Goal: Communication & Community: Answer question/provide support

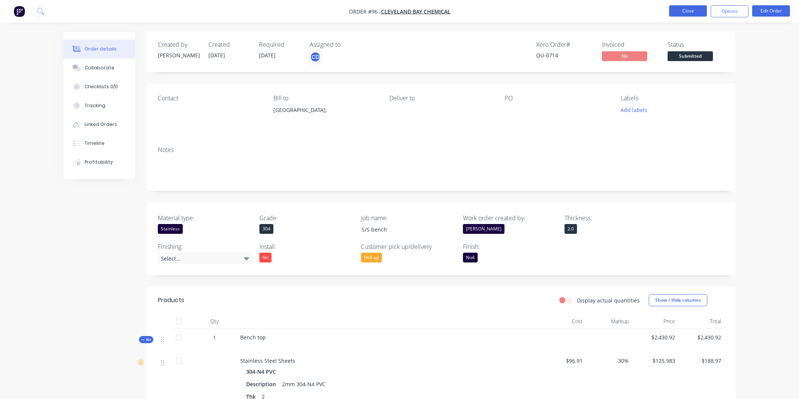
click at [686, 10] on button "Close" at bounding box center [688, 10] width 38 height 11
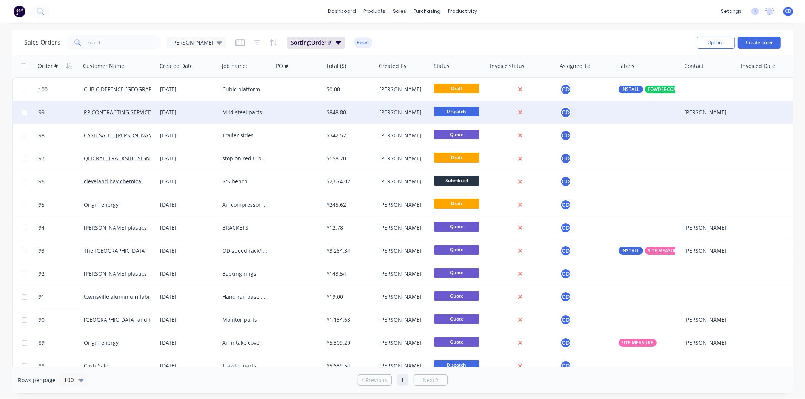
click at [175, 114] on div "[DATE]" at bounding box center [188, 113] width 56 height 8
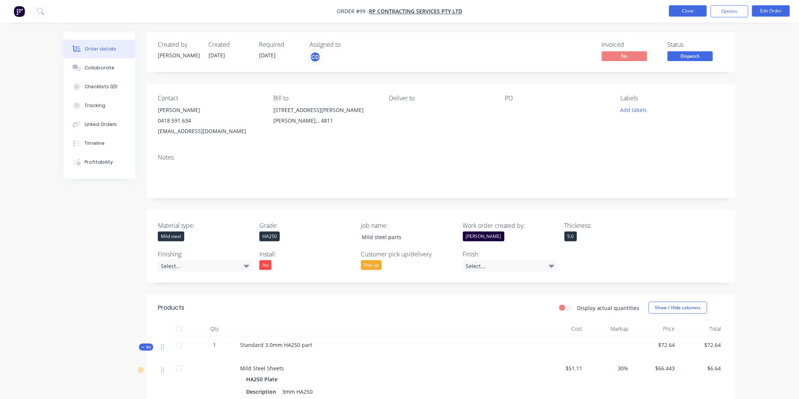
click at [673, 12] on button "Close" at bounding box center [688, 10] width 38 height 11
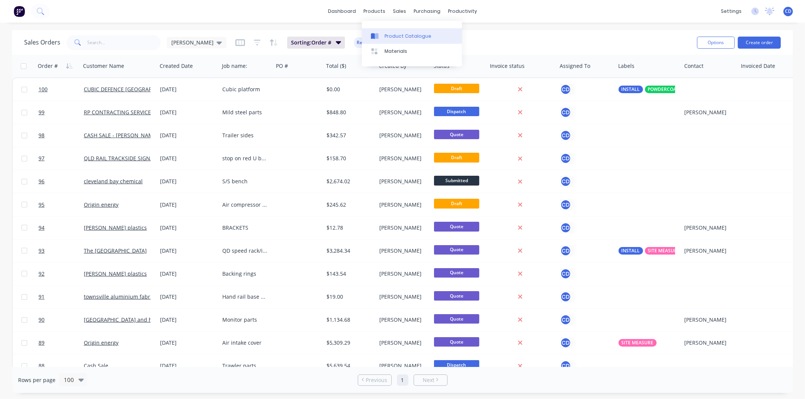
click at [396, 34] on div "Product Catalogue" at bounding box center [408, 36] width 47 height 7
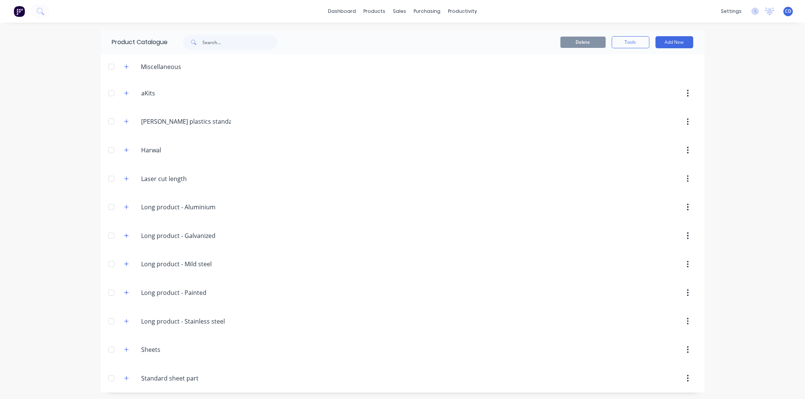
scroll to position [2, 0]
click at [417, 33] on div "Sales Orders" at bounding box center [424, 34] width 31 height 7
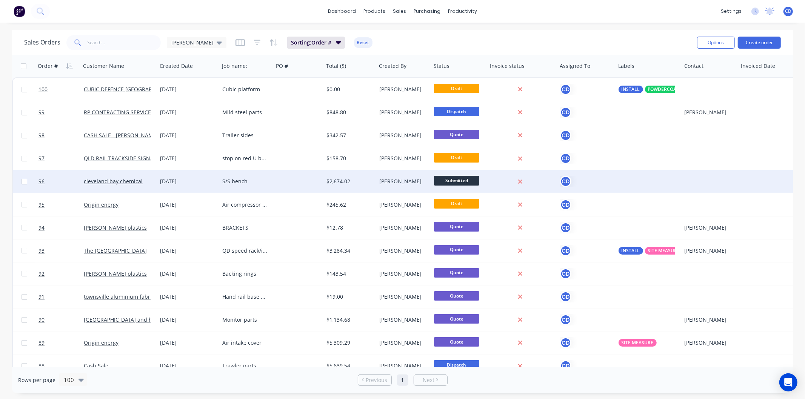
click at [180, 183] on div "[DATE]" at bounding box center [188, 182] width 56 height 8
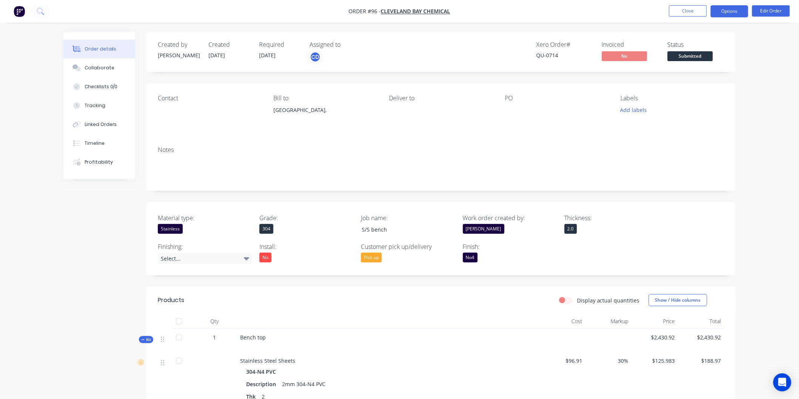
click at [715, 11] on button "Options" at bounding box center [729, 11] width 38 height 12
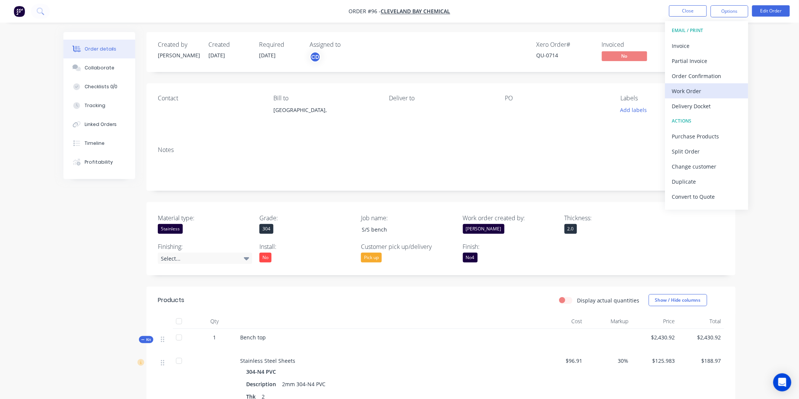
click at [704, 92] on div "Work Order" at bounding box center [706, 91] width 69 height 11
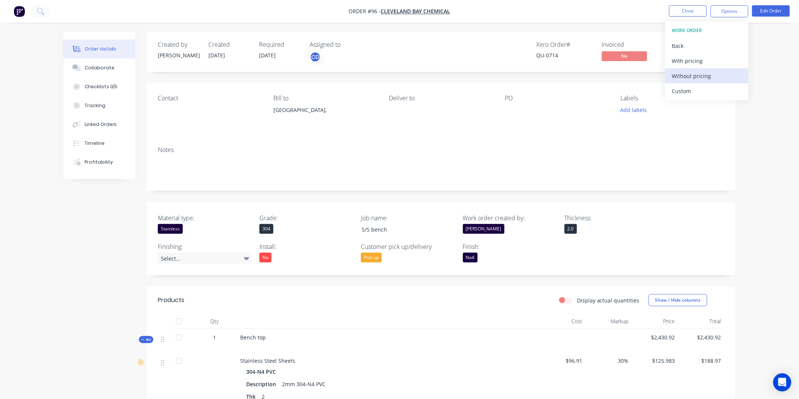
click at [704, 76] on div "Without pricing" at bounding box center [706, 76] width 69 height 11
click at [682, 9] on button "Close" at bounding box center [688, 10] width 38 height 11
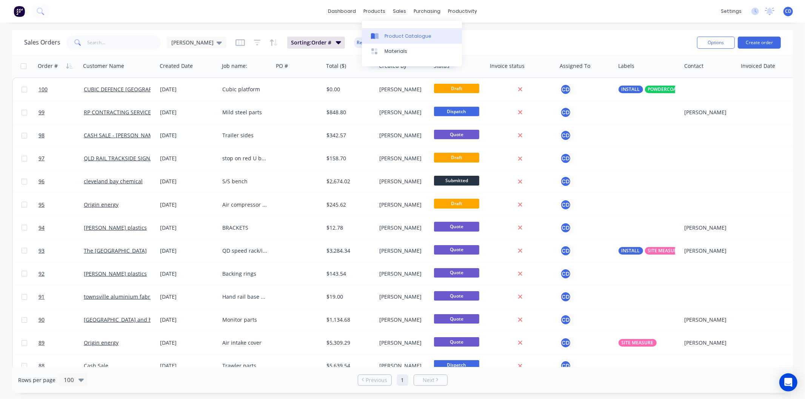
click at [401, 37] on div "Product Catalogue" at bounding box center [408, 36] width 47 height 7
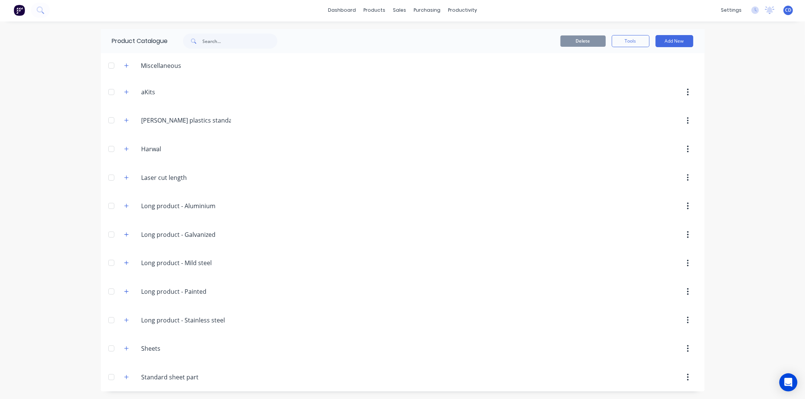
scroll to position [2, 0]
click at [124, 346] on icon "button" at bounding box center [126, 348] width 5 height 5
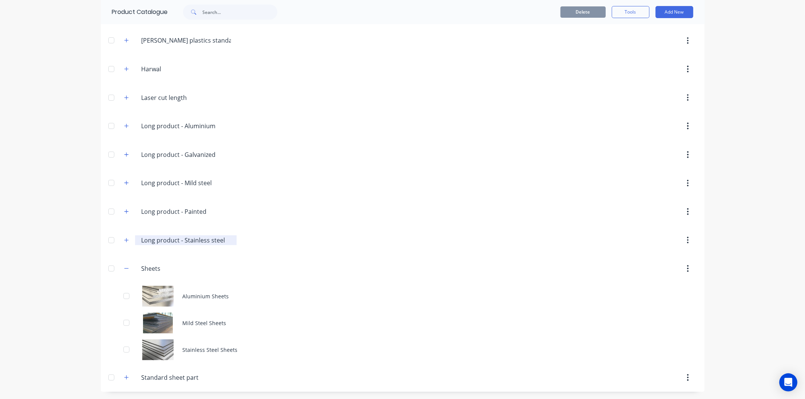
scroll to position [82, 0]
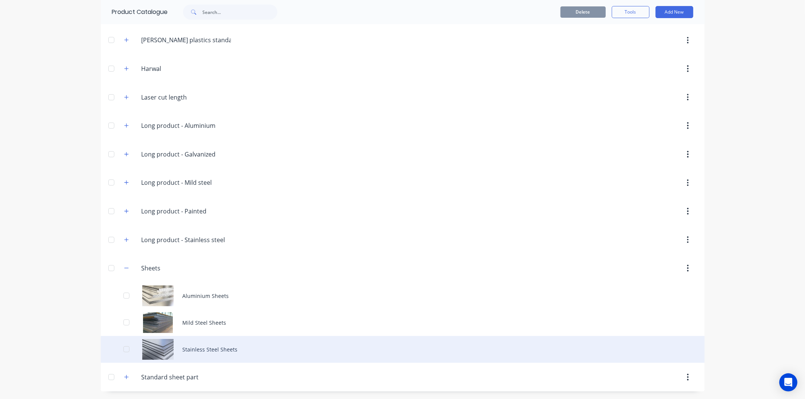
click at [206, 346] on div "Stainless Steel Sheets" at bounding box center [403, 349] width 604 height 27
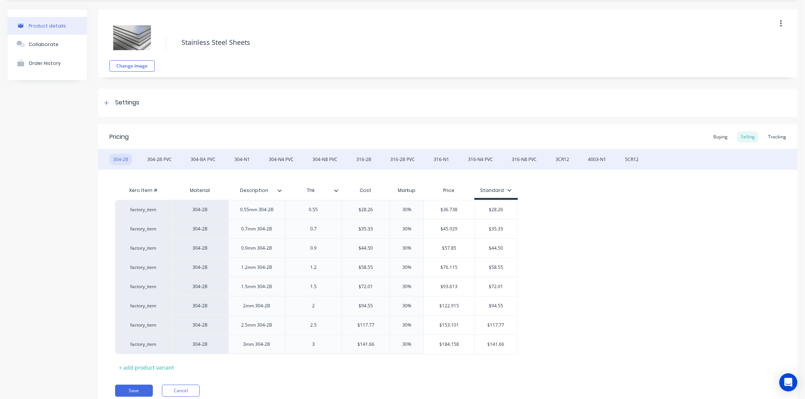
scroll to position [42, 0]
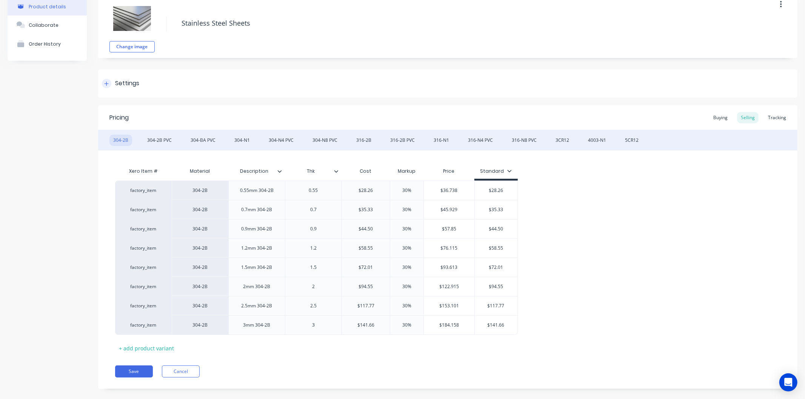
click at [108, 86] on div at bounding box center [106, 83] width 9 height 9
type textarea "x"
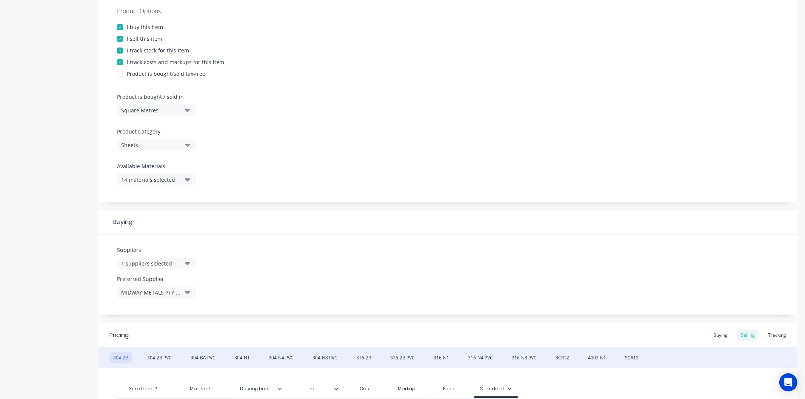
scroll to position [84, 0]
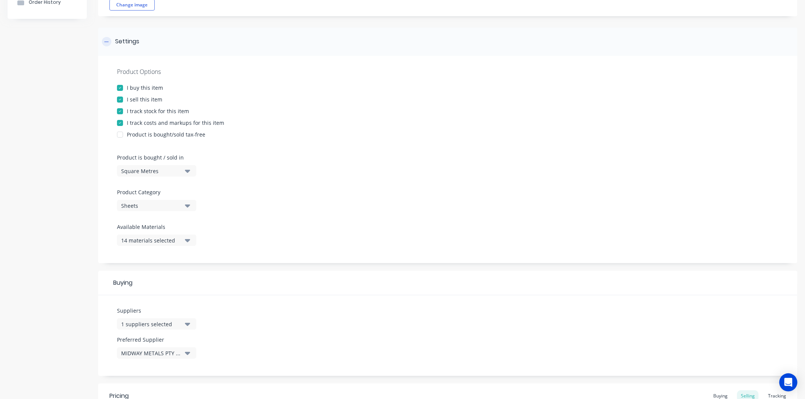
click at [108, 42] on icon at bounding box center [106, 41] width 5 height 5
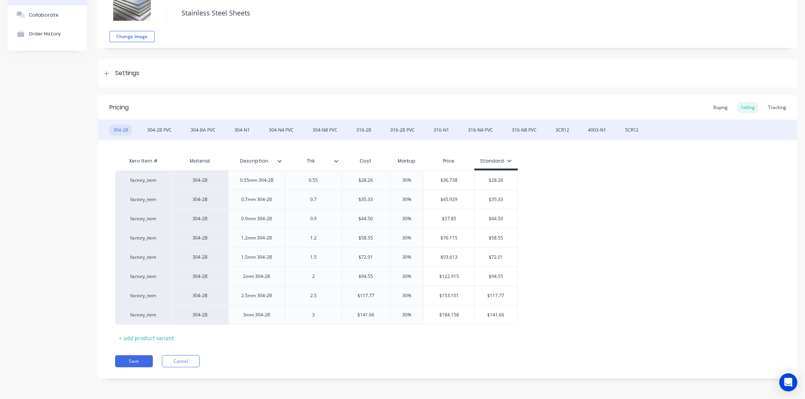
scroll to position [52, 0]
click at [185, 359] on button "Cancel" at bounding box center [181, 362] width 38 height 12
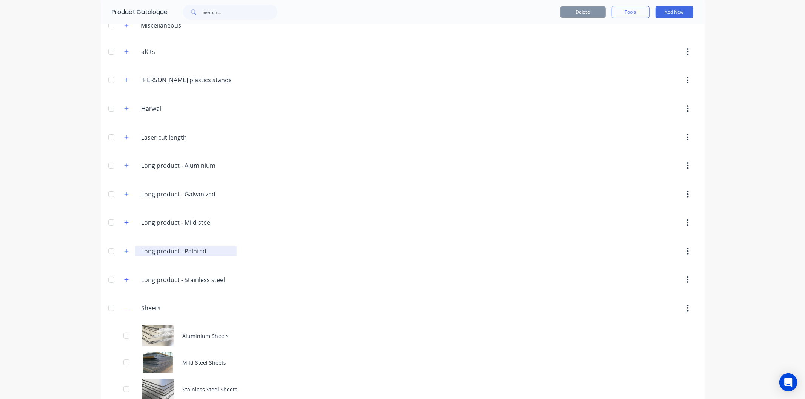
scroll to position [82, 0]
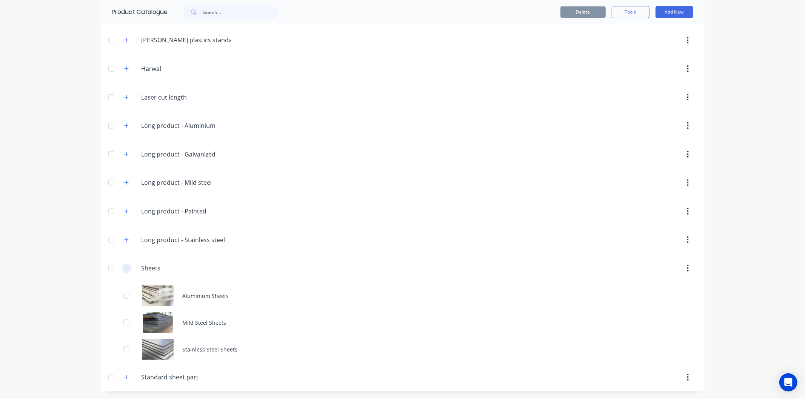
click at [128, 268] on button "button" at bounding box center [126, 268] width 9 height 9
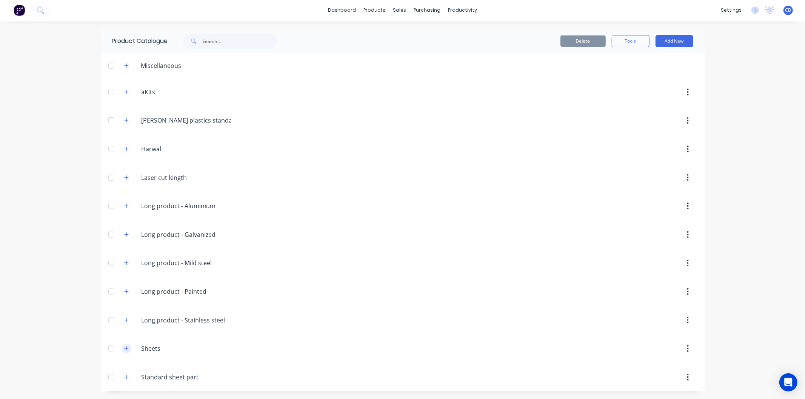
scroll to position [2, 0]
click at [125, 376] on icon "button" at bounding box center [126, 377] width 5 height 5
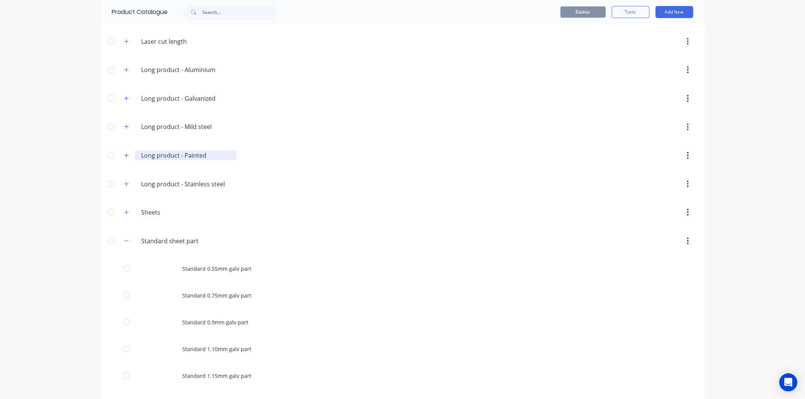
scroll to position [253, 0]
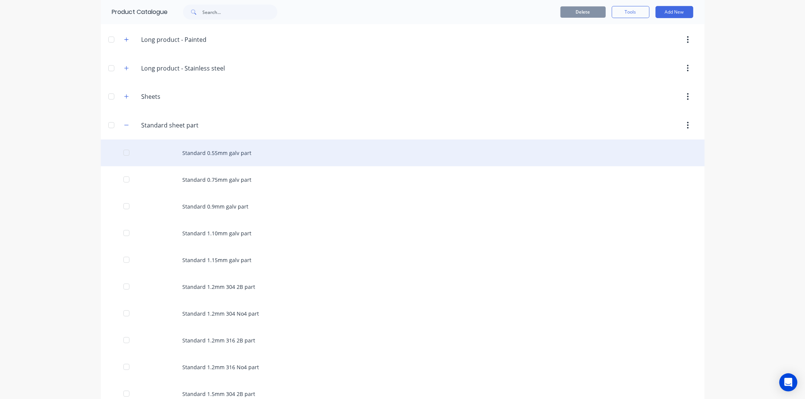
click at [209, 156] on div "Standard 0.55mm galv part" at bounding box center [403, 153] width 604 height 27
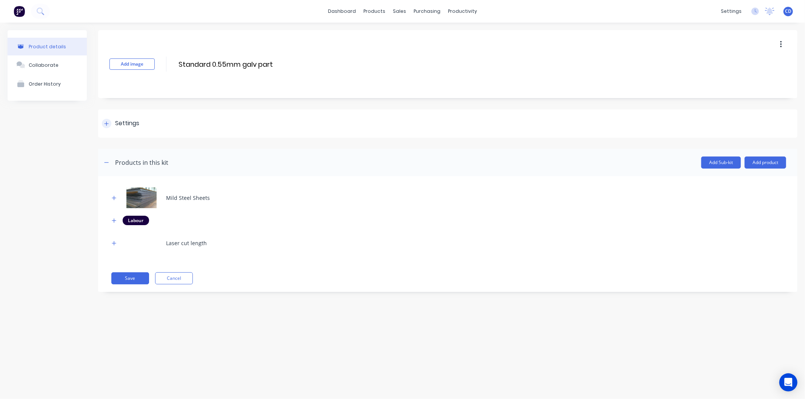
click at [112, 125] on div "Settings" at bounding box center [120, 123] width 37 height 9
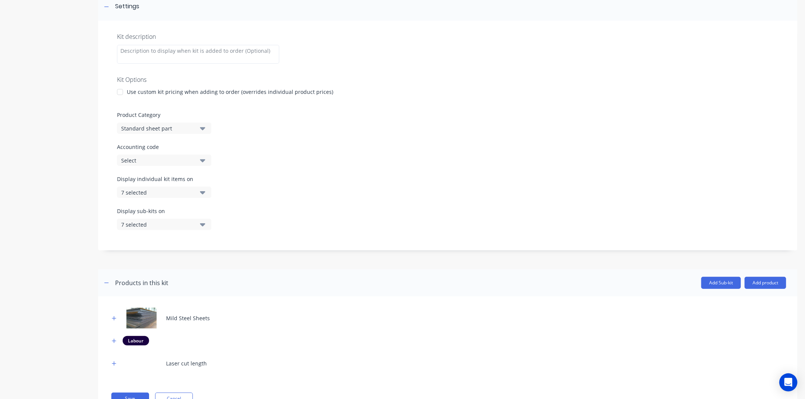
scroll to position [149, 0]
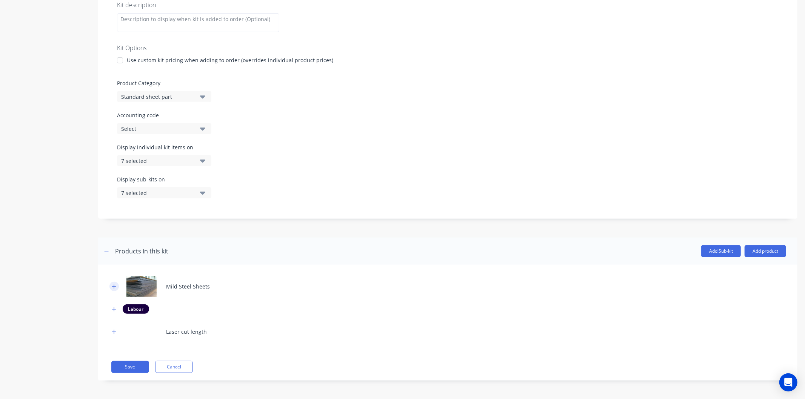
click at [114, 285] on icon "button" at bounding box center [114, 286] width 5 height 5
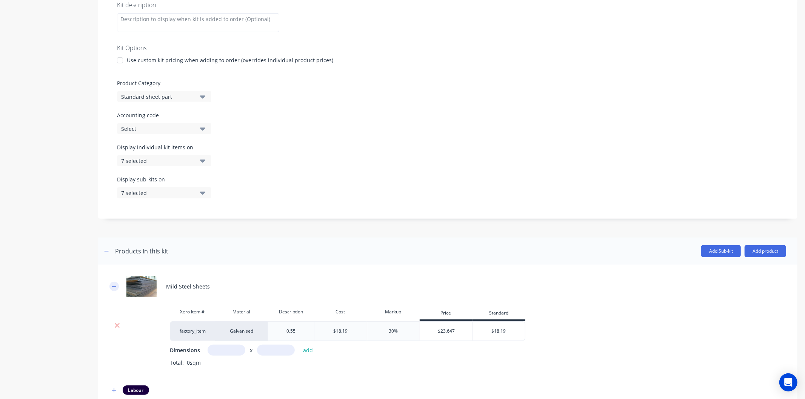
click at [114, 285] on icon "button" at bounding box center [114, 286] width 5 height 5
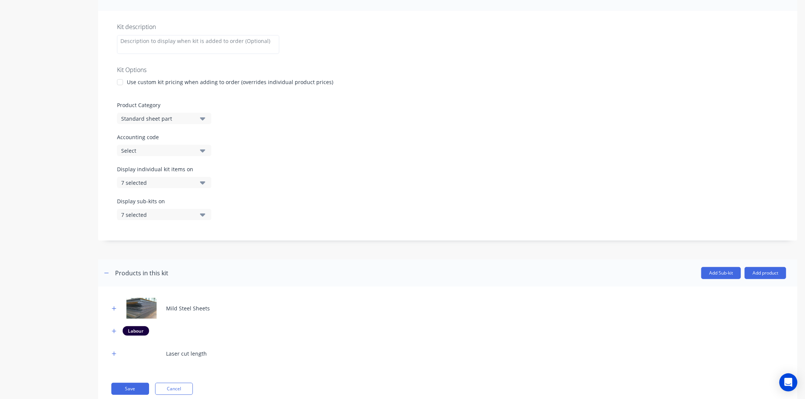
scroll to position [107, 0]
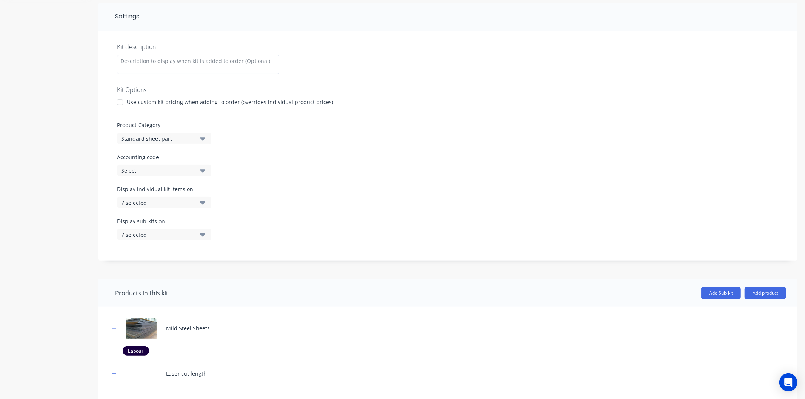
click at [203, 202] on icon "button" at bounding box center [202, 203] width 5 height 3
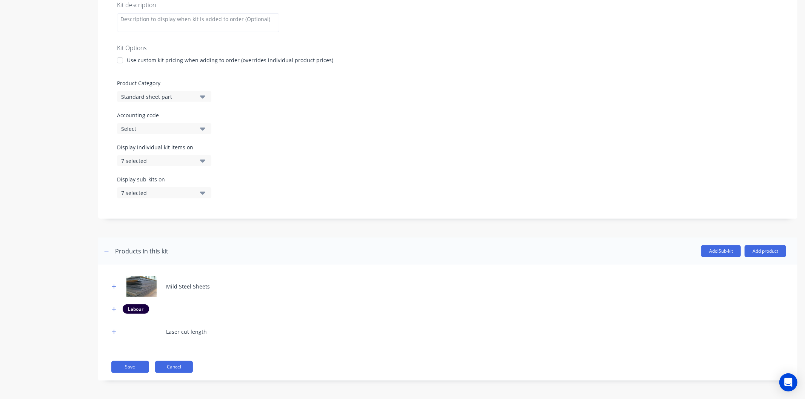
click at [177, 363] on button "Cancel" at bounding box center [174, 367] width 38 height 12
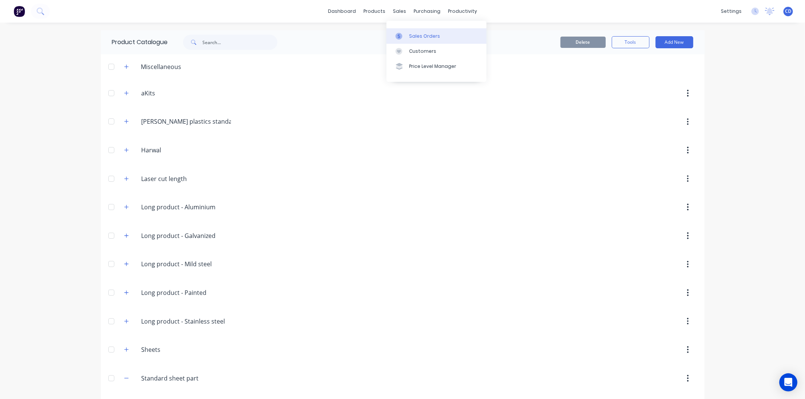
click at [411, 35] on div "Sales Orders" at bounding box center [424, 36] width 31 height 7
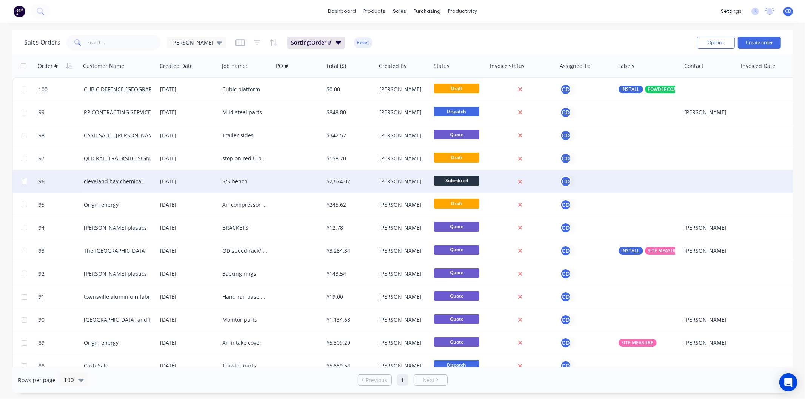
click at [172, 182] on div "[DATE]" at bounding box center [188, 182] width 56 height 8
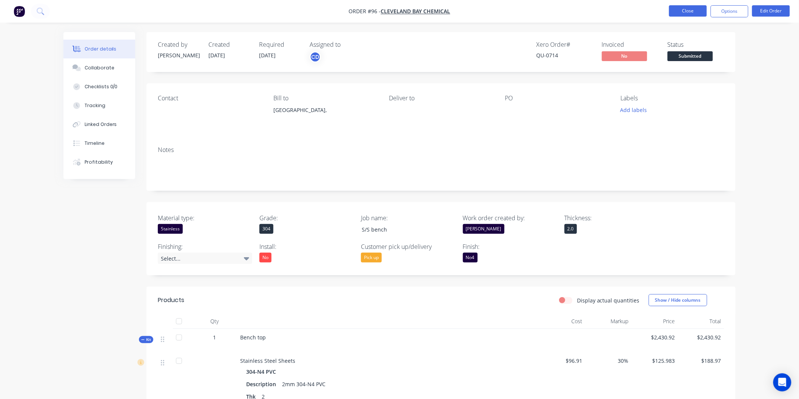
click at [686, 8] on button "Close" at bounding box center [688, 10] width 38 height 11
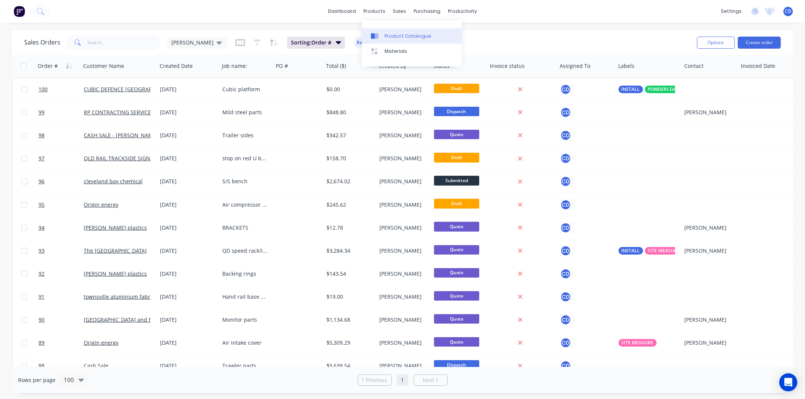
click at [387, 37] on div "Product Catalogue" at bounding box center [408, 36] width 47 height 7
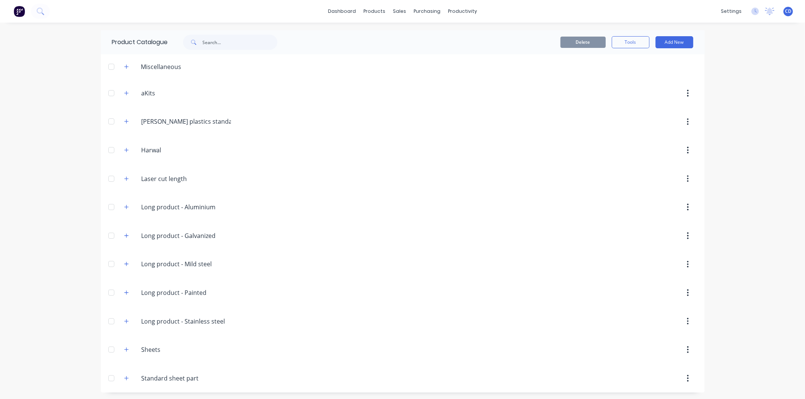
scroll to position [2, 0]
click at [128, 376] on span at bounding box center [126, 377] width 9 height 9
click at [124, 376] on icon "button" at bounding box center [126, 377] width 5 height 5
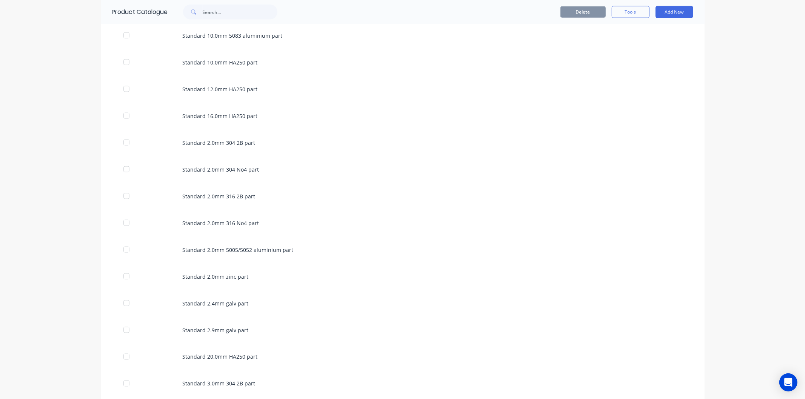
scroll to position [840, 0]
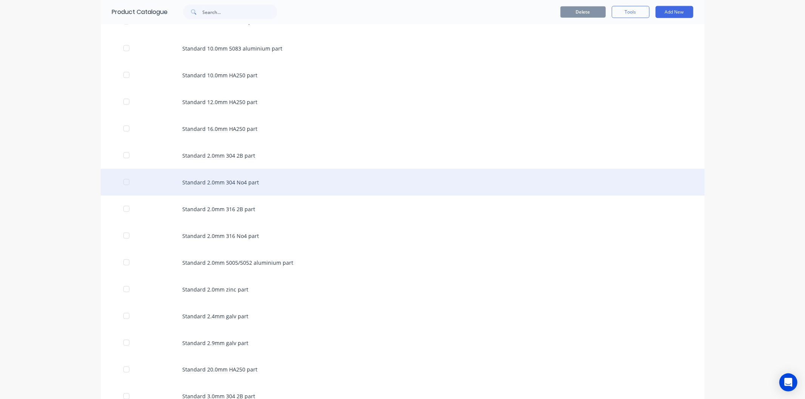
click at [239, 186] on div "Standard 2.0mm 304 No4 part" at bounding box center [403, 182] width 604 height 27
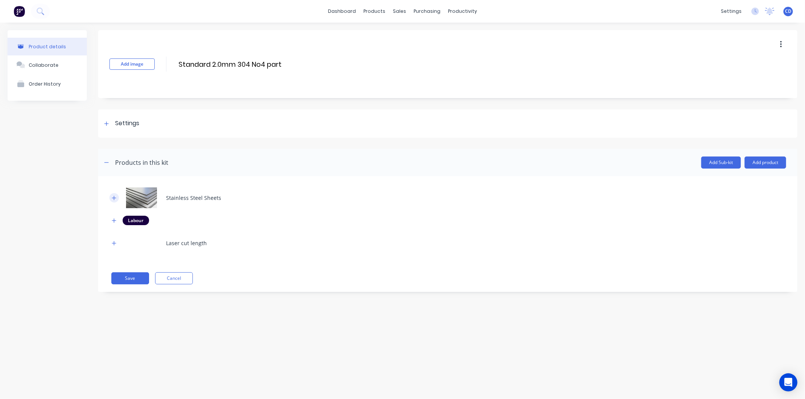
click at [114, 199] on icon "button" at bounding box center [114, 197] width 5 height 5
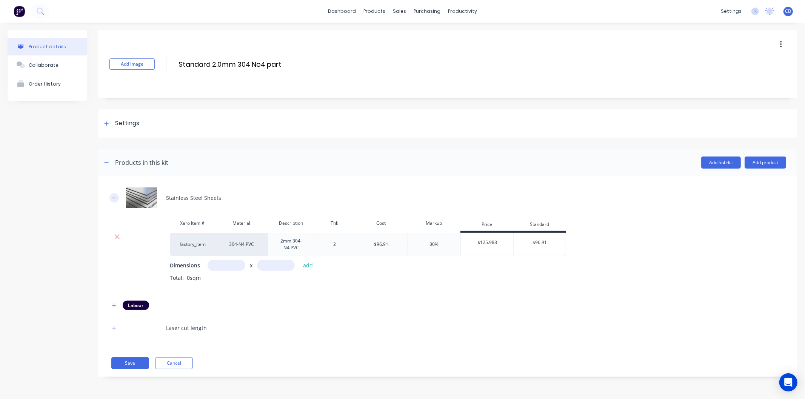
click at [114, 199] on icon "button" at bounding box center [114, 197] width 5 height 5
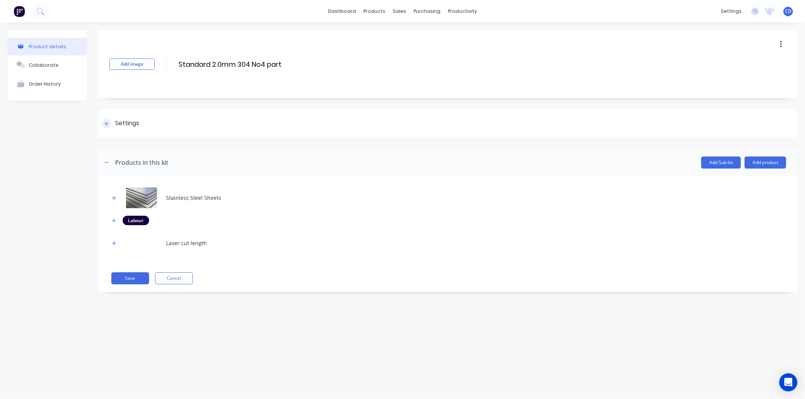
click at [111, 123] on div "Settings" at bounding box center [120, 123] width 37 height 9
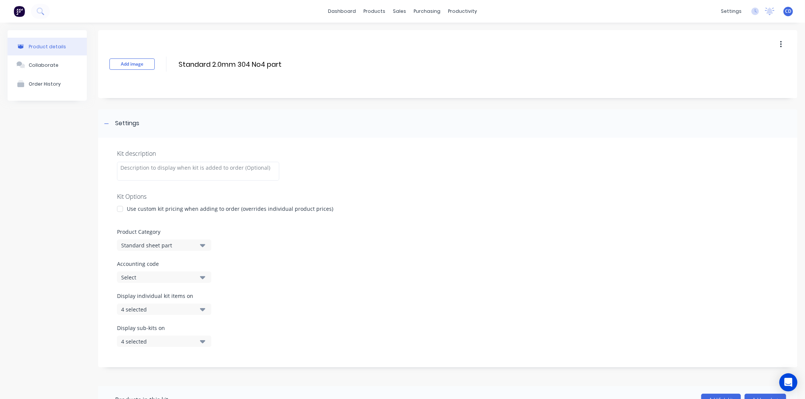
click at [205, 306] on icon "button" at bounding box center [202, 309] width 5 height 8
click at [211, 216] on div "button" at bounding box center [217, 216] width 15 height 15
click at [343, 304] on div "Display individual kit items on 3 selected" at bounding box center [448, 308] width 662 height 32
click at [260, 306] on div "Display individual kit items on 3 selected" at bounding box center [448, 308] width 662 height 32
click at [237, 325] on div "Display sub-kits on 4 selected" at bounding box center [448, 340] width 662 height 32
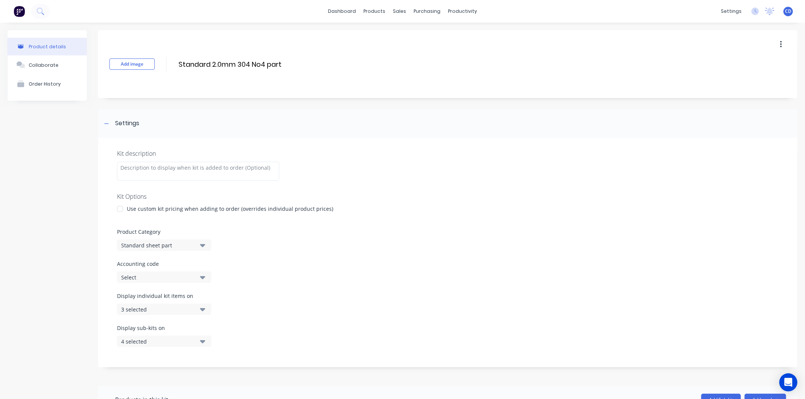
click at [202, 342] on icon "button" at bounding box center [202, 341] width 5 height 3
click at [211, 249] on div "button" at bounding box center [217, 249] width 15 height 15
click at [314, 294] on div "Display individual kit items on 3 selected" at bounding box center [448, 308] width 662 height 32
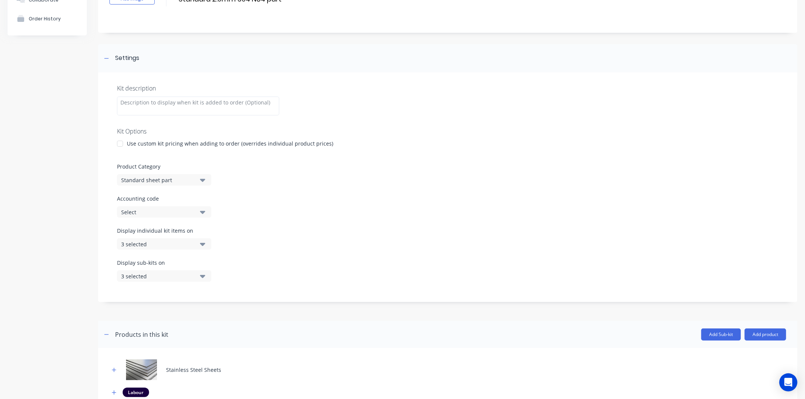
scroll to position [149, 0]
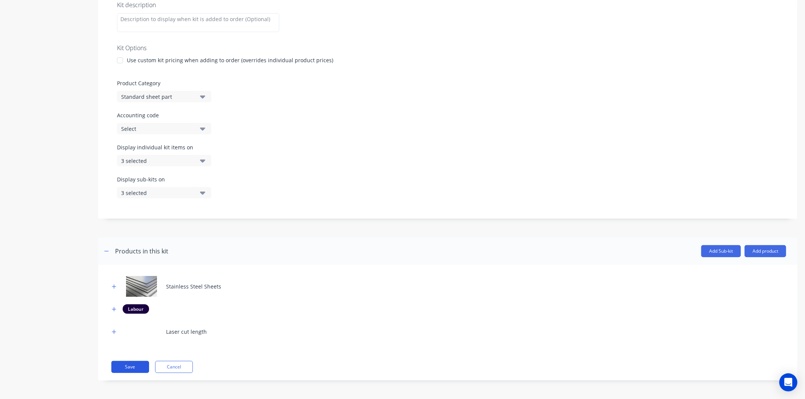
click at [141, 368] on button "Save" at bounding box center [130, 367] width 38 height 12
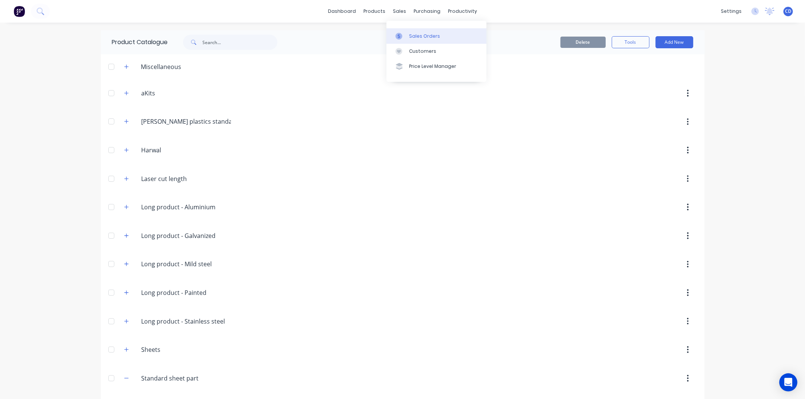
click at [413, 36] on div "Sales Orders" at bounding box center [424, 36] width 31 height 7
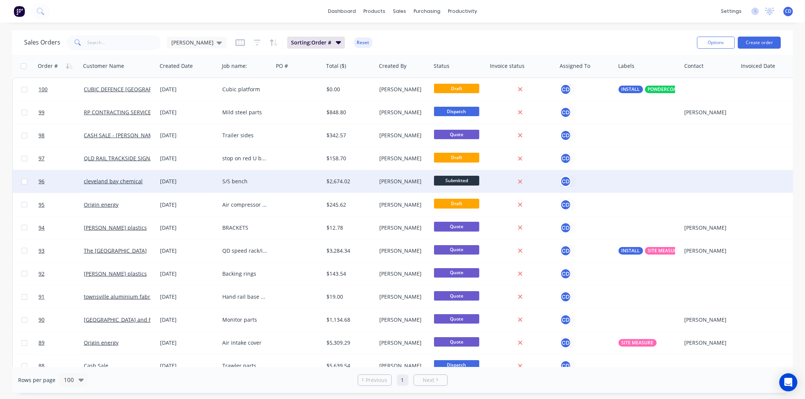
click at [180, 183] on div "[DATE]" at bounding box center [188, 182] width 56 height 8
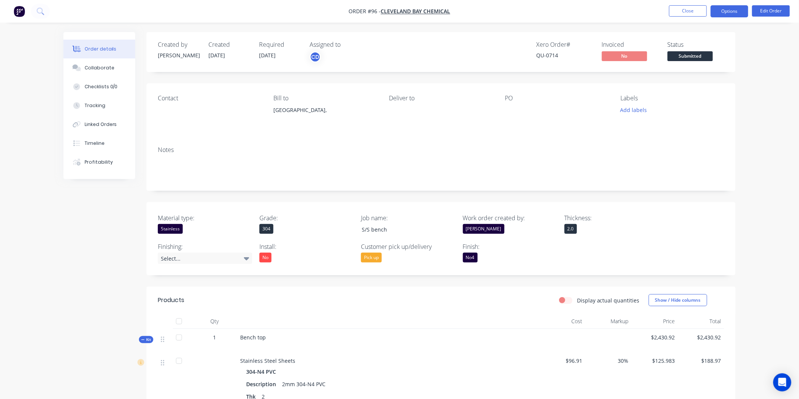
click at [712, 12] on button "Options" at bounding box center [729, 11] width 38 height 12
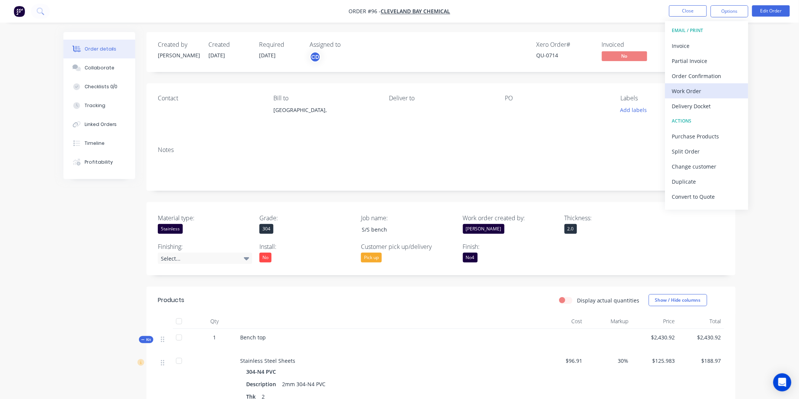
click at [685, 92] on div "Work Order" at bounding box center [706, 91] width 69 height 11
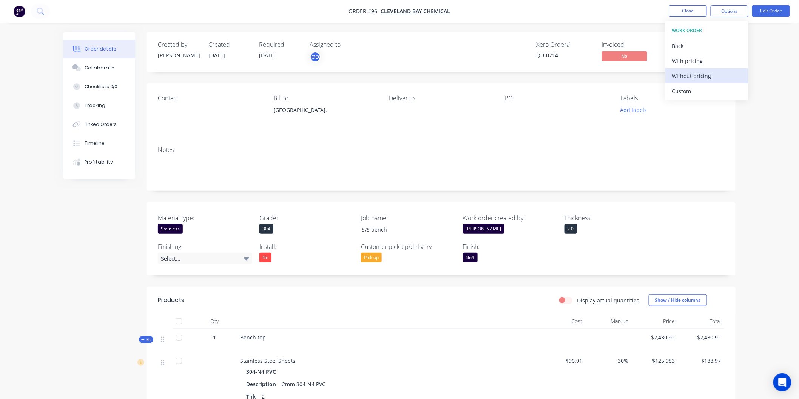
click at [691, 76] on div "Without pricing" at bounding box center [706, 76] width 69 height 11
click at [699, 10] on button "Close" at bounding box center [688, 10] width 38 height 11
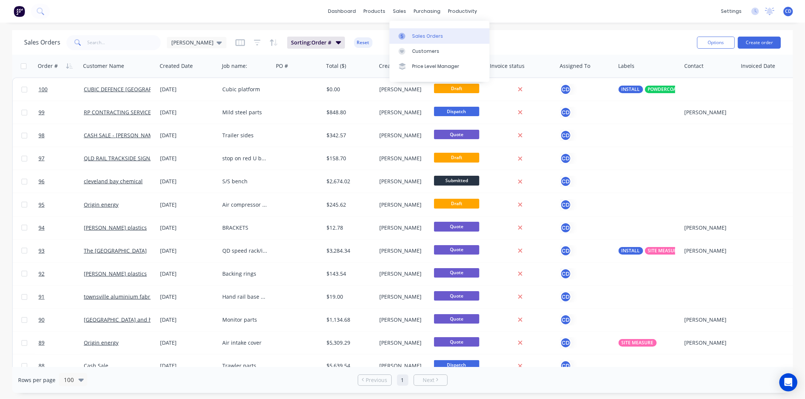
click at [423, 33] on div "Sales Orders" at bounding box center [427, 36] width 31 height 7
click at [376, 11] on div "products" at bounding box center [374, 11] width 29 height 11
click at [395, 38] on div "Product Catalogue" at bounding box center [408, 36] width 47 height 7
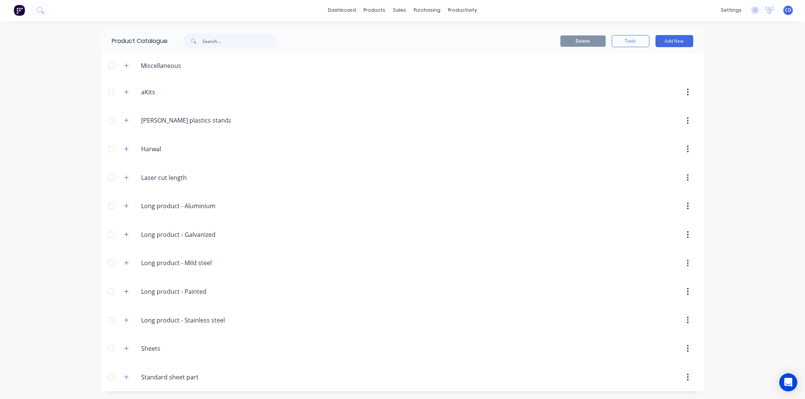
scroll to position [2, 0]
click at [122, 322] on button "button" at bounding box center [126, 320] width 9 height 9
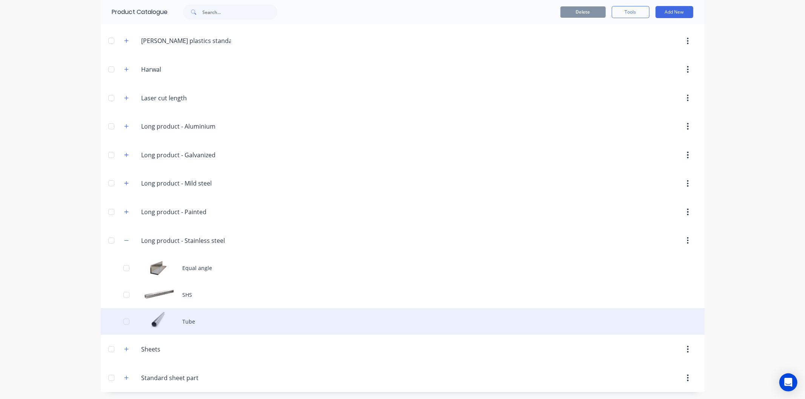
scroll to position [82, 0]
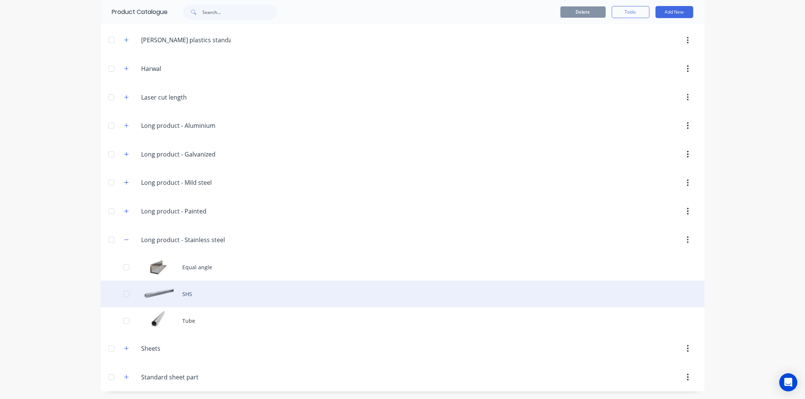
click at [174, 292] on div "SHS" at bounding box center [403, 294] width 604 height 27
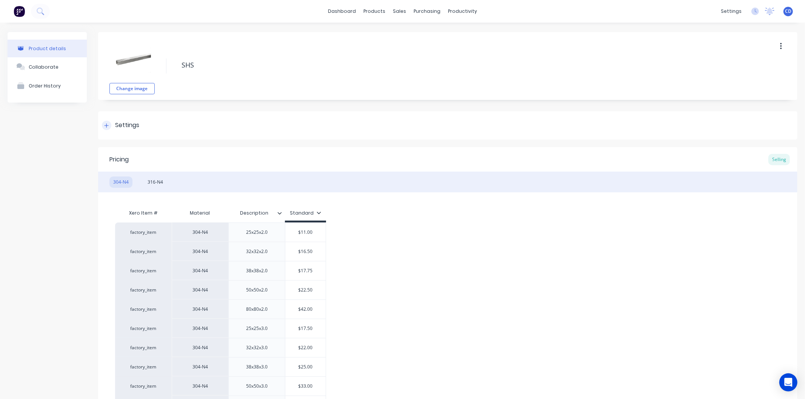
click at [112, 123] on div "Settings" at bounding box center [120, 125] width 37 height 9
type textarea "x"
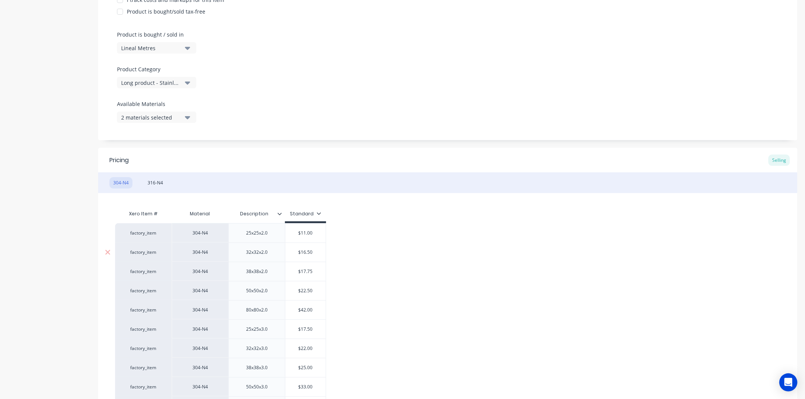
scroll to position [209, 0]
click at [204, 272] on div "304-N4" at bounding box center [200, 268] width 57 height 19
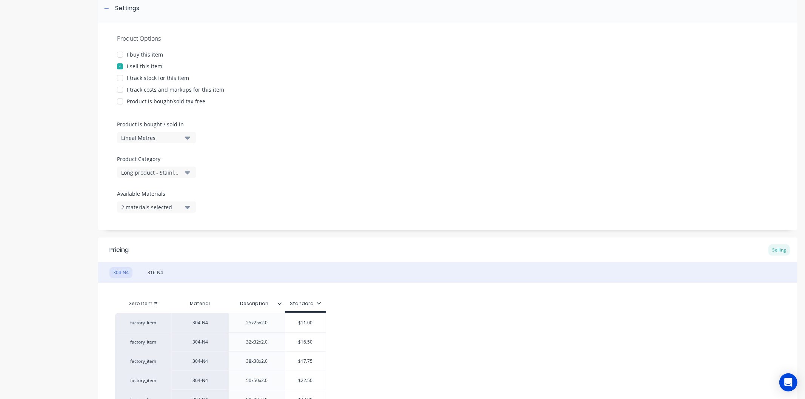
scroll to position [126, 0]
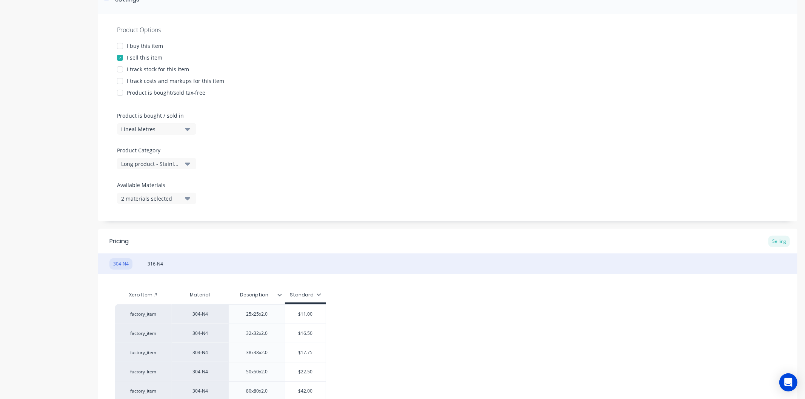
click at [192, 162] on button "Long product - Stainless steel" at bounding box center [156, 163] width 79 height 11
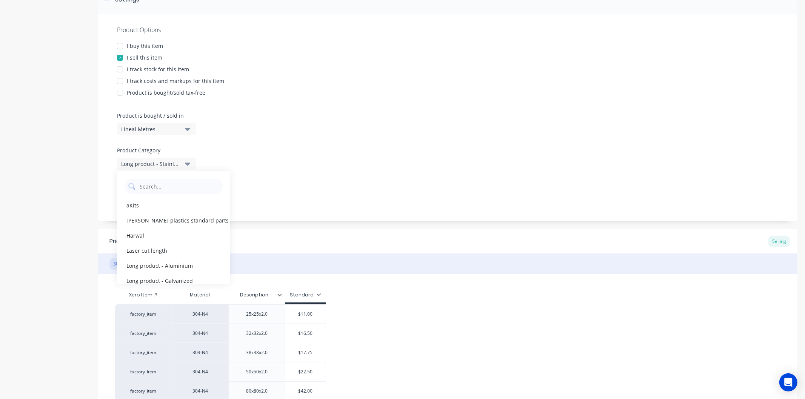
click at [192, 162] on button "Long product - Stainless steel" at bounding box center [156, 163] width 79 height 11
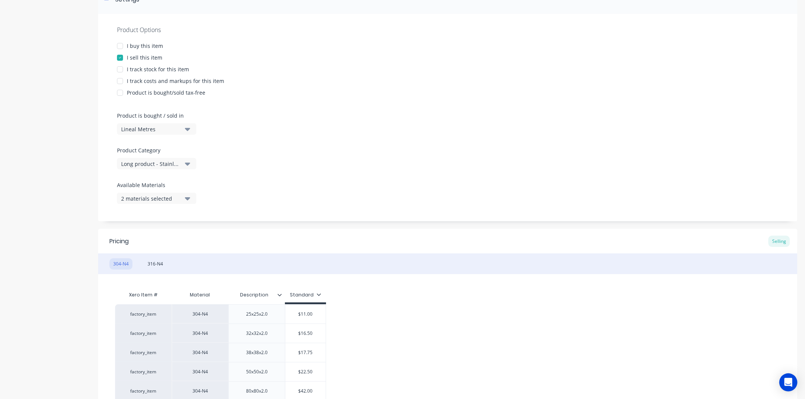
click at [187, 199] on icon "button" at bounding box center [187, 198] width 5 height 3
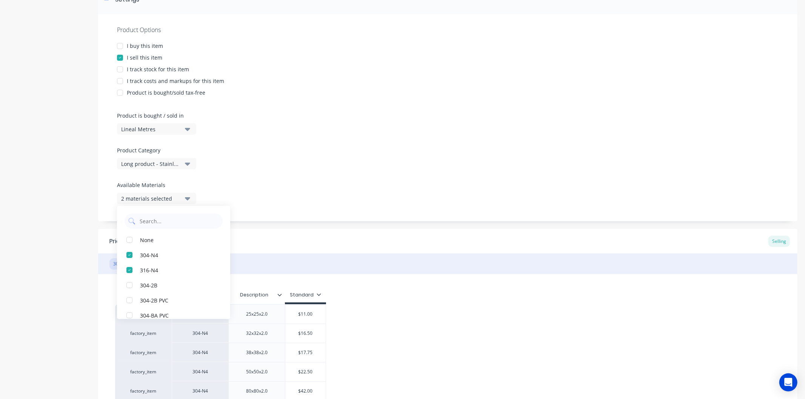
click at [187, 199] on icon "button" at bounding box center [187, 198] width 5 height 3
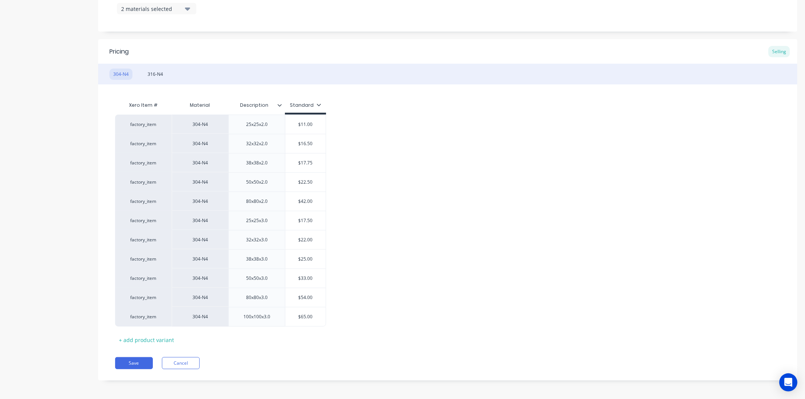
scroll to position [318, 0]
click at [178, 363] on button "Cancel" at bounding box center [181, 361] width 38 height 12
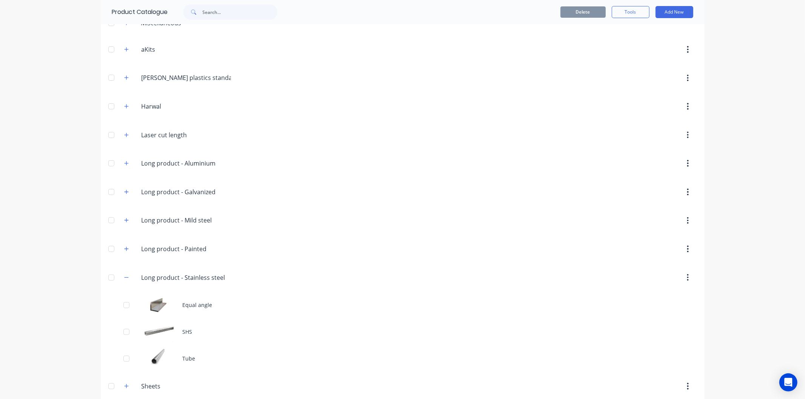
scroll to position [82, 0]
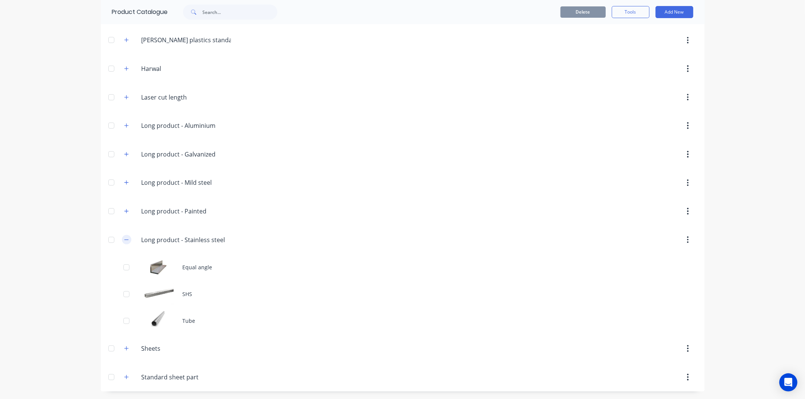
click at [125, 240] on icon "button" at bounding box center [126, 239] width 5 height 5
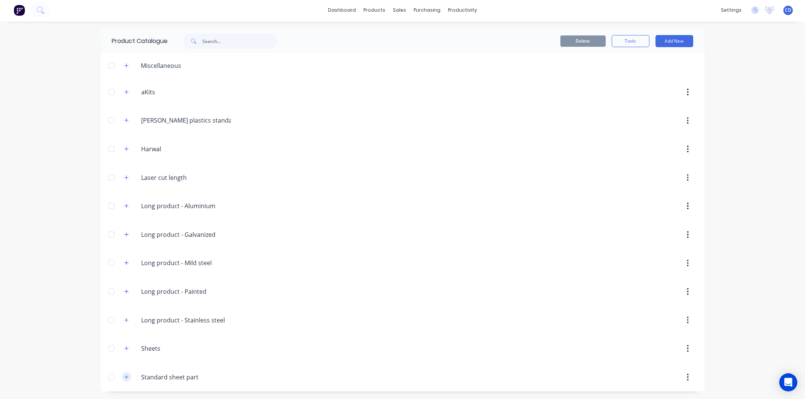
click at [122, 379] on button "button" at bounding box center [126, 377] width 9 height 9
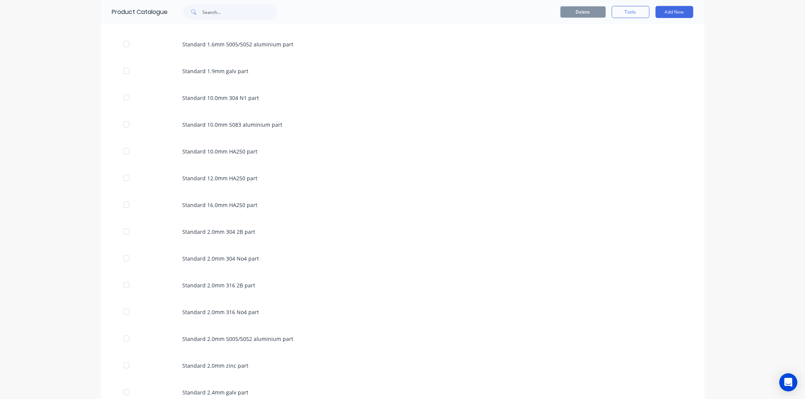
scroll to position [798, 0]
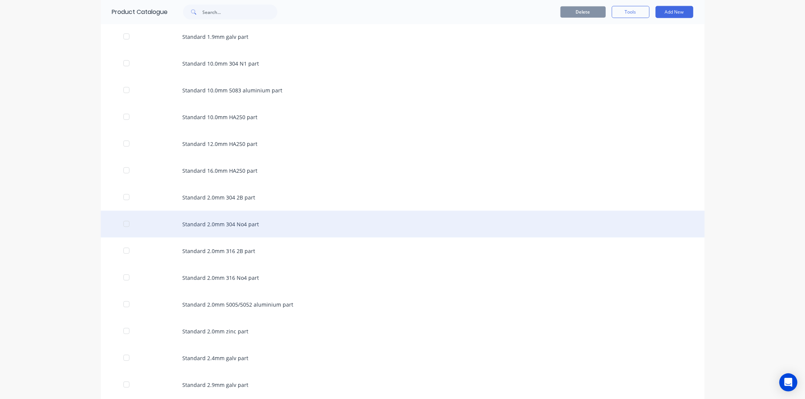
click at [245, 226] on div "Standard 2.0mm 304 No4 part" at bounding box center [403, 224] width 604 height 27
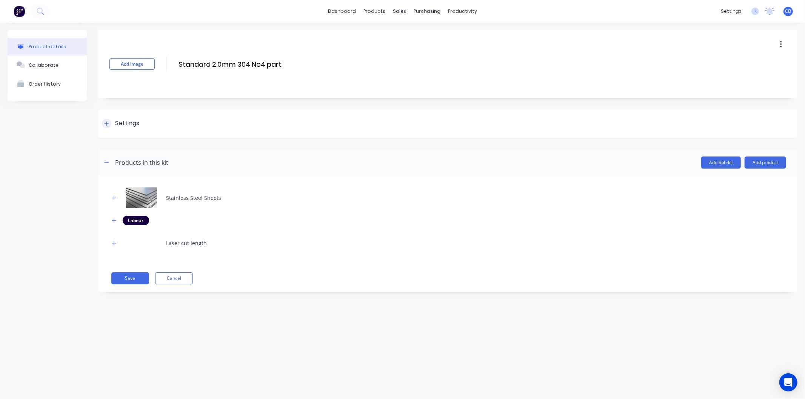
click at [110, 122] on div at bounding box center [106, 123] width 9 height 9
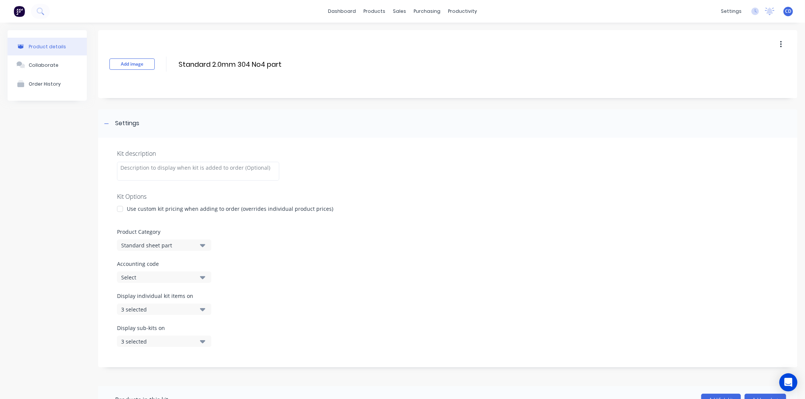
click at [206, 312] on button "3 selected" at bounding box center [164, 309] width 94 height 11
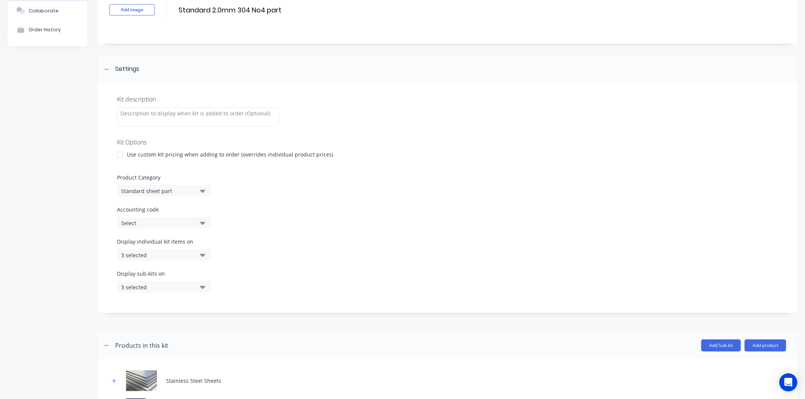
scroll to position [149, 0]
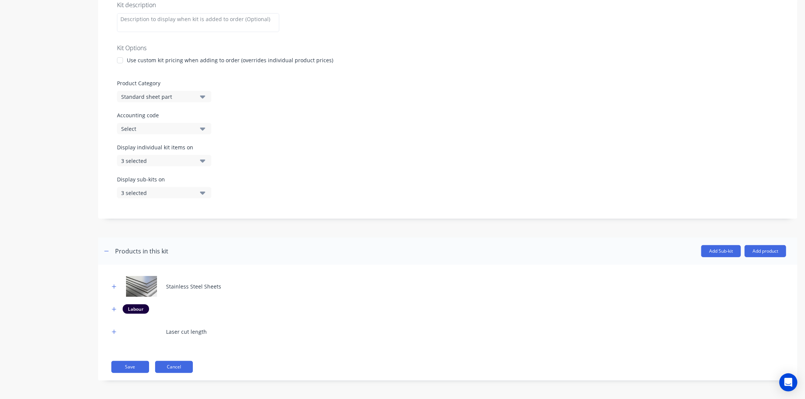
click at [180, 366] on button "Cancel" at bounding box center [174, 367] width 38 height 12
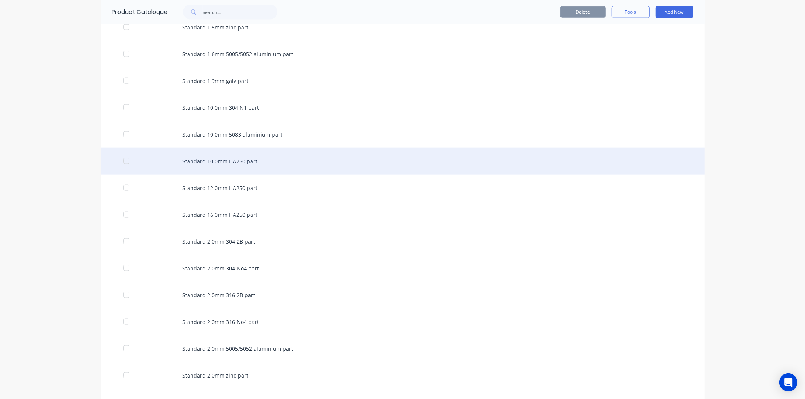
scroll to position [755, 0]
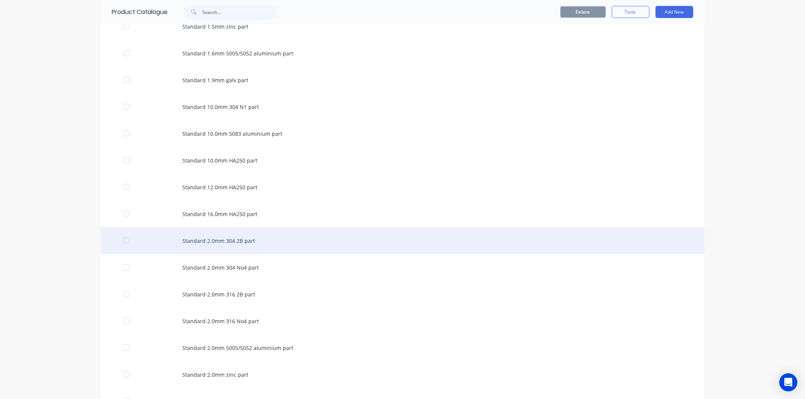
click at [234, 244] on div "Standard 2.0mm 304 2B part" at bounding box center [403, 241] width 604 height 27
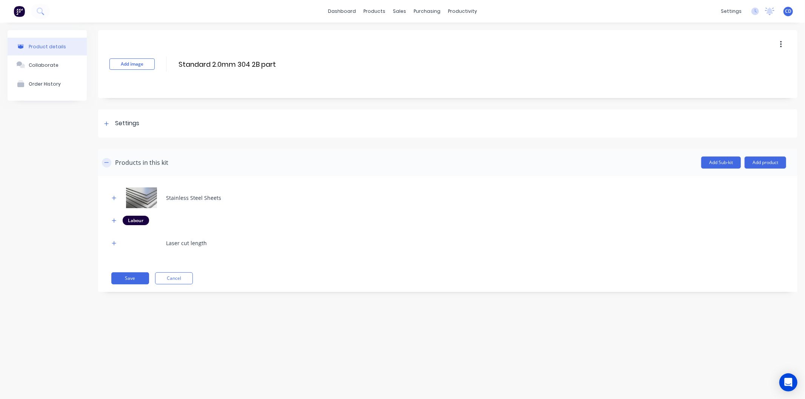
click at [109, 159] on button "button" at bounding box center [106, 162] width 9 height 9
click at [108, 163] on icon "button" at bounding box center [106, 162] width 5 height 5
click at [104, 119] on div at bounding box center [106, 123] width 9 height 9
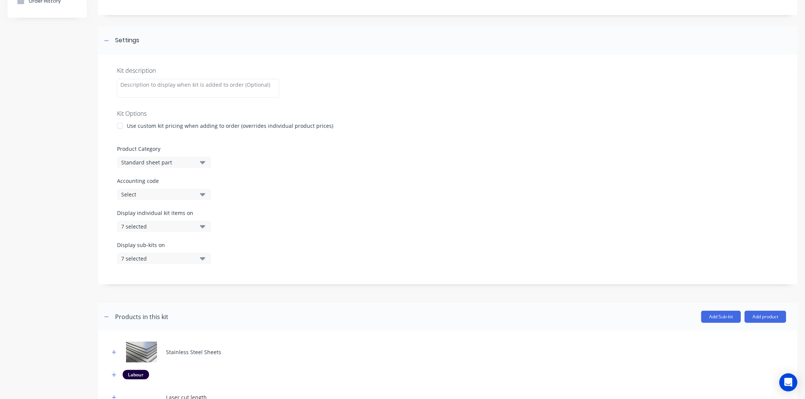
scroll to position [84, 0]
click at [202, 225] on icon "button" at bounding box center [202, 226] width 5 height 3
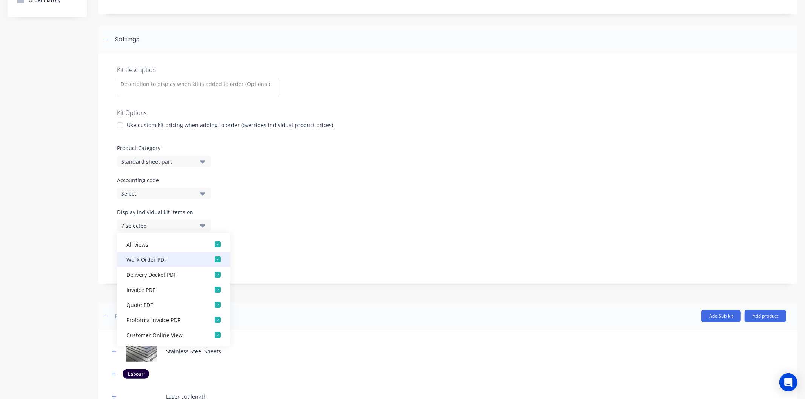
click at [211, 258] on div "button" at bounding box center [217, 259] width 15 height 15
click at [212, 289] on div "button" at bounding box center [217, 289] width 15 height 15
click at [212, 260] on div "button" at bounding box center [217, 259] width 15 height 15
click at [212, 256] on div "button" at bounding box center [217, 259] width 15 height 15
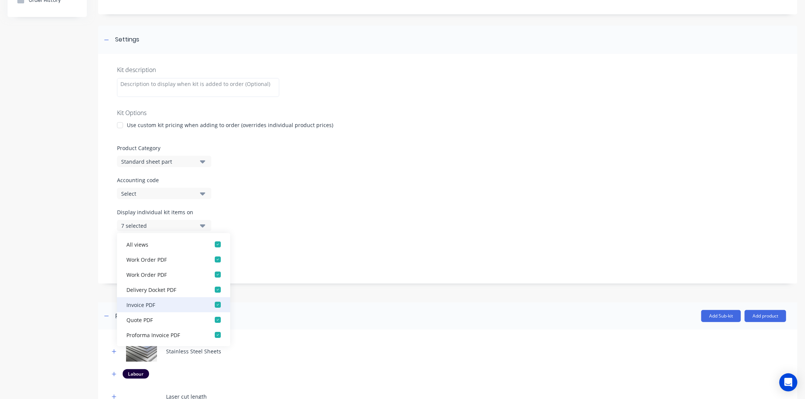
click at [211, 306] on div "button" at bounding box center [217, 304] width 15 height 15
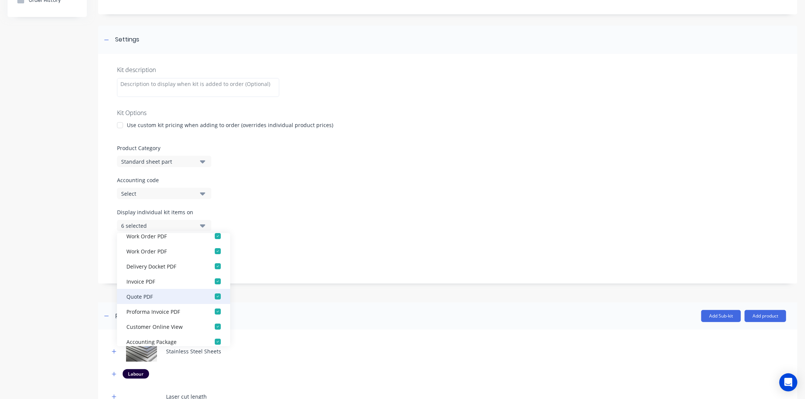
scroll to position [45, 0]
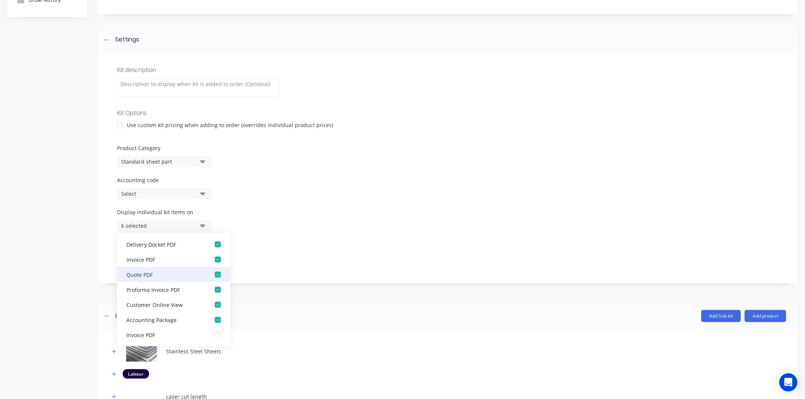
click at [212, 276] on div "button" at bounding box center [217, 274] width 15 height 15
click at [211, 259] on div "button" at bounding box center [217, 259] width 15 height 15
click at [210, 260] on div "button" at bounding box center [217, 259] width 15 height 15
click at [211, 246] on div "button" at bounding box center [217, 244] width 15 height 15
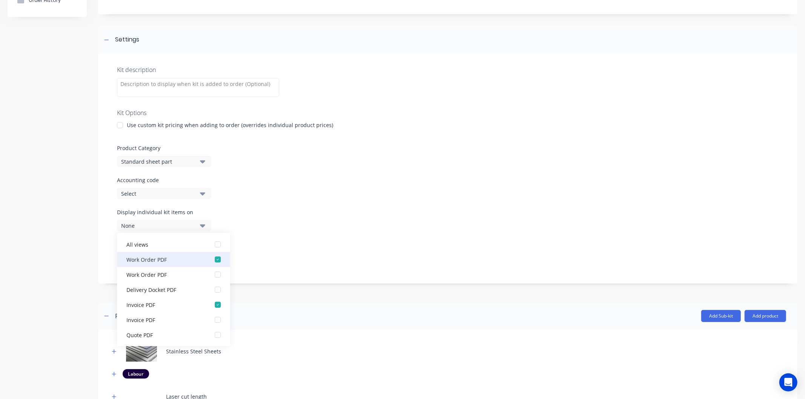
click at [211, 260] on div "button" at bounding box center [217, 259] width 15 height 15
click at [211, 244] on div "button" at bounding box center [217, 244] width 15 height 15
click at [211, 305] on div "button" at bounding box center [217, 304] width 15 height 15
click at [213, 334] on div "button" at bounding box center [217, 335] width 15 height 15
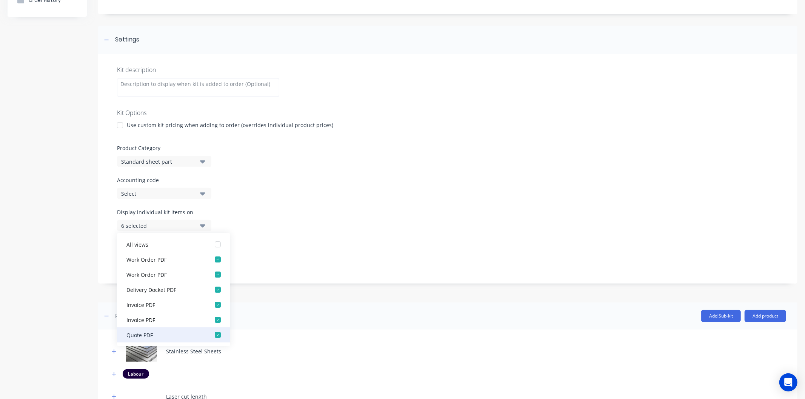
click at [214, 333] on div "button" at bounding box center [217, 335] width 15 height 15
click at [211, 331] on div "button" at bounding box center [217, 335] width 15 height 15
click at [212, 322] on div "button" at bounding box center [217, 319] width 15 height 15
click at [212, 306] on div "button" at bounding box center [217, 304] width 15 height 15
click at [211, 293] on div "button" at bounding box center [217, 289] width 15 height 15
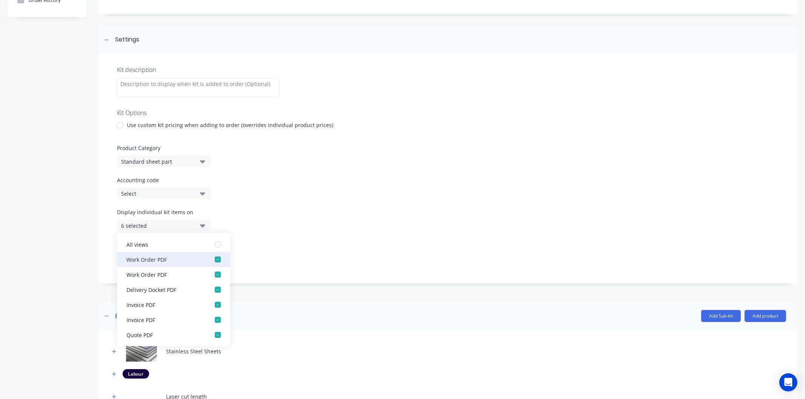
click at [210, 261] on div "button" at bounding box center [217, 259] width 15 height 15
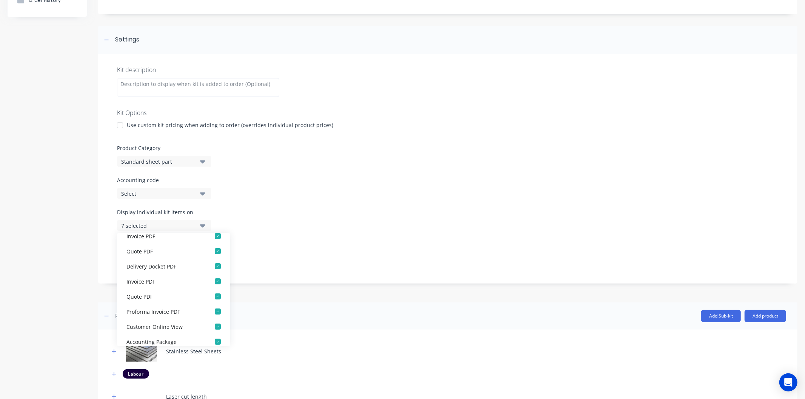
scroll to position [91, 0]
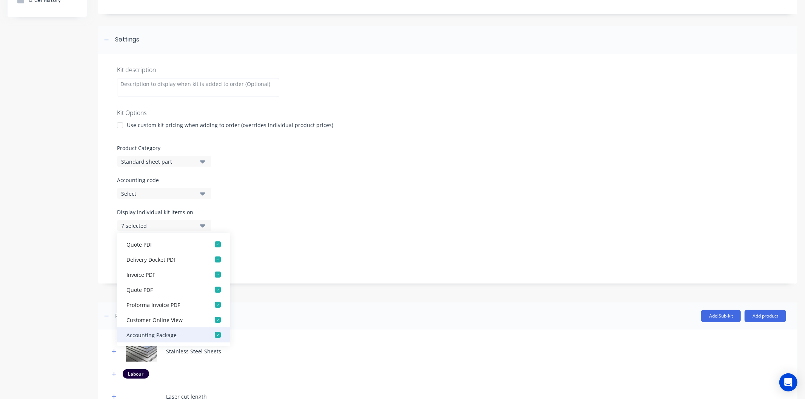
click at [214, 336] on div "button" at bounding box center [217, 335] width 15 height 15
click at [212, 320] on div "button" at bounding box center [217, 319] width 15 height 15
click at [214, 306] on div "button" at bounding box center [217, 304] width 15 height 15
click at [214, 290] on div "button" at bounding box center [217, 289] width 15 height 15
click at [213, 276] on div "button" at bounding box center [217, 274] width 15 height 15
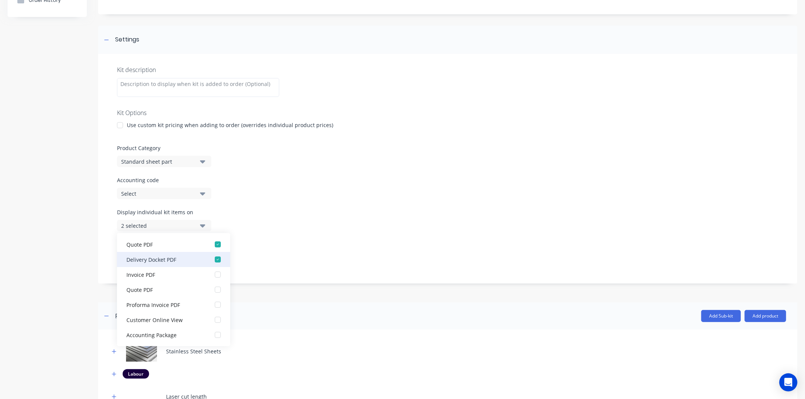
click at [213, 260] on div "button" at bounding box center [217, 259] width 15 height 15
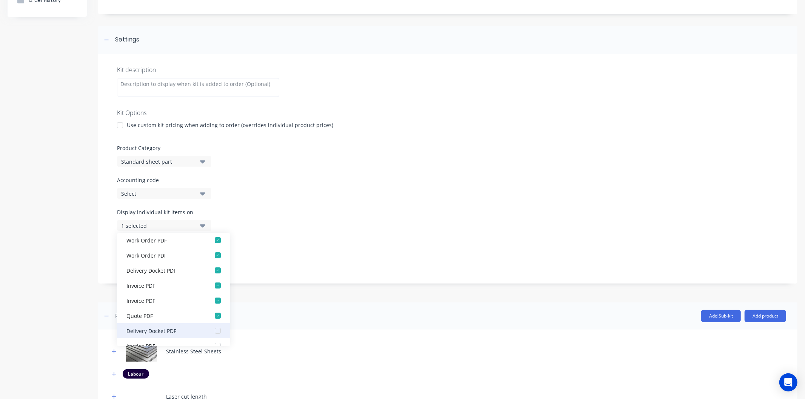
scroll to position [6, 0]
click at [211, 313] on div "button" at bounding box center [217, 313] width 15 height 15
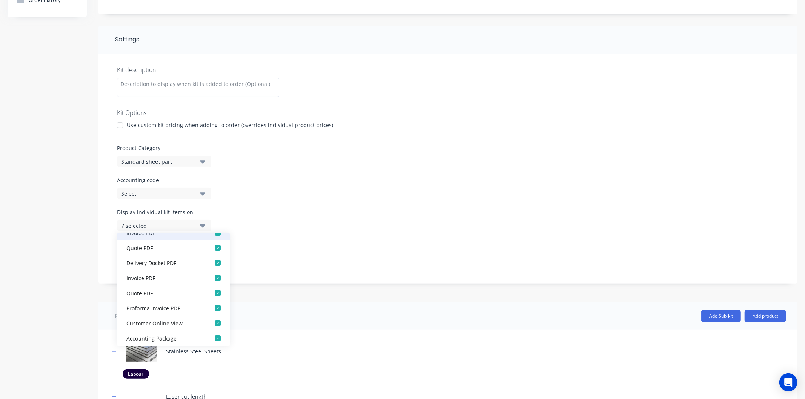
scroll to position [91, 0]
click at [210, 335] on div "button" at bounding box center [217, 335] width 15 height 15
click at [212, 322] on div "button" at bounding box center [217, 319] width 15 height 15
click at [212, 308] on div "button" at bounding box center [217, 304] width 15 height 15
click at [211, 289] on div "button" at bounding box center [217, 289] width 15 height 15
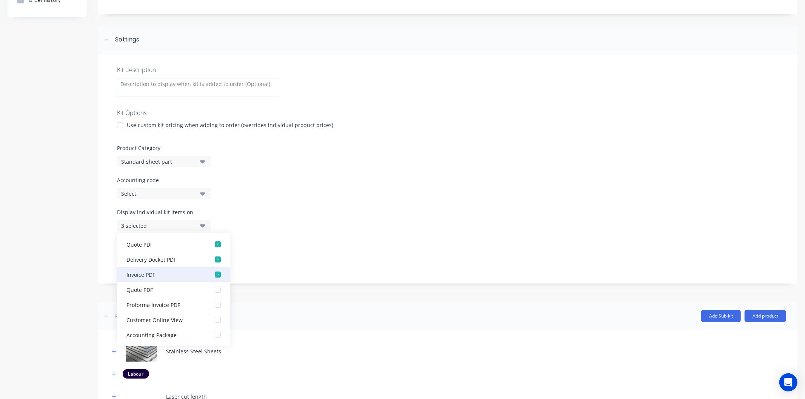
click at [212, 277] on div "button" at bounding box center [217, 274] width 15 height 15
click at [212, 258] on div "button" at bounding box center [217, 259] width 15 height 15
click at [212, 244] on div "button" at bounding box center [217, 244] width 15 height 15
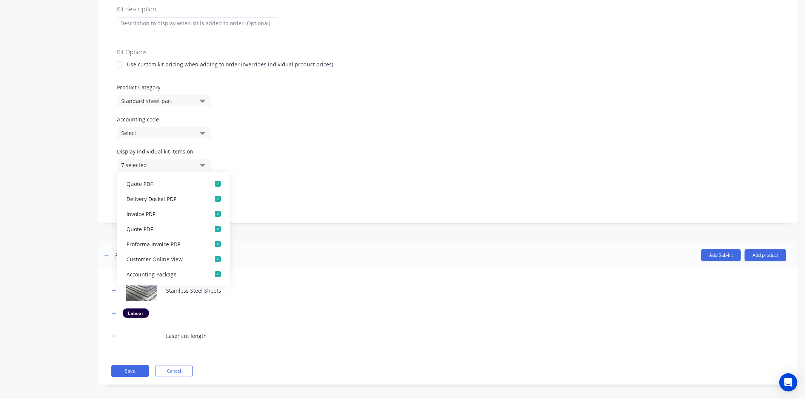
scroll to position [149, 0]
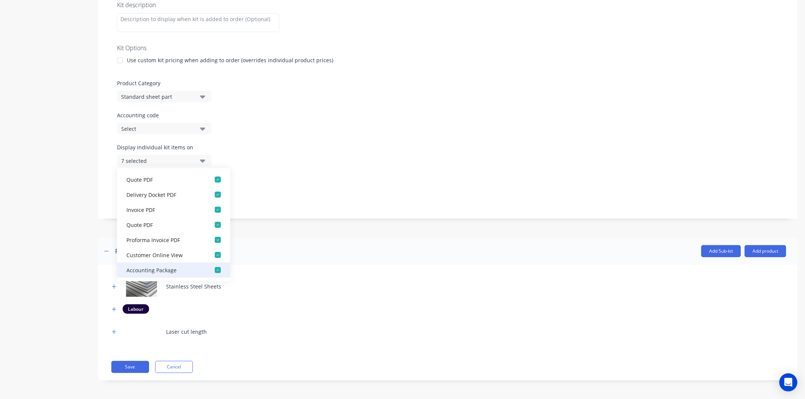
click at [213, 271] on div "button" at bounding box center [217, 270] width 15 height 15
click at [214, 271] on div "button" at bounding box center [217, 270] width 15 height 15
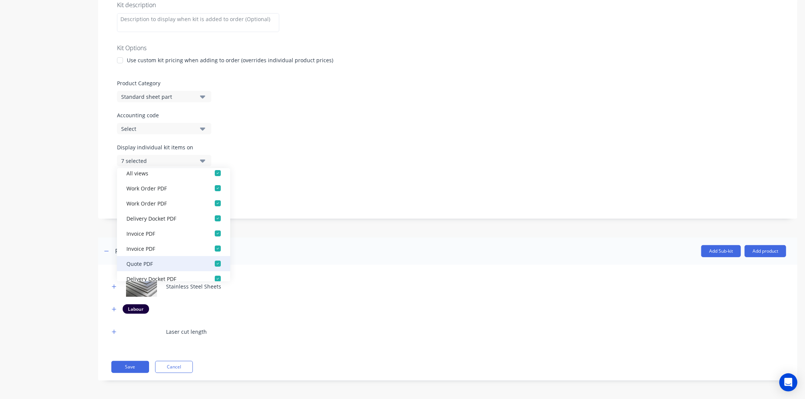
click at [213, 262] on div "button" at bounding box center [217, 263] width 15 height 15
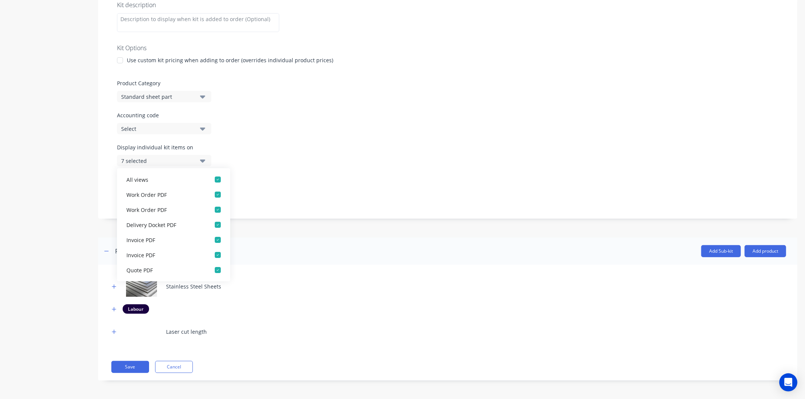
click at [273, 203] on div "Display sub-kits on 7 selected" at bounding box center [448, 191] width 662 height 32
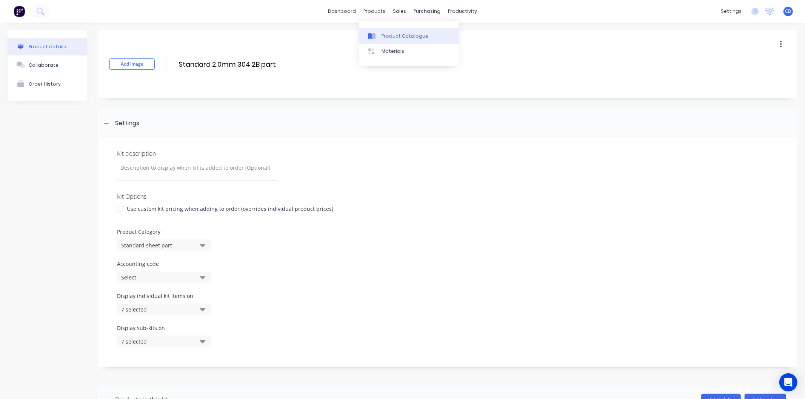
click at [383, 36] on div "Product Catalogue" at bounding box center [405, 36] width 47 height 7
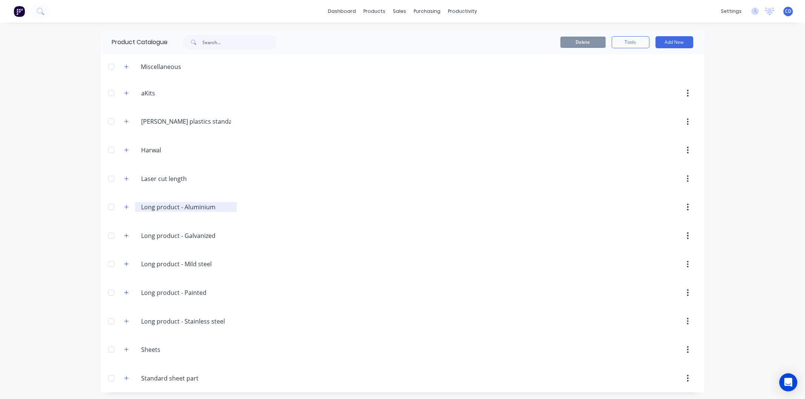
scroll to position [2, 0]
click at [124, 378] on icon "button" at bounding box center [126, 377] width 5 height 5
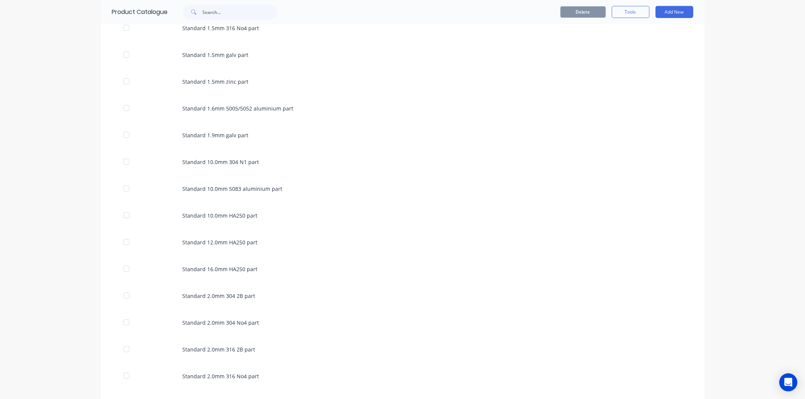
scroll to position [714, 0]
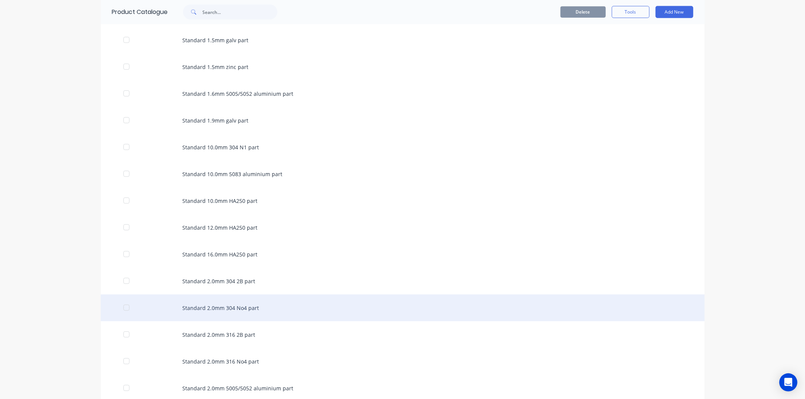
click at [214, 309] on div "Standard 2.0mm 304 No4 part" at bounding box center [403, 308] width 604 height 27
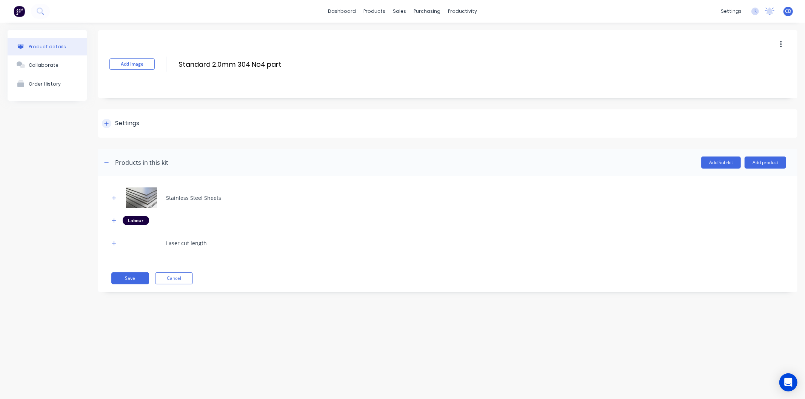
click at [112, 124] on div "Settings" at bounding box center [120, 123] width 37 height 9
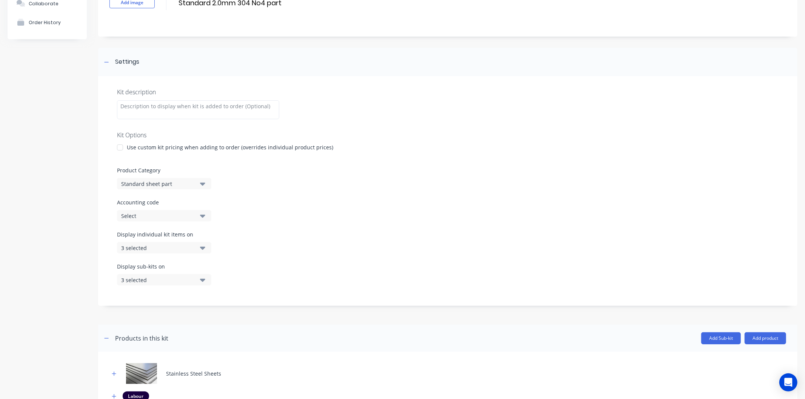
scroll to position [84, 0]
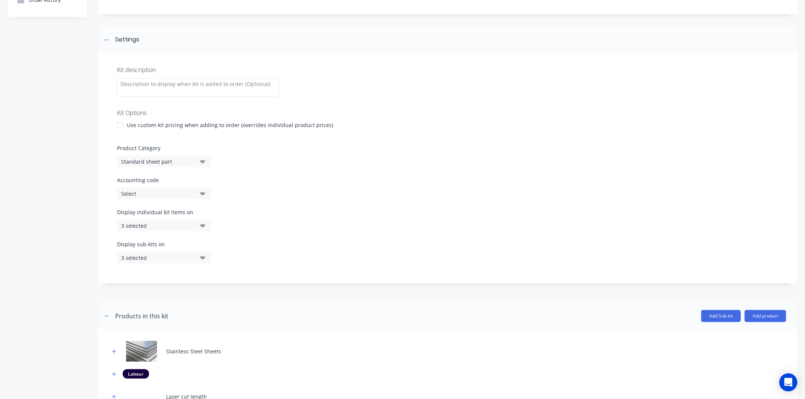
click at [199, 228] on button "3 selected" at bounding box center [164, 225] width 94 height 11
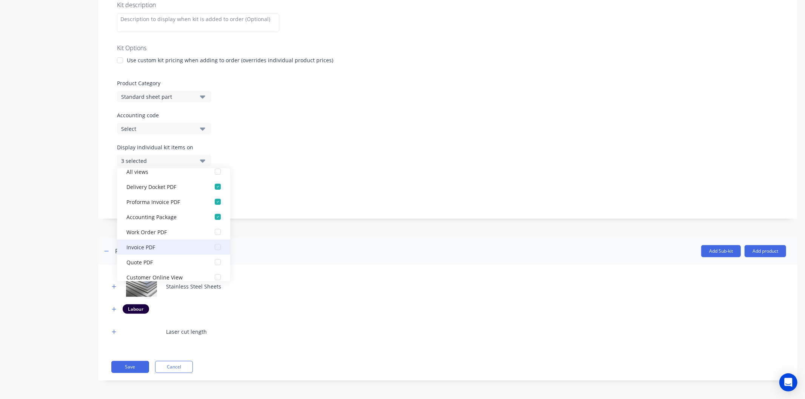
scroll to position [15, 0]
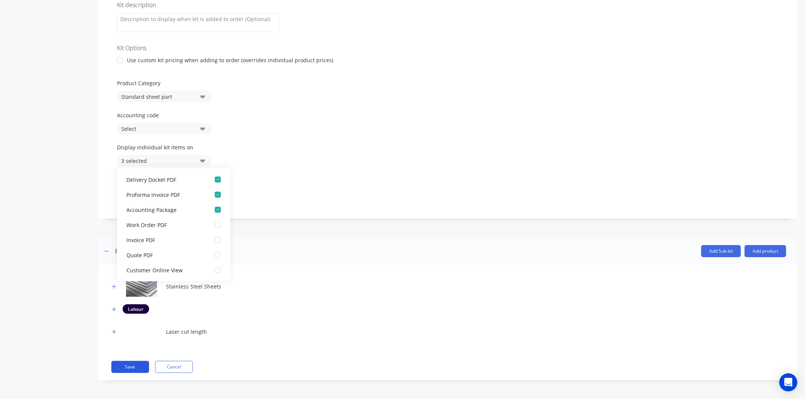
click at [136, 367] on button "Save" at bounding box center [130, 367] width 38 height 12
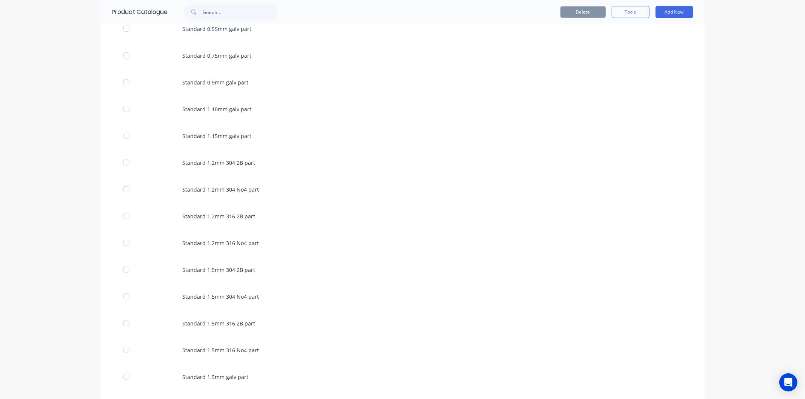
scroll to position [251, 0]
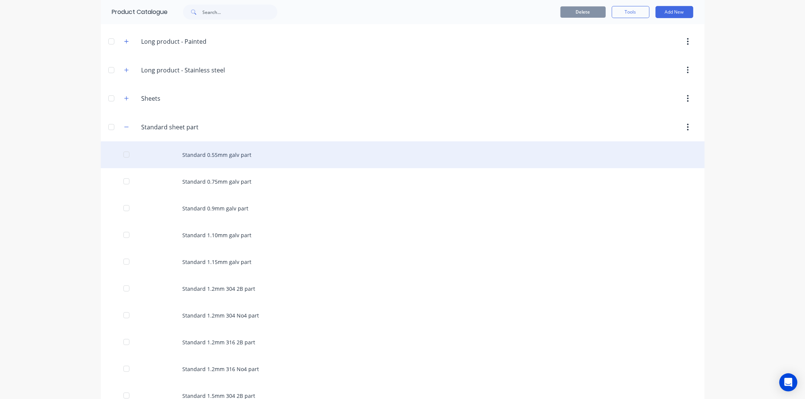
click at [228, 157] on div "Standard 0.55mm galv part" at bounding box center [403, 155] width 604 height 27
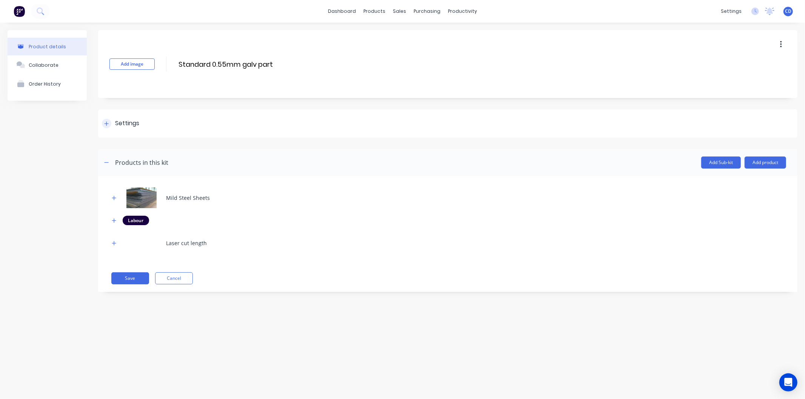
click at [107, 123] on icon at bounding box center [106, 123] width 5 height 5
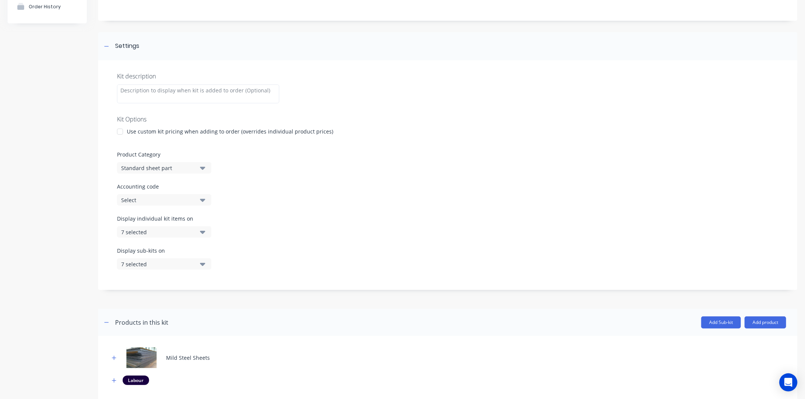
scroll to position [84, 0]
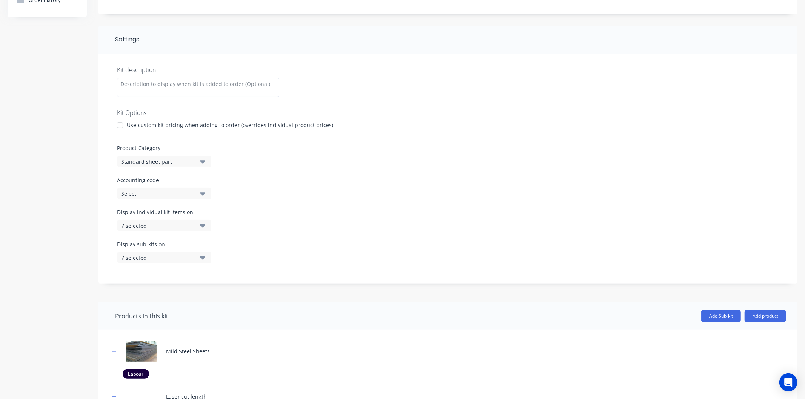
click at [206, 226] on button "7 selected" at bounding box center [164, 225] width 94 height 11
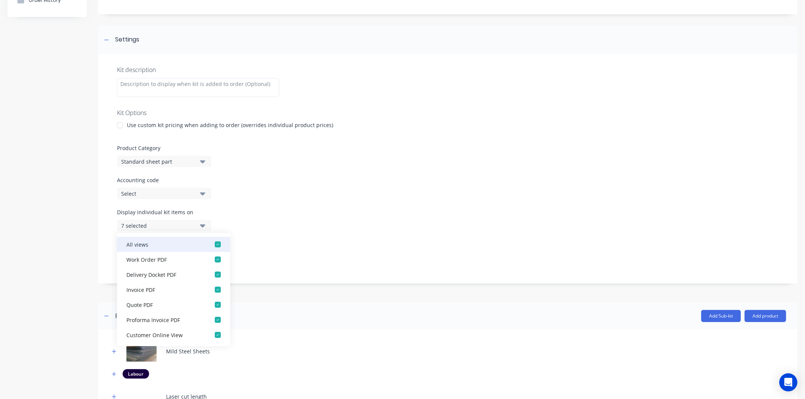
click at [213, 245] on div "button" at bounding box center [217, 244] width 15 height 15
click at [210, 244] on div "button" at bounding box center [217, 244] width 15 height 15
click at [214, 243] on div "button" at bounding box center [217, 244] width 15 height 15
click at [287, 243] on div "Display sub-kits on 7 selected" at bounding box center [448, 256] width 662 height 32
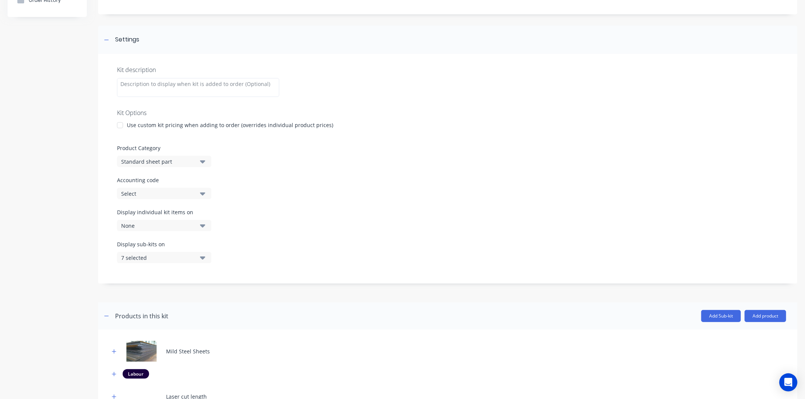
click at [202, 261] on icon "button" at bounding box center [202, 258] width 5 height 8
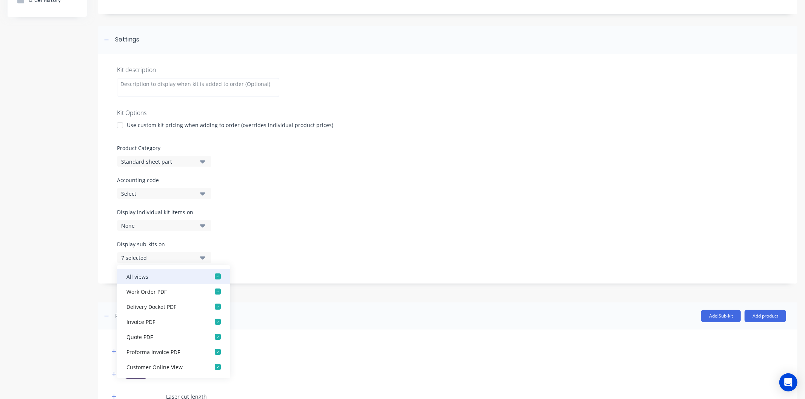
click at [214, 274] on div "button" at bounding box center [217, 276] width 15 height 15
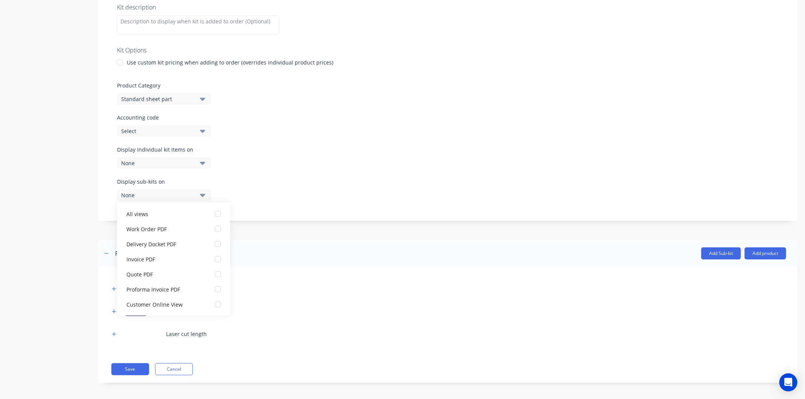
scroll to position [149, 0]
click at [287, 209] on div "Kit description Kit Options Use custom kit pricing when adding to order (overri…" at bounding box center [447, 104] width 699 height 230
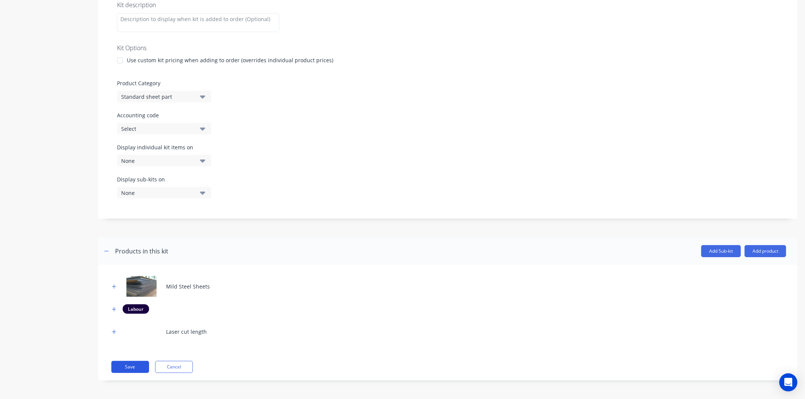
click at [143, 368] on button "Save" at bounding box center [130, 367] width 38 height 12
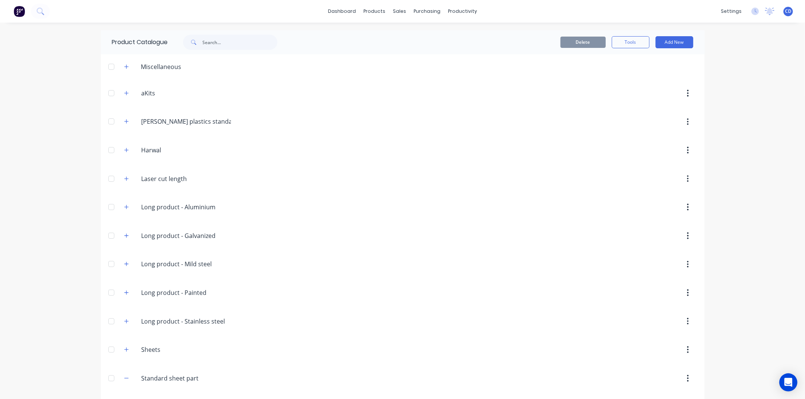
scroll to position [168, 0]
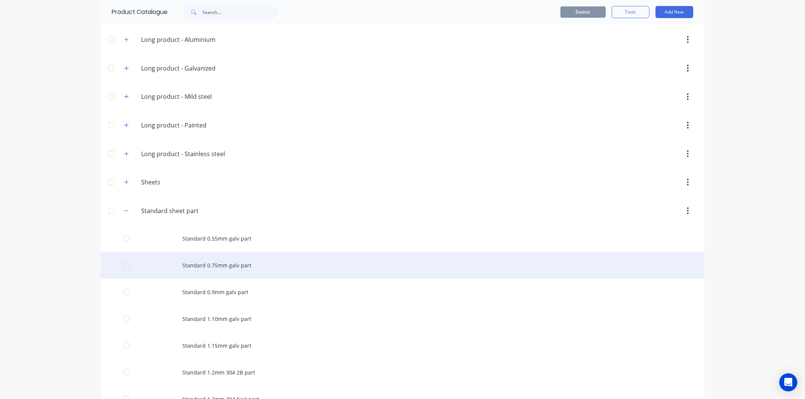
click at [192, 261] on div "Standard 0.75mm galv part" at bounding box center [403, 265] width 604 height 27
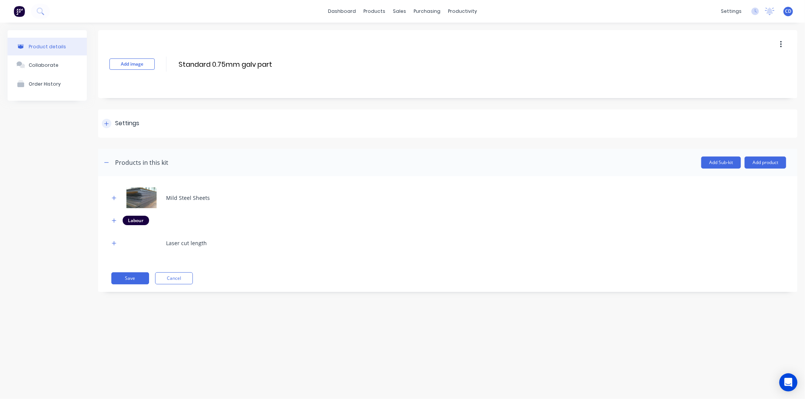
click at [110, 123] on div at bounding box center [106, 123] width 9 height 9
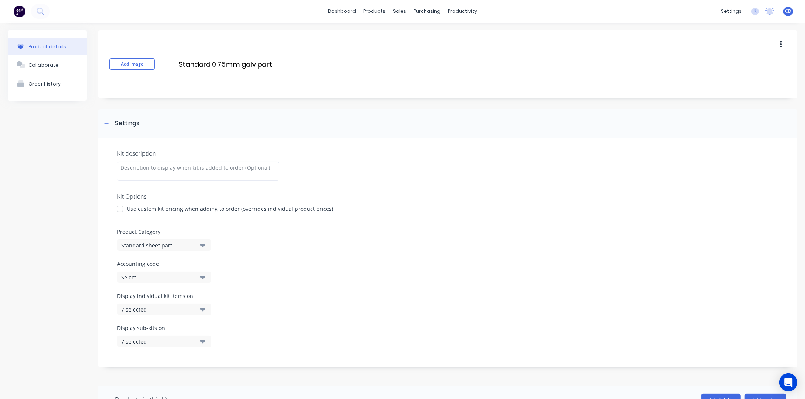
click at [204, 308] on icon "button" at bounding box center [202, 309] width 5 height 3
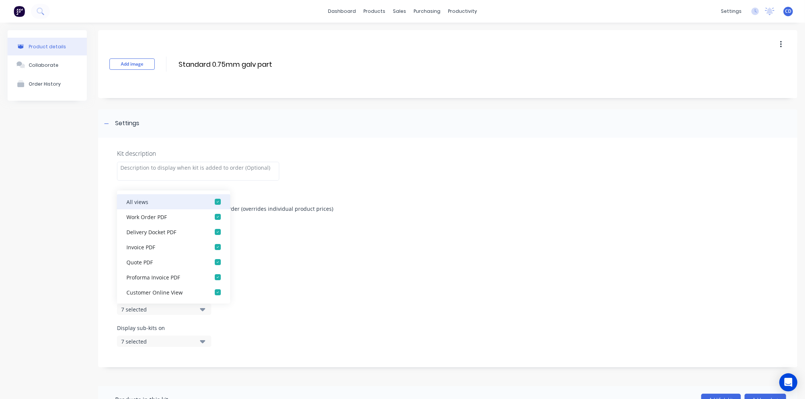
click at [210, 202] on div "button" at bounding box center [217, 201] width 15 height 15
click at [272, 318] on div "Display individual kit items on None" at bounding box center [448, 308] width 662 height 32
click at [203, 342] on icon "button" at bounding box center [202, 341] width 5 height 3
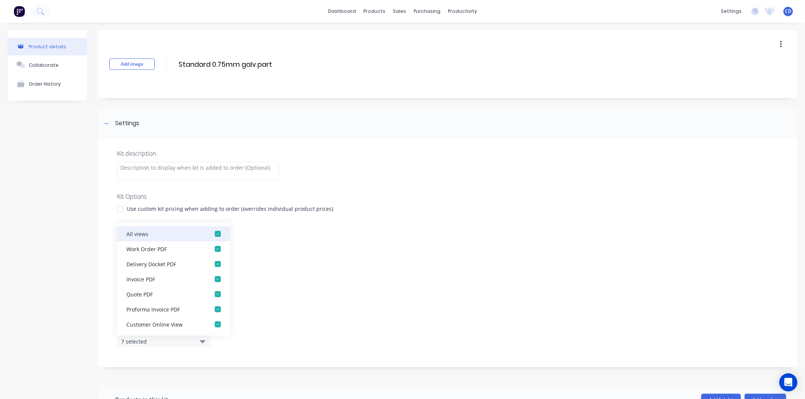
click at [211, 232] on div "button" at bounding box center [217, 233] width 15 height 15
click at [285, 280] on div "Accounting code Select" at bounding box center [448, 271] width 662 height 23
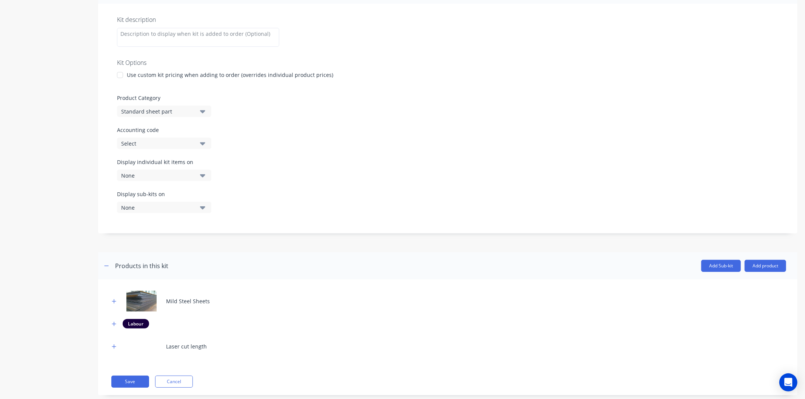
scroll to position [149, 0]
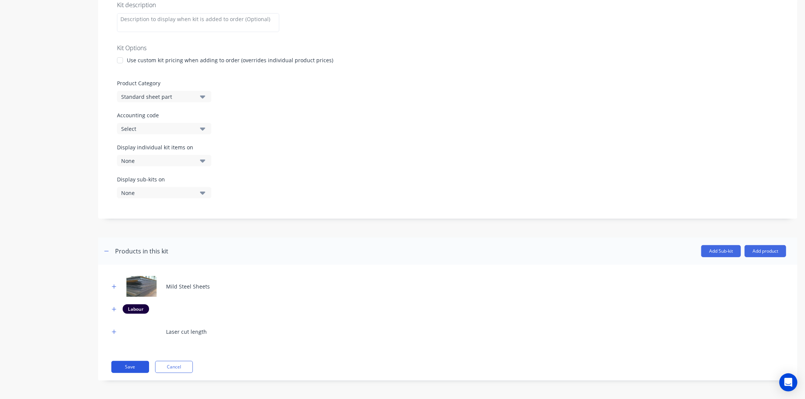
click at [133, 364] on button "Save" at bounding box center [130, 367] width 38 height 12
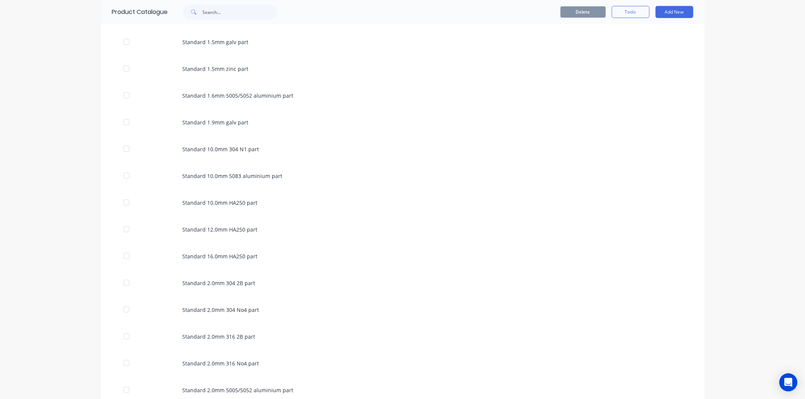
scroll to position [755, 0]
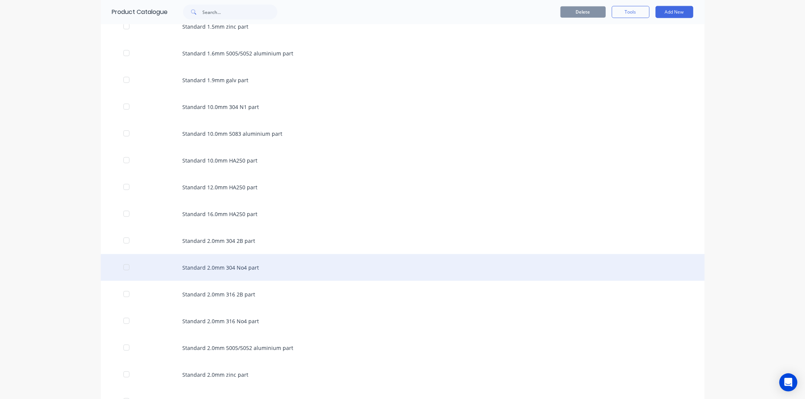
click at [243, 273] on div "Standard 2.0mm 304 No4 part" at bounding box center [403, 267] width 604 height 27
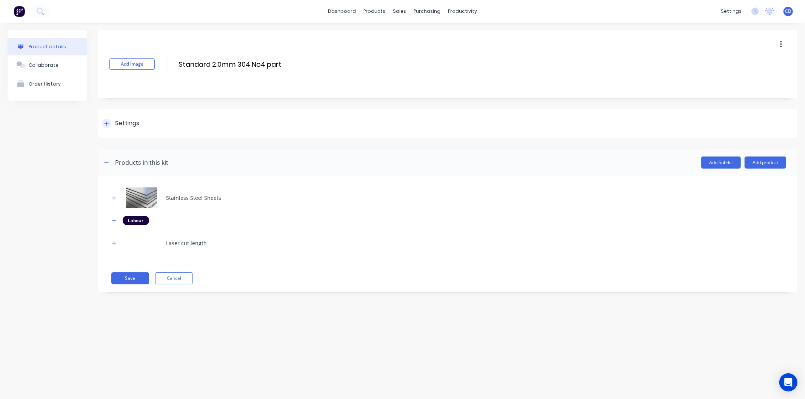
click at [105, 123] on icon at bounding box center [106, 123] width 5 height 5
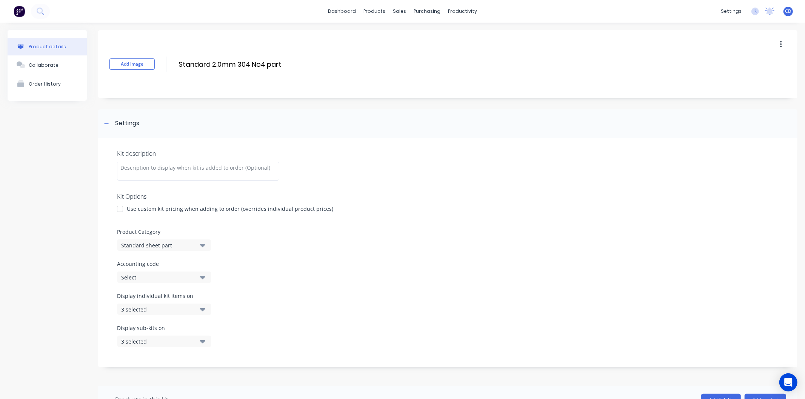
click at [200, 311] on icon "button" at bounding box center [202, 309] width 5 height 8
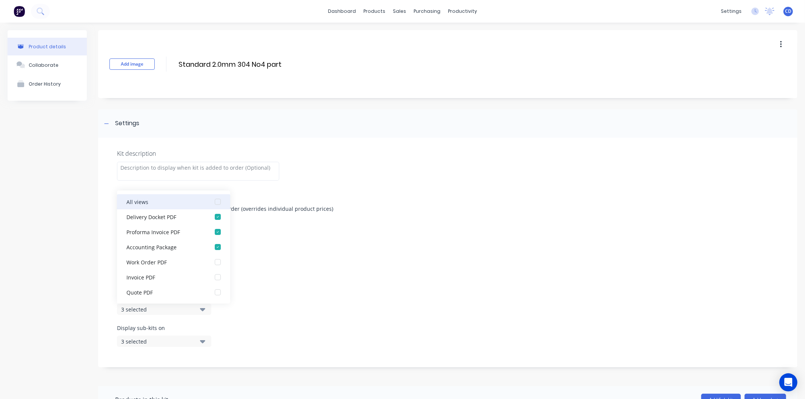
click at [211, 202] on div "button" at bounding box center [217, 201] width 15 height 15
click at [202, 345] on icon "button" at bounding box center [202, 341] width 5 height 8
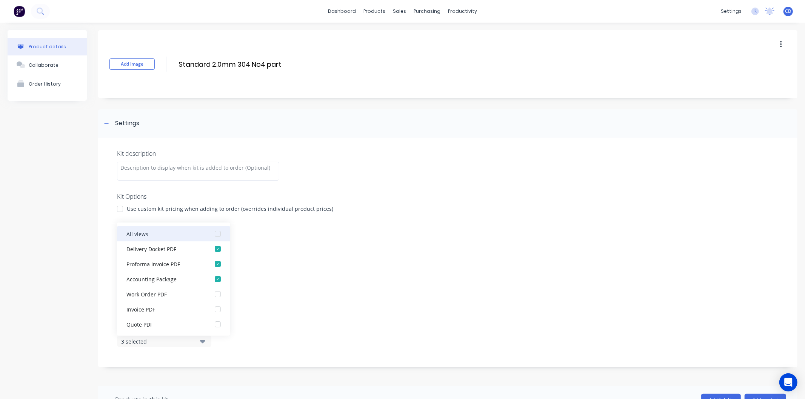
click at [212, 234] on div "button" at bounding box center [217, 233] width 15 height 15
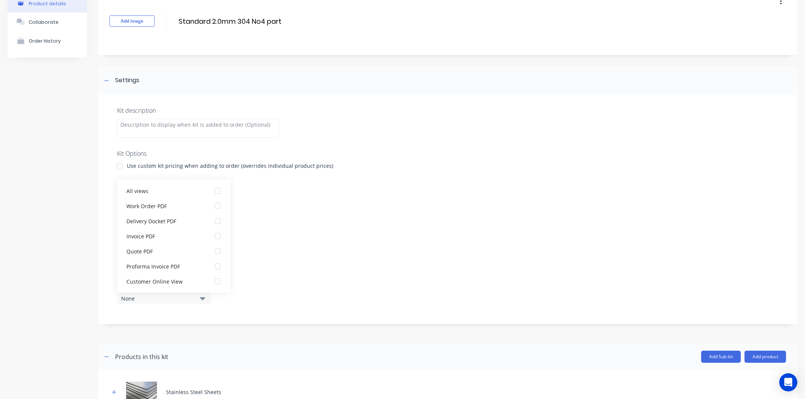
scroll to position [84, 0]
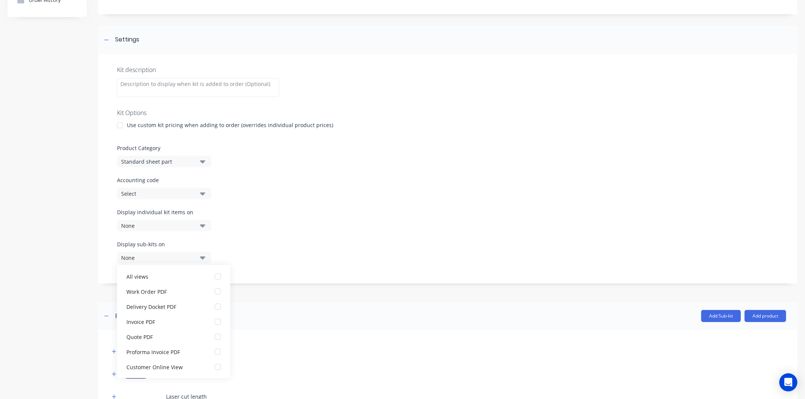
click at [262, 261] on div "Display sub-kits on None" at bounding box center [448, 256] width 662 height 32
click at [260, 261] on div "Display sub-kits on None" at bounding box center [448, 256] width 662 height 32
click at [299, 281] on div "Kit description Kit Options Use custom kit pricing when adding to order (overri…" at bounding box center [447, 169] width 699 height 230
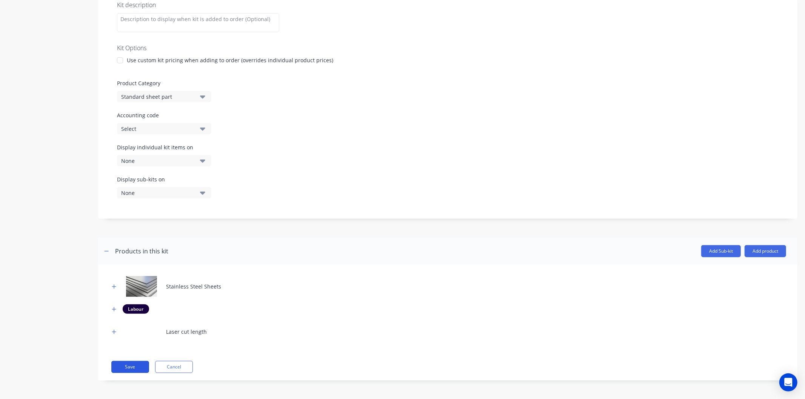
click at [137, 368] on button "Save" at bounding box center [130, 367] width 38 height 12
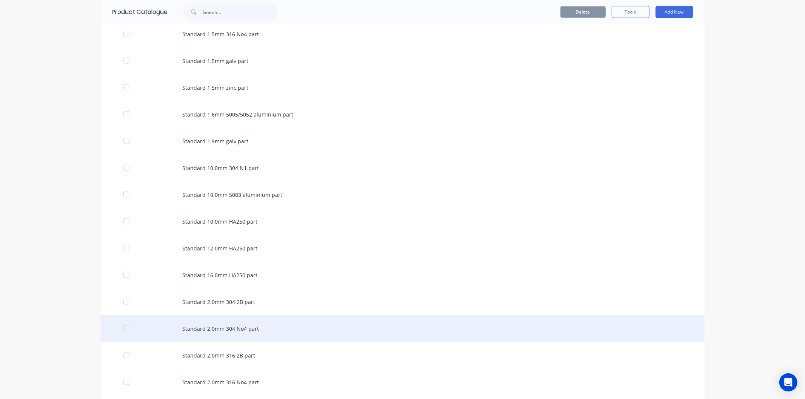
scroll to position [713, 0]
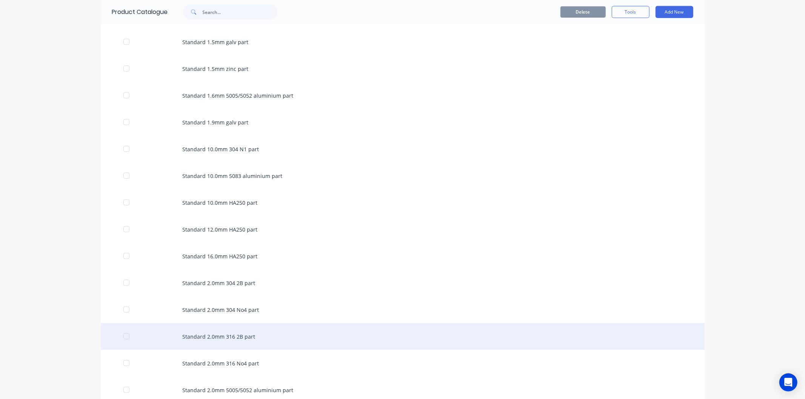
click at [232, 333] on div "Standard 2.0mm 316 2B part" at bounding box center [403, 336] width 604 height 27
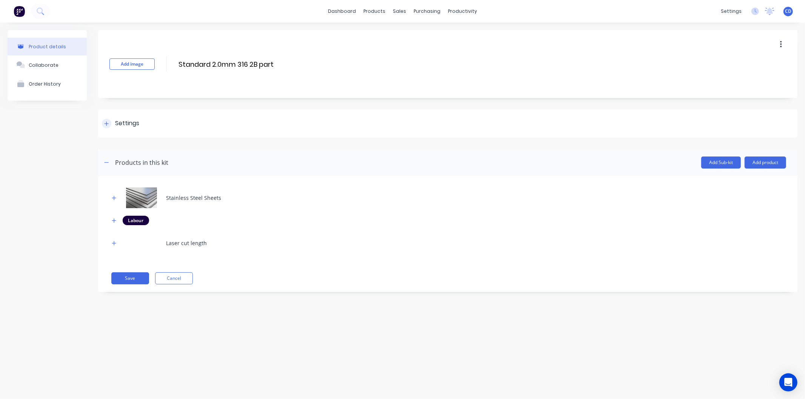
click at [107, 125] on icon at bounding box center [106, 123] width 5 height 5
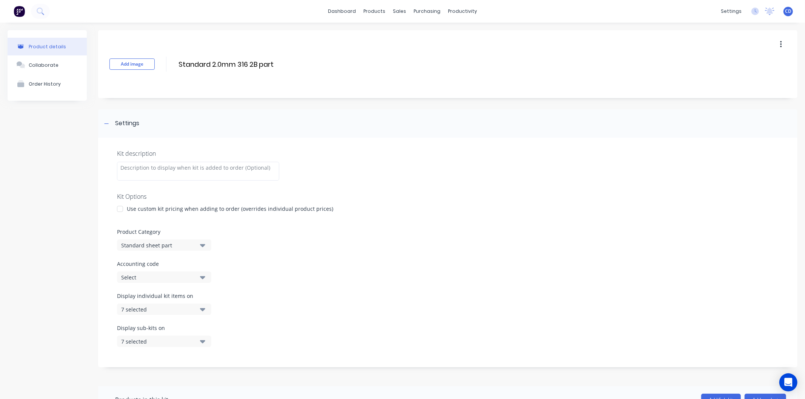
click at [204, 309] on icon "button" at bounding box center [202, 309] width 5 height 3
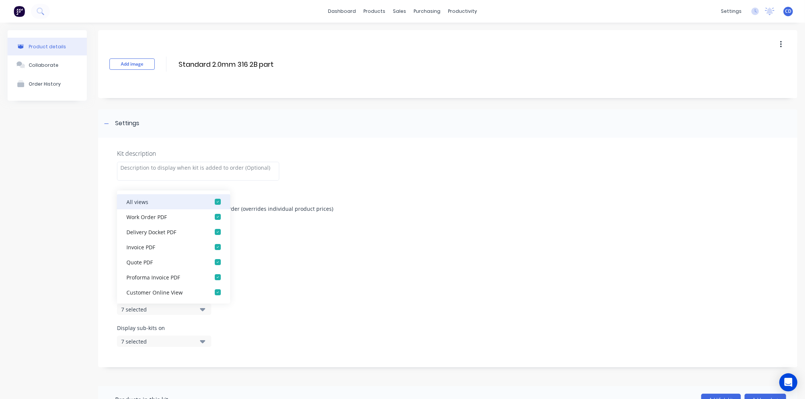
click at [211, 202] on div "button" at bounding box center [217, 201] width 15 height 15
click at [206, 339] on button "7 selected" at bounding box center [164, 341] width 94 height 11
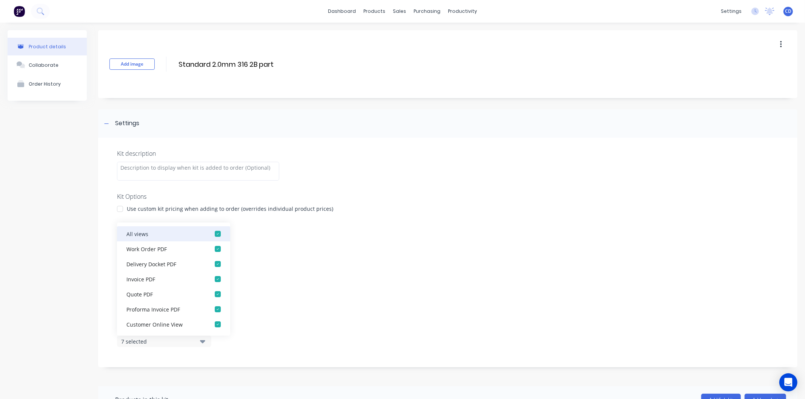
click at [210, 231] on div "button" at bounding box center [217, 233] width 15 height 15
click at [359, 302] on div "Display individual kit items on None" at bounding box center [448, 308] width 662 height 32
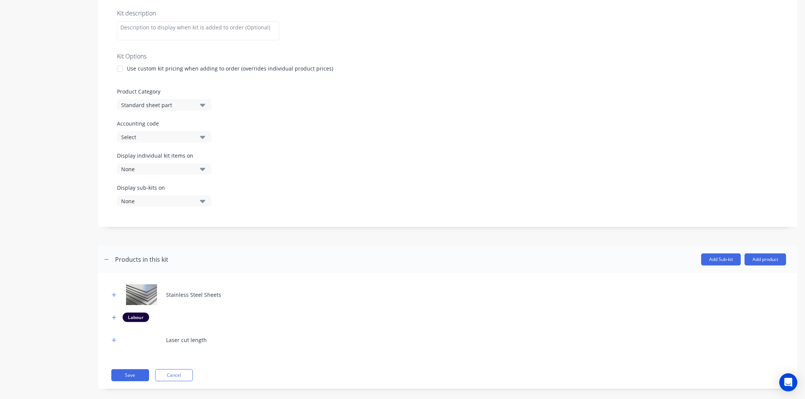
scroll to position [149, 0]
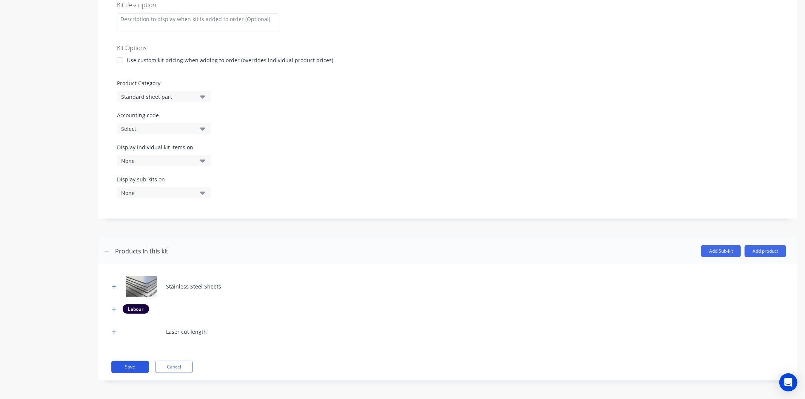
click at [141, 371] on button "Save" at bounding box center [130, 367] width 38 height 12
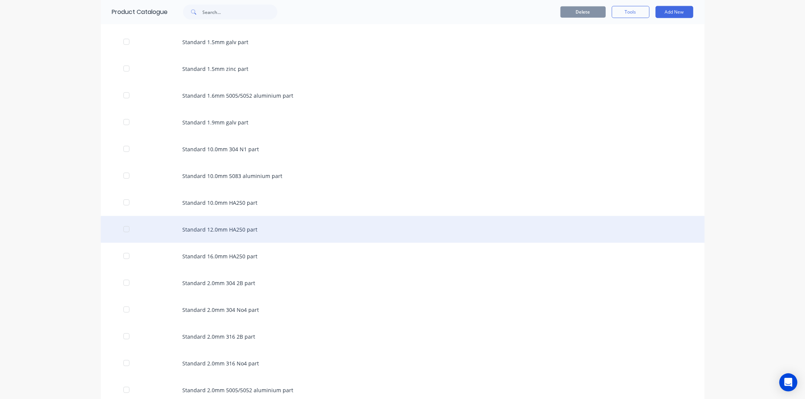
scroll to position [880, 0]
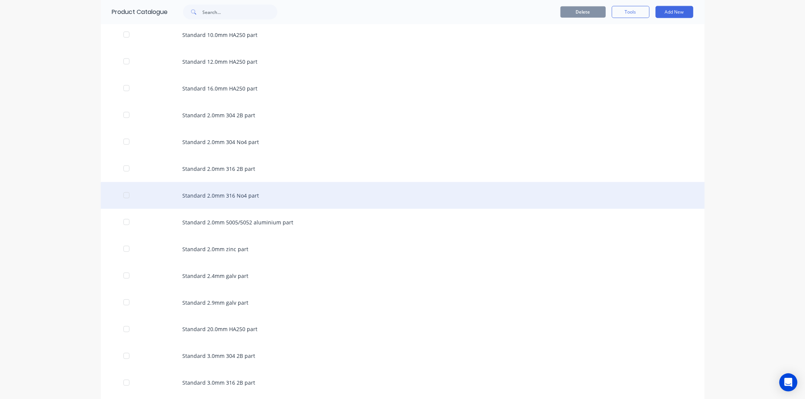
click at [224, 196] on div "Standard 2.0mm 316 No4 part" at bounding box center [403, 195] width 604 height 27
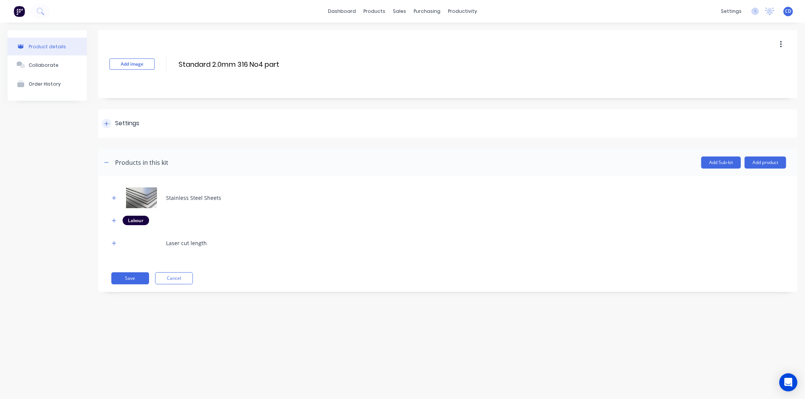
click at [112, 122] on div "Settings" at bounding box center [120, 123] width 37 height 9
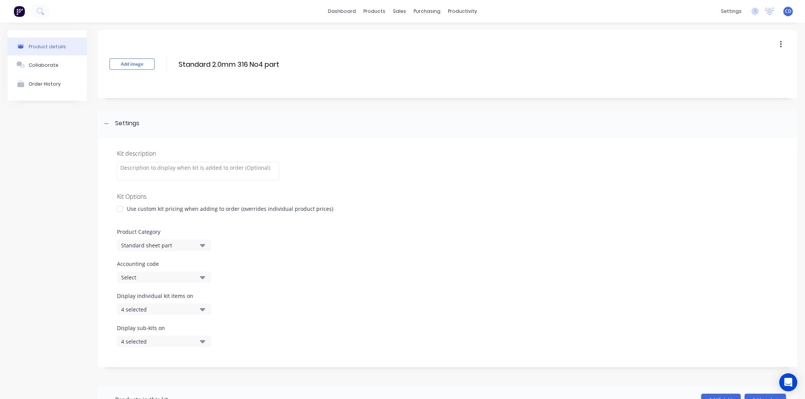
click at [203, 310] on icon "button" at bounding box center [202, 309] width 5 height 3
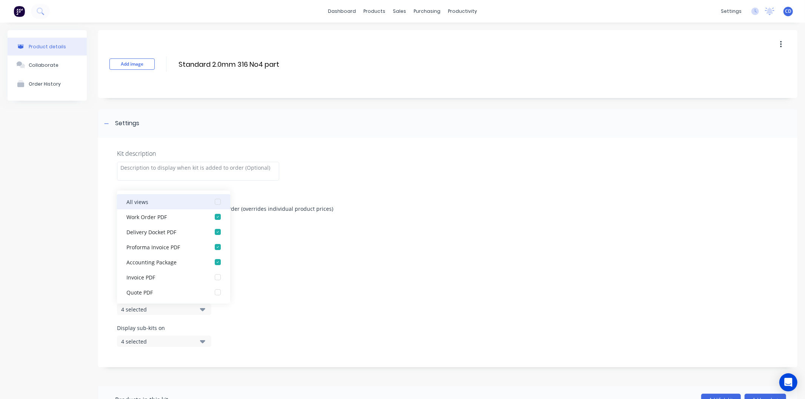
click at [210, 203] on div "button" at bounding box center [217, 201] width 15 height 15
click at [204, 342] on icon "button" at bounding box center [202, 341] width 5 height 3
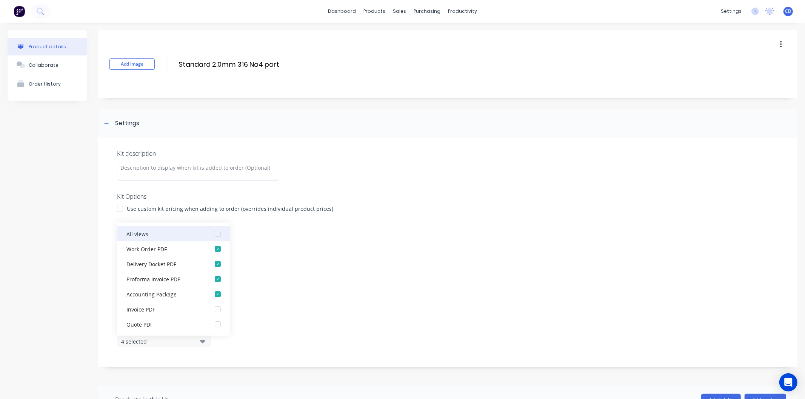
click at [211, 233] on div "button" at bounding box center [217, 233] width 15 height 15
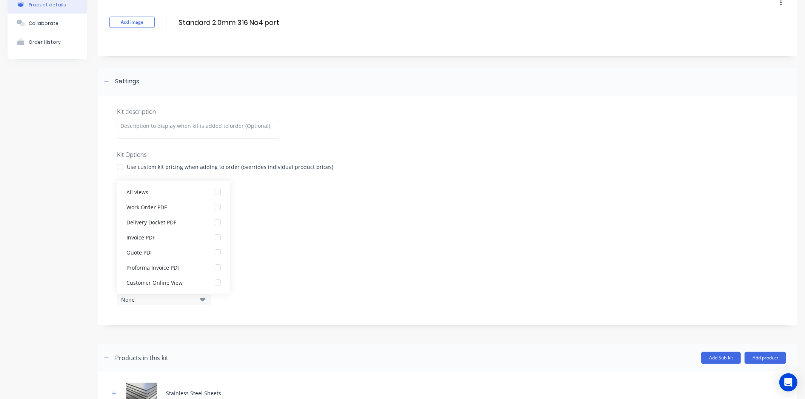
click at [191, 369] on header "Products in this kit Add Sub-kit Add product" at bounding box center [447, 358] width 699 height 27
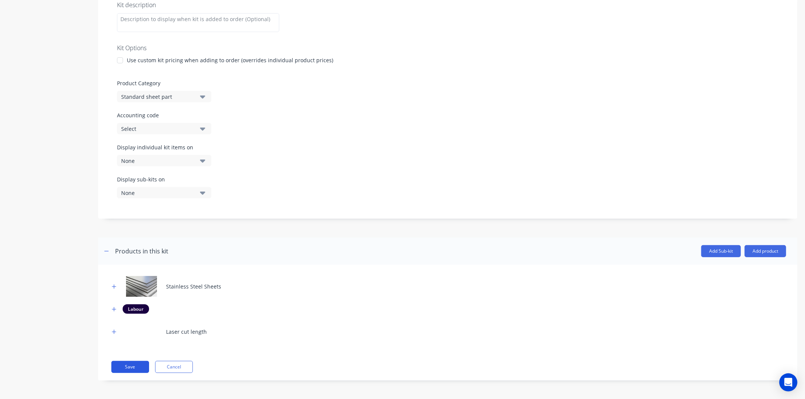
click at [131, 370] on button "Save" at bounding box center [130, 367] width 38 height 12
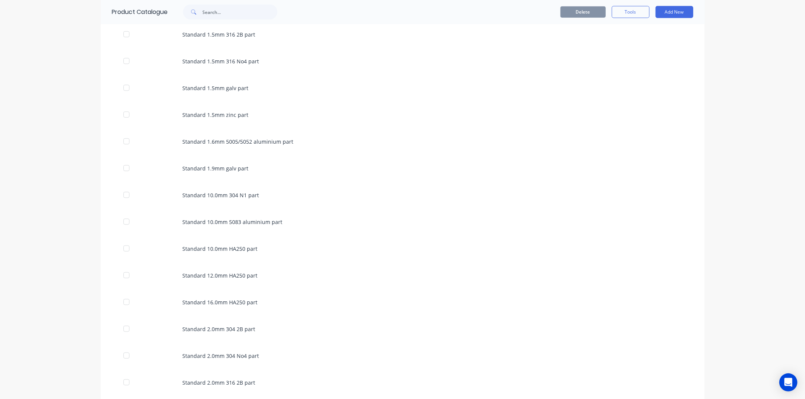
scroll to position [713, 0]
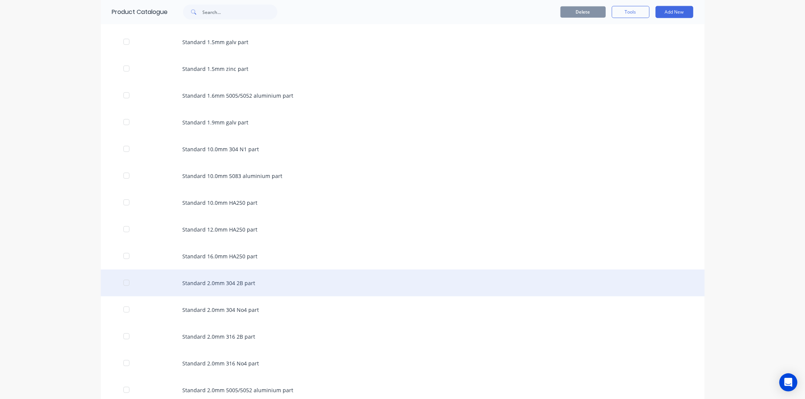
click at [221, 284] on div "Standard 2.0mm 304 2B part" at bounding box center [403, 283] width 604 height 27
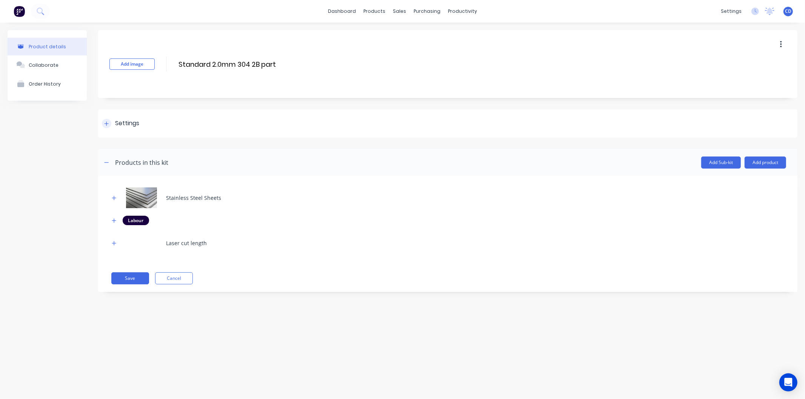
click at [106, 125] on icon at bounding box center [106, 123] width 5 height 5
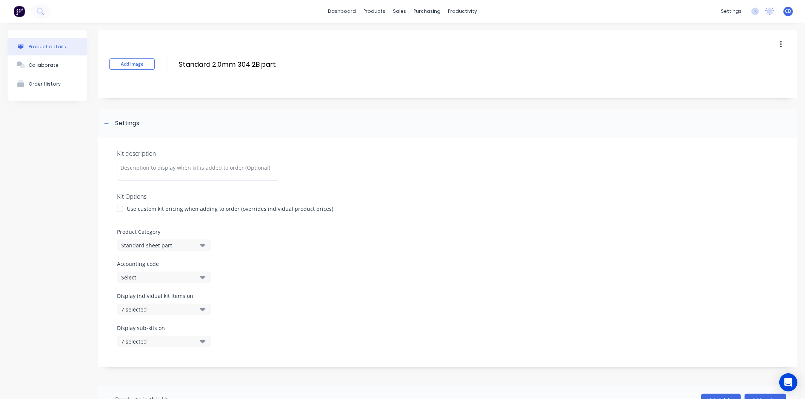
click at [202, 310] on icon "button" at bounding box center [202, 309] width 5 height 3
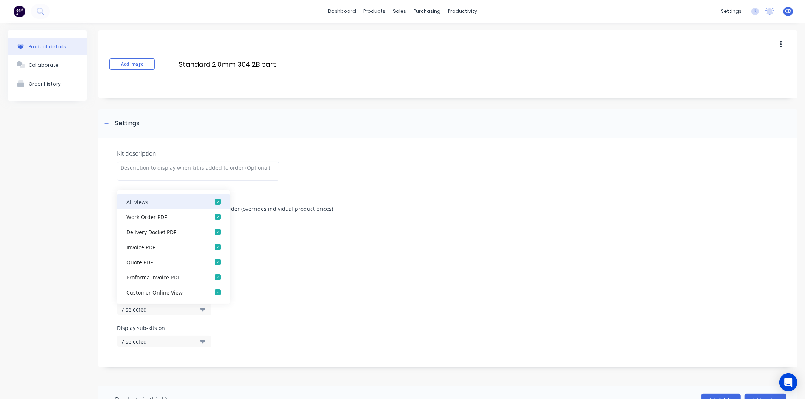
click at [210, 202] on div "button" at bounding box center [217, 201] width 15 height 15
click at [200, 342] on icon "button" at bounding box center [202, 341] width 5 height 8
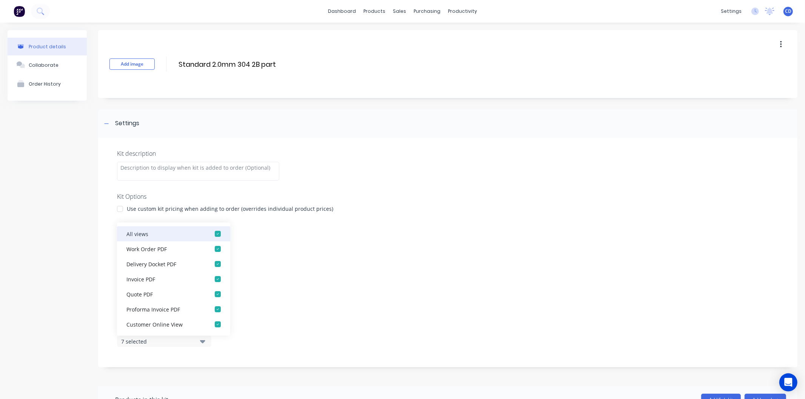
click at [213, 233] on div "button" at bounding box center [217, 233] width 15 height 15
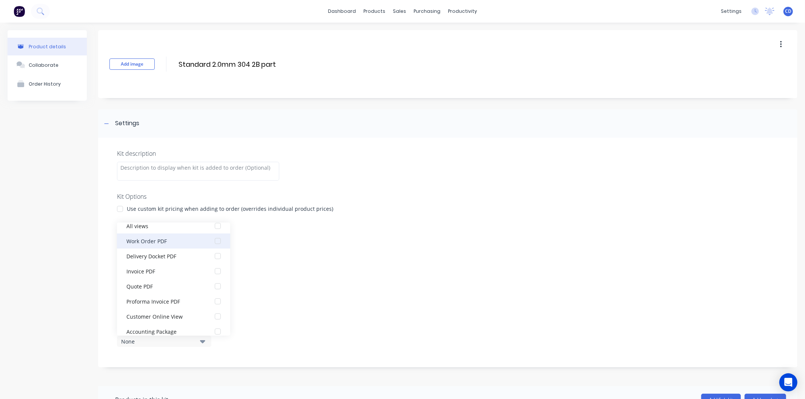
scroll to position [15, 0]
click at [293, 311] on div "Display individual kit items on None" at bounding box center [448, 308] width 662 height 32
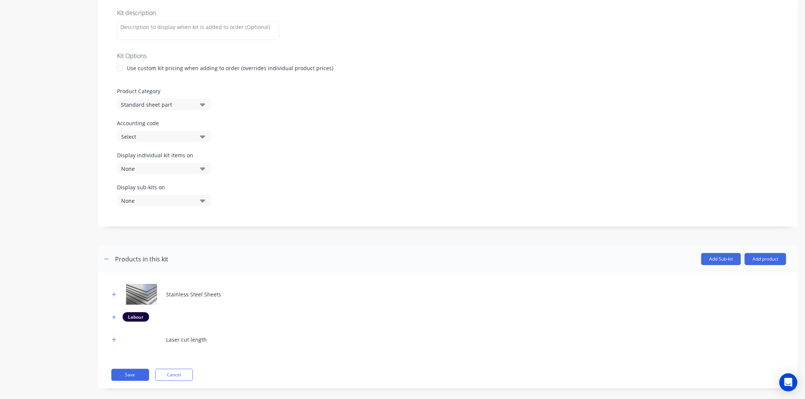
scroll to position [149, 0]
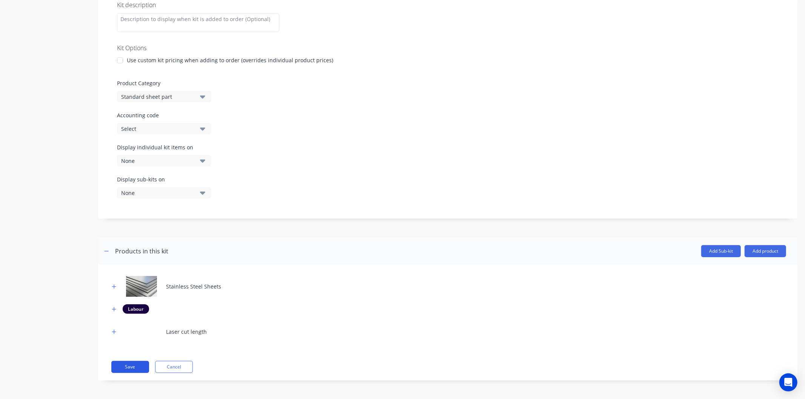
click at [137, 367] on button "Save" at bounding box center [130, 367] width 38 height 12
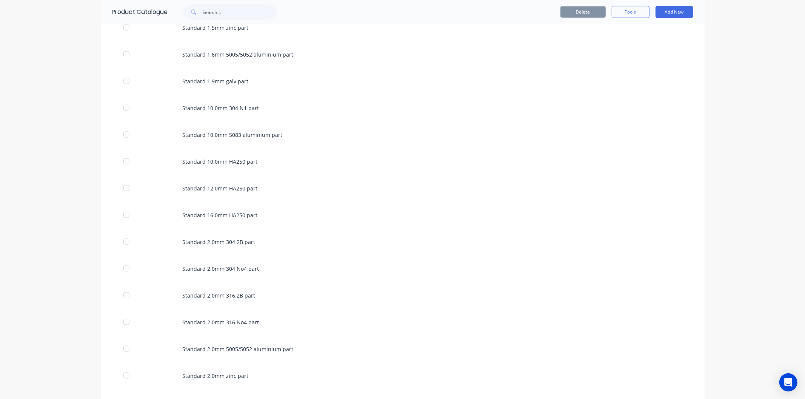
scroll to position [755, 0]
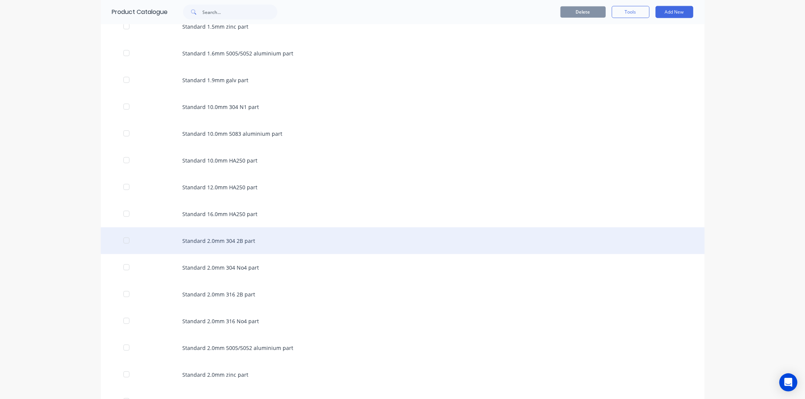
click at [225, 244] on div "Standard 2.0mm 304 2B part" at bounding box center [403, 241] width 604 height 27
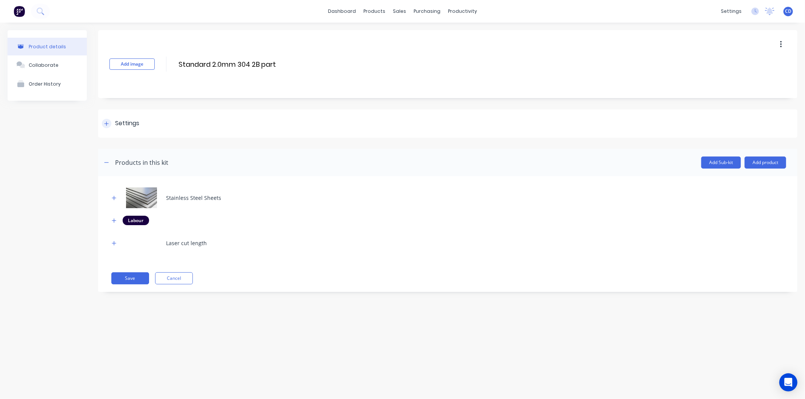
click at [114, 123] on div "Settings" at bounding box center [120, 123] width 37 height 9
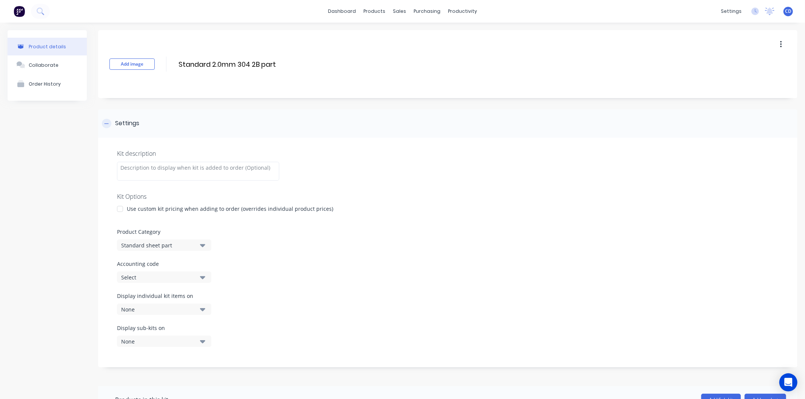
click at [114, 123] on div "Settings" at bounding box center [120, 123] width 37 height 9
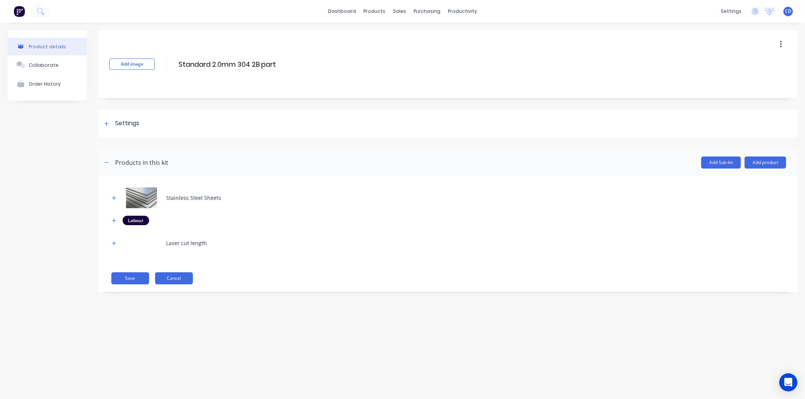
click at [186, 276] on button "Cancel" at bounding box center [174, 278] width 38 height 12
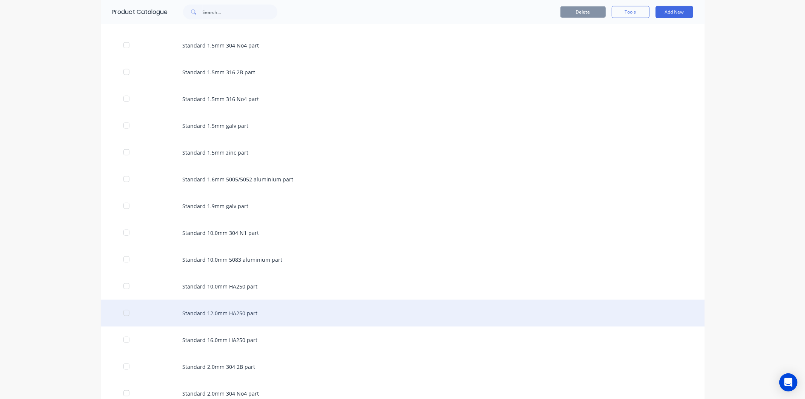
scroll to position [671, 0]
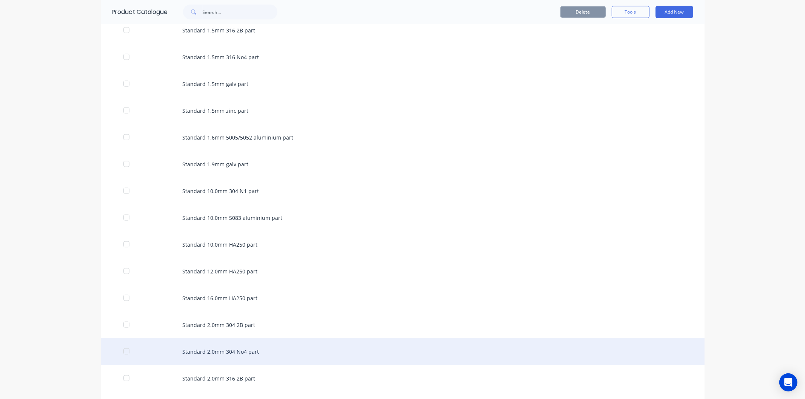
click at [227, 352] on div "Standard 2.0mm 304 No4 part" at bounding box center [403, 352] width 604 height 27
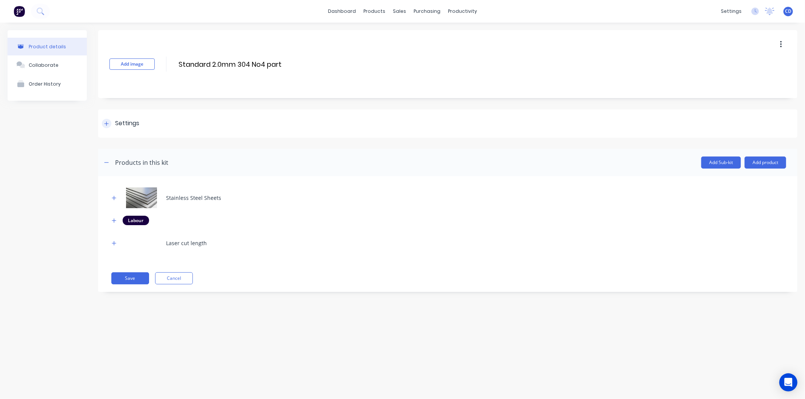
click at [104, 121] on div at bounding box center [106, 123] width 9 height 9
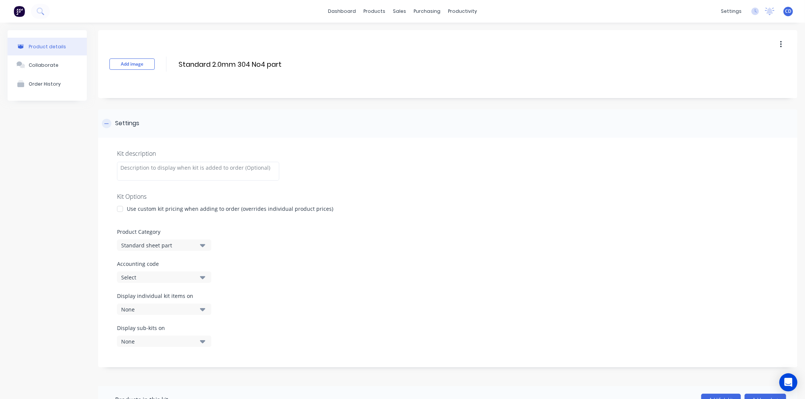
click at [104, 121] on div at bounding box center [106, 123] width 9 height 9
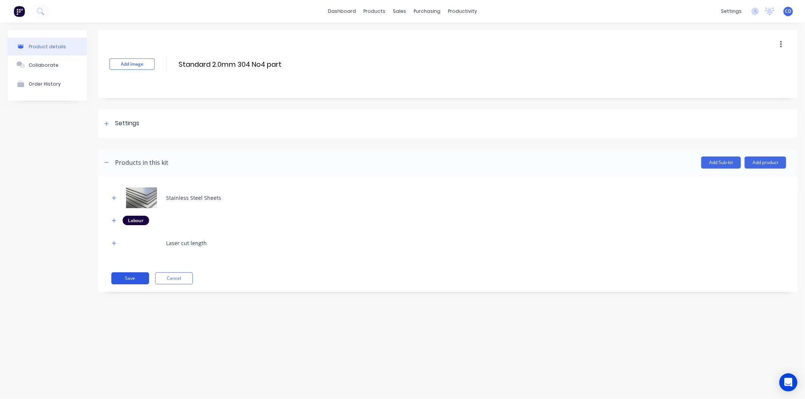
click at [129, 280] on button "Save" at bounding box center [130, 278] width 38 height 12
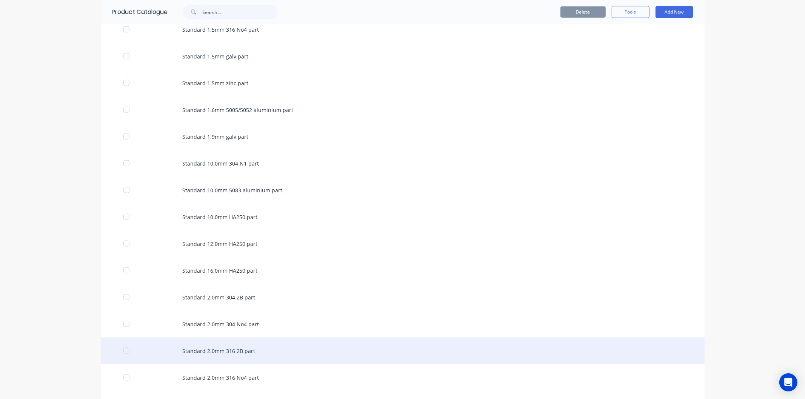
scroll to position [713, 0]
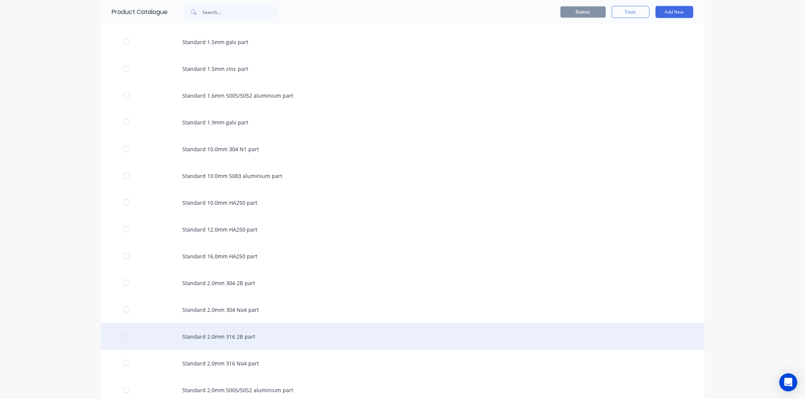
click at [203, 337] on div "Standard 2.0mm 316 2B part" at bounding box center [403, 336] width 604 height 27
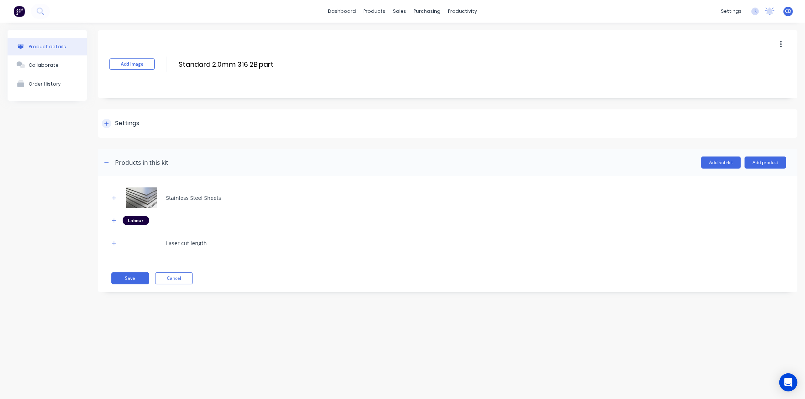
click at [105, 119] on div "Settings" at bounding box center [120, 123] width 37 height 9
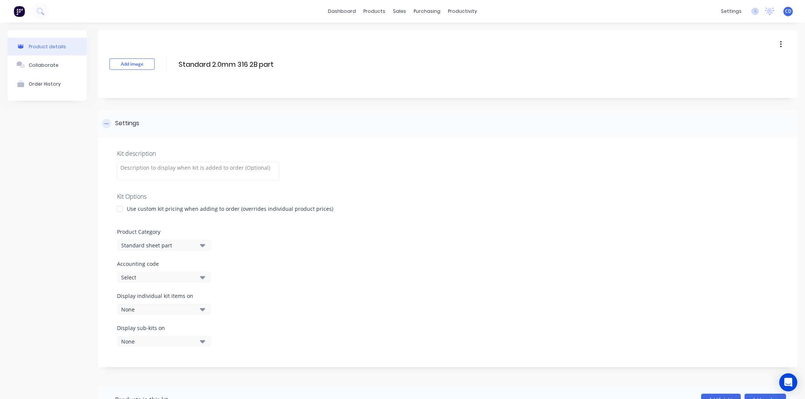
click at [105, 119] on div "Settings" at bounding box center [120, 123] width 37 height 9
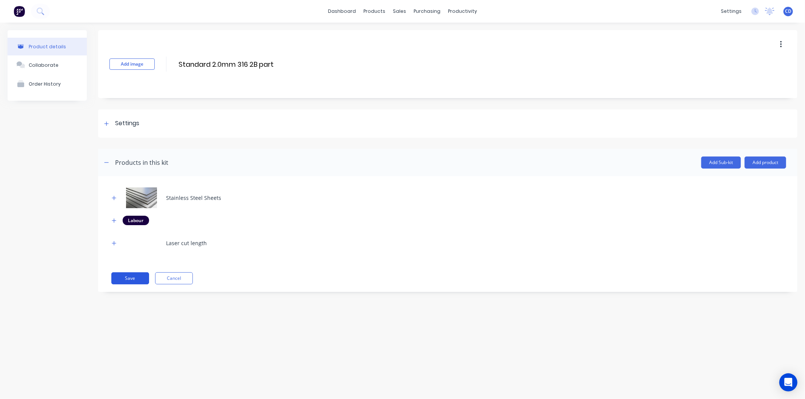
click at [127, 277] on button "Save" at bounding box center [130, 278] width 38 height 12
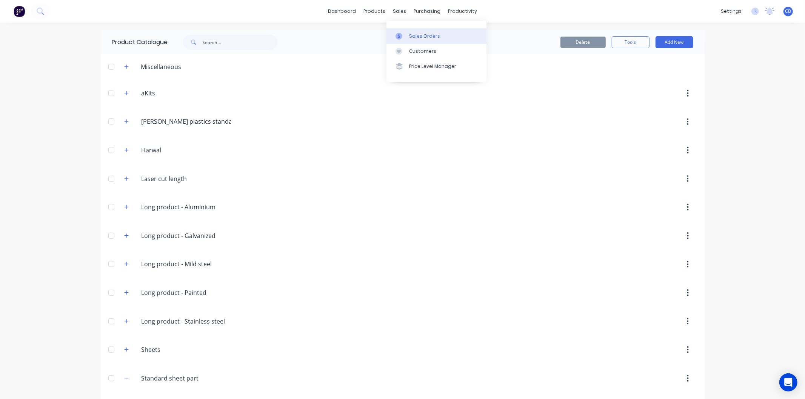
click at [416, 38] on div "Sales Orders" at bounding box center [424, 36] width 31 height 7
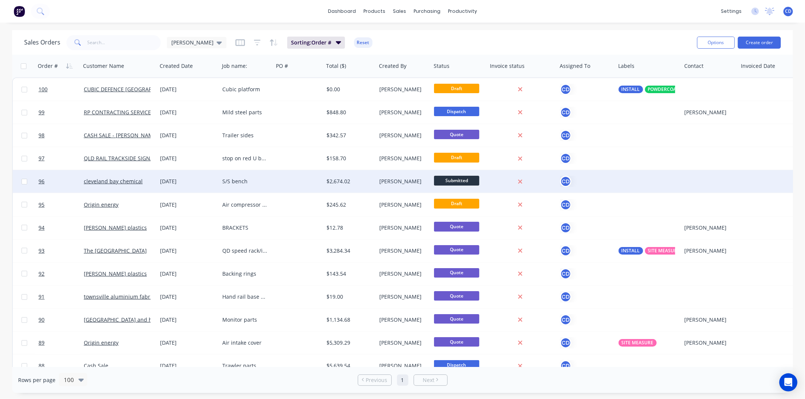
click at [174, 184] on div "[DATE]" at bounding box center [188, 182] width 56 height 8
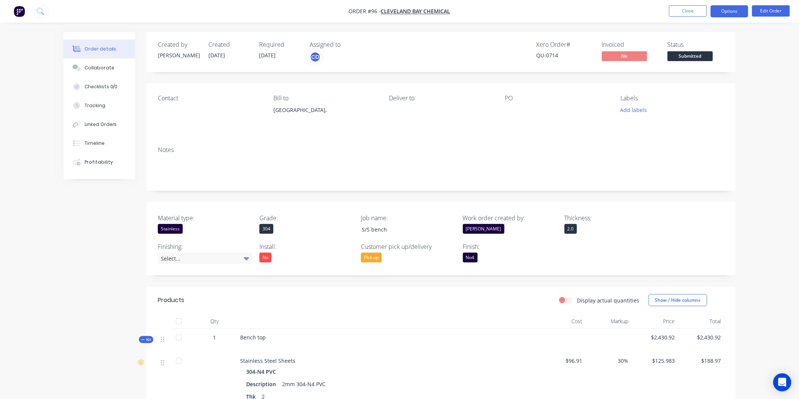
click at [723, 13] on button "Options" at bounding box center [729, 11] width 38 height 12
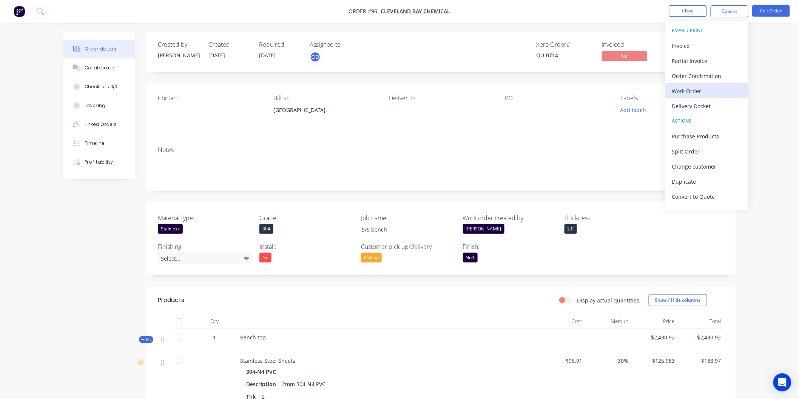
click at [696, 89] on div "Work Order" at bounding box center [706, 91] width 69 height 11
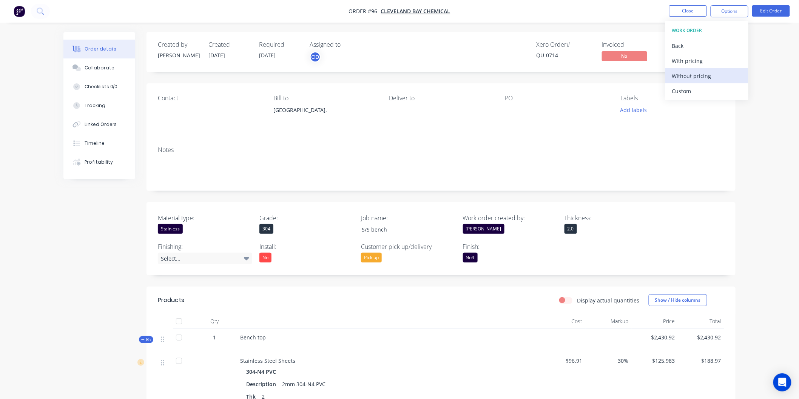
click at [698, 74] on div "Without pricing" at bounding box center [706, 76] width 69 height 11
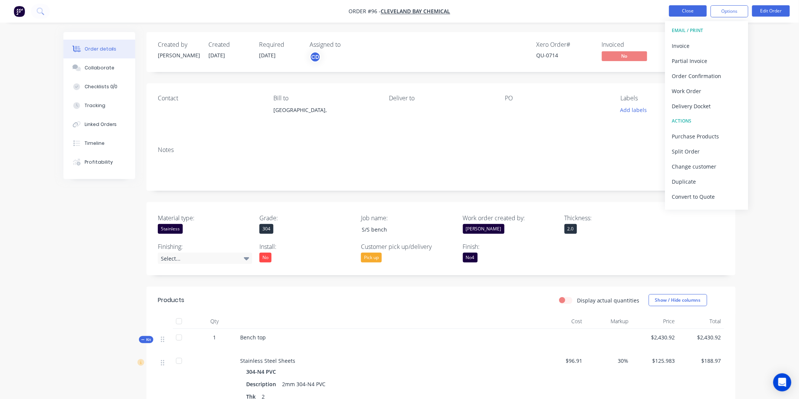
click at [690, 11] on button "Close" at bounding box center [688, 10] width 38 height 11
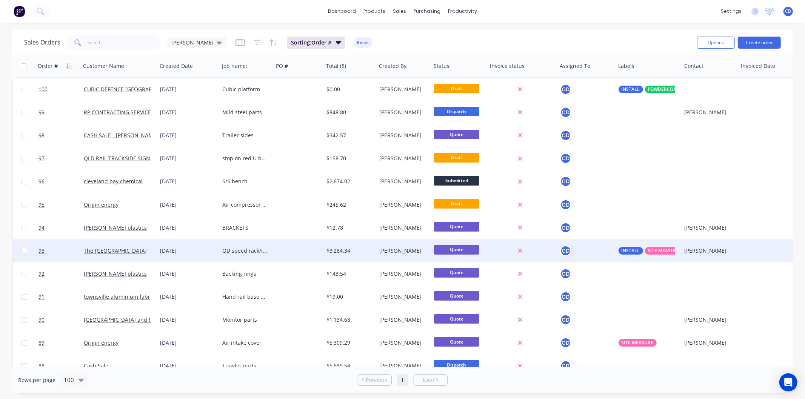
click at [172, 250] on div "[DATE]" at bounding box center [188, 251] width 56 height 8
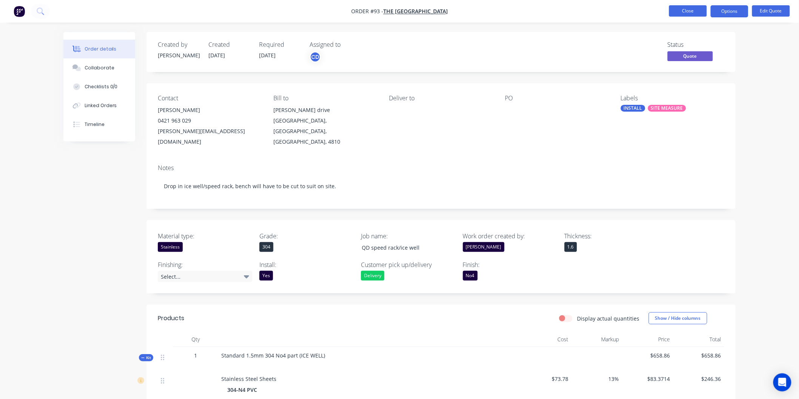
click at [685, 11] on button "Close" at bounding box center [688, 10] width 38 height 11
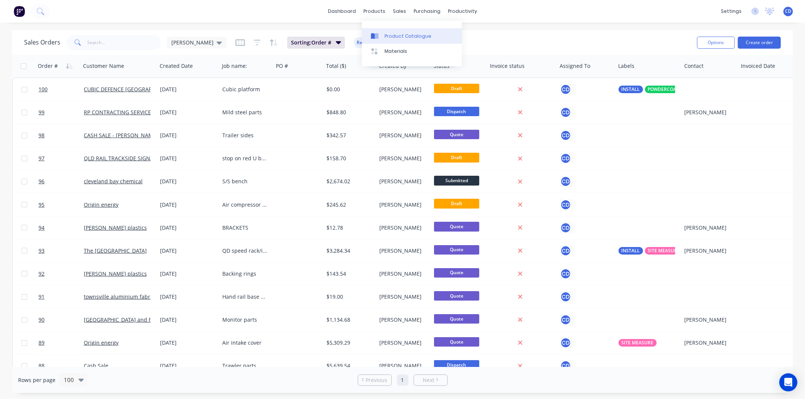
click at [393, 36] on div "Product Catalogue" at bounding box center [408, 36] width 47 height 7
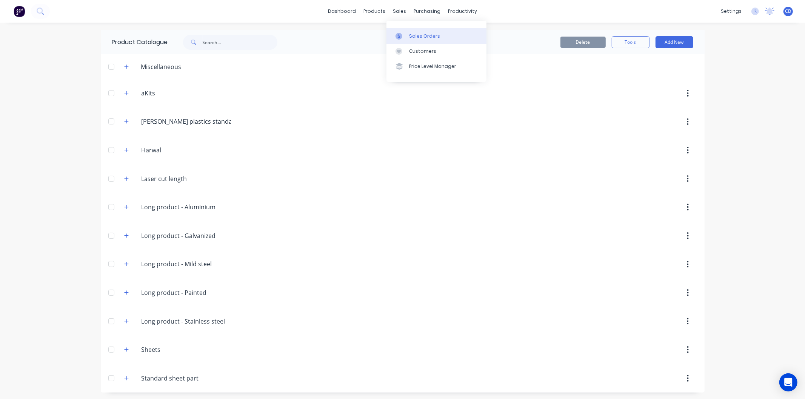
click at [419, 38] on div "Sales Orders" at bounding box center [424, 36] width 31 height 7
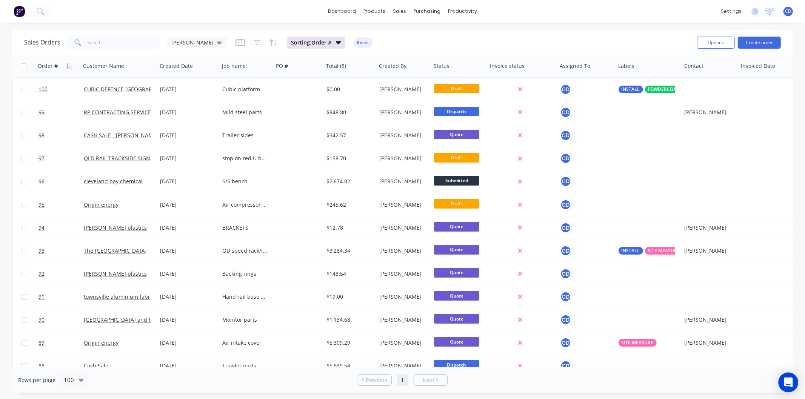
click at [792, 384] on icon "Open Intercom Messenger" at bounding box center [788, 383] width 9 height 10
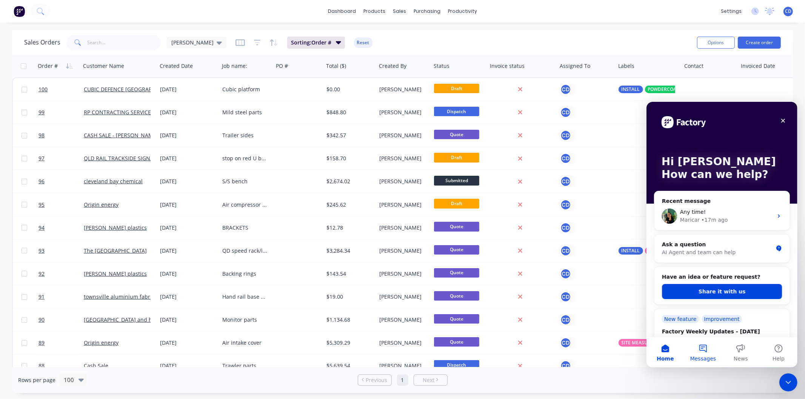
click at [697, 350] on button "Messages" at bounding box center [703, 352] width 38 height 30
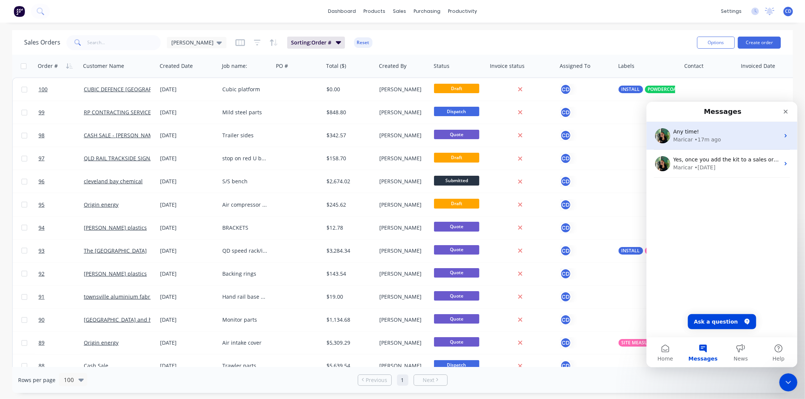
click at [698, 145] on div "Any time! [GEOGRAPHIC_DATA] • 17m ago" at bounding box center [721, 136] width 151 height 28
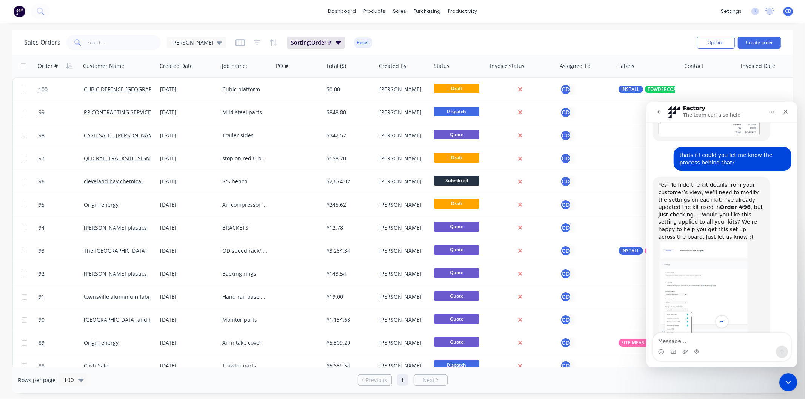
scroll to position [441, 0]
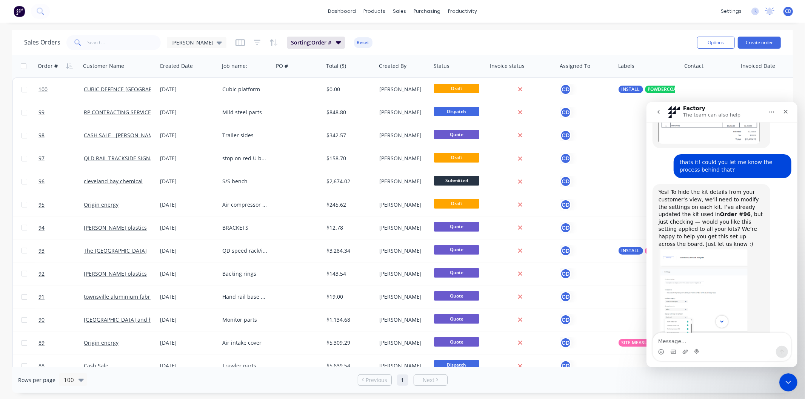
click at [697, 258] on img "Maricar says…" at bounding box center [702, 298] width 89 height 101
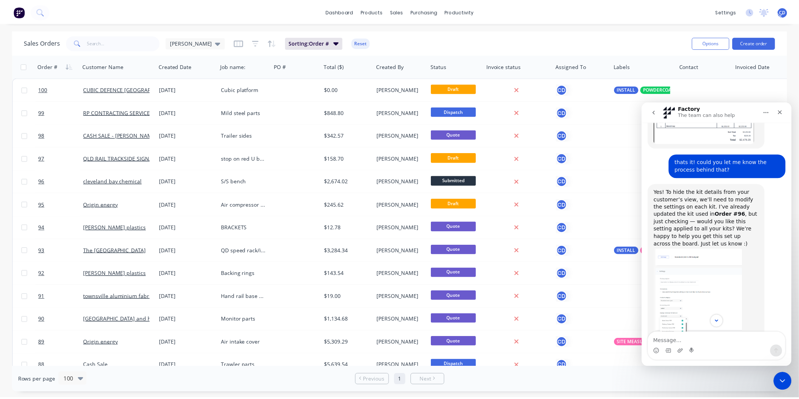
scroll to position [0, 0]
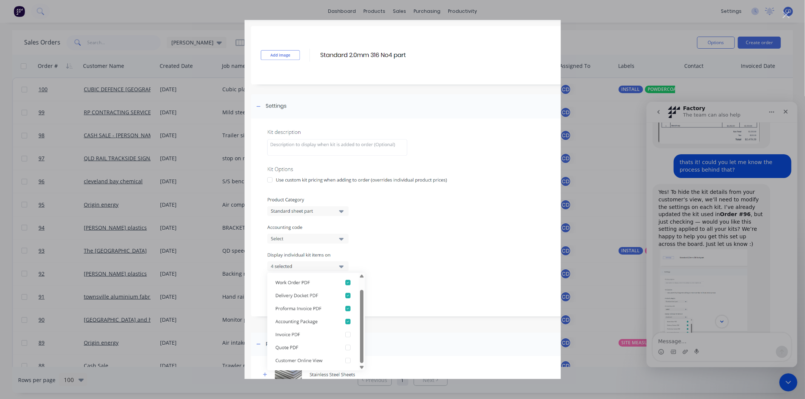
click at [416, 160] on img "Close" at bounding box center [403, 199] width 316 height 359
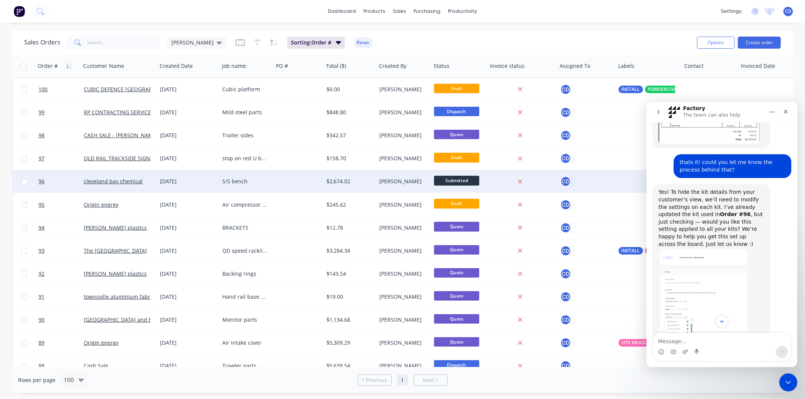
click at [177, 180] on div "02 Sep 2025" at bounding box center [188, 182] width 56 height 8
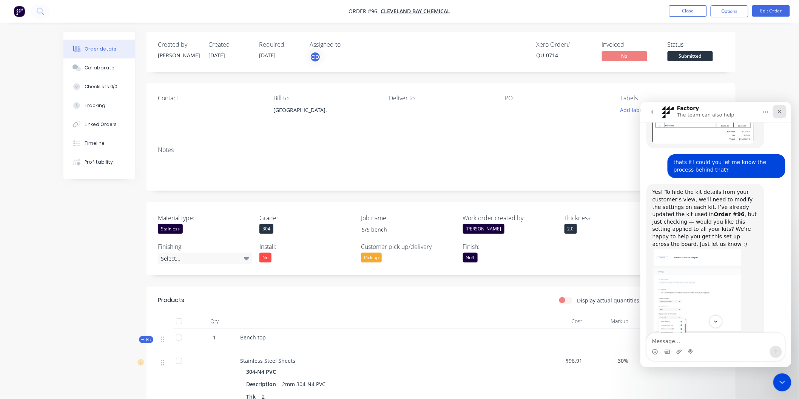
click at [776, 109] on icon "Close" at bounding box center [779, 111] width 6 height 6
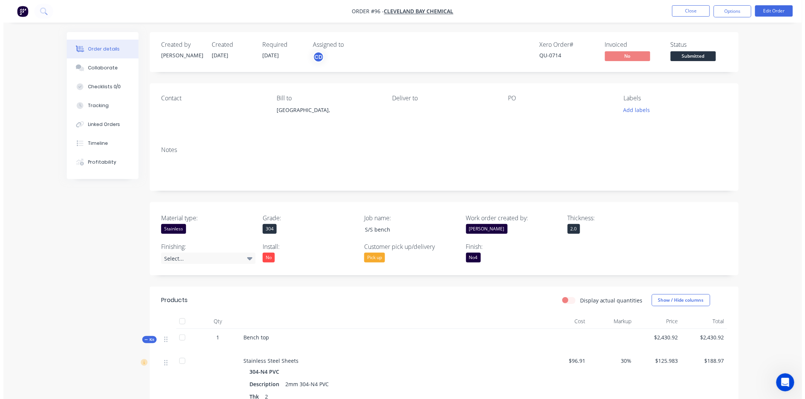
scroll to position [860, 0]
click at [699, 8] on button "Close" at bounding box center [688, 10] width 38 height 11
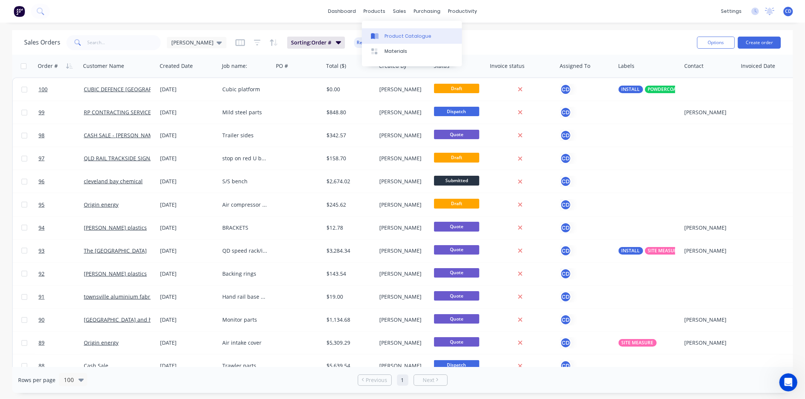
click at [392, 35] on div "Product Catalogue" at bounding box center [408, 36] width 47 height 7
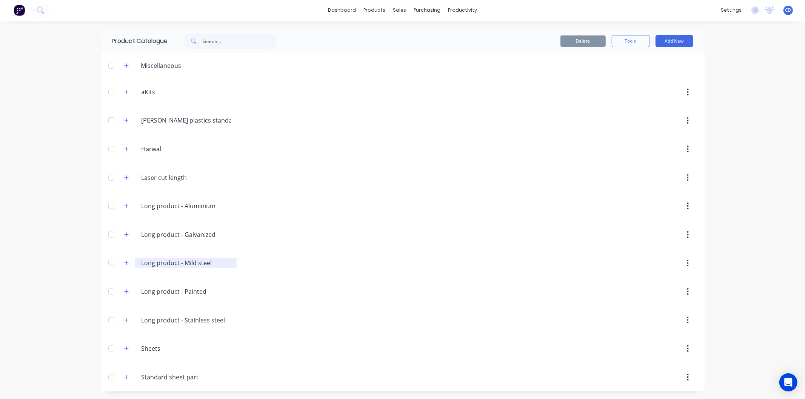
scroll to position [2, 0]
click at [124, 375] on icon "button" at bounding box center [126, 377] width 5 height 5
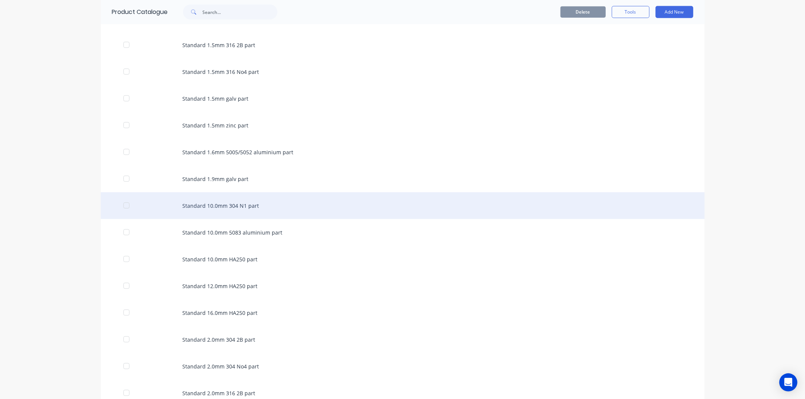
scroll to position [756, 0]
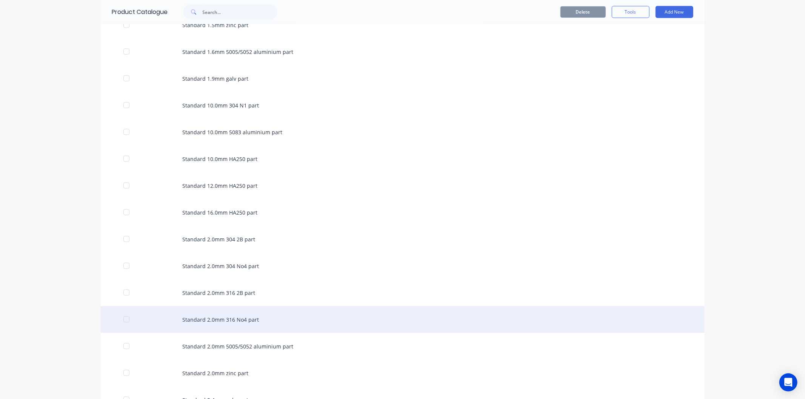
click at [261, 321] on div "Standard 2.0mm 316 No4 part" at bounding box center [403, 319] width 604 height 27
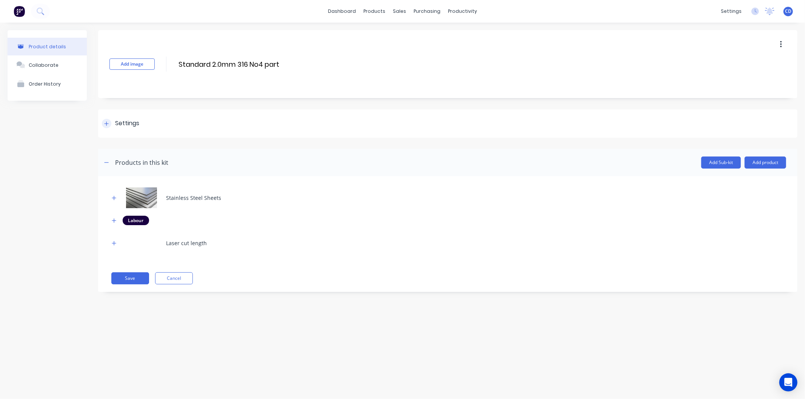
click at [107, 122] on icon at bounding box center [106, 123] width 5 height 5
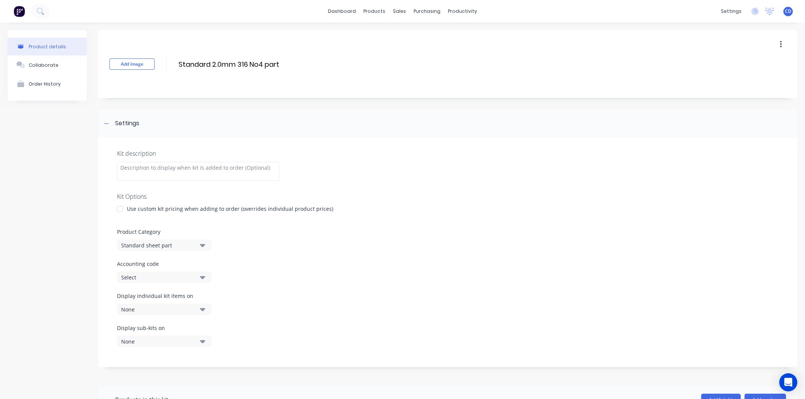
click at [198, 276] on button "Select" at bounding box center [164, 277] width 94 height 11
click at [107, 123] on icon at bounding box center [106, 123] width 5 height 5
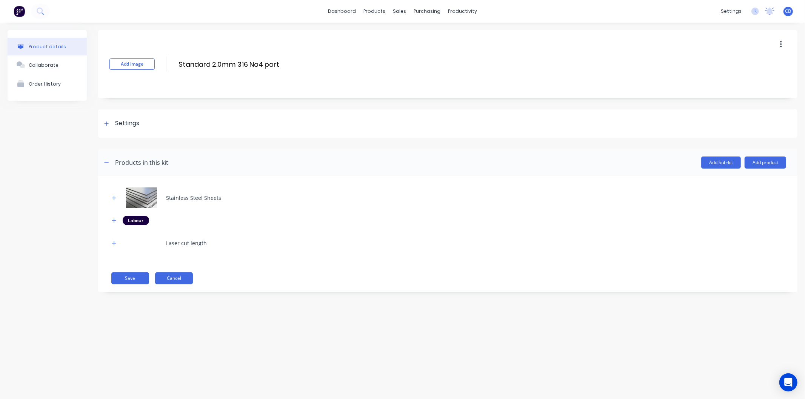
click at [163, 280] on button "Cancel" at bounding box center [174, 278] width 38 height 12
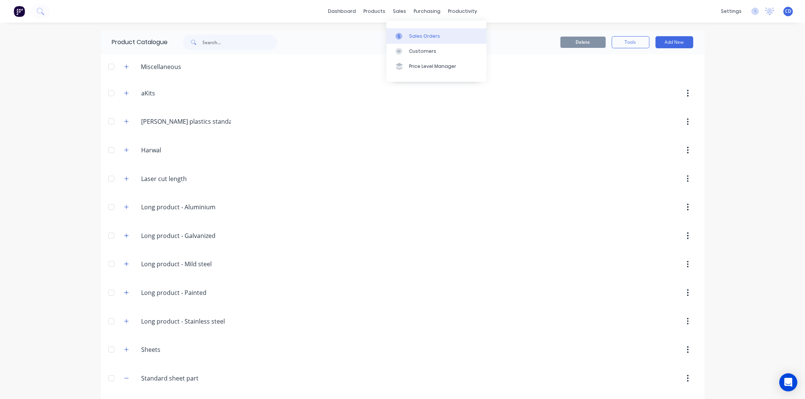
click at [414, 38] on div "Sales Orders" at bounding box center [424, 36] width 31 height 7
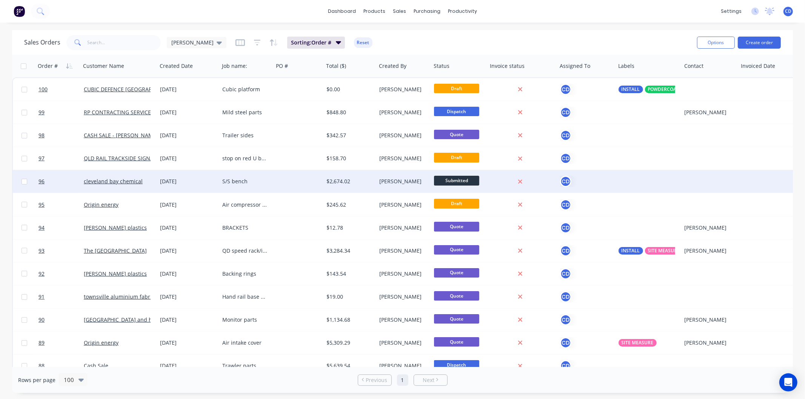
click at [187, 183] on div "[DATE]" at bounding box center [188, 182] width 56 height 8
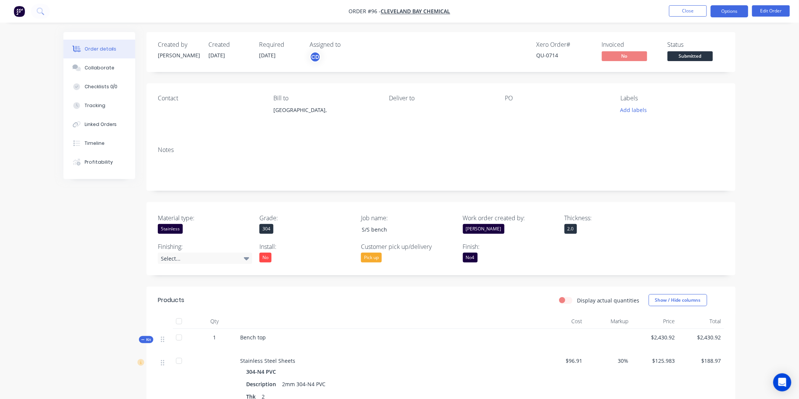
click at [723, 8] on button "Options" at bounding box center [729, 11] width 38 height 12
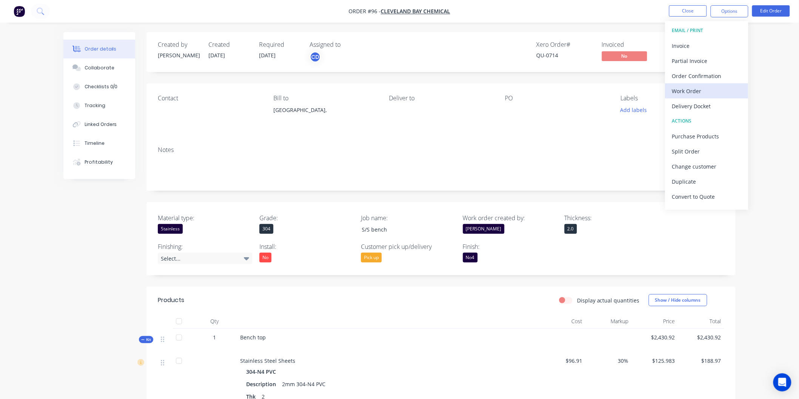
click at [697, 91] on div "Work Order" at bounding box center [706, 91] width 69 height 11
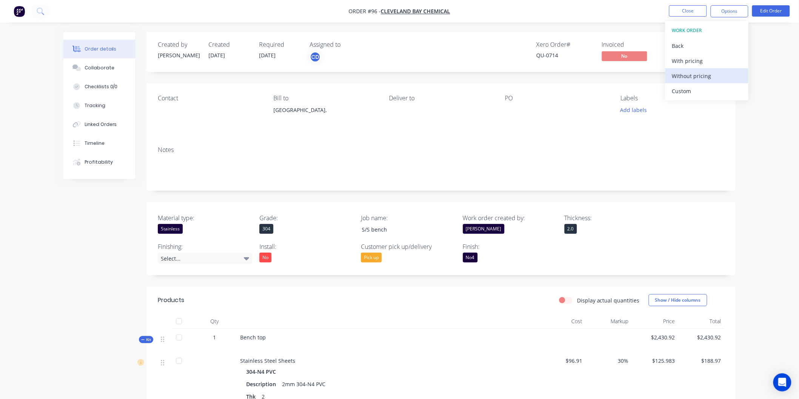
click at [697, 80] on div "Without pricing" at bounding box center [706, 76] width 69 height 11
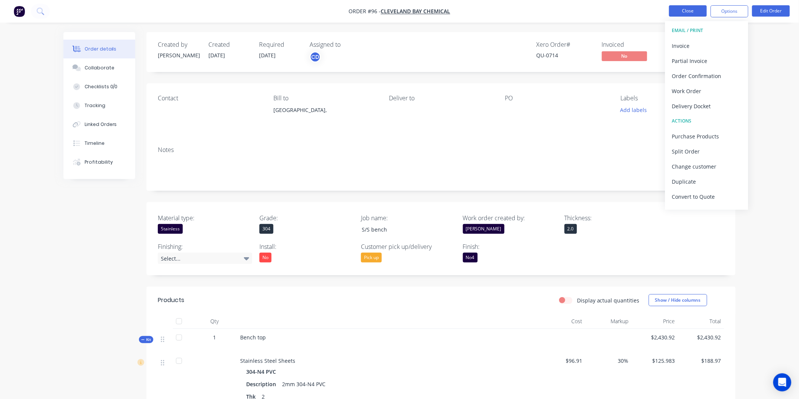
click at [695, 8] on button "Close" at bounding box center [688, 10] width 38 height 11
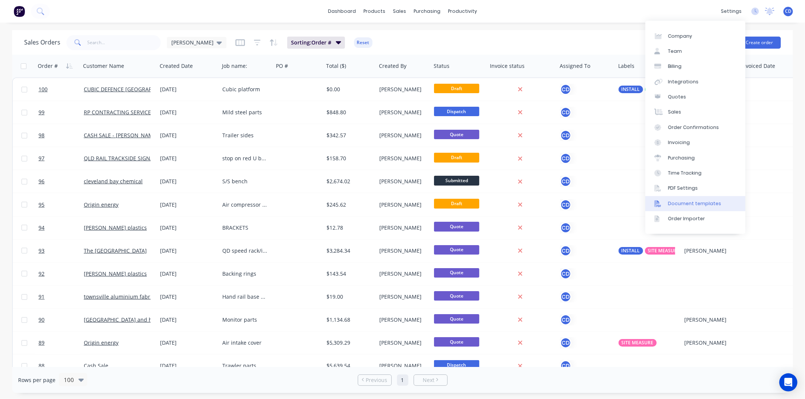
click at [691, 200] on div "Document templates" at bounding box center [694, 203] width 53 height 7
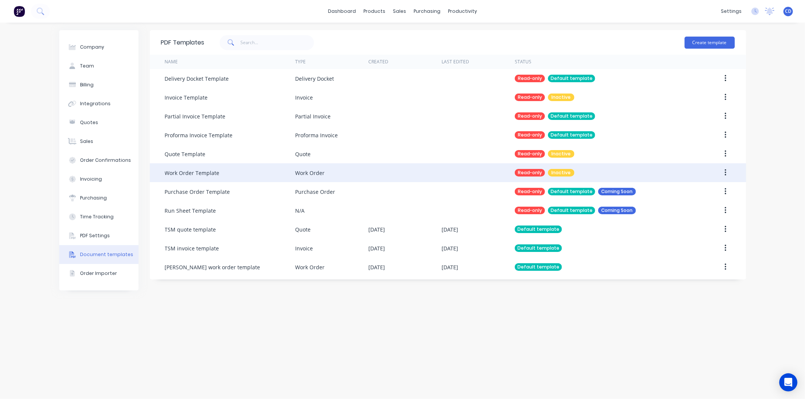
click at [726, 172] on icon "button" at bounding box center [726, 173] width 2 height 8
click at [309, 174] on div "Work Order" at bounding box center [309, 173] width 29 height 8
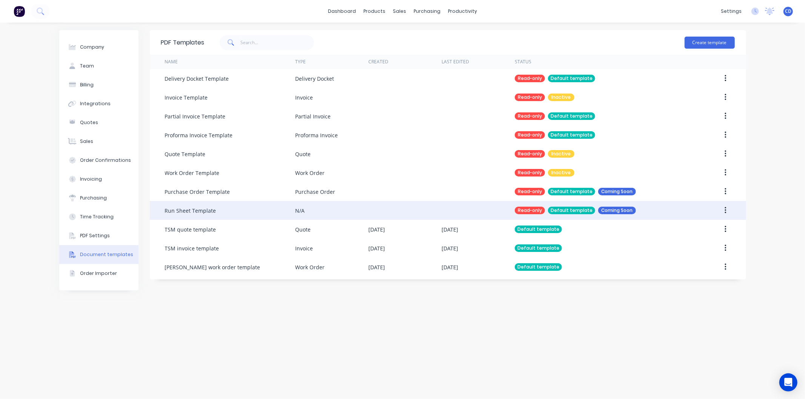
click at [302, 209] on div "N/A" at bounding box center [299, 211] width 9 height 8
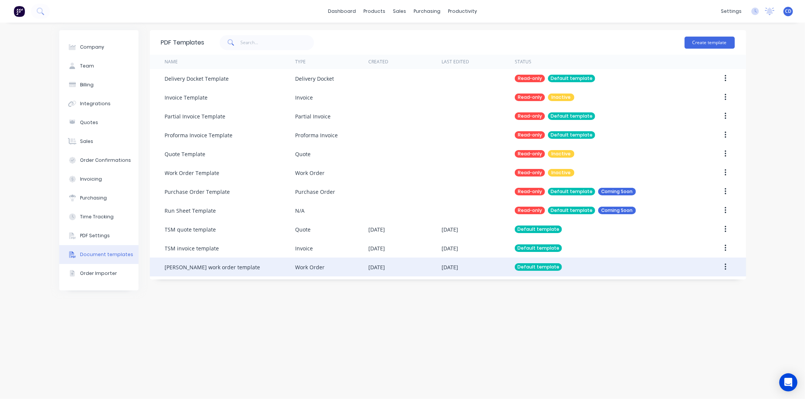
click at [725, 266] on icon "button" at bounding box center [726, 267] width 2 height 8
click at [696, 285] on div "Edit" at bounding box center [699, 287] width 58 height 11
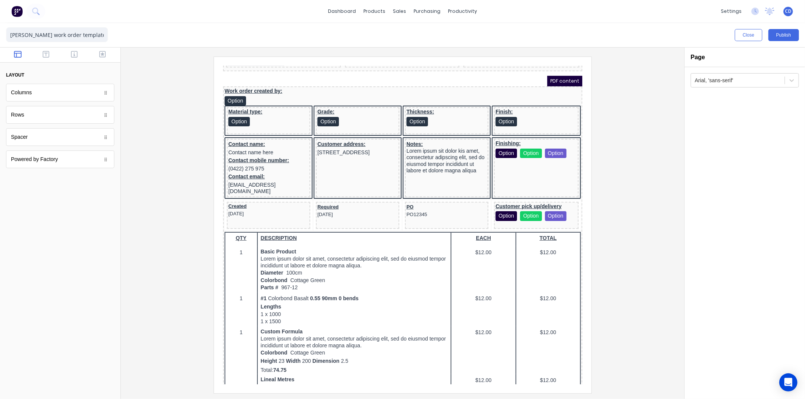
scroll to position [168, 0]
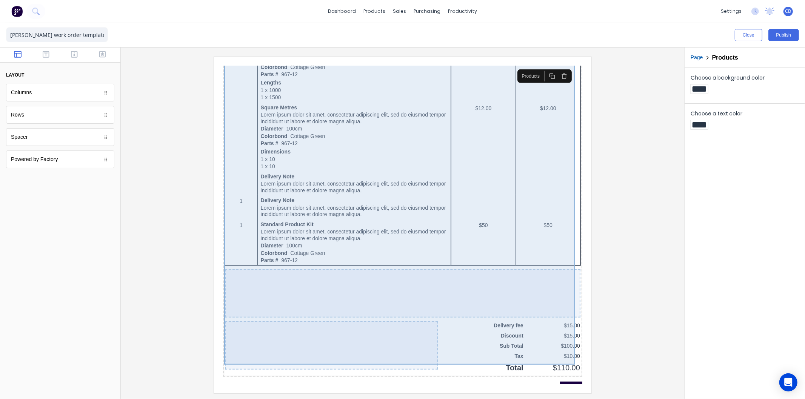
scroll to position [461, 0]
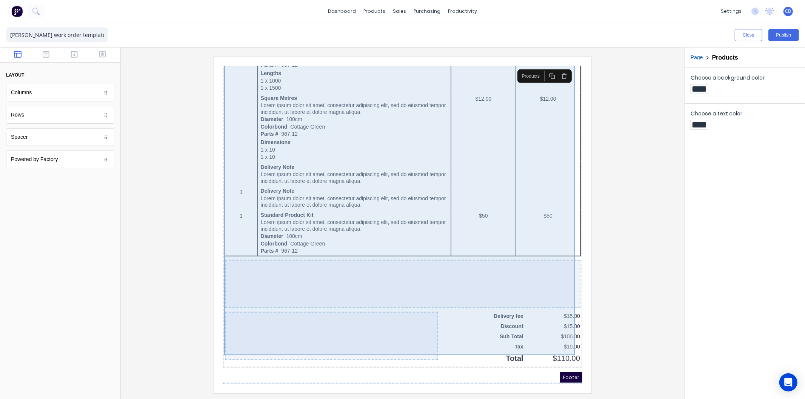
click at [532, 174] on div "QTY DESCRIPTION EACH TOTAL 1 Basic Product Lorem ipsum dolor sit amet, consecte…" at bounding box center [393, 114] width 356 height 485
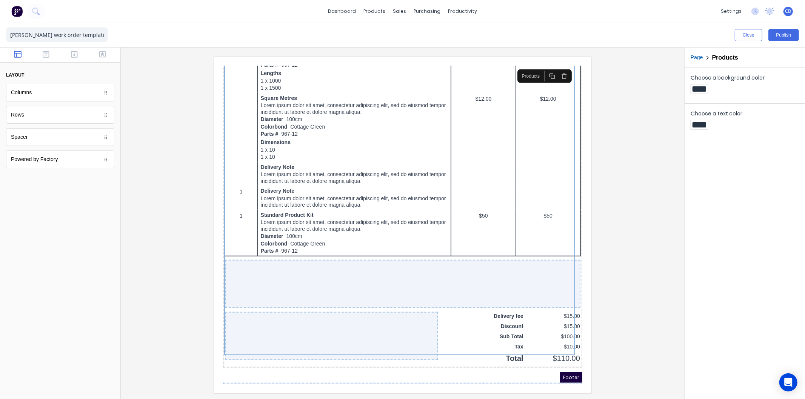
click at [194, 166] on div at bounding box center [402, 225] width 551 height 337
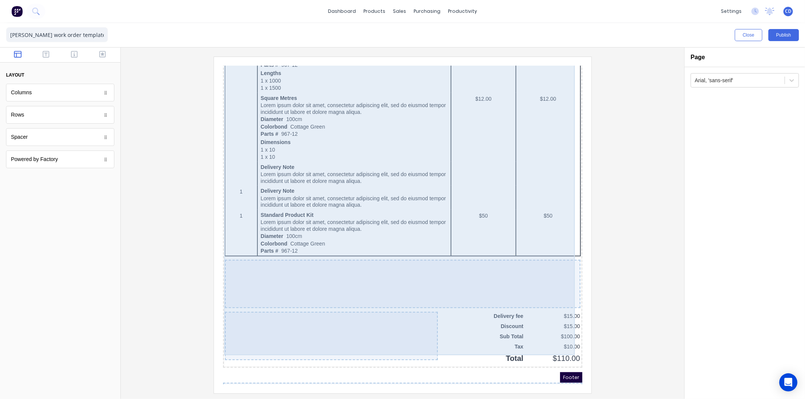
click at [260, 155] on div "QTY DESCRIPTION EACH TOTAL 1 Basic Product Lorem ipsum dolor sit amet, consecte…" at bounding box center [393, 114] width 356 height 485
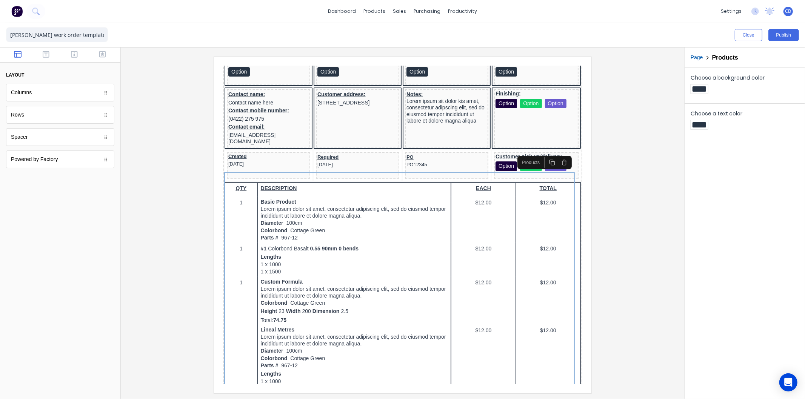
scroll to position [168, 0]
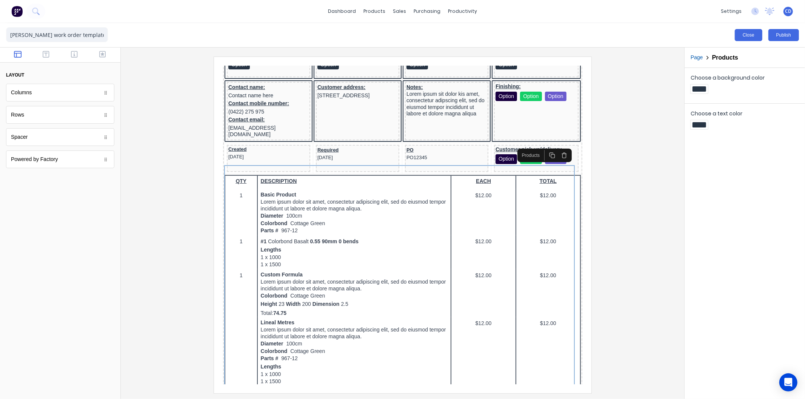
click at [749, 35] on button "Close" at bounding box center [749, 35] width 28 height 12
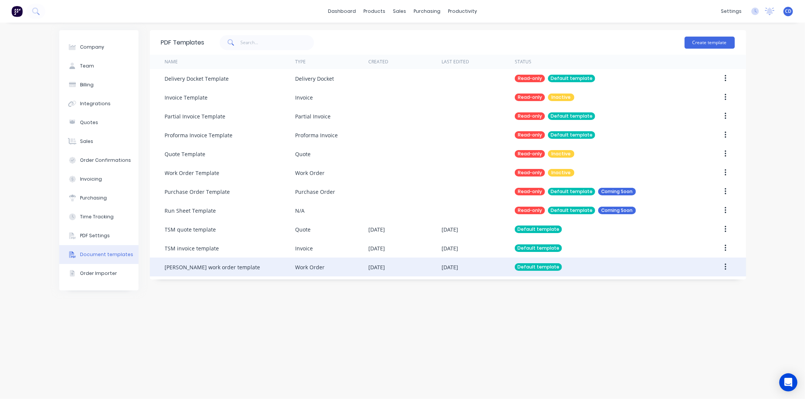
click at [723, 265] on button "button" at bounding box center [726, 267] width 18 height 14
click at [705, 297] on div "Duplicate" at bounding box center [699, 302] width 58 height 11
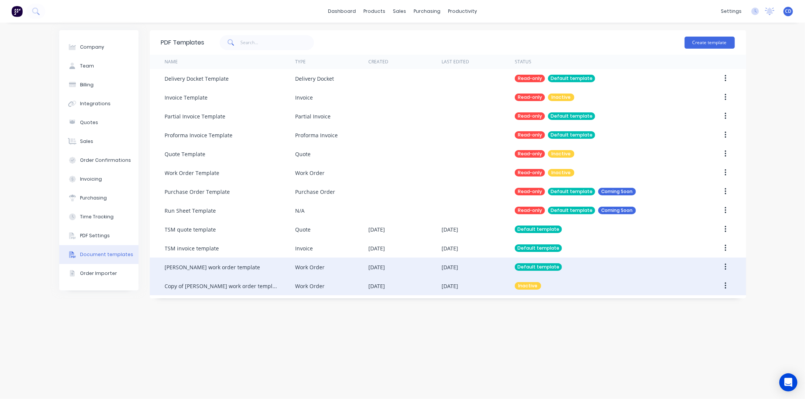
click at [723, 287] on button "button" at bounding box center [726, 286] width 18 height 14
click at [701, 306] on div "Edit" at bounding box center [699, 305] width 58 height 11
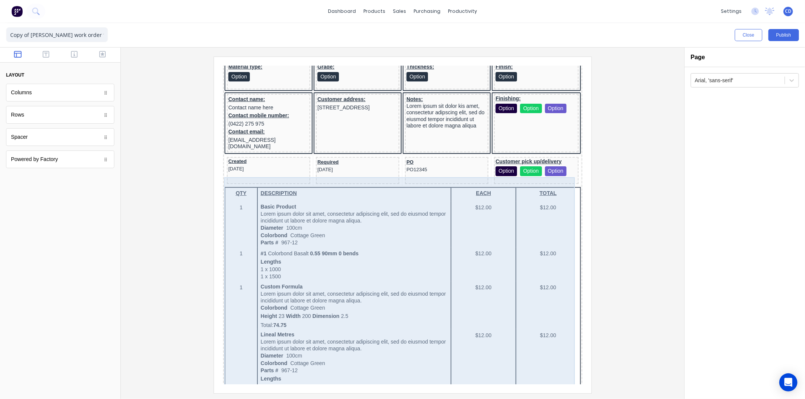
scroll to position [168, 0]
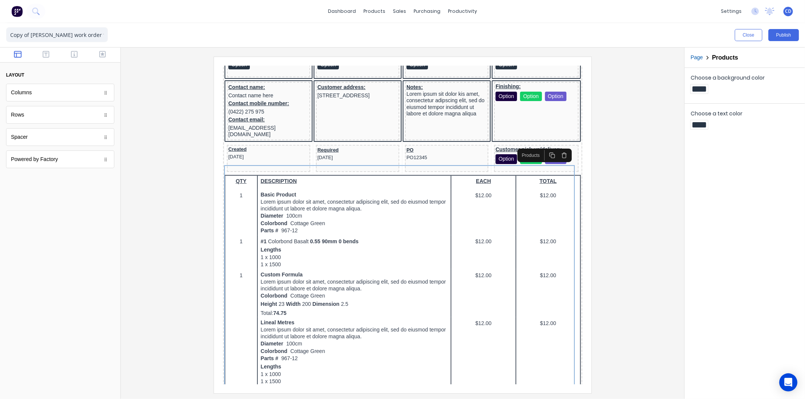
click at [556, 147] on icon "button" at bounding box center [555, 146] width 6 height 6
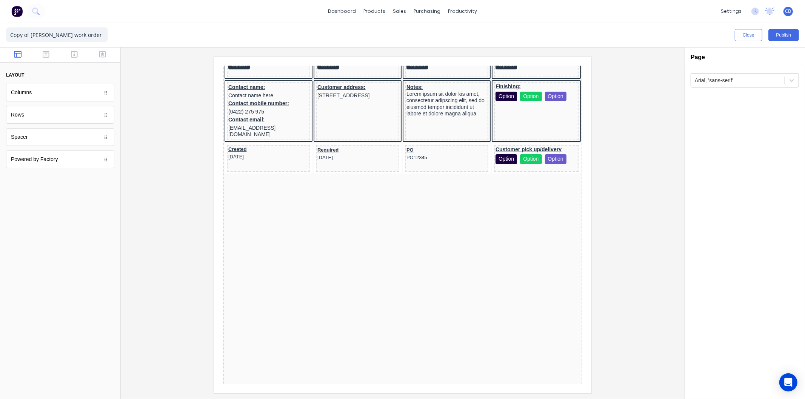
click at [366, 216] on div "Work order created by: Option Material type: Option Grade: Option Thickness: Op…" at bounding box center [393, 227] width 359 height 415
click at [46, 53] on icon "button" at bounding box center [46, 54] width 7 height 7
click at [15, 53] on icon "button" at bounding box center [18, 54] width 8 height 7
click at [72, 53] on icon "button" at bounding box center [74, 55] width 7 height 8
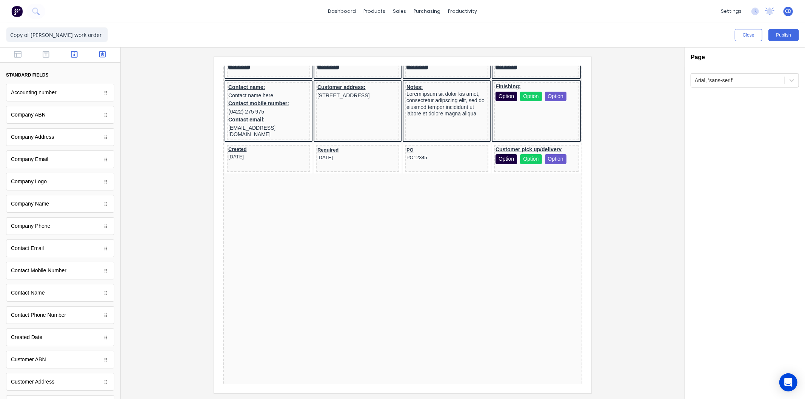
click at [91, 53] on button "button" at bounding box center [103, 55] width 24 height 9
click at [72, 53] on icon "button" at bounding box center [74, 55] width 7 height 8
click at [45, 54] on icon "button" at bounding box center [46, 55] width 7 height 8
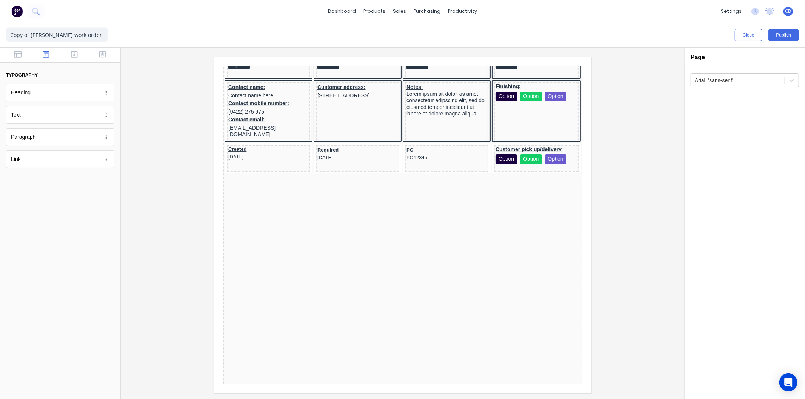
click at [87, 165] on div "Link" at bounding box center [60, 160] width 108 height 18
click at [18, 55] on icon "button" at bounding box center [18, 55] width 8 height 8
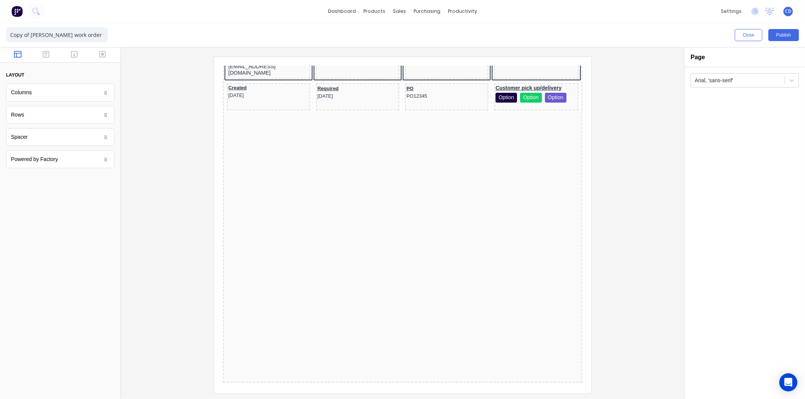
scroll to position [208, 0]
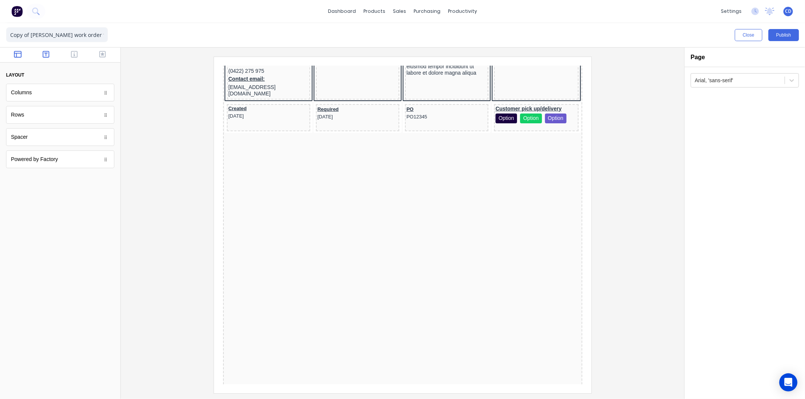
click at [46, 54] on icon "button" at bounding box center [46, 54] width 7 height 7
click at [49, 163] on div "Link" at bounding box center [60, 160] width 108 height 18
click at [13, 55] on button "button" at bounding box center [18, 55] width 24 height 9
click at [75, 54] on icon "button" at bounding box center [74, 55] width 7 height 8
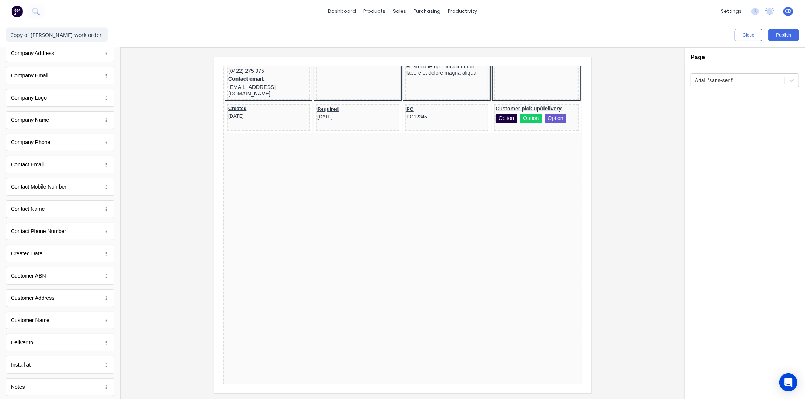
scroll to position [42, 0]
click at [54, 137] on div "Company Logo" at bounding box center [60, 140] width 108 height 18
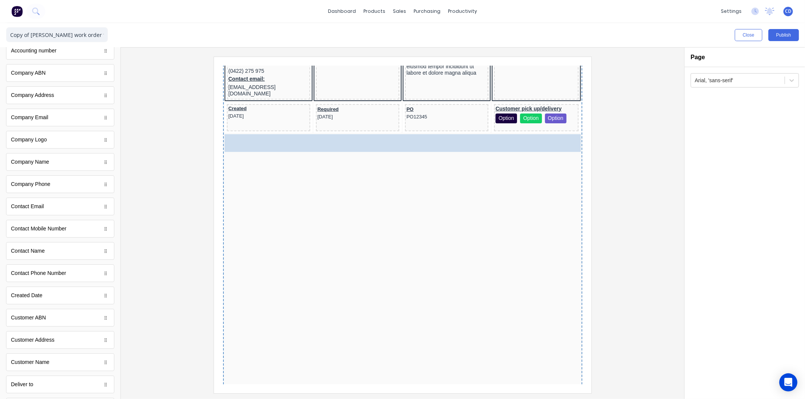
drag, startPoint x: 54, startPoint y: 137, endPoint x: -16, endPoint y: 122, distance: 72.0
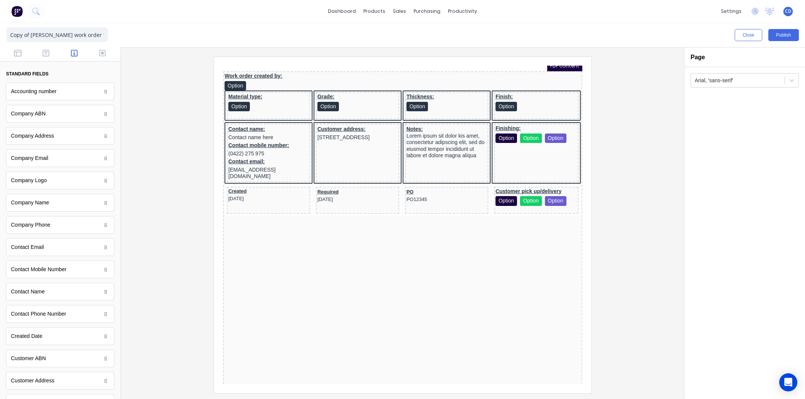
scroll to position [0, 0]
click at [14, 53] on icon "button" at bounding box center [18, 55] width 8 height 8
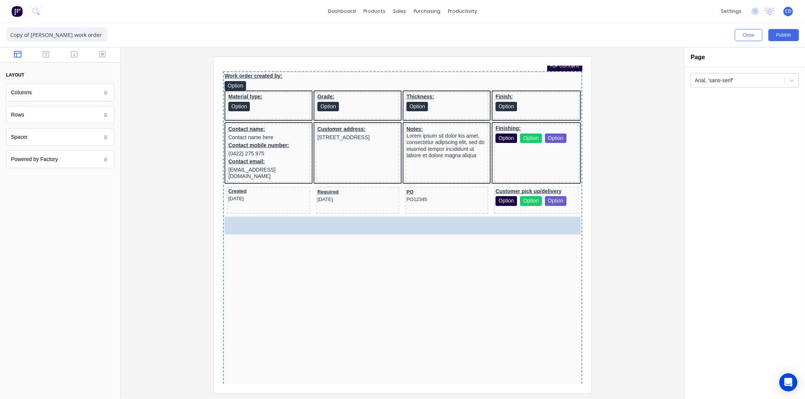
drag, startPoint x: 38, startPoint y: 91, endPoint x: 295, endPoint y: 273, distance: 315.6
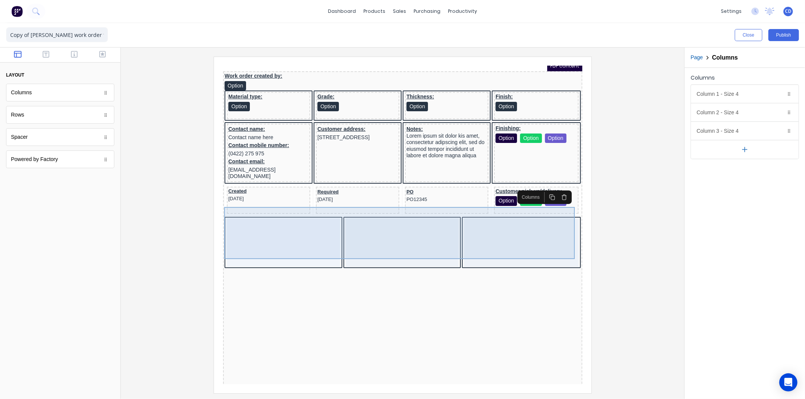
click at [278, 231] on div at bounding box center [273, 233] width 113 height 48
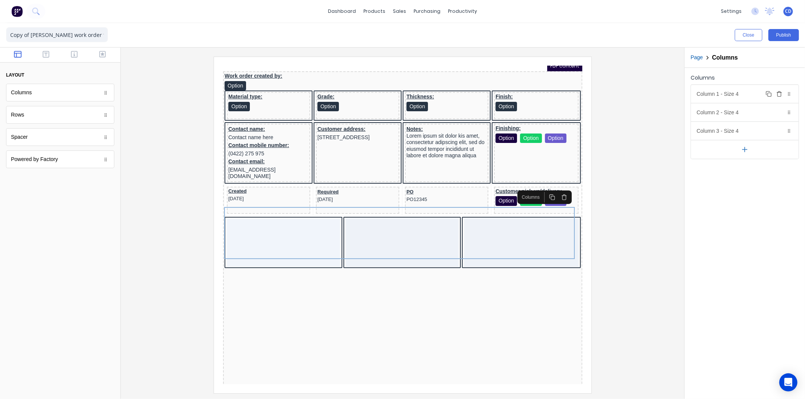
click at [722, 92] on div "Column 1 - Size 4 Duplicate Delete" at bounding box center [745, 94] width 108 height 18
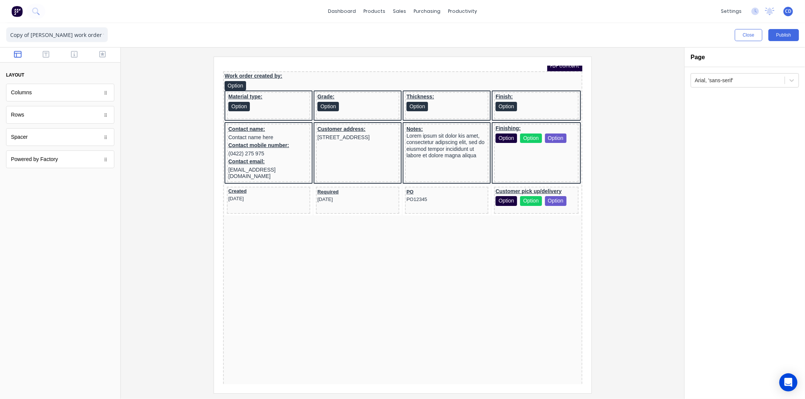
click at [251, 234] on div "Work order created by: Option Material type: Option Grade: Option Thickness: Op…" at bounding box center [393, 269] width 359 height 415
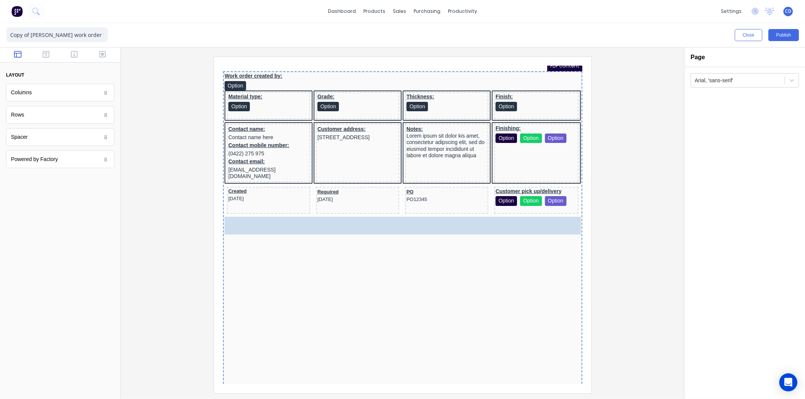
drag, startPoint x: 47, startPoint y: 94, endPoint x: 284, endPoint y: 266, distance: 293.0
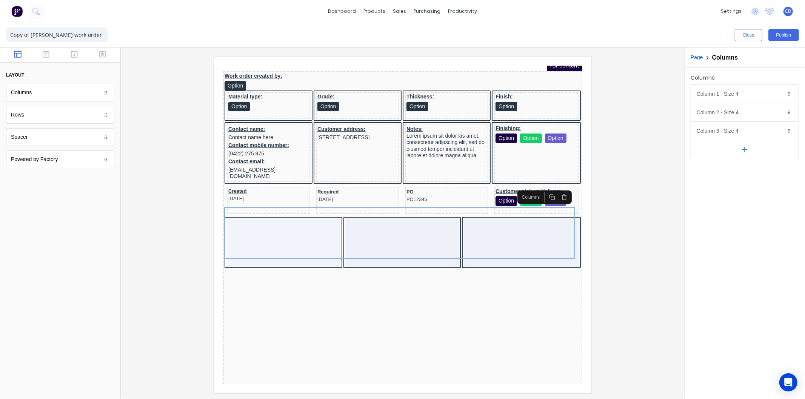
click at [554, 188] on icon "button" at bounding box center [555, 188] width 6 height 6
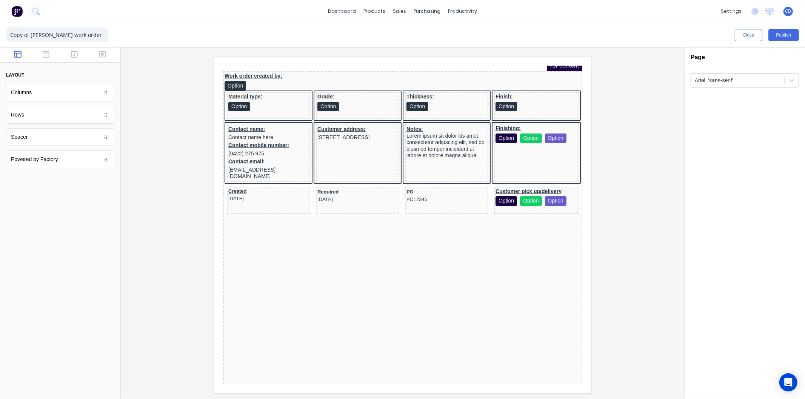
click at [447, 286] on div "Work order created by: Option Material type: Option Grade: Option Thickness: Op…" at bounding box center [393, 269] width 359 height 415
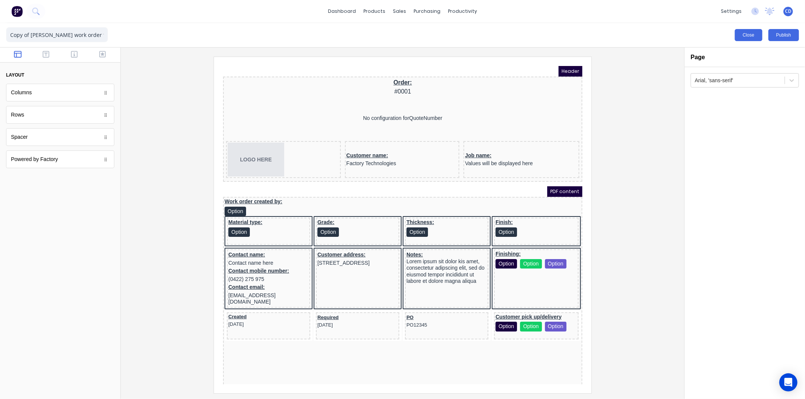
click at [755, 37] on button "Close" at bounding box center [749, 35] width 28 height 12
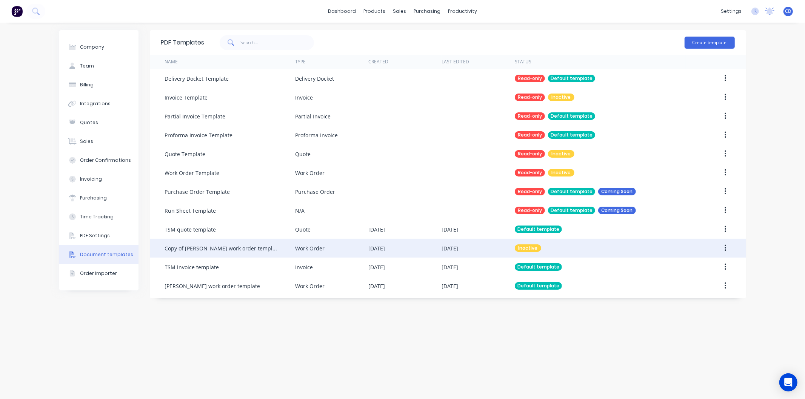
click at [725, 246] on icon "button" at bounding box center [726, 248] width 2 height 8
click at [688, 312] on div "Archive" at bounding box center [699, 313] width 58 height 11
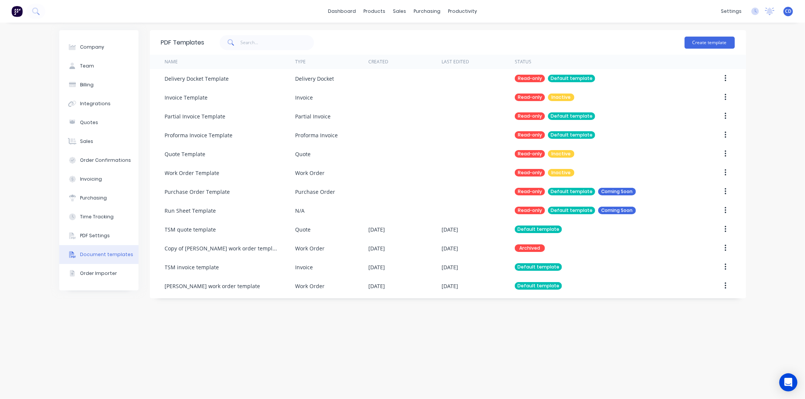
drag, startPoint x: 545, startPoint y: 251, endPoint x: 727, endPoint y: 252, distance: 182.3
click at [727, 252] on button "button" at bounding box center [726, 249] width 18 height 14
click at [688, 267] on div "Edit" at bounding box center [699, 268] width 58 height 11
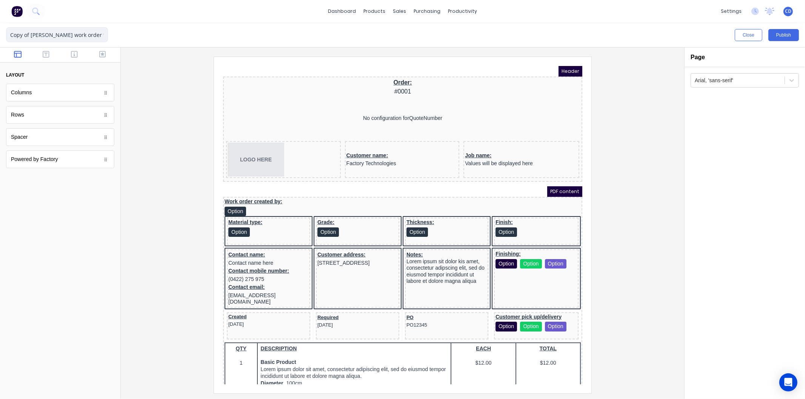
drag, startPoint x: 65, startPoint y: 34, endPoint x: 2, endPoint y: 35, distance: 62.7
click at [2, 35] on div "Copy of Chris Deguara work order template Close Publish Components layout Colum…" at bounding box center [402, 211] width 805 height 376
type input "Rowan Kane work order template"
click at [751, 34] on button "Close" at bounding box center [749, 35] width 28 height 12
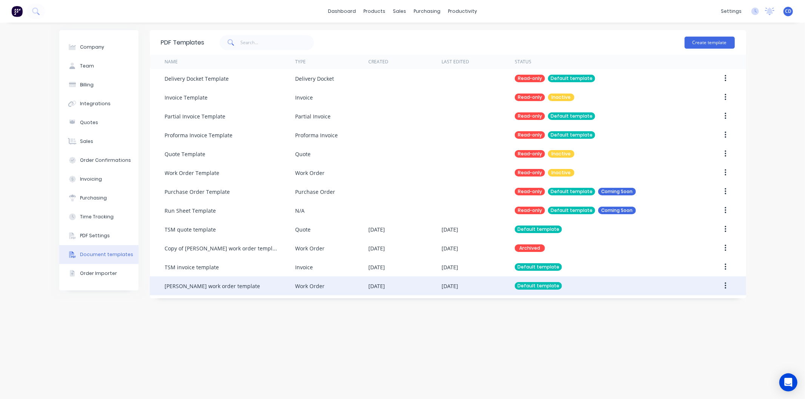
click at [725, 281] on button "button" at bounding box center [726, 286] width 18 height 14
click at [694, 306] on div "Edit" at bounding box center [699, 305] width 58 height 11
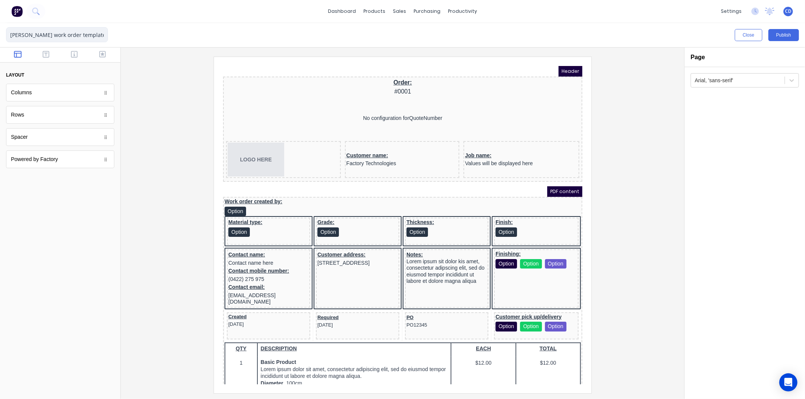
drag, startPoint x: 47, startPoint y: 35, endPoint x: 2, endPoint y: 35, distance: 44.9
click at [2, 35] on div "Chris Deguara work order template Close Publish Components layout Columns Colum…" at bounding box center [402, 211] width 805 height 376
type input "TSM work order template"
click at [785, 36] on button "Publish" at bounding box center [783, 35] width 31 height 12
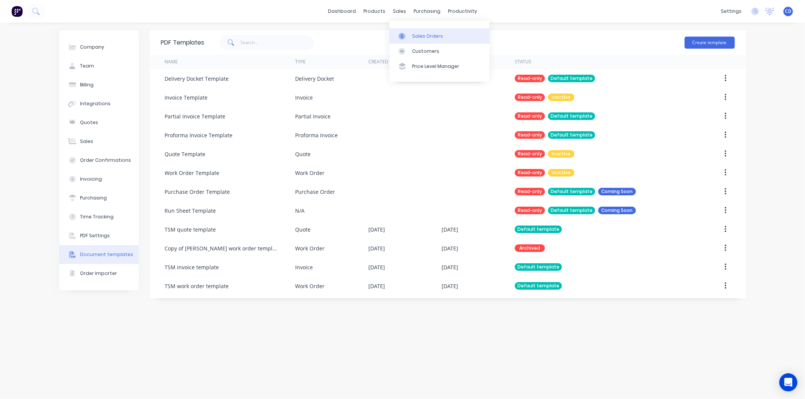
click at [429, 38] on div "Sales Orders" at bounding box center [427, 36] width 31 height 7
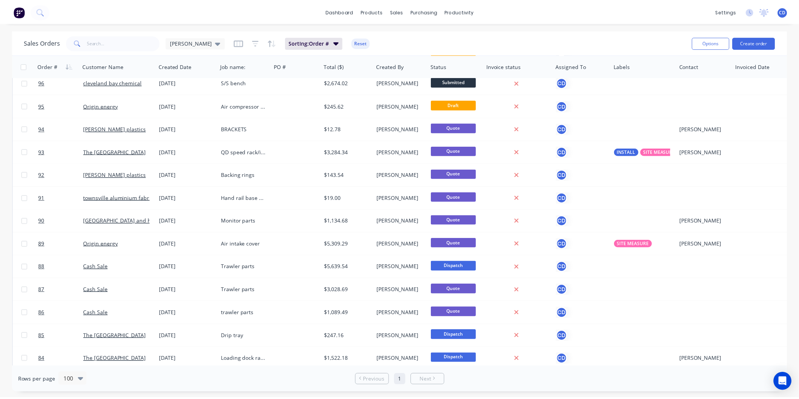
scroll to position [126, 0]
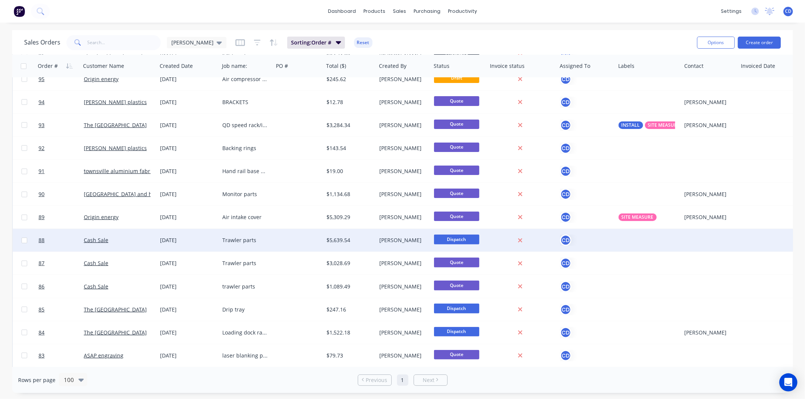
click at [176, 240] on div "21 Aug 2025" at bounding box center [188, 241] width 56 height 8
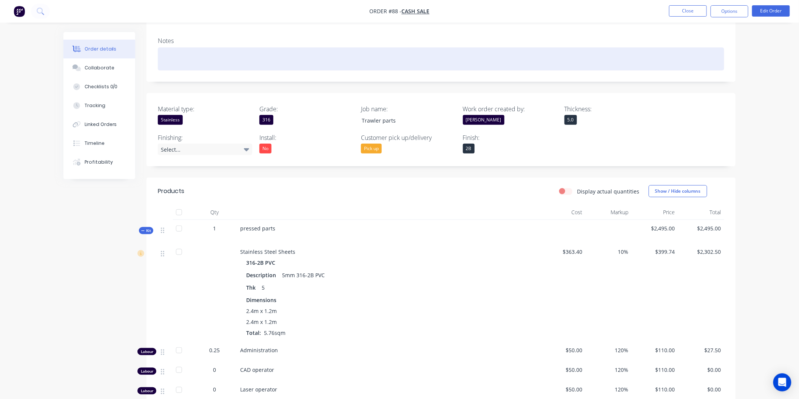
scroll to position [126, 0]
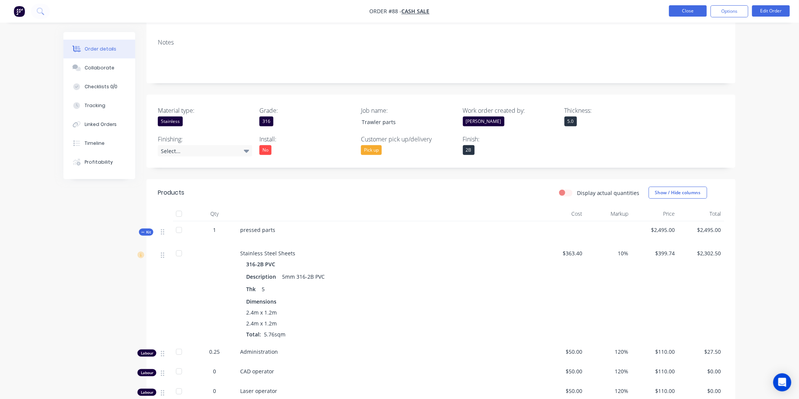
click at [685, 10] on button "Close" at bounding box center [688, 10] width 38 height 11
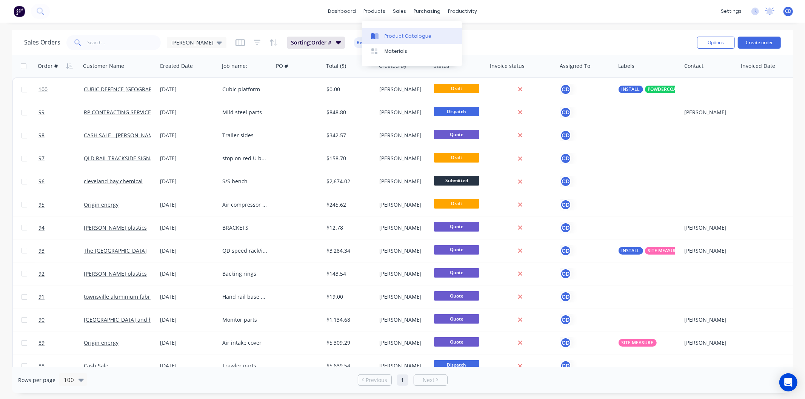
click at [392, 37] on div "Product Catalogue" at bounding box center [408, 36] width 47 height 7
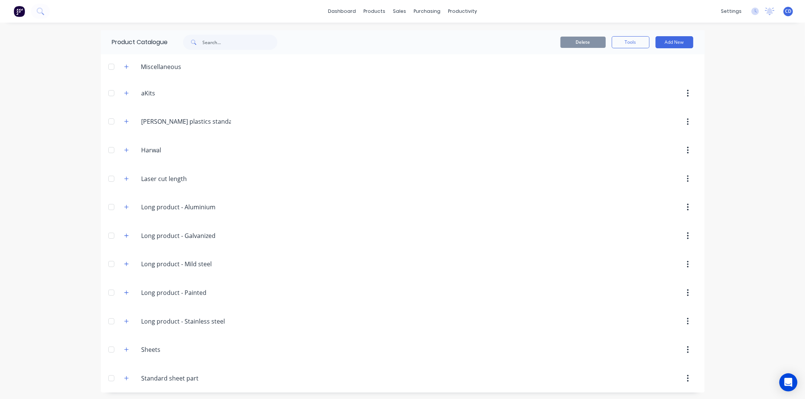
scroll to position [2, 0]
click at [124, 376] on icon "button" at bounding box center [126, 377] width 5 height 5
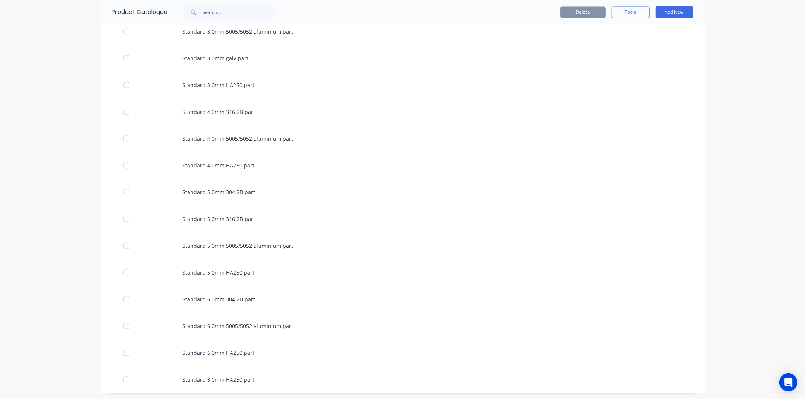
scroll to position [1259, 0]
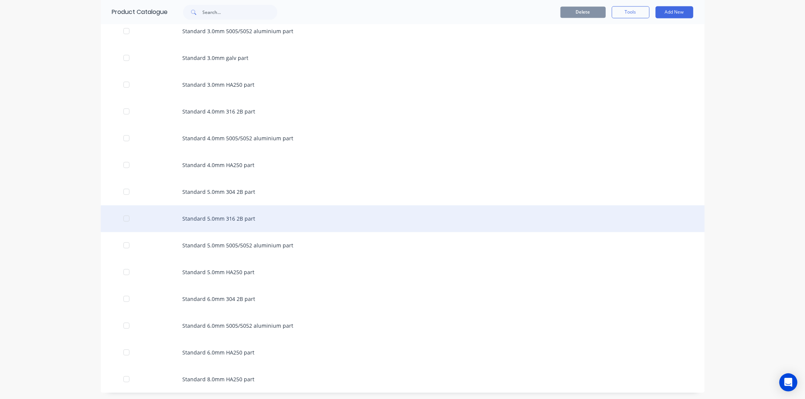
click at [242, 220] on div "Standard 5.0mm 316 2B part" at bounding box center [403, 218] width 604 height 27
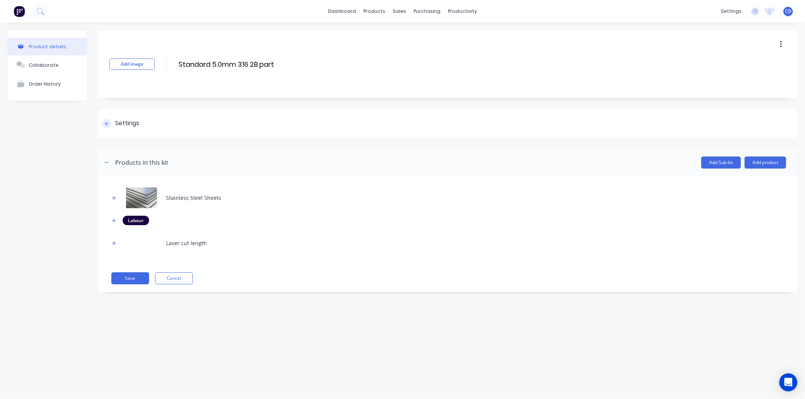
click at [108, 125] on icon at bounding box center [106, 123] width 5 height 5
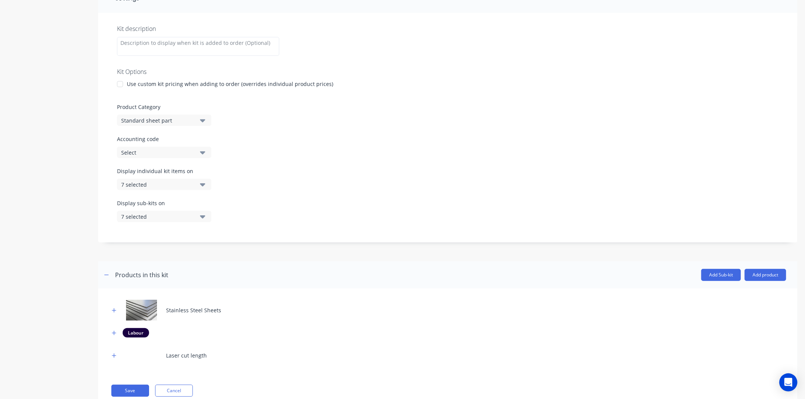
scroll to position [126, 0]
click at [200, 183] on icon "button" at bounding box center [202, 184] width 5 height 3
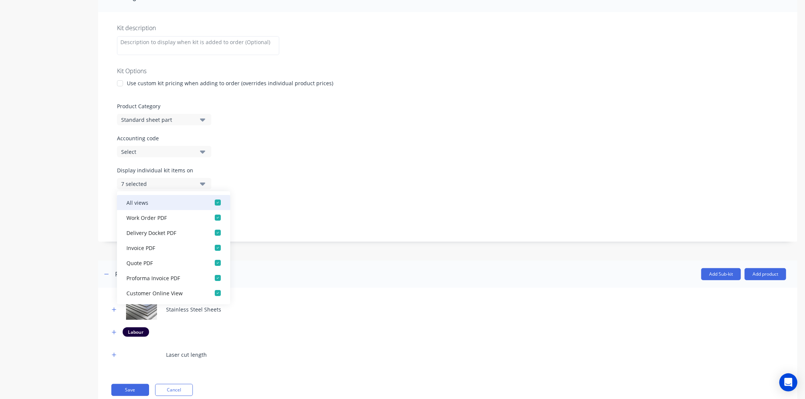
click at [214, 201] on div "button" at bounding box center [217, 202] width 15 height 15
click at [258, 197] on div "Display individual kit items on None" at bounding box center [448, 182] width 662 height 32
click at [274, 212] on div "Display sub-kits on 7 selected" at bounding box center [448, 215] width 662 height 32
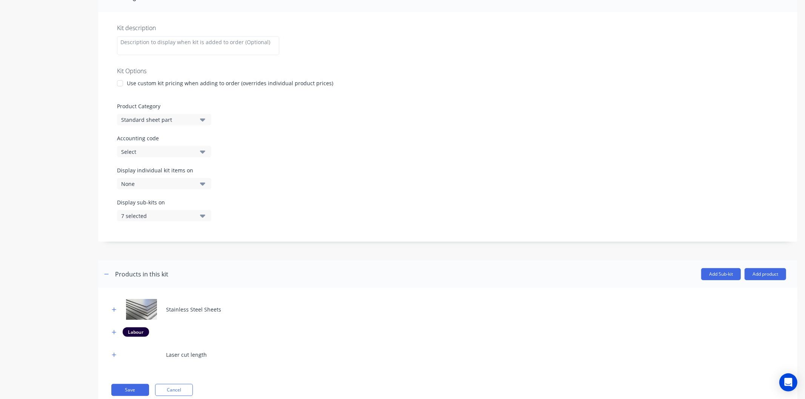
click at [203, 216] on icon "button" at bounding box center [202, 216] width 5 height 3
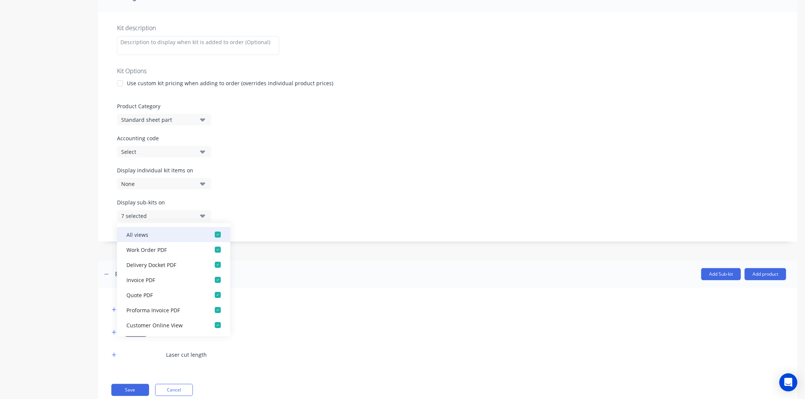
click at [211, 235] on div "button" at bounding box center [217, 234] width 15 height 15
click at [267, 215] on div "Display sub-kits on None" at bounding box center [448, 215] width 662 height 32
click at [278, 219] on div "Display sub-kits on None" at bounding box center [448, 215] width 662 height 32
click at [271, 243] on div "Add image Standard 5.0mm 316 2B part Standard 5.0mm 316 2B part Enter kit name …" at bounding box center [447, 160] width 699 height 511
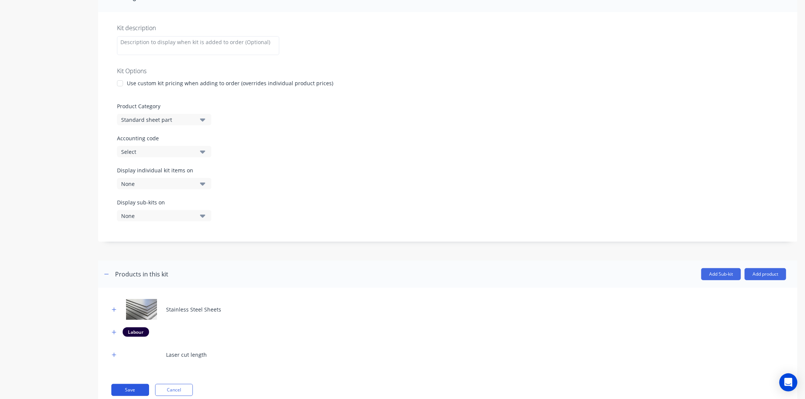
click at [130, 389] on button "Save" at bounding box center [130, 390] width 38 height 12
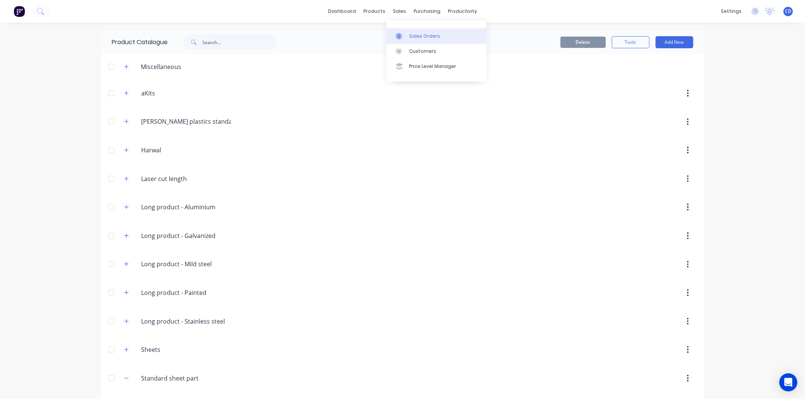
click at [413, 38] on div "Sales Orders" at bounding box center [424, 36] width 31 height 7
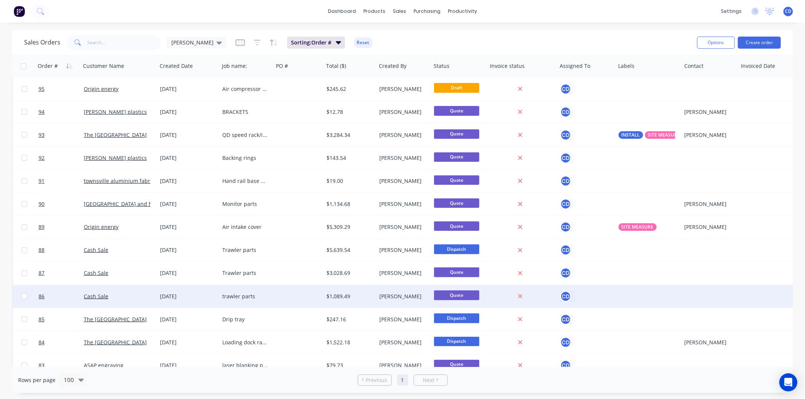
scroll to position [126, 0]
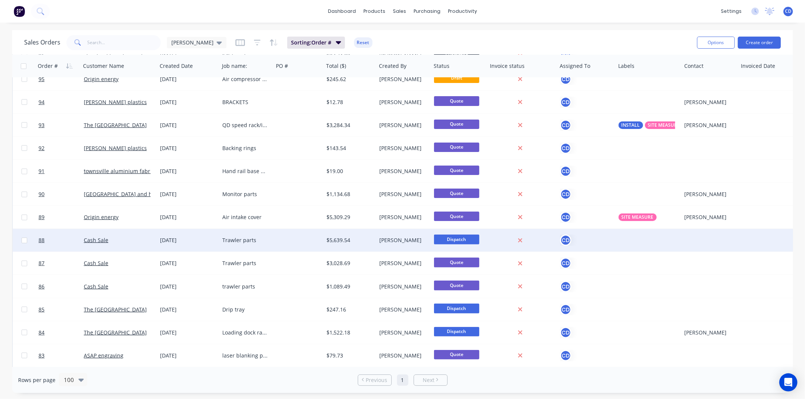
click at [175, 241] on div "[DATE]" at bounding box center [188, 241] width 56 height 8
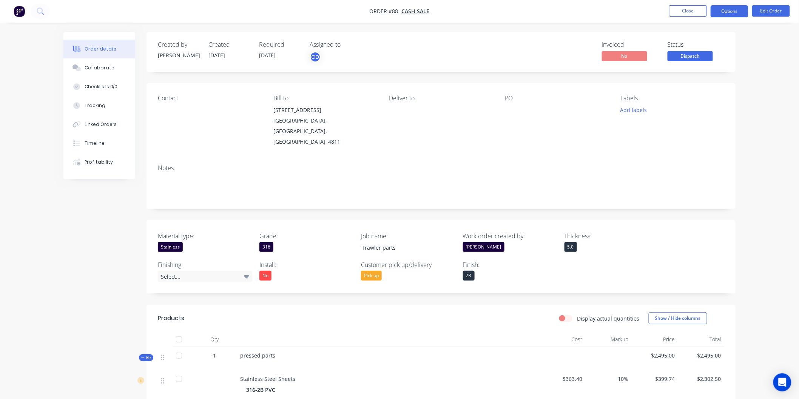
click at [723, 10] on button "Options" at bounding box center [729, 11] width 38 height 12
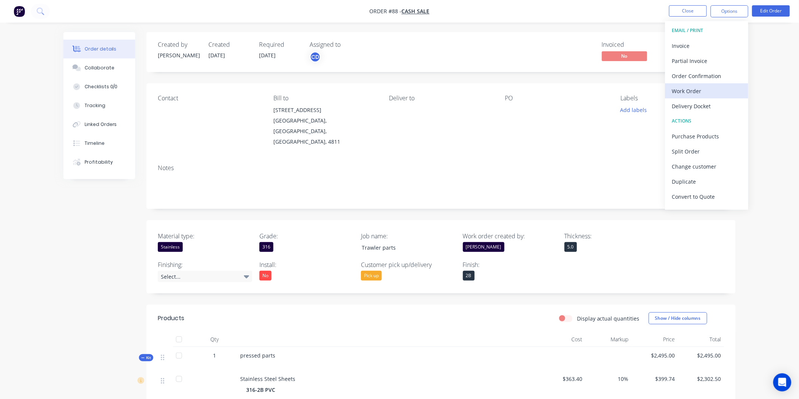
click at [696, 94] on div "Work Order" at bounding box center [706, 91] width 69 height 11
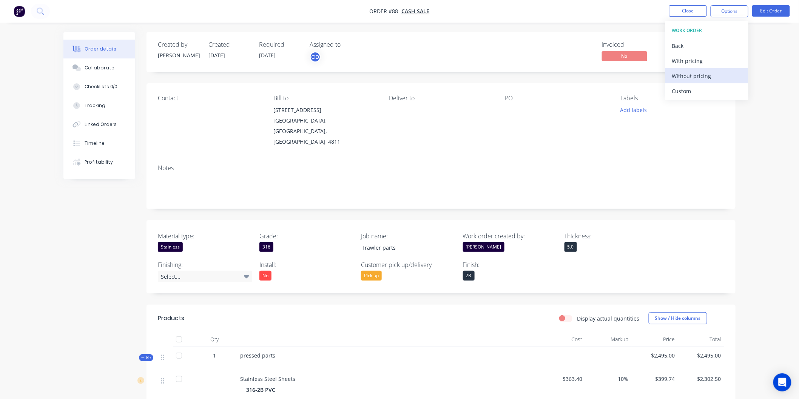
click at [693, 74] on div "Without pricing" at bounding box center [706, 76] width 69 height 11
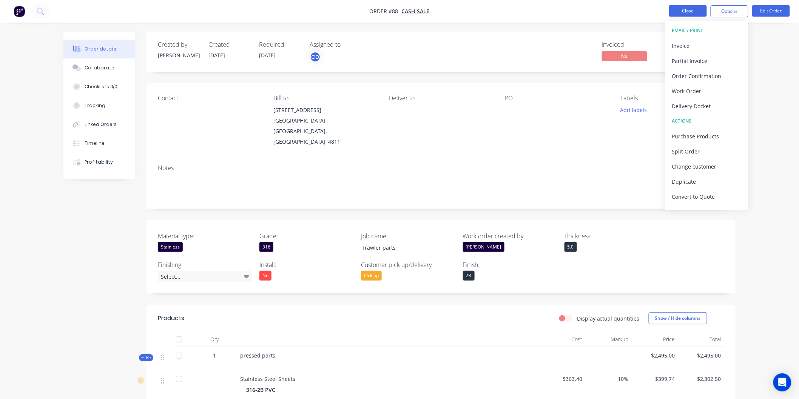
click at [692, 12] on button "Close" at bounding box center [688, 10] width 38 height 11
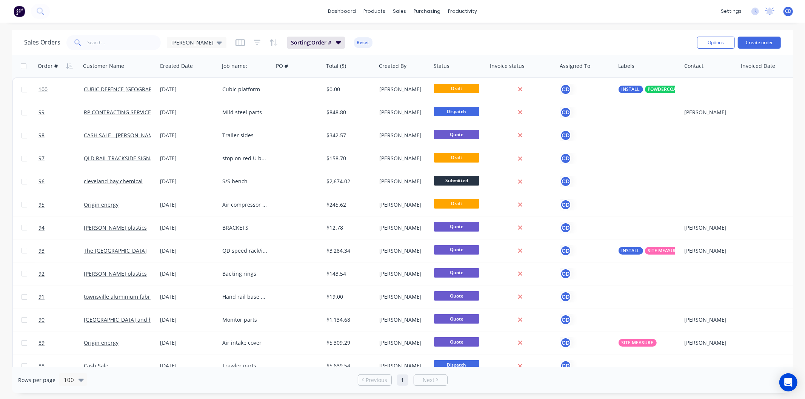
click at [790, 10] on span "CD" at bounding box center [788, 11] width 6 height 7
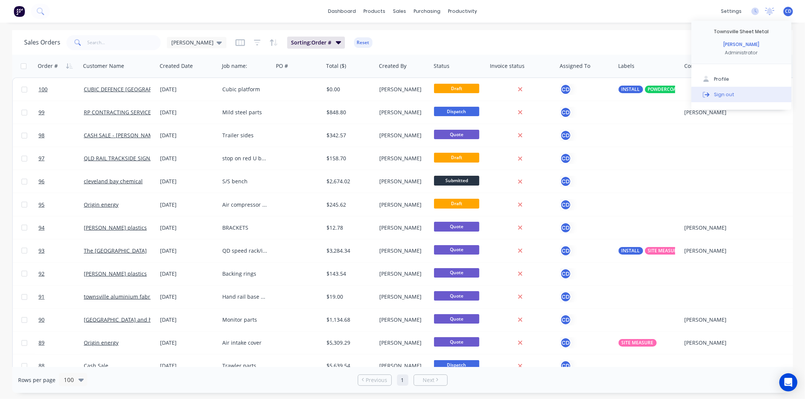
click at [719, 92] on div "Sign out" at bounding box center [724, 94] width 20 height 7
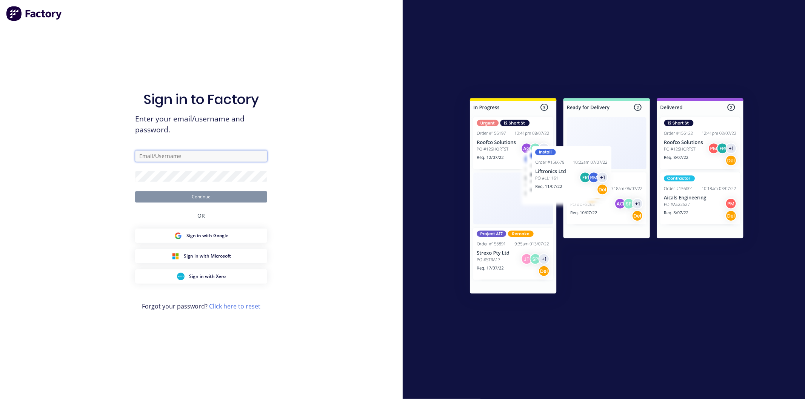
type input "[PERSON_NAME][EMAIL_ADDRESS][DOMAIN_NAME]"
click at [209, 197] on button "Continue" at bounding box center [201, 196] width 132 height 11
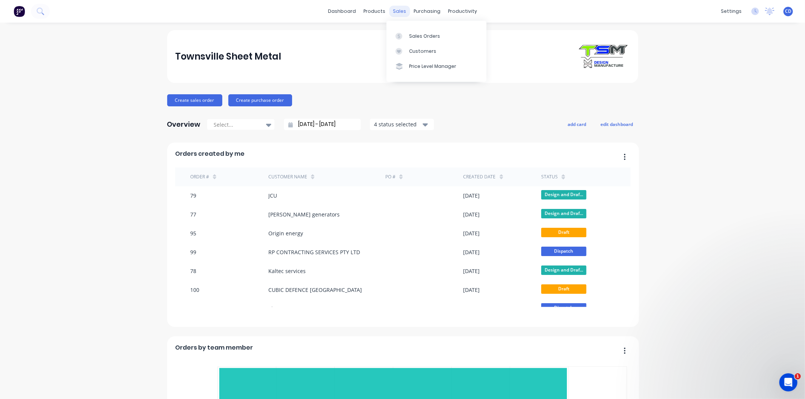
click at [397, 11] on div "sales" at bounding box center [399, 11] width 21 height 11
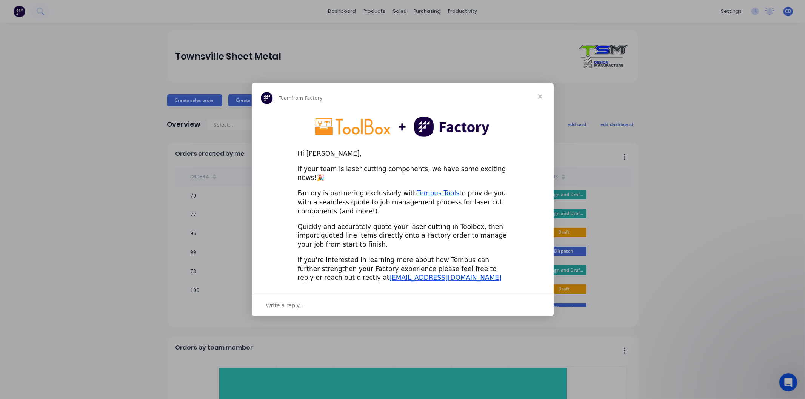
click at [309, 299] on div "Write a reply…" at bounding box center [403, 306] width 302 height 22
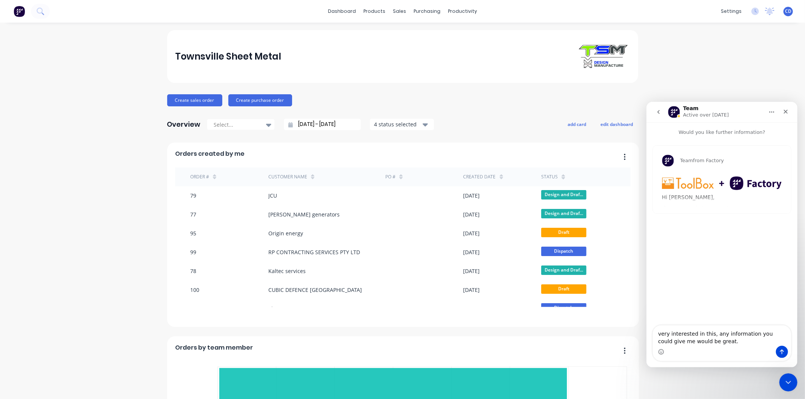
type textarea "very interested in this, any information you could give me would be great."
click at [779, 352] on icon "Send a message…" at bounding box center [782, 352] width 6 height 6
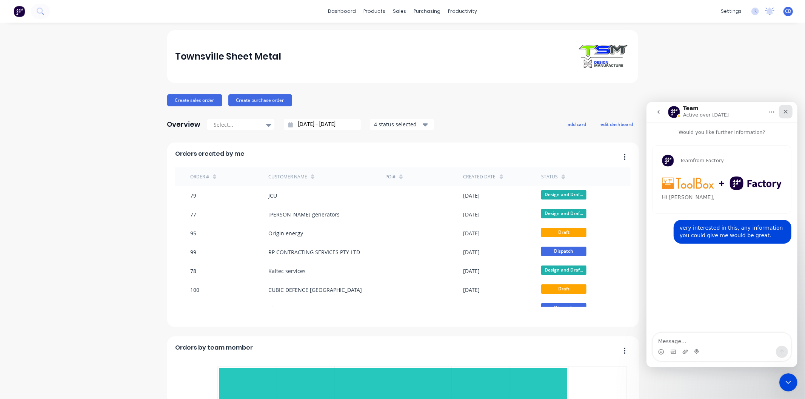
click at [783, 109] on icon "Close" at bounding box center [785, 111] width 4 height 4
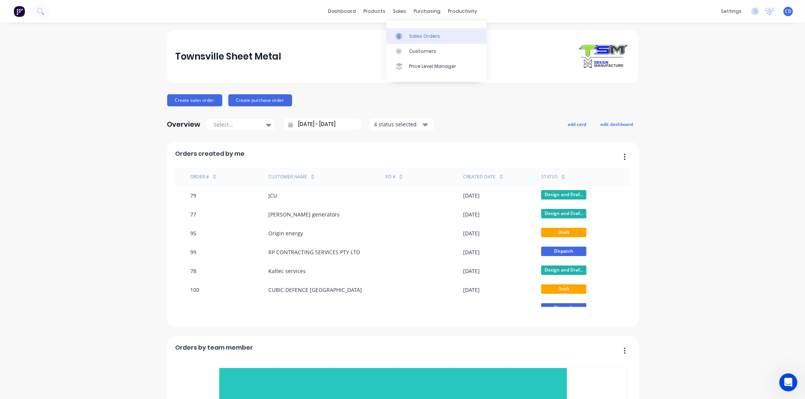
click at [413, 38] on div "Sales Orders" at bounding box center [424, 36] width 31 height 7
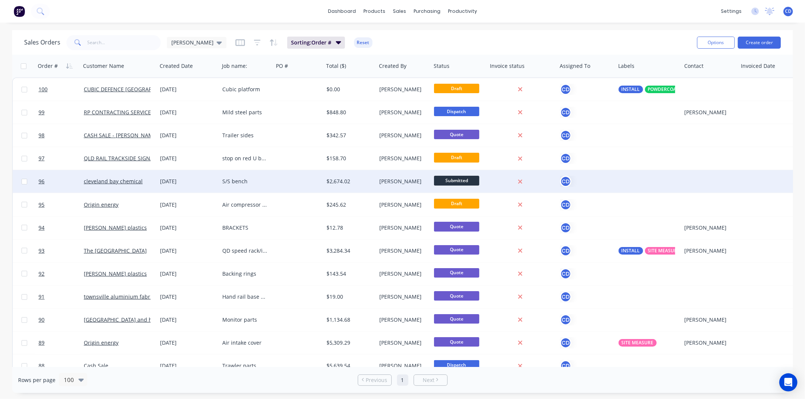
click at [182, 184] on div "[DATE]" at bounding box center [188, 182] width 56 height 8
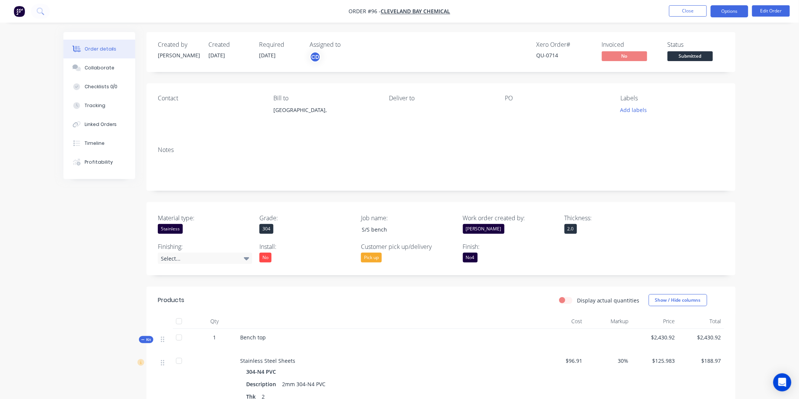
click at [730, 14] on button "Options" at bounding box center [729, 11] width 38 height 12
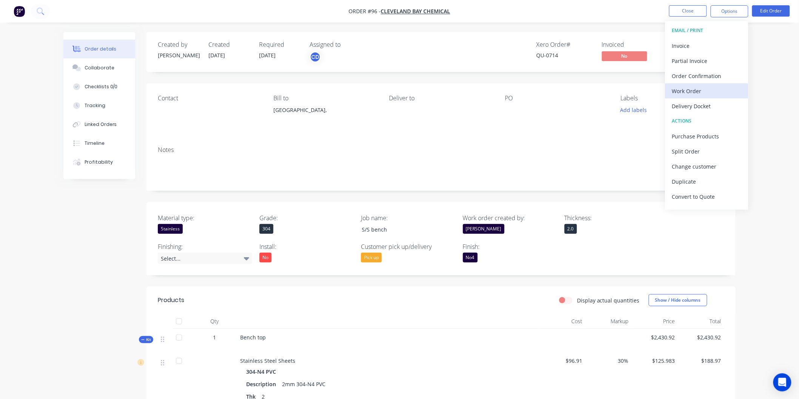
click at [701, 96] on div "Work Order" at bounding box center [706, 91] width 69 height 11
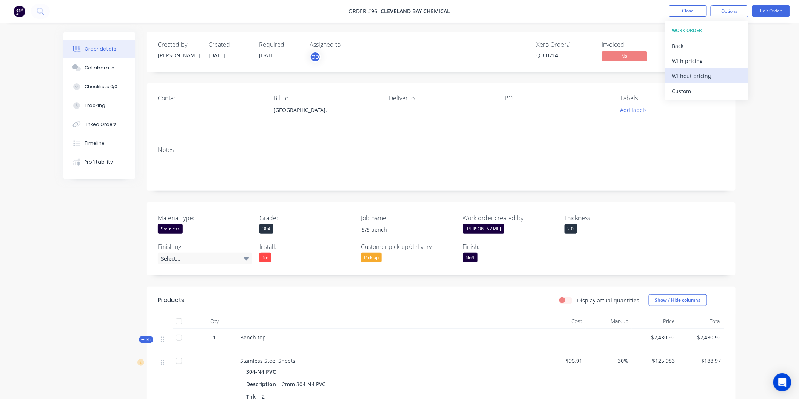
click at [695, 77] on div "Without pricing" at bounding box center [706, 76] width 69 height 11
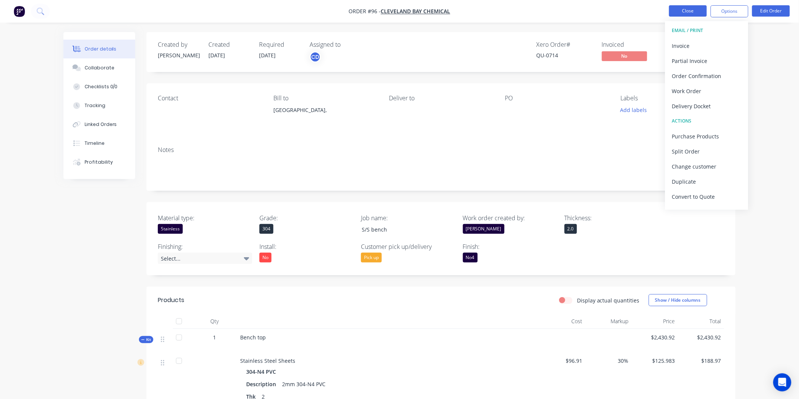
click at [692, 12] on button "Close" at bounding box center [688, 10] width 38 height 11
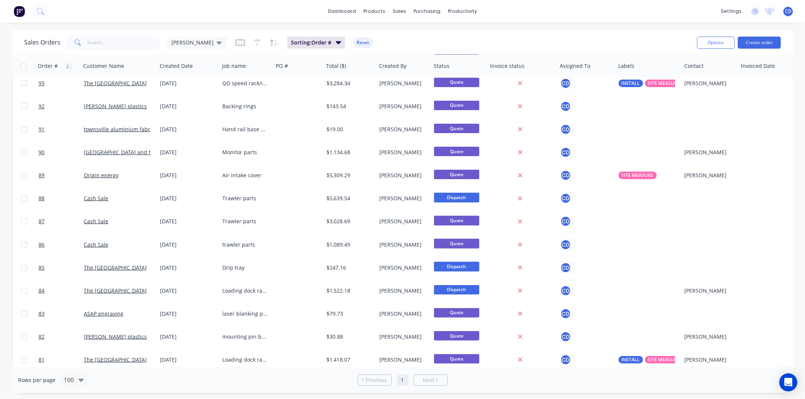
scroll to position [377, 0]
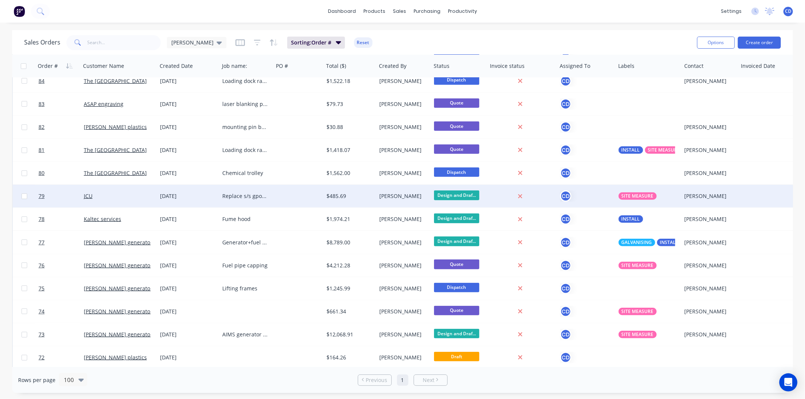
click at [182, 195] on div "[DATE]" at bounding box center [188, 196] width 56 height 8
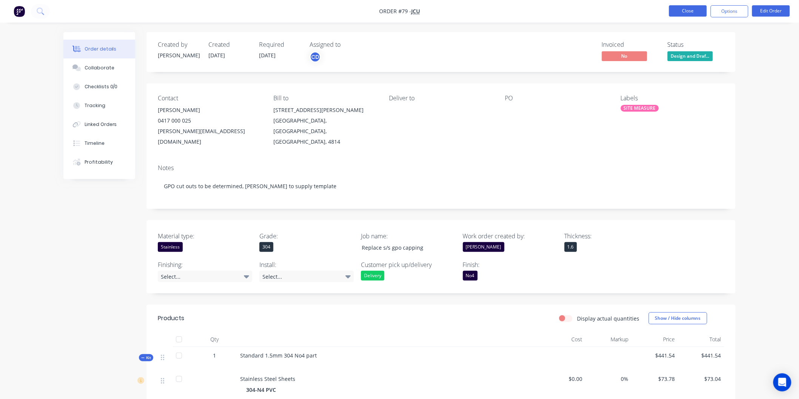
click at [693, 8] on button "Close" at bounding box center [688, 10] width 38 height 11
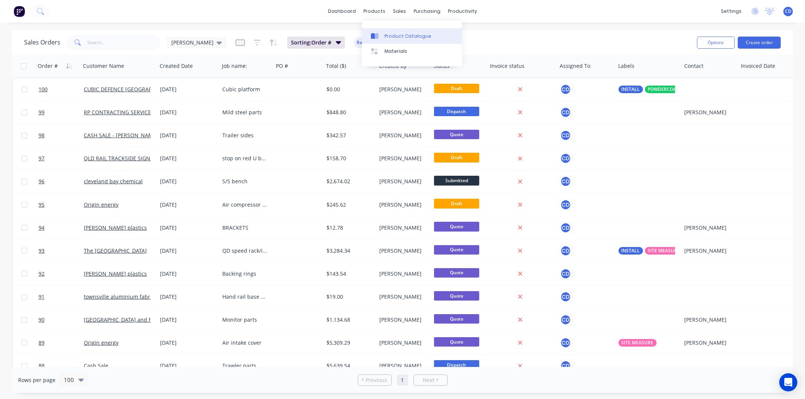
click at [395, 31] on link "Product Catalogue" at bounding box center [412, 35] width 100 height 15
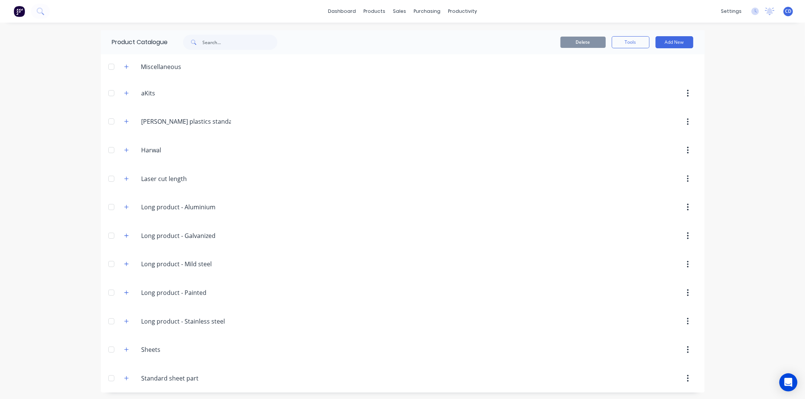
scroll to position [2, 0]
click at [125, 375] on icon "button" at bounding box center [126, 377] width 5 height 5
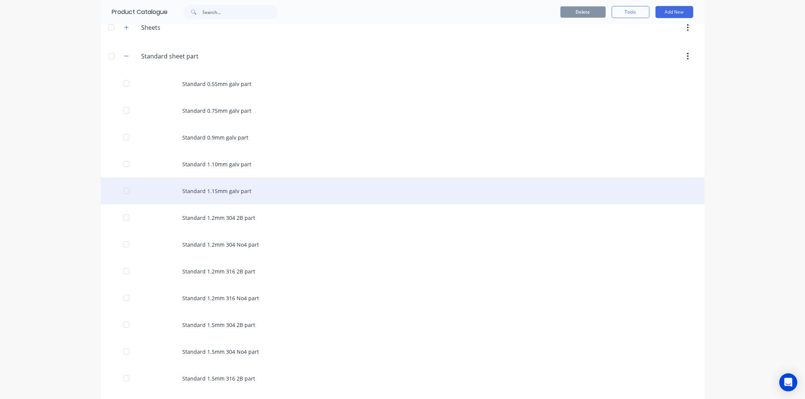
scroll to position [337, 0]
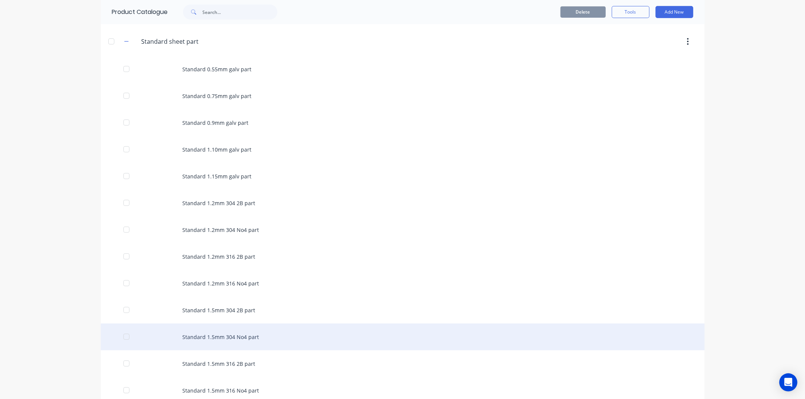
click at [212, 332] on div "Standard 1.5mm 304 No4 part" at bounding box center [403, 337] width 604 height 27
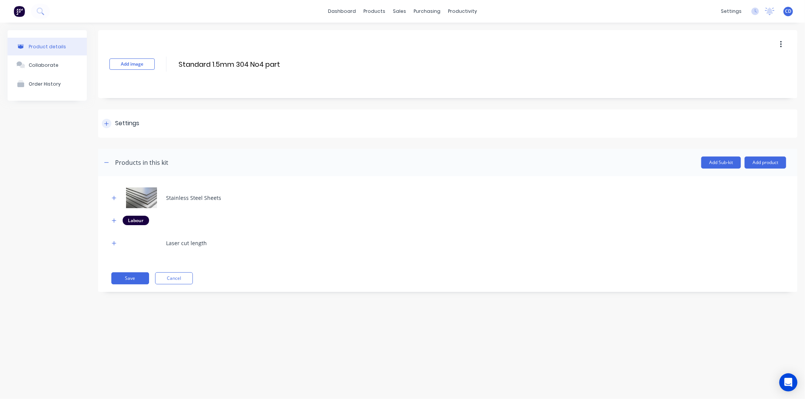
click at [106, 121] on icon at bounding box center [106, 123] width 5 height 5
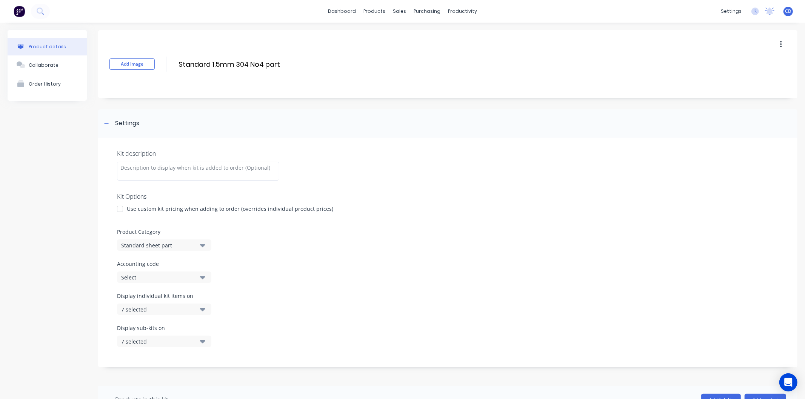
click at [199, 309] on button "7 selected" at bounding box center [164, 309] width 94 height 11
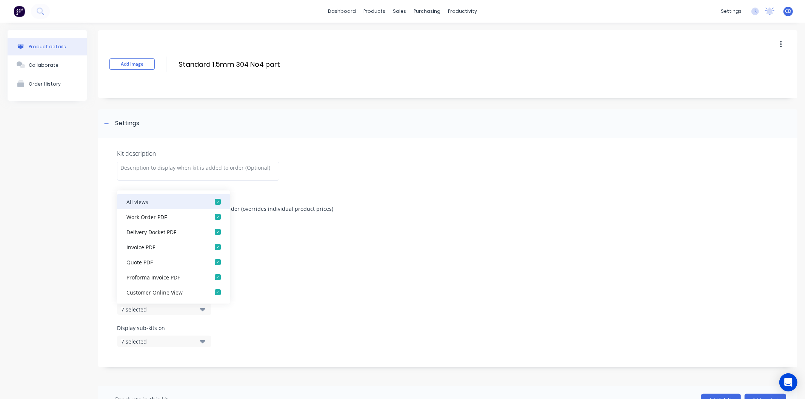
click at [213, 203] on div "button" at bounding box center [217, 201] width 15 height 15
click at [254, 331] on div "Display sub-kits on 7 selected" at bounding box center [448, 340] width 662 height 32
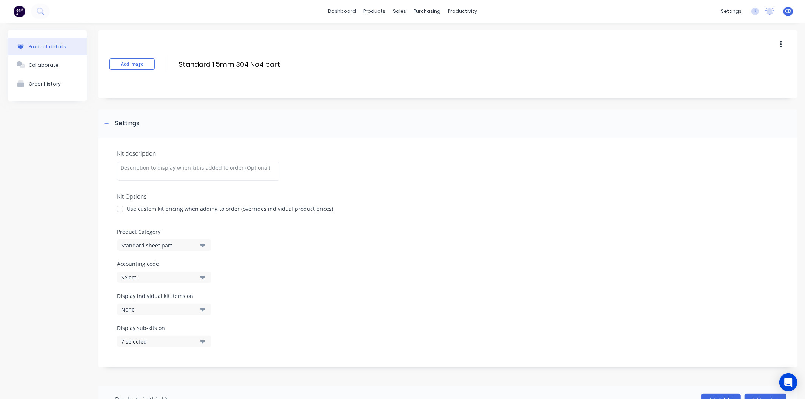
click at [200, 341] on icon "button" at bounding box center [202, 341] width 5 height 8
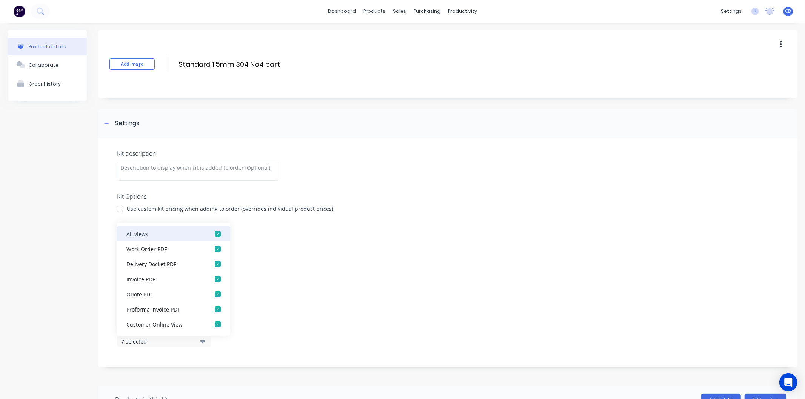
click at [210, 232] on div "button" at bounding box center [217, 233] width 15 height 15
click at [292, 319] on div "Display individual kit items on None" at bounding box center [448, 308] width 662 height 32
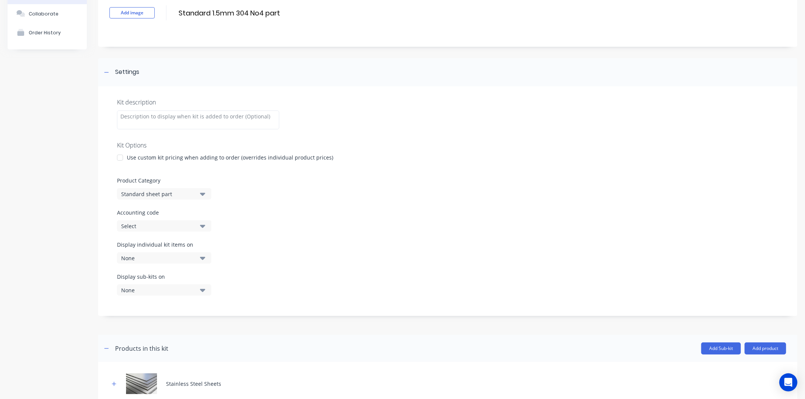
scroll to position [149, 0]
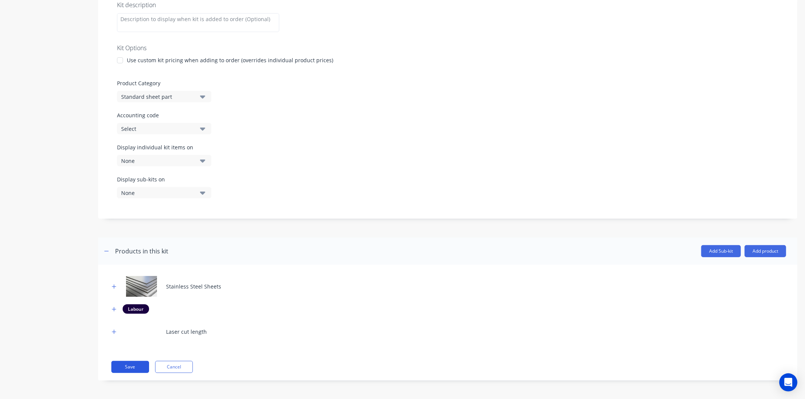
click at [139, 365] on button "Save" at bounding box center [130, 367] width 38 height 12
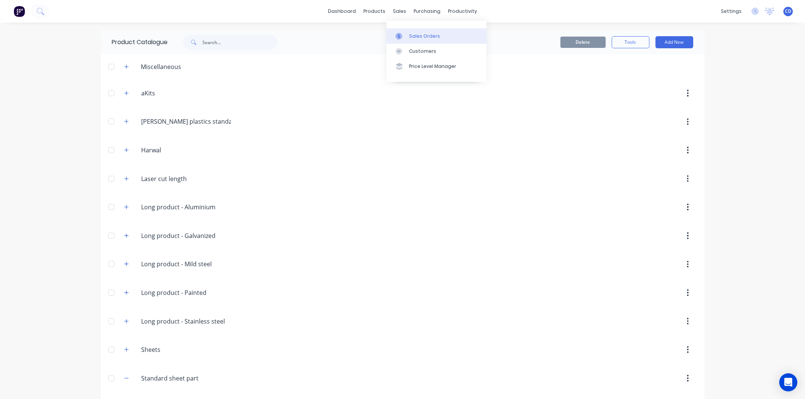
click at [416, 37] on div "Sales Orders" at bounding box center [424, 36] width 31 height 7
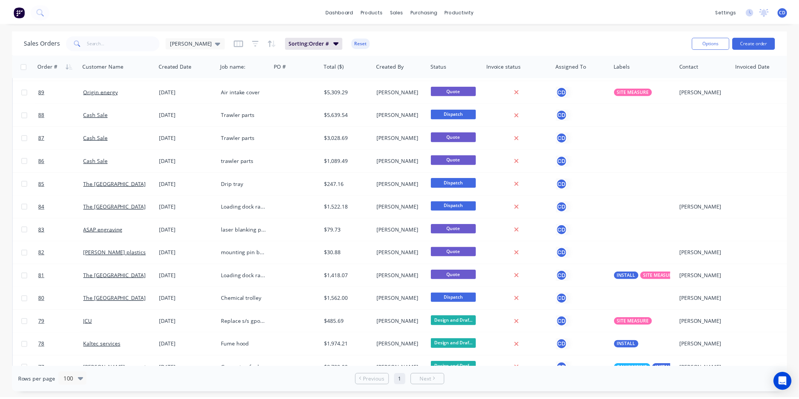
scroll to position [293, 0]
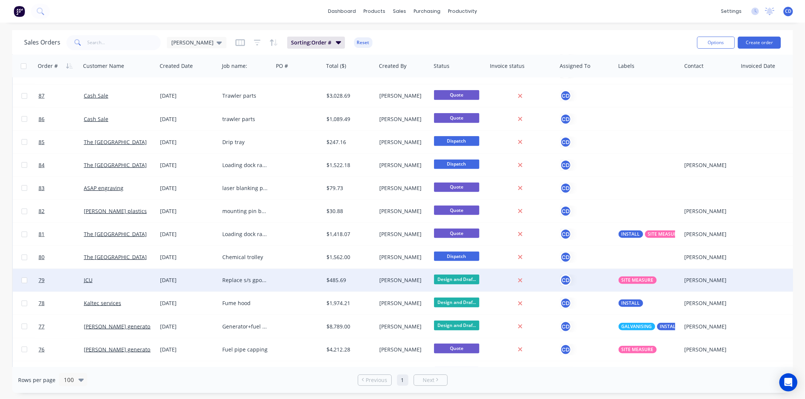
click at [183, 279] on div "05 Aug 2025" at bounding box center [188, 281] width 56 height 8
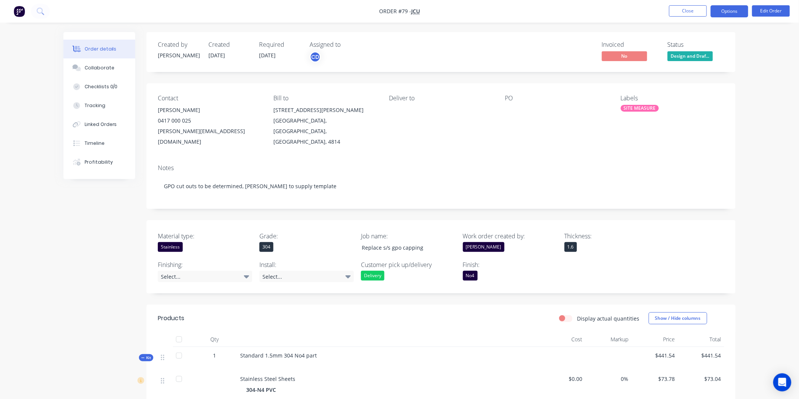
click at [736, 13] on button "Options" at bounding box center [729, 11] width 38 height 12
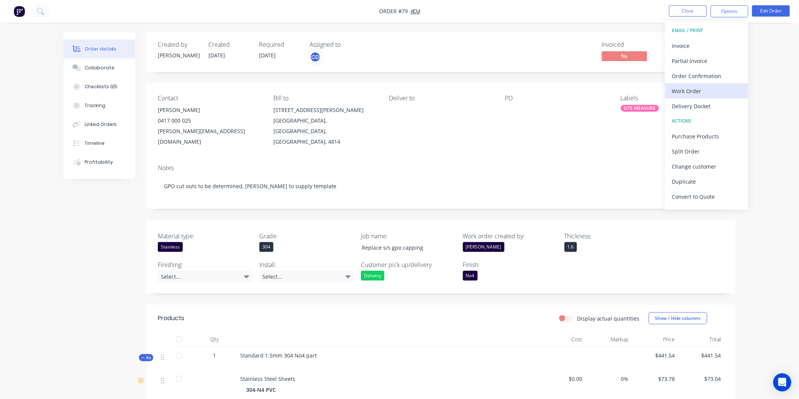
click at [690, 93] on div "Work Order" at bounding box center [706, 91] width 69 height 11
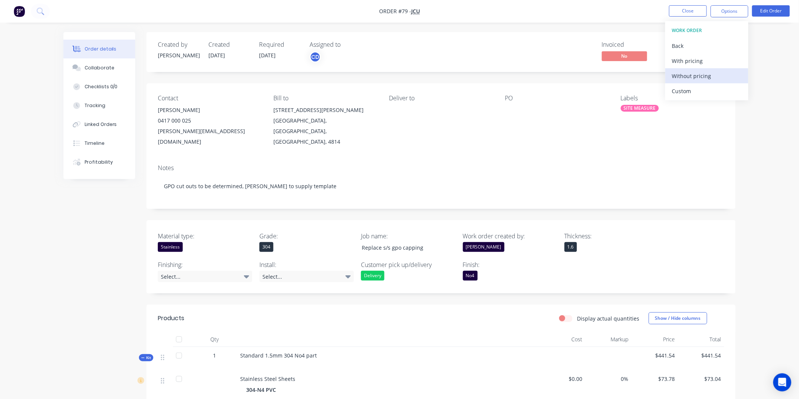
click at [688, 76] on div "Without pricing" at bounding box center [706, 76] width 69 height 11
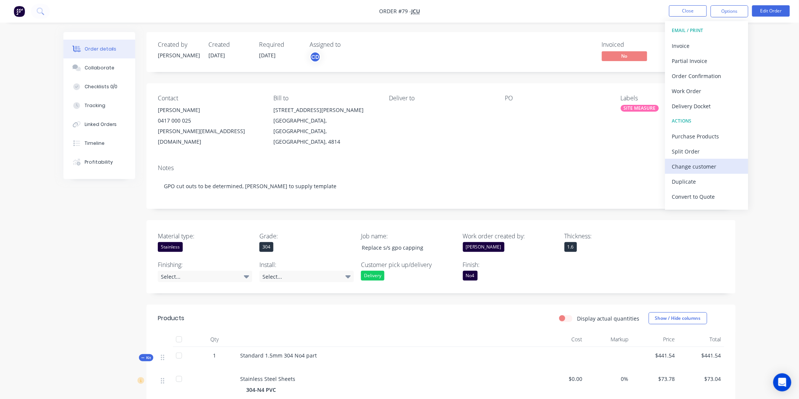
scroll to position [11, 0]
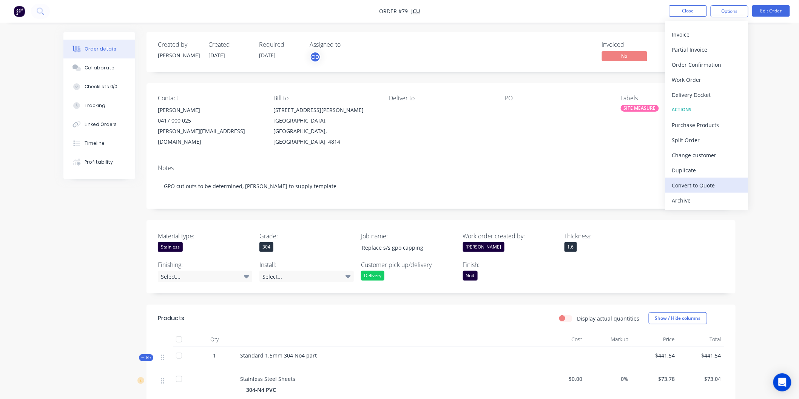
click at [702, 184] on div "Convert to Quote" at bounding box center [706, 185] width 69 height 11
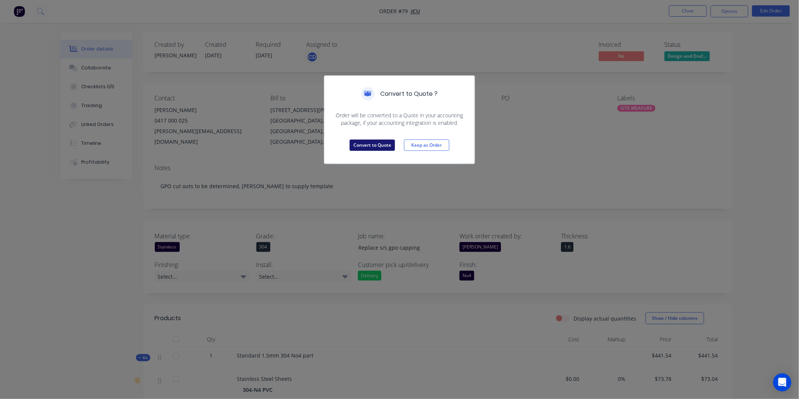
click at [380, 147] on button "Convert to Quote" at bounding box center [371, 145] width 45 height 11
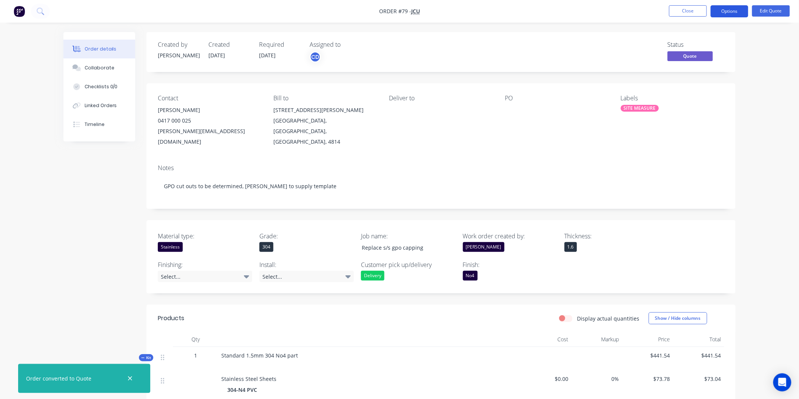
click at [720, 14] on button "Options" at bounding box center [729, 11] width 38 height 12
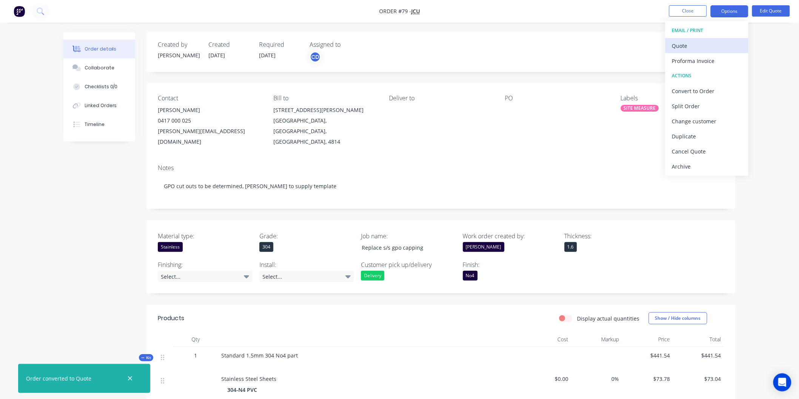
click at [707, 47] on div "Quote" at bounding box center [706, 45] width 69 height 11
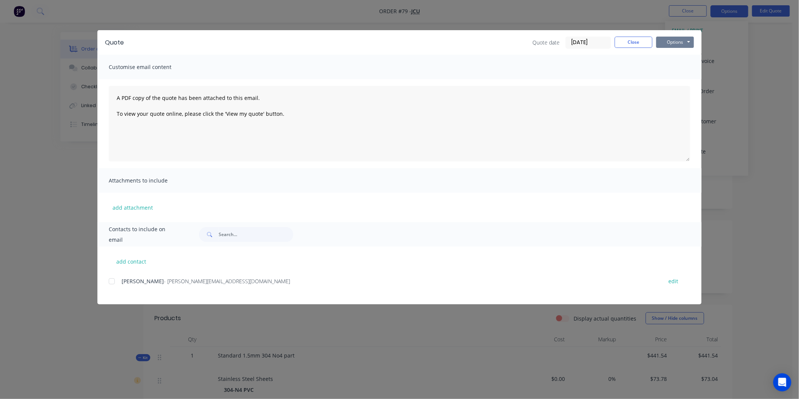
click at [684, 40] on button "Options" at bounding box center [675, 42] width 38 height 11
click at [679, 57] on button "Preview" at bounding box center [680, 55] width 48 height 12
click at [683, 40] on button "Options" at bounding box center [675, 42] width 38 height 11
click at [747, 46] on div "Quote Quote date 03/09/25 Close Options Preview Print Email Customise email con…" at bounding box center [399, 199] width 799 height 399
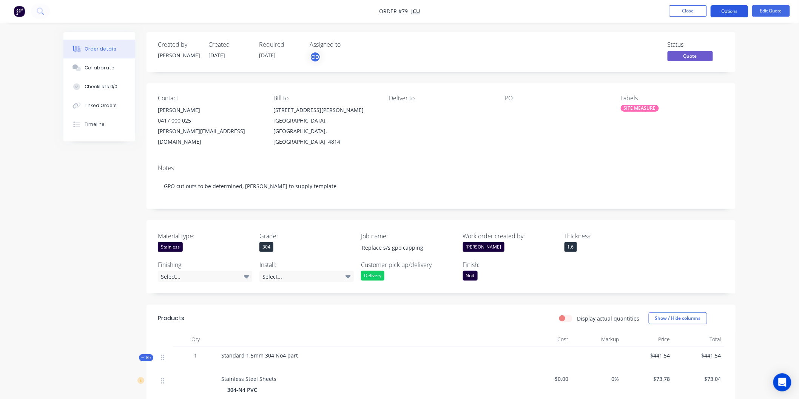
click at [728, 12] on button "Options" at bounding box center [729, 11] width 38 height 12
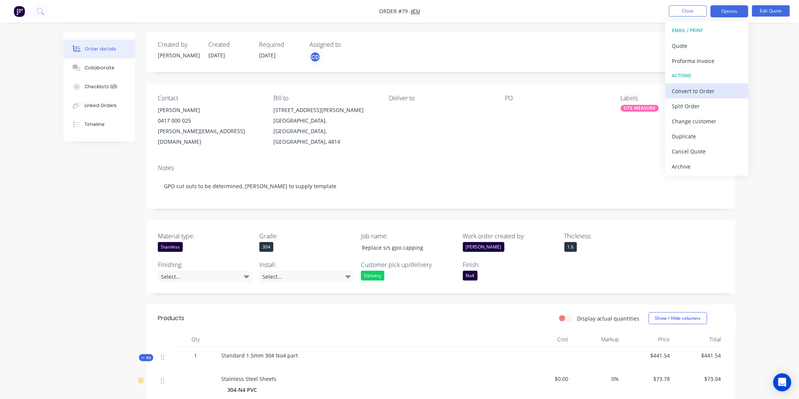
click at [713, 92] on div "Convert to Order" at bounding box center [706, 91] width 69 height 11
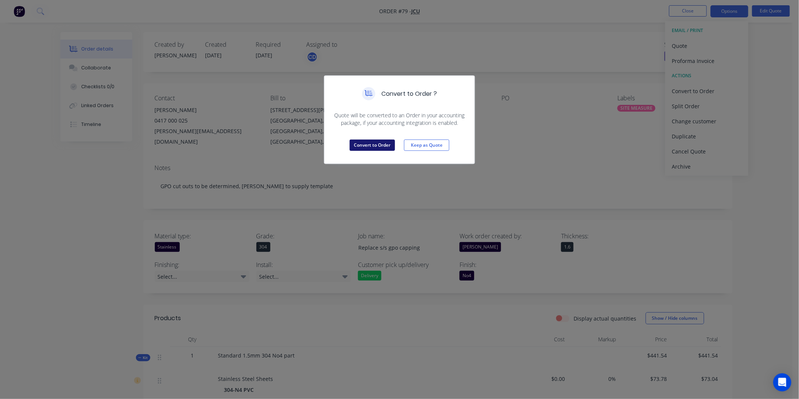
click at [374, 145] on button "Convert to Order" at bounding box center [371, 145] width 45 height 11
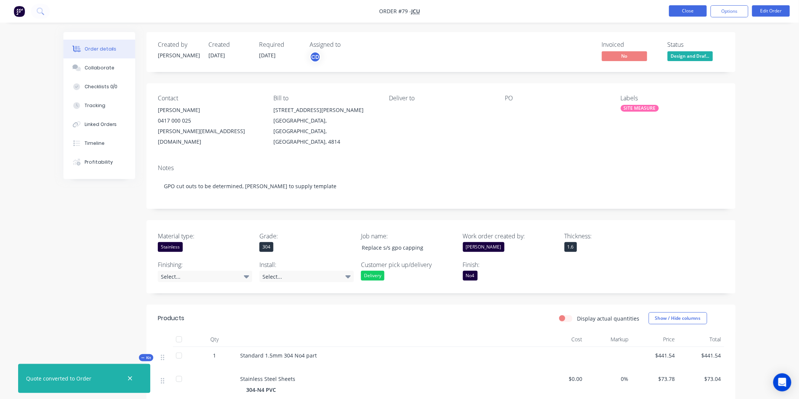
click at [703, 13] on button "Close" at bounding box center [688, 10] width 38 height 11
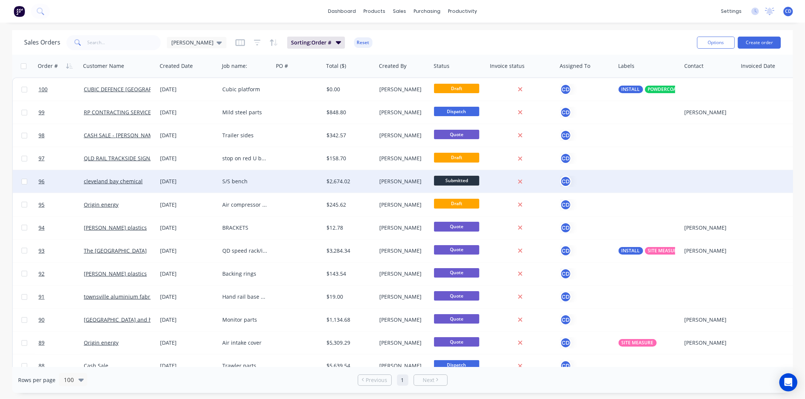
click at [171, 179] on div "02 Sep 2025" at bounding box center [188, 182] width 56 height 8
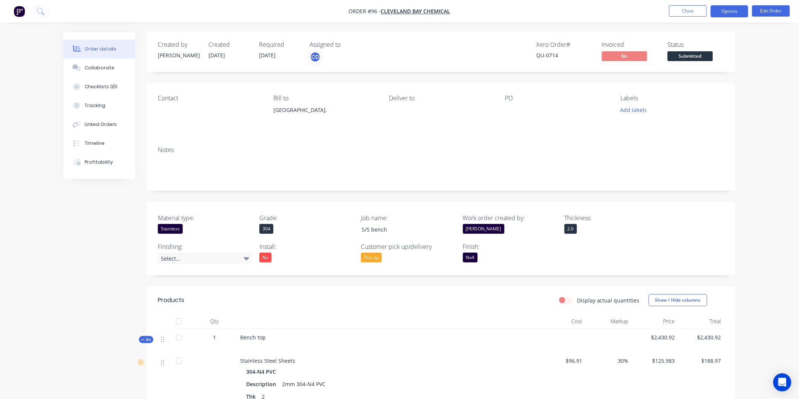
click at [731, 11] on button "Options" at bounding box center [729, 11] width 38 height 12
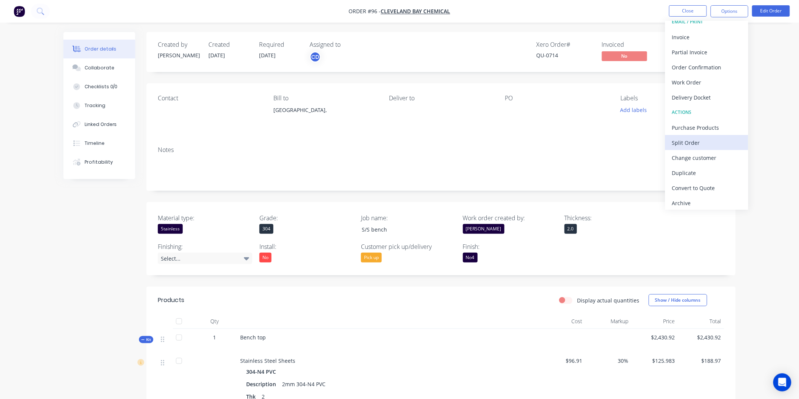
scroll to position [11, 0]
click at [714, 182] on div "Convert to Quote" at bounding box center [706, 185] width 69 height 11
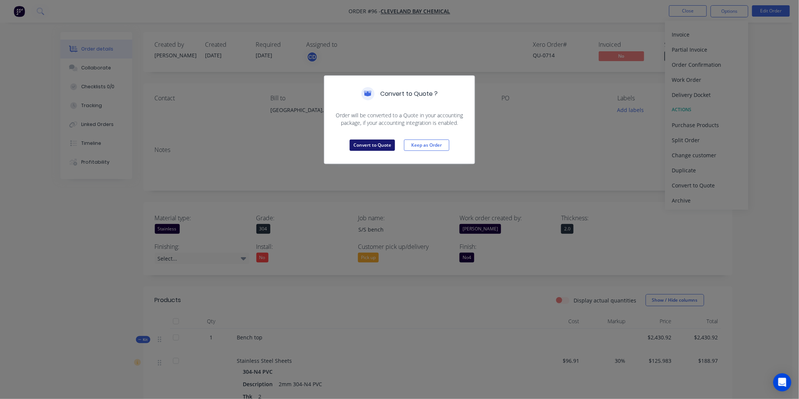
click at [374, 149] on button "Convert to Quote" at bounding box center [371, 145] width 45 height 11
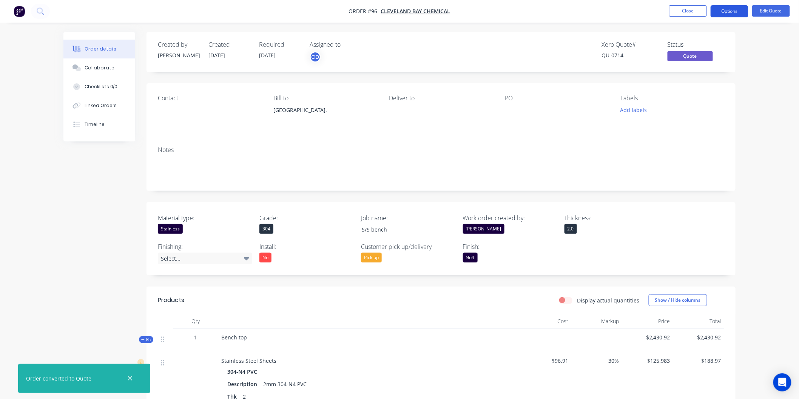
click at [728, 13] on button "Options" at bounding box center [729, 11] width 38 height 12
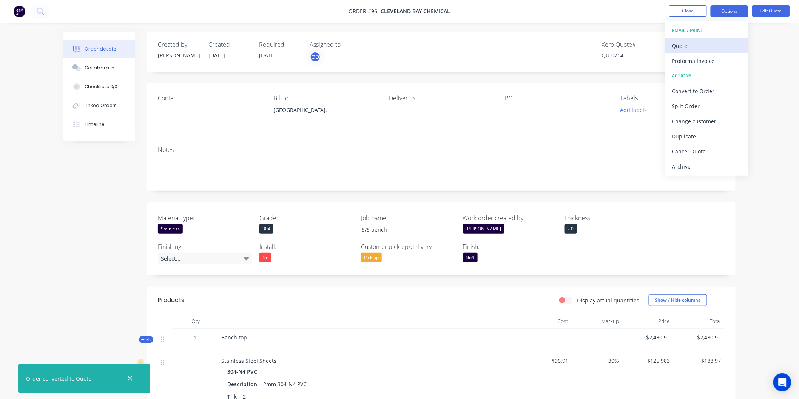
click at [685, 42] on div "Quote" at bounding box center [706, 45] width 69 height 11
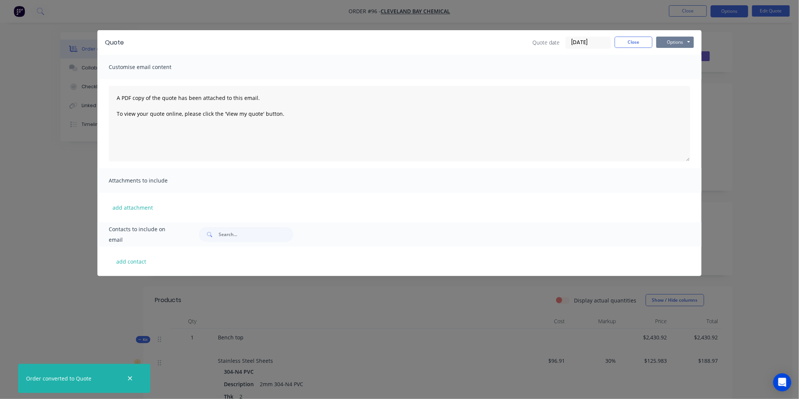
click at [680, 42] on button "Options" at bounding box center [675, 42] width 38 height 11
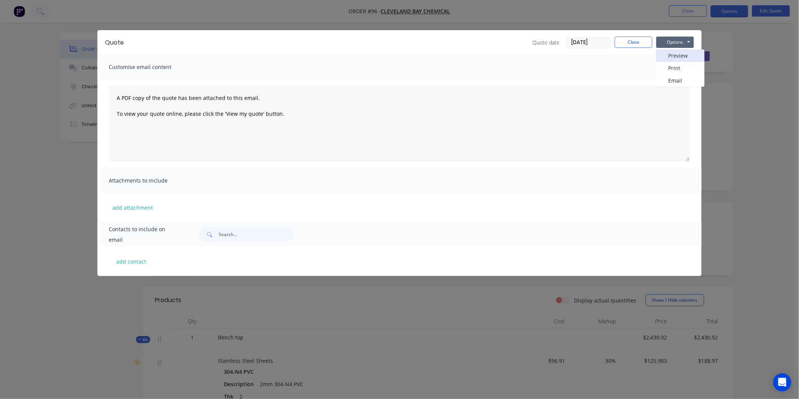
click at [680, 52] on button "Preview" at bounding box center [680, 55] width 48 height 12
click at [640, 38] on button "Close" at bounding box center [633, 42] width 38 height 11
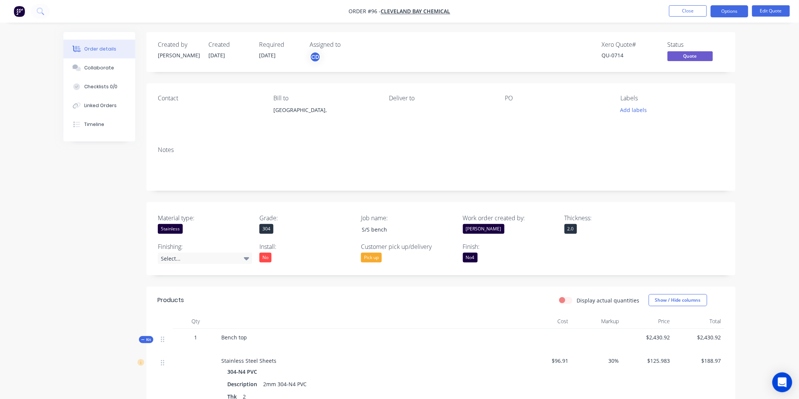
click at [780, 382] on icon "Open Intercom Messenger" at bounding box center [781, 383] width 9 height 10
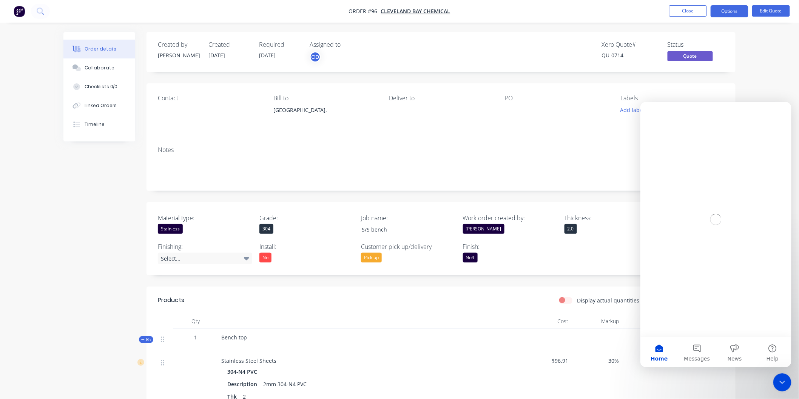
scroll to position [0, 0]
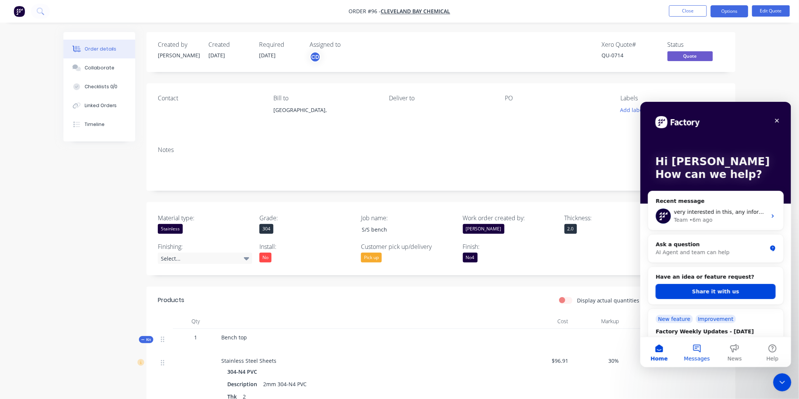
click at [694, 349] on button "Messages" at bounding box center [696, 352] width 38 height 30
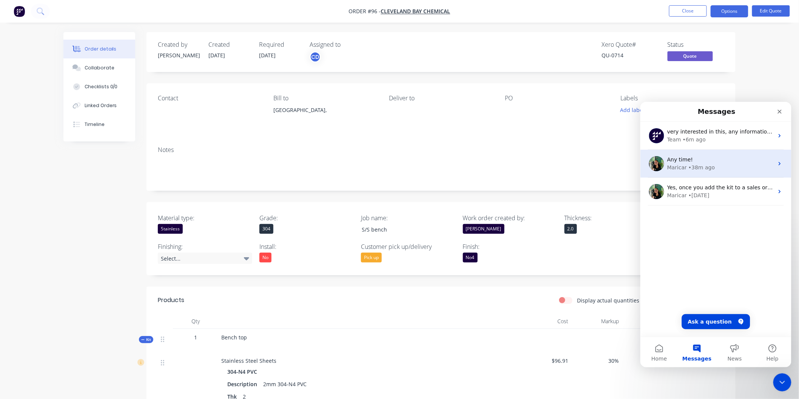
click at [714, 162] on div "Any time!" at bounding box center [720, 159] width 106 height 8
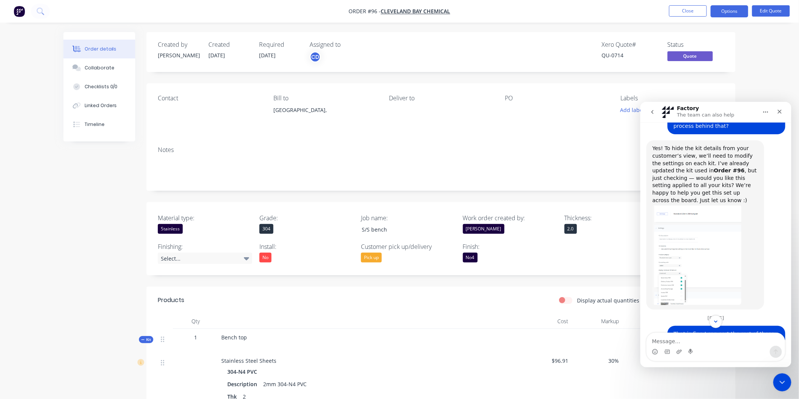
scroll to position [525, 0]
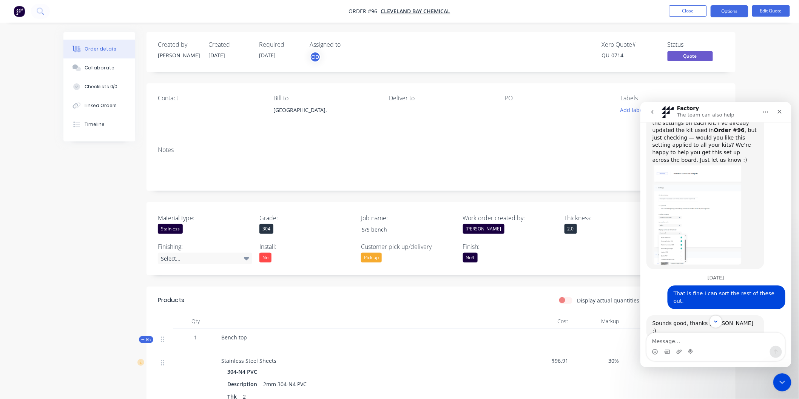
click at [691, 203] on img "Maricar says…" at bounding box center [696, 213] width 89 height 101
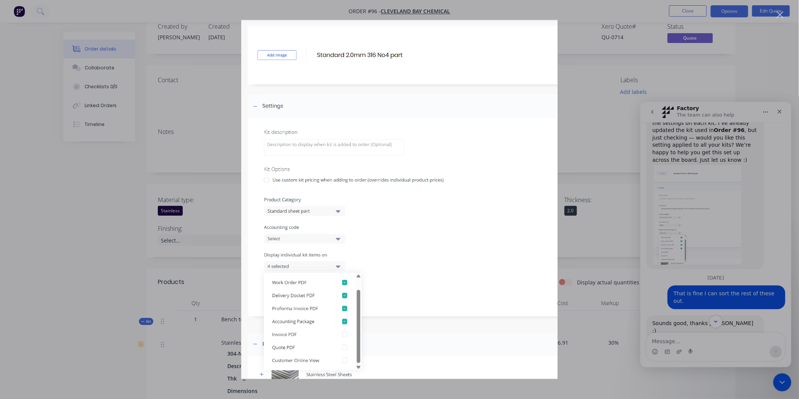
scroll to position [0, 0]
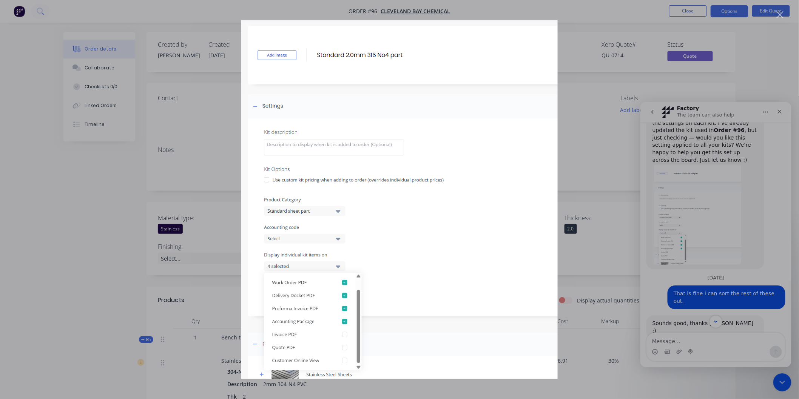
click at [418, 266] on img "Close" at bounding box center [399, 199] width 316 height 359
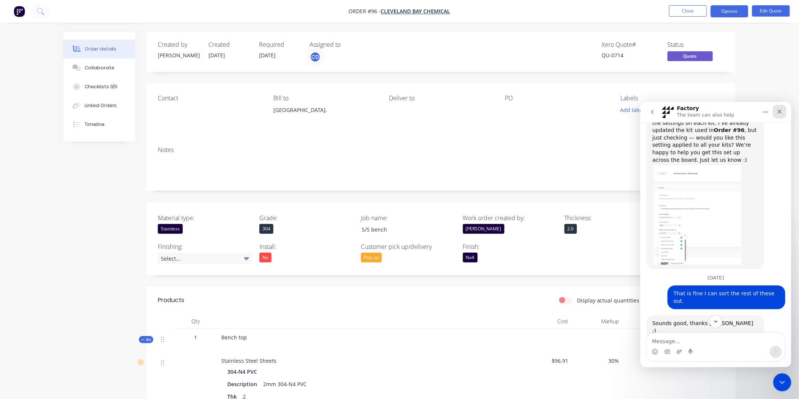
click at [778, 111] on icon "Close" at bounding box center [779, 111] width 6 height 6
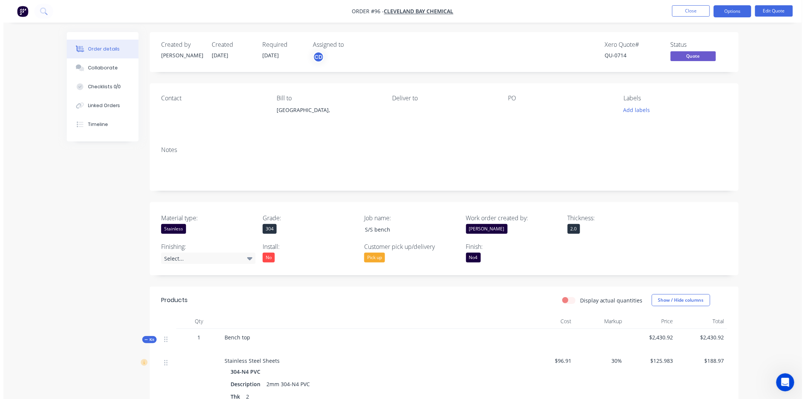
scroll to position [860, 0]
click at [695, 9] on button "Close" at bounding box center [688, 10] width 38 height 11
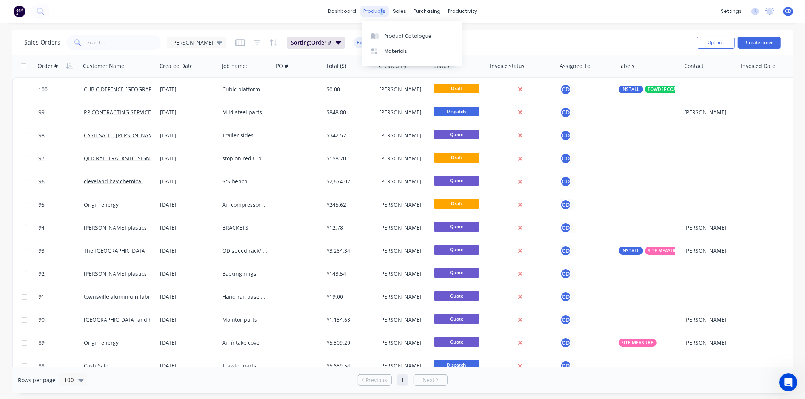
click at [382, 12] on div "products" at bounding box center [374, 11] width 29 height 11
click at [394, 36] on div "Product Catalogue" at bounding box center [408, 36] width 47 height 7
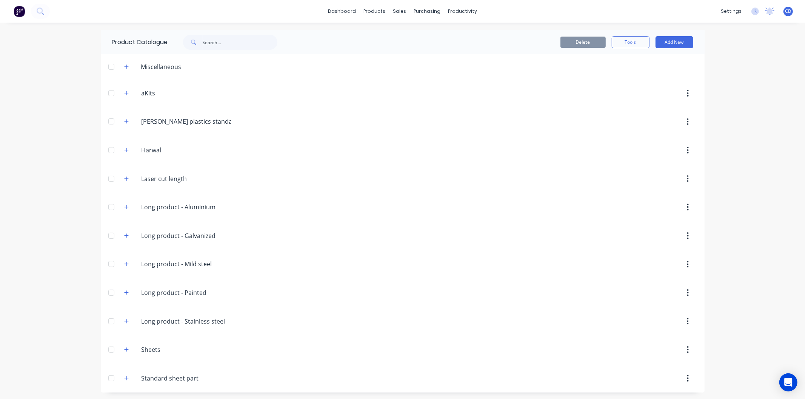
scroll to position [2, 0]
click at [125, 377] on icon "button" at bounding box center [126, 377] width 5 height 5
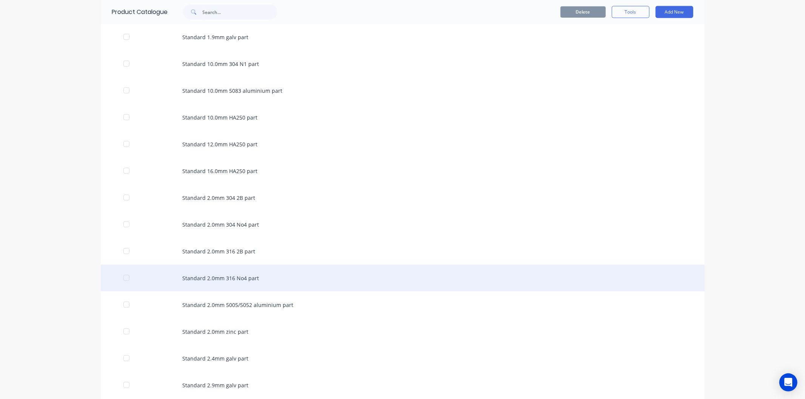
scroll to position [840, 0]
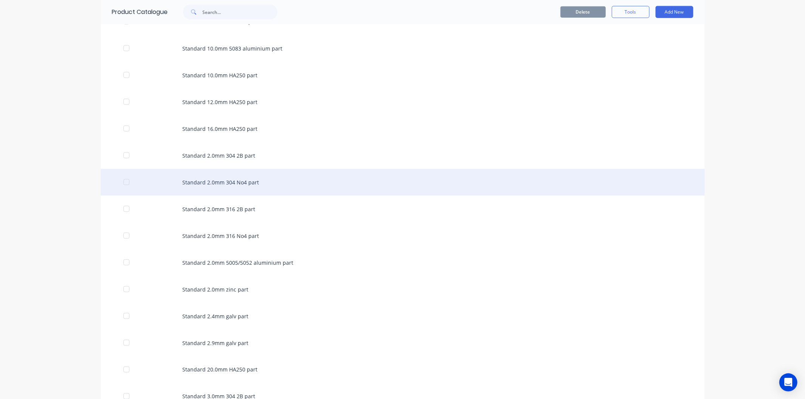
click at [235, 189] on div "Standard 2.0mm 304 No4 part" at bounding box center [403, 182] width 604 height 27
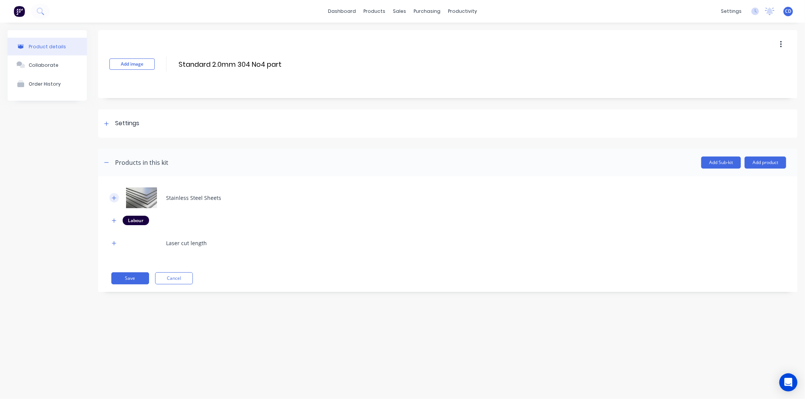
click at [115, 197] on icon "button" at bounding box center [114, 197] width 5 height 5
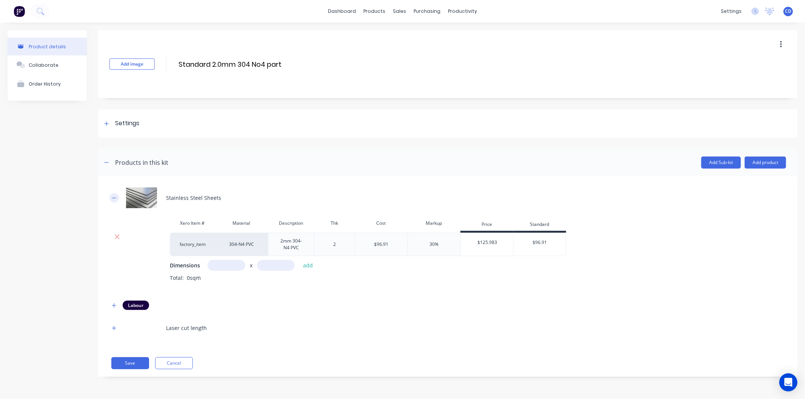
click at [115, 197] on icon "button" at bounding box center [114, 197] width 5 height 5
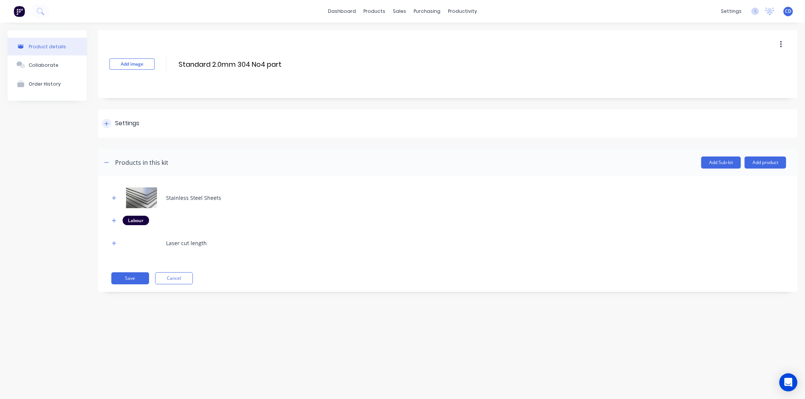
click at [106, 122] on icon at bounding box center [107, 124] width 4 height 4
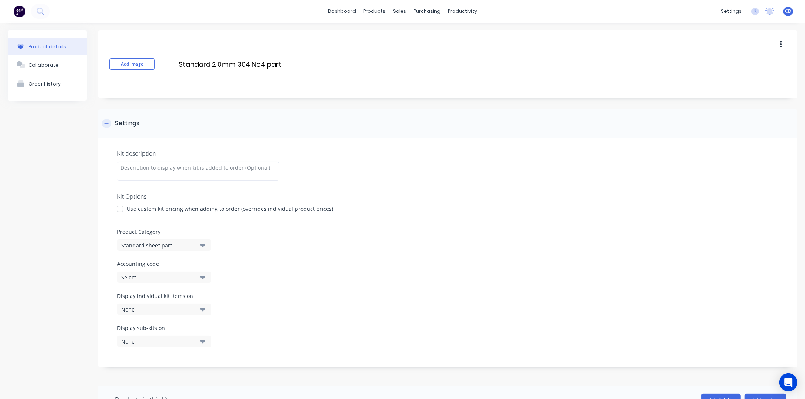
click at [106, 122] on icon at bounding box center [106, 123] width 5 height 5
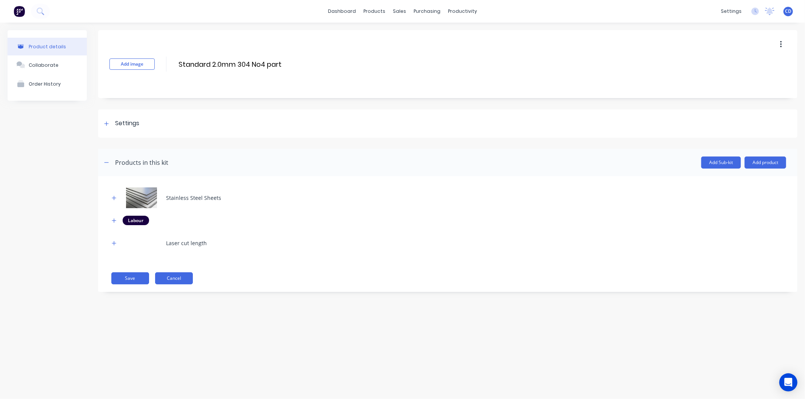
click at [183, 277] on button "Cancel" at bounding box center [174, 278] width 38 height 12
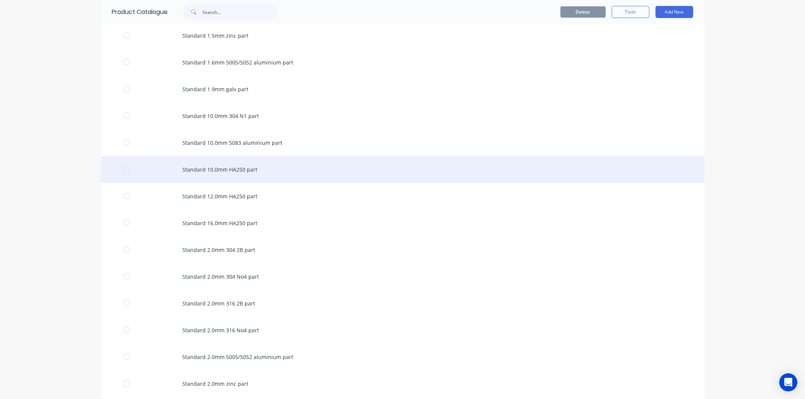
scroll to position [755, 0]
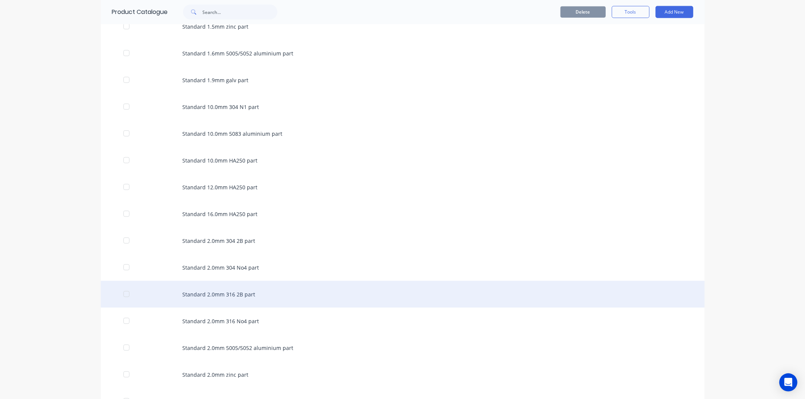
click at [199, 298] on div "Standard 2.0mm 316 2B part" at bounding box center [403, 294] width 604 height 27
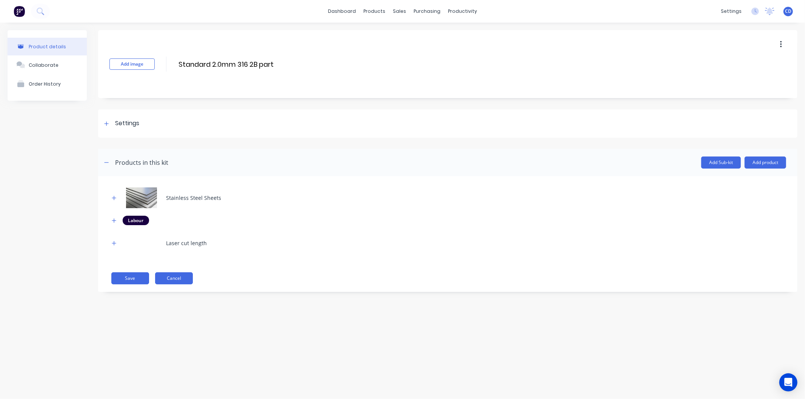
click at [175, 276] on button "Cancel" at bounding box center [174, 278] width 38 height 12
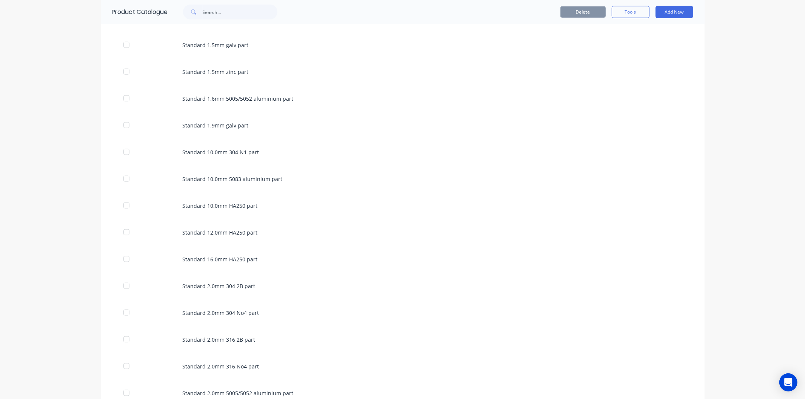
scroll to position [755, 0]
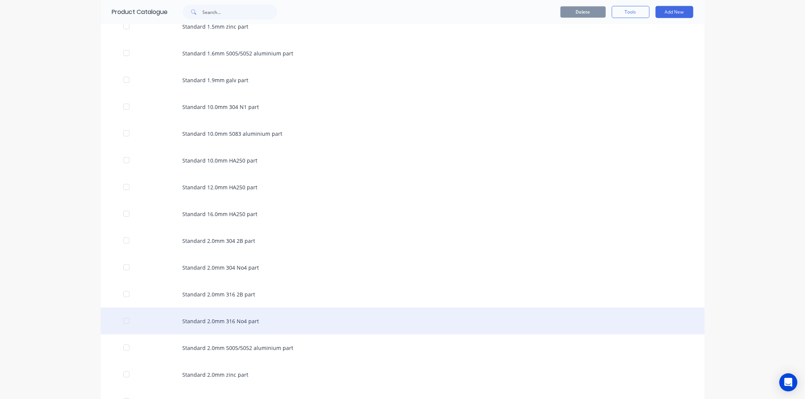
click at [194, 321] on div "Standard 2.0mm 316 No4 part" at bounding box center [403, 321] width 604 height 27
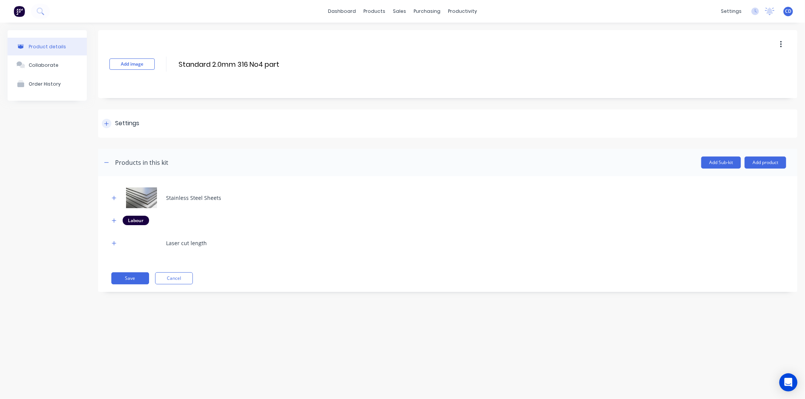
click at [111, 127] on div "Settings" at bounding box center [120, 123] width 37 height 9
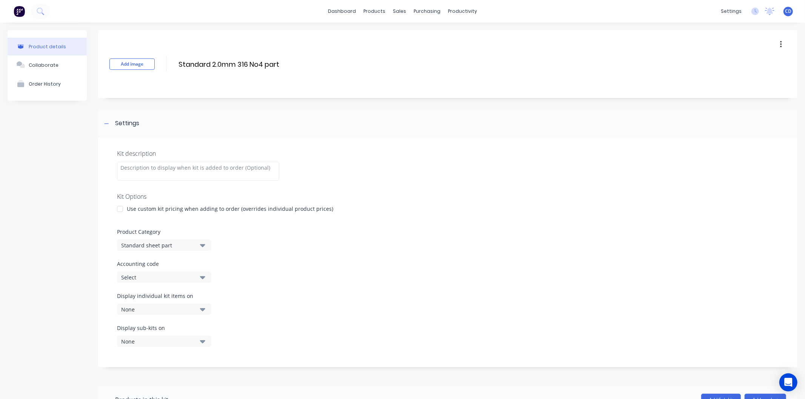
click at [201, 308] on icon "button" at bounding box center [202, 309] width 5 height 3
click at [213, 263] on div "button" at bounding box center [217, 262] width 15 height 15
click at [210, 201] on div "button" at bounding box center [217, 201] width 15 height 15
click at [264, 301] on div "Display individual kit items on 7 selected" at bounding box center [448, 308] width 662 height 32
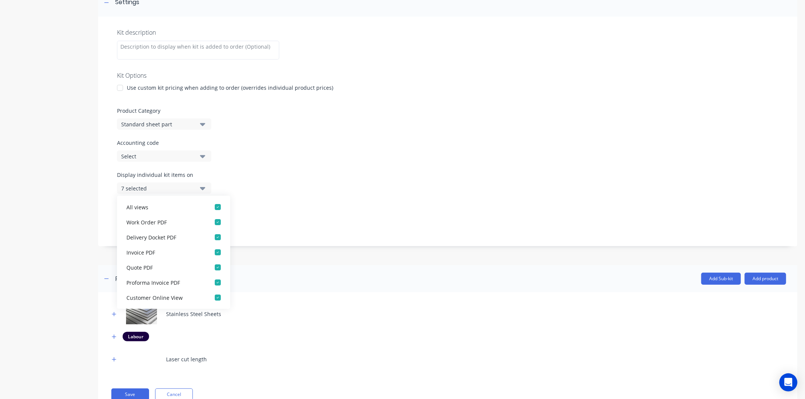
scroll to position [126, 0]
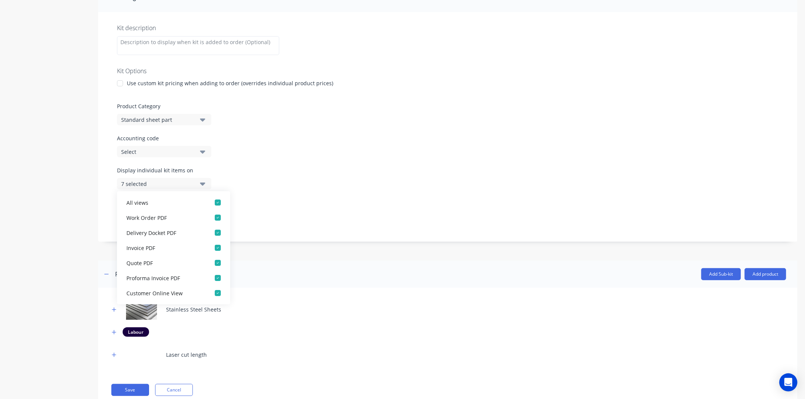
click at [292, 203] on div "Display sub-kits on None" at bounding box center [448, 215] width 662 height 32
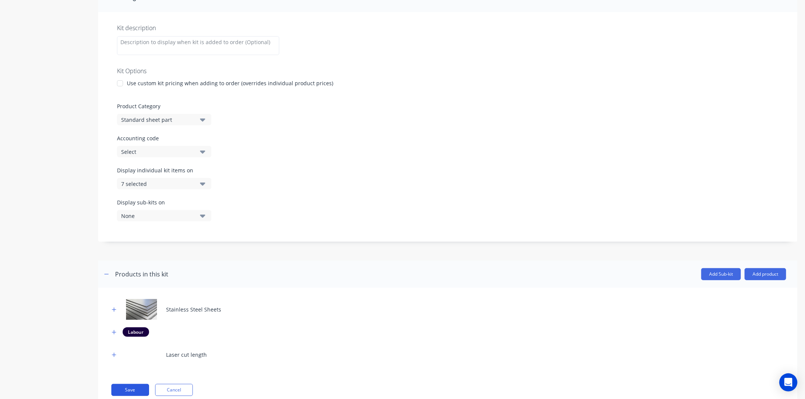
click at [144, 388] on button "Save" at bounding box center [130, 390] width 38 height 12
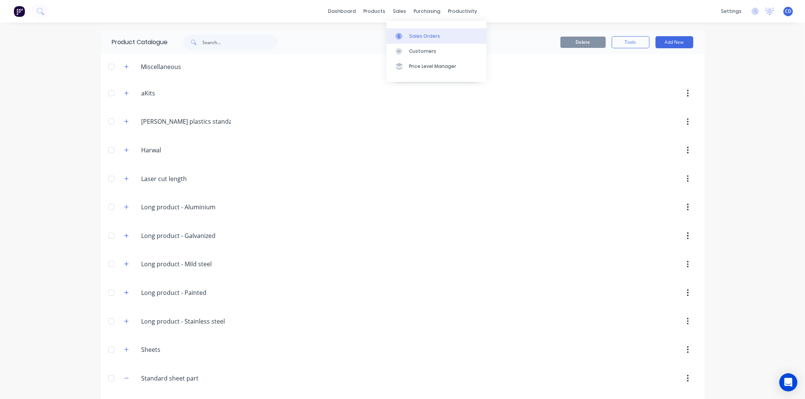
click at [422, 35] on div "Sales Orders" at bounding box center [424, 36] width 31 height 7
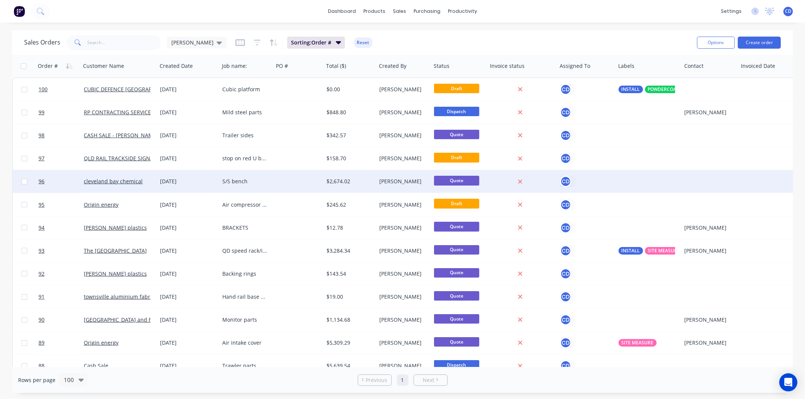
click at [192, 180] on div "[DATE]" at bounding box center [188, 182] width 56 height 8
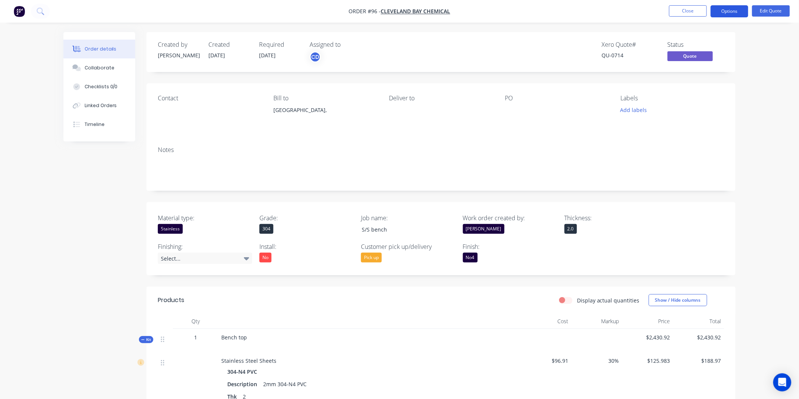
click at [736, 14] on button "Options" at bounding box center [729, 11] width 38 height 12
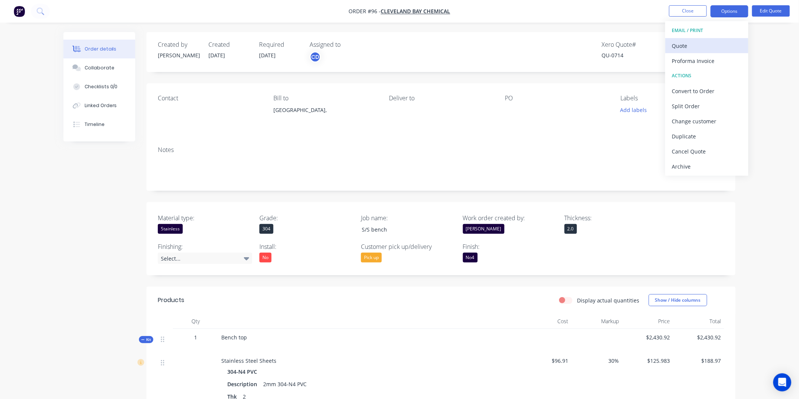
click at [701, 44] on div "Quote" at bounding box center [706, 45] width 69 height 11
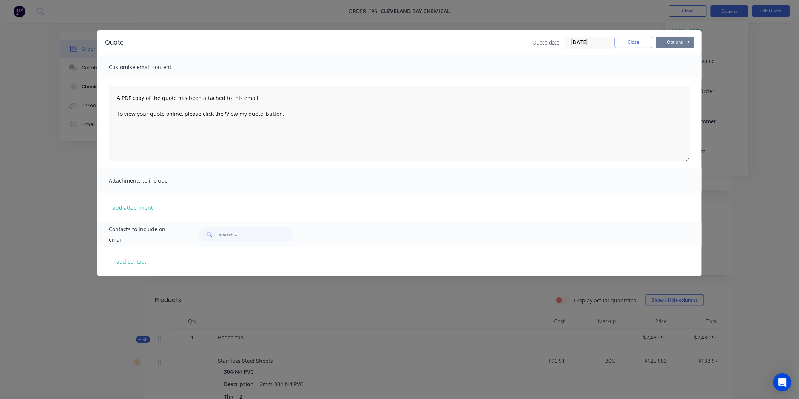
click at [684, 43] on button "Options" at bounding box center [675, 42] width 38 height 11
click at [686, 57] on button "Preview" at bounding box center [680, 55] width 48 height 12
click at [636, 42] on button "Close" at bounding box center [633, 42] width 38 height 11
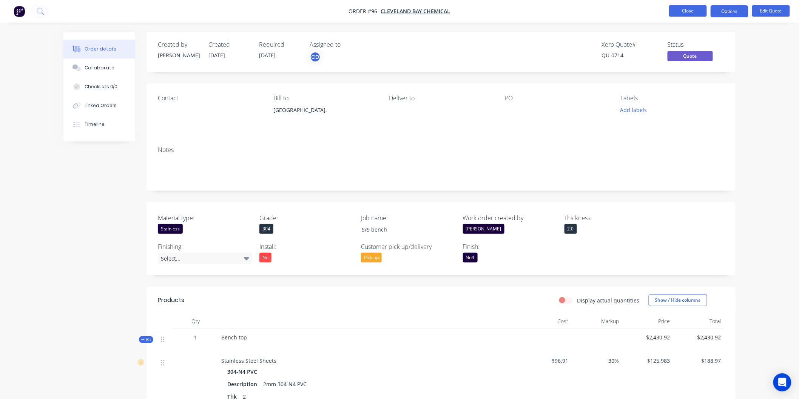
click at [682, 10] on button "Close" at bounding box center [688, 10] width 38 height 11
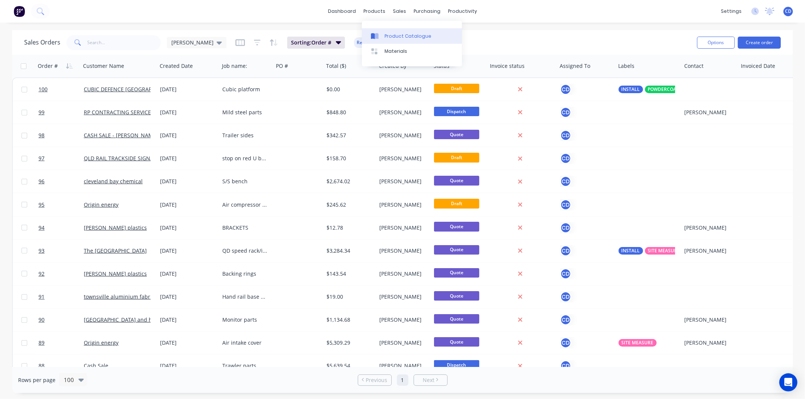
click at [398, 38] on div "Product Catalogue" at bounding box center [408, 36] width 47 height 7
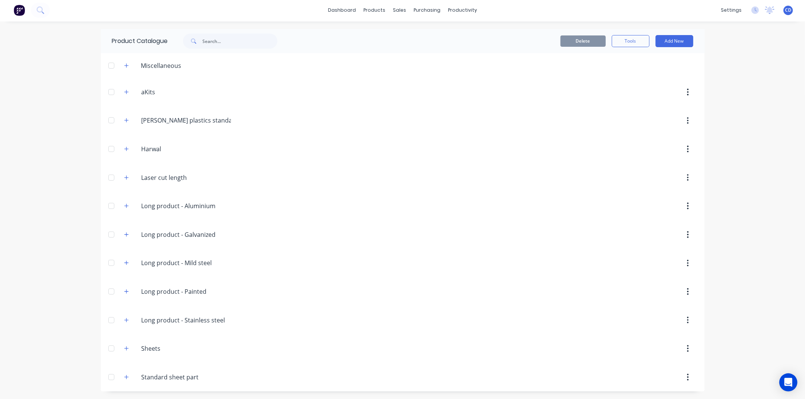
scroll to position [2, 0]
click at [125, 374] on button "button" at bounding box center [126, 377] width 9 height 9
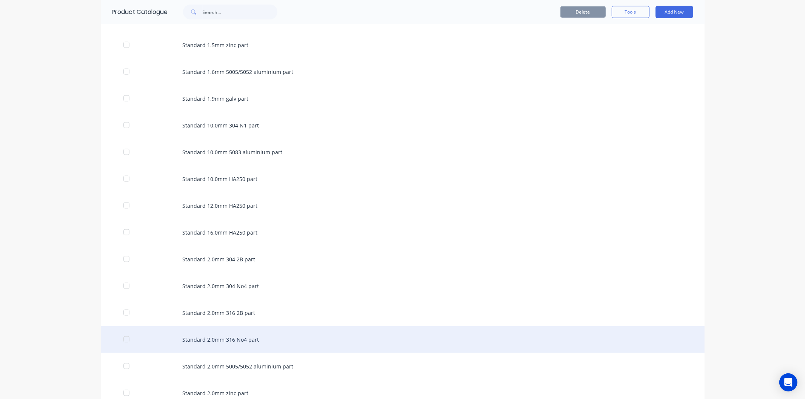
scroll to position [756, 0]
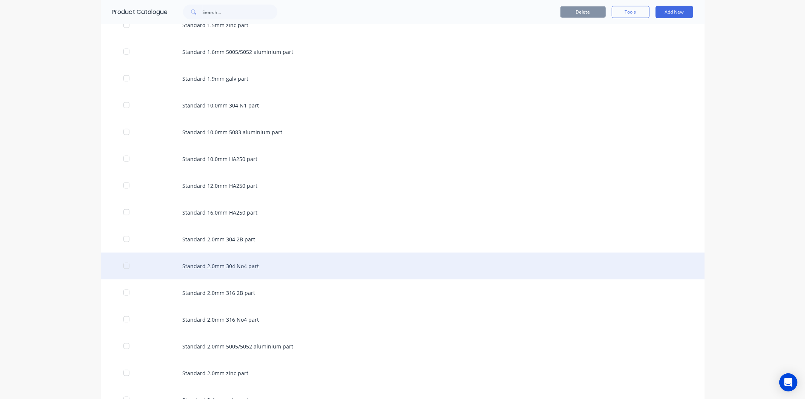
click at [216, 263] on div "Standard 2.0mm 304 No4 part" at bounding box center [403, 266] width 604 height 27
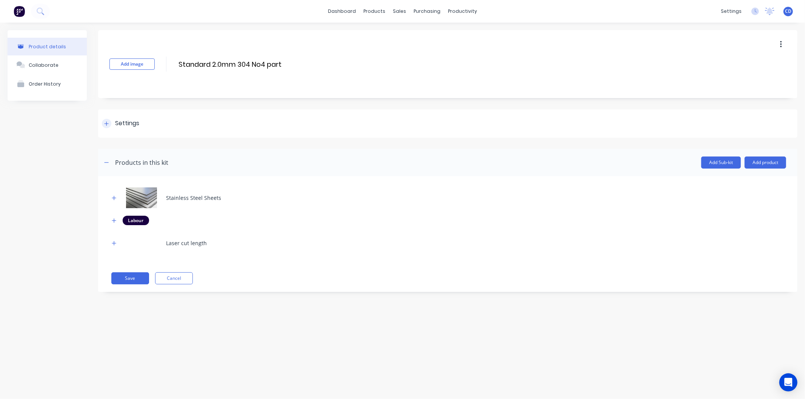
click at [108, 118] on div "Settings" at bounding box center [447, 123] width 699 height 28
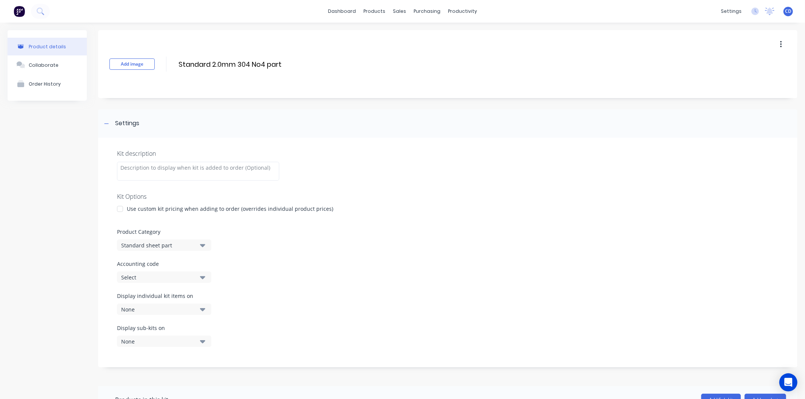
click at [203, 310] on icon "button" at bounding box center [202, 309] width 5 height 3
click at [213, 201] on div "button" at bounding box center [217, 201] width 15 height 15
click at [202, 346] on button "None" at bounding box center [164, 341] width 94 height 11
click at [215, 234] on div "button" at bounding box center [217, 233] width 15 height 15
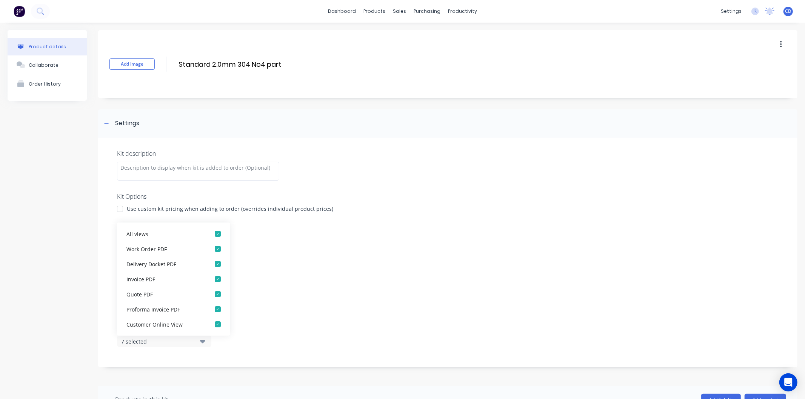
click at [325, 269] on div "Accounting code Select" at bounding box center [448, 271] width 662 height 23
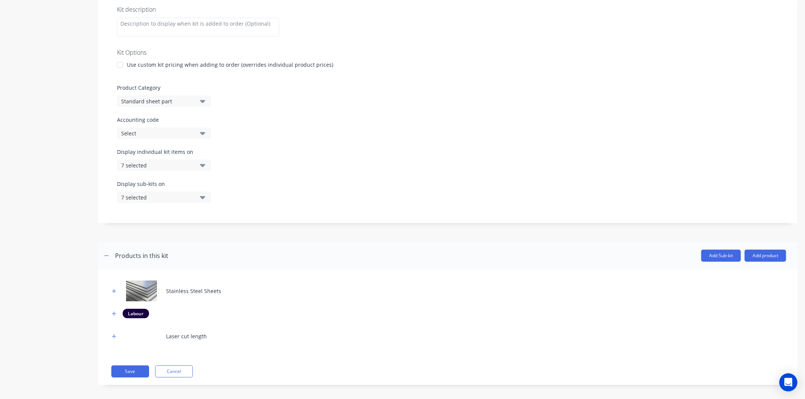
scroll to position [149, 0]
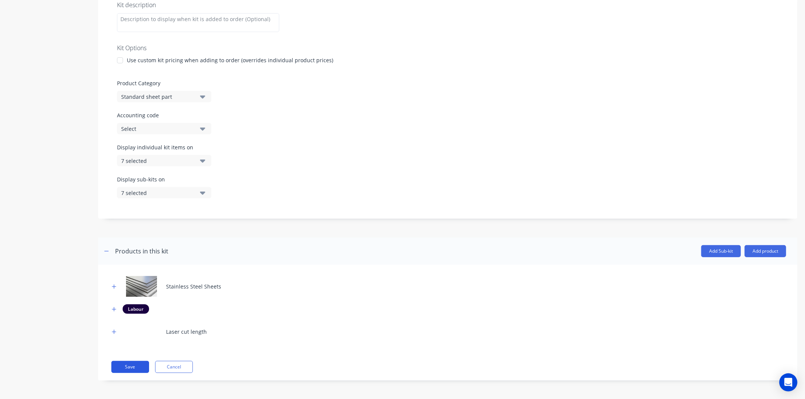
click at [143, 364] on button "Save" at bounding box center [130, 367] width 38 height 12
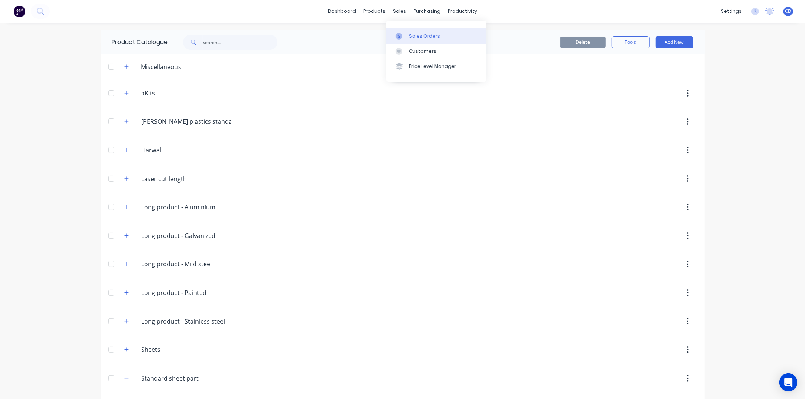
click at [423, 39] on div "Sales Orders" at bounding box center [424, 36] width 31 height 7
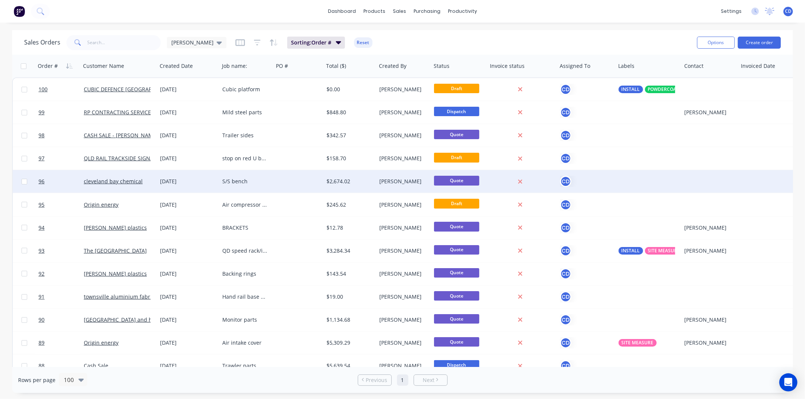
click at [178, 180] on div "02 Sep 2025" at bounding box center [188, 182] width 56 height 8
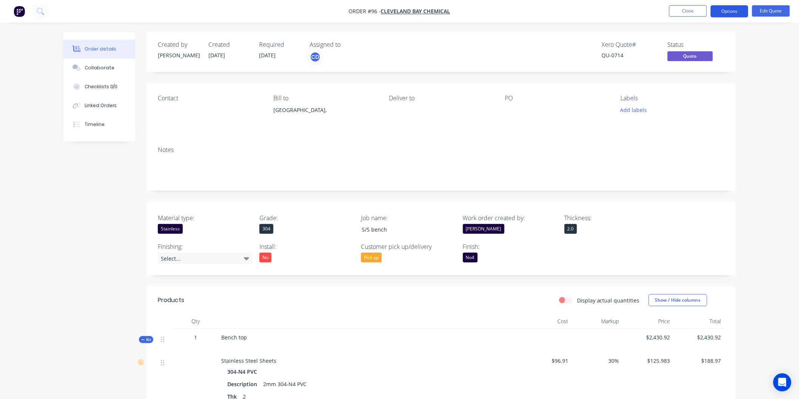
click at [738, 11] on button "Options" at bounding box center [729, 11] width 38 height 12
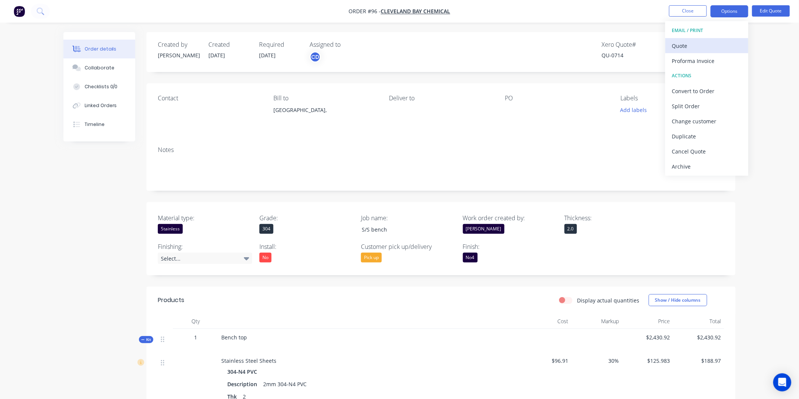
click at [701, 48] on div "Quote" at bounding box center [706, 45] width 69 height 11
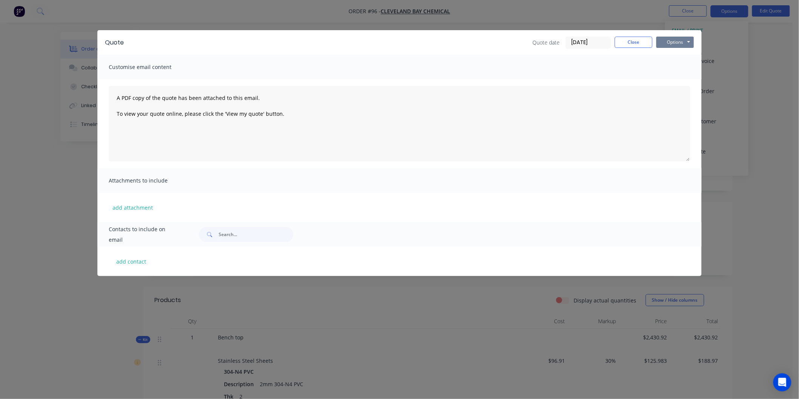
click at [678, 43] on button "Options" at bounding box center [675, 42] width 38 height 11
click at [682, 58] on button "Preview" at bounding box center [680, 55] width 48 height 12
click at [645, 45] on button "Close" at bounding box center [633, 42] width 38 height 11
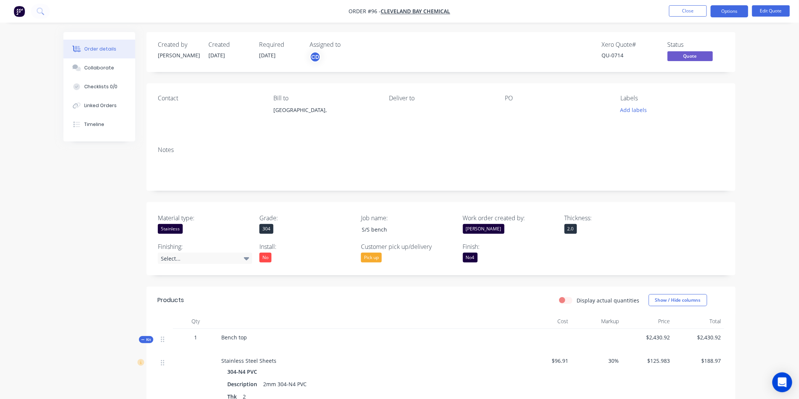
click at [785, 386] on icon "Open Intercom Messenger" at bounding box center [781, 383] width 9 height 10
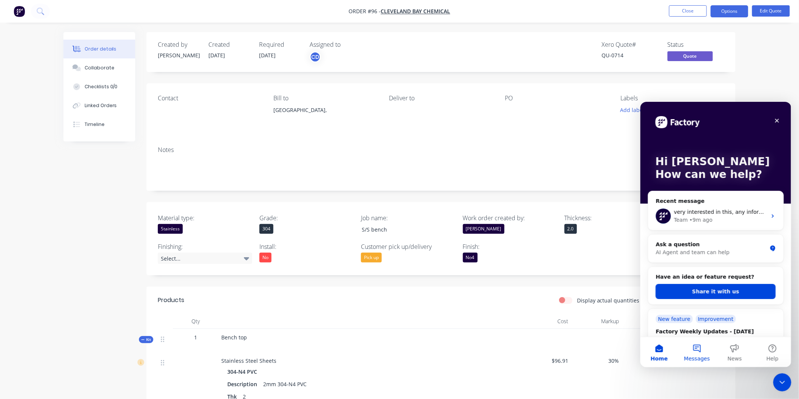
click at [695, 351] on button "Messages" at bounding box center [696, 352] width 38 height 30
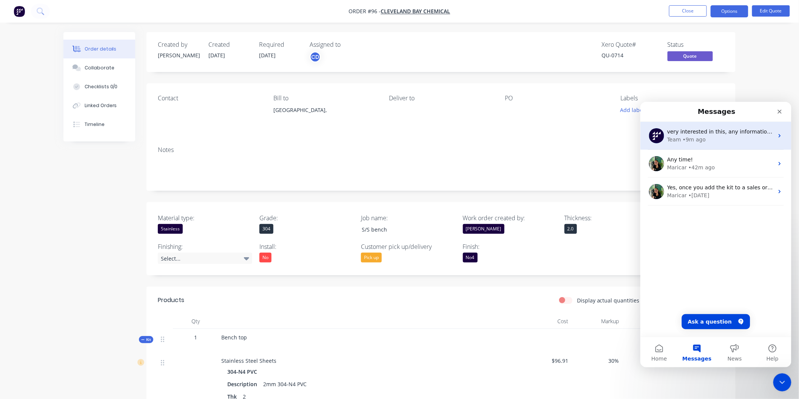
click at [701, 142] on div "• 9m ago" at bounding box center [693, 139] width 23 height 8
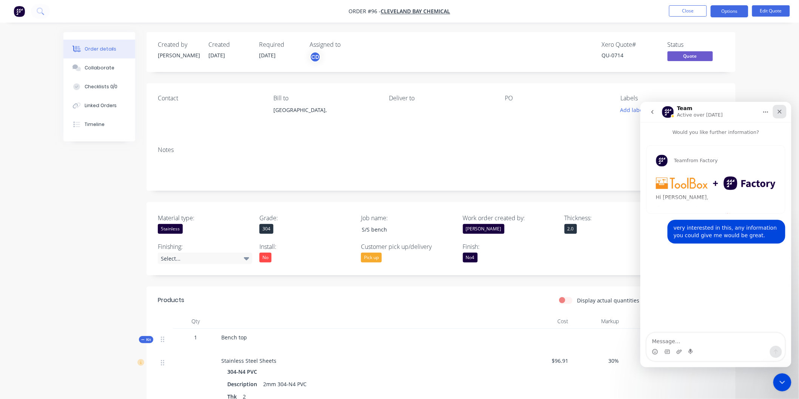
click at [776, 112] on icon "Close" at bounding box center [779, 111] width 6 height 6
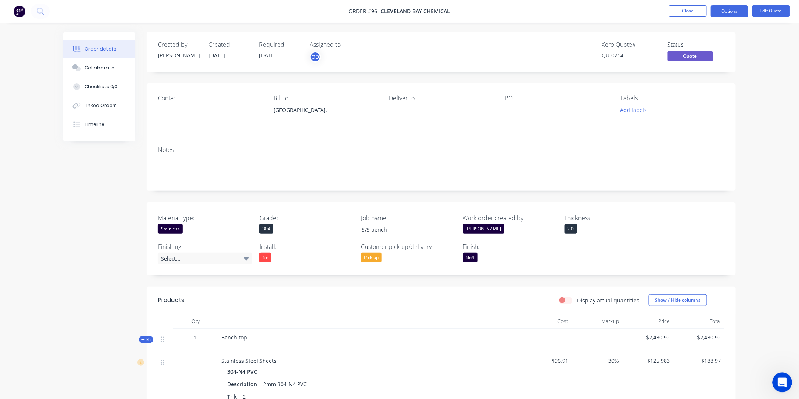
click at [779, 381] on icon "Open Intercom Messenger" at bounding box center [780, 382] width 12 height 12
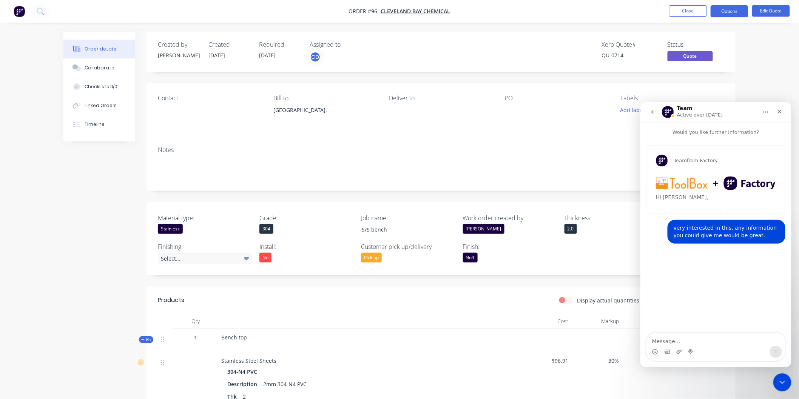
click at [651, 111] on icon "go back" at bounding box center [652, 112] width 2 height 4
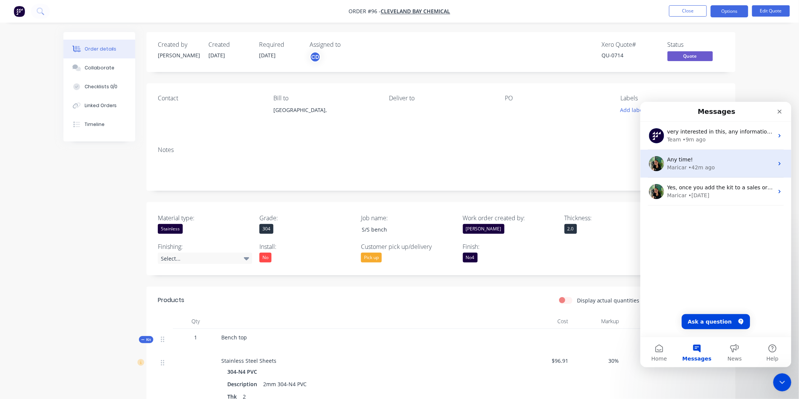
click at [685, 172] on div "Any time! Maricar • 42m ago" at bounding box center [715, 163] width 151 height 28
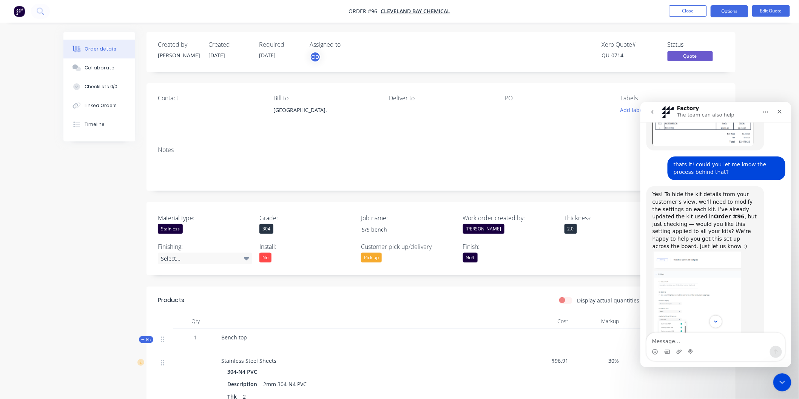
scroll to position [441, 0]
click at [703, 248] on img "Maricar says…" at bounding box center [696, 298] width 89 height 101
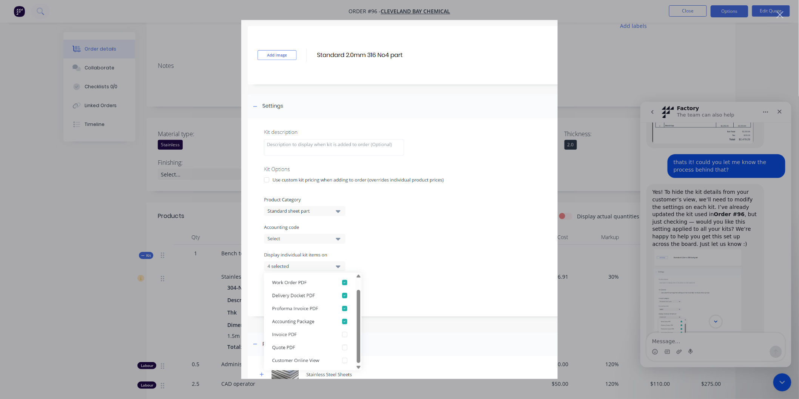
scroll to position [126, 0]
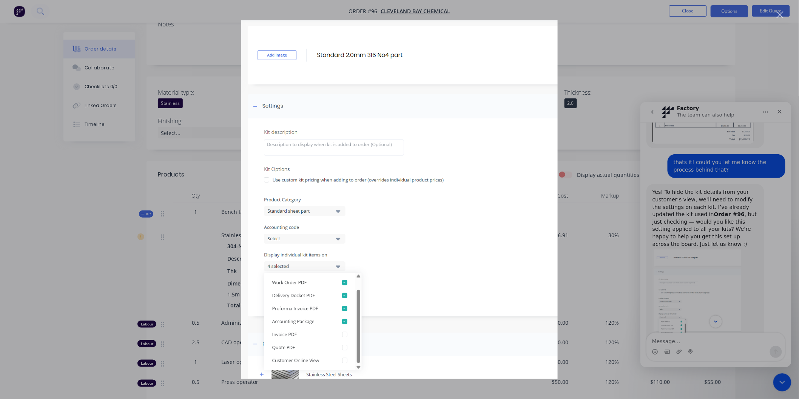
click at [365, 199] on img "Close" at bounding box center [399, 199] width 316 height 359
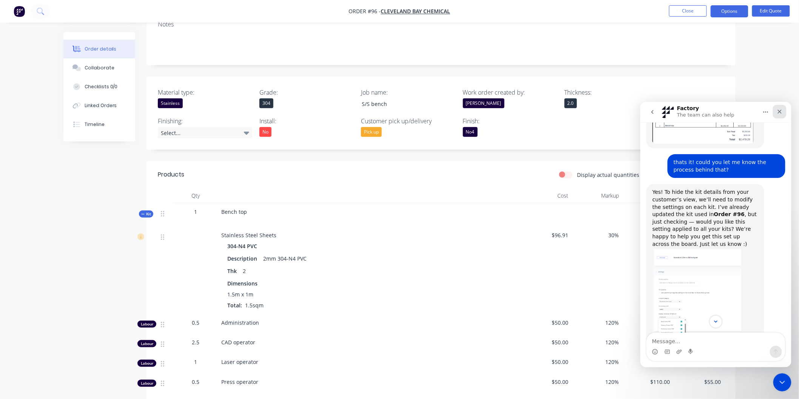
click at [778, 111] on icon "Close" at bounding box center [779, 111] width 4 height 4
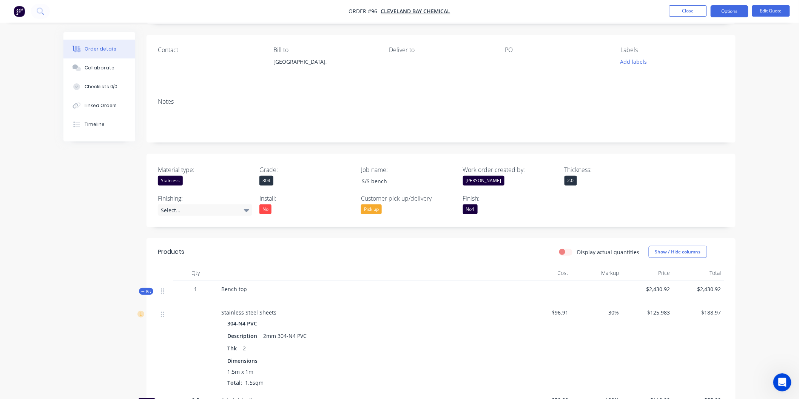
scroll to position [0, 0]
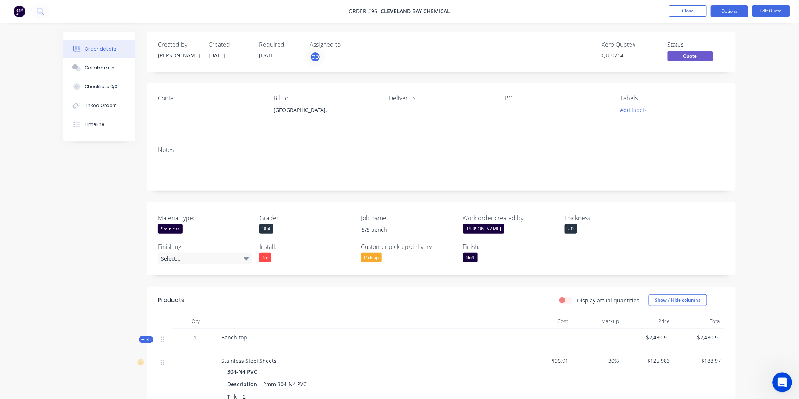
click at [777, 383] on icon "Open Intercom Messenger" at bounding box center [780, 382] width 12 height 12
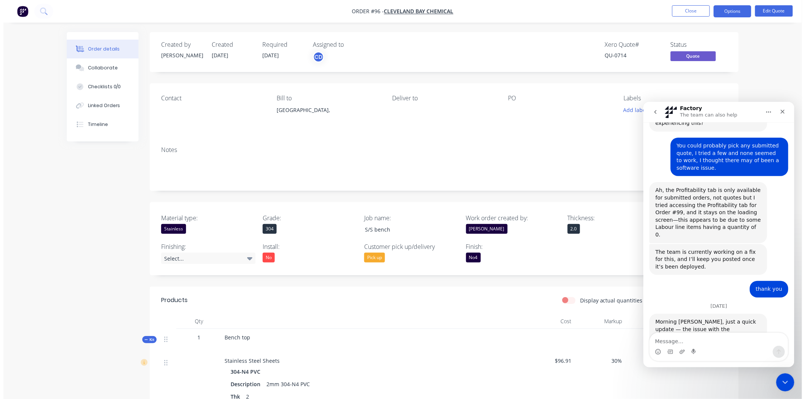
scroll to position [860, 0]
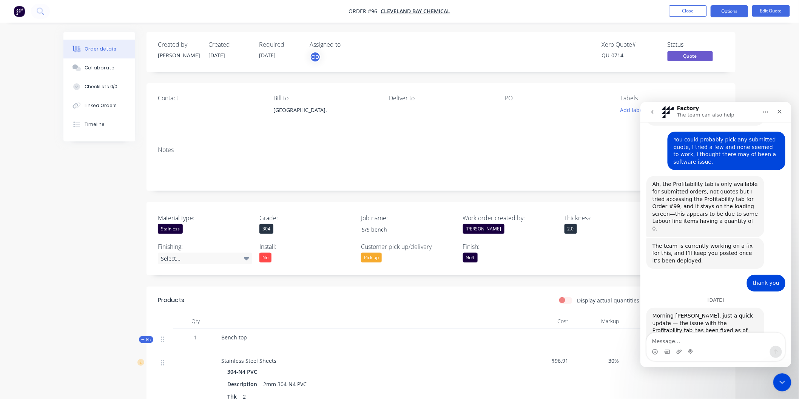
click at [713, 347] on div "Intercom messenger" at bounding box center [715, 352] width 138 height 12
click at [700, 340] on textarea "Message…" at bounding box center [715, 339] width 138 height 13
type textarea "sorry to bother you again,"
click at [651, 349] on button "Emoji picker" at bounding box center [654, 352] width 6 height 6
click at [724, 341] on textarea "sorry to bother you again," at bounding box center [715, 339] width 138 height 13
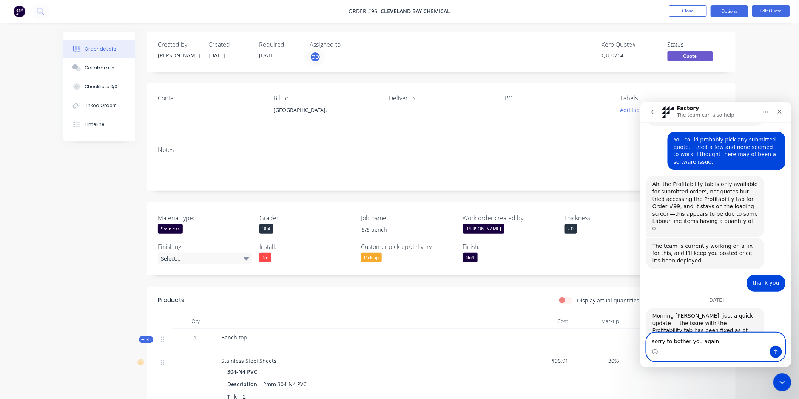
click at [724, 341] on textarea "sorry to bother you again," at bounding box center [715, 339] width 138 height 13
type textarea "sorry to bother you again, I am"
click at [781, 109] on icon "Close" at bounding box center [779, 111] width 6 height 6
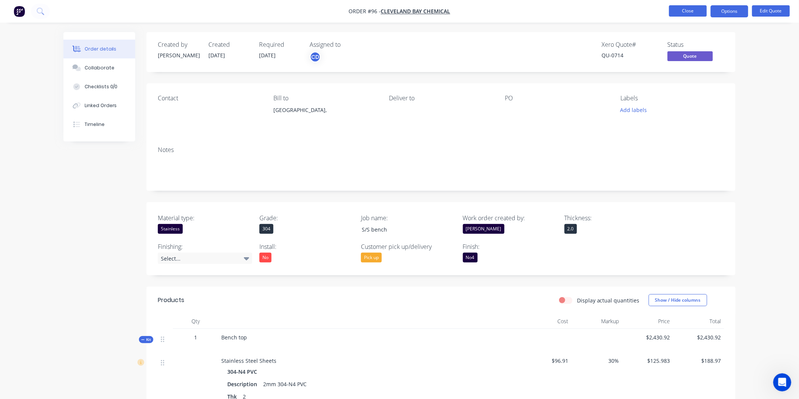
click at [692, 12] on button "Close" at bounding box center [688, 10] width 38 height 11
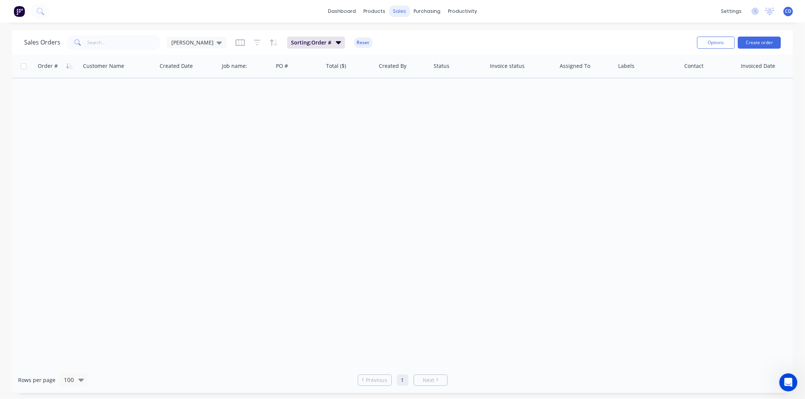
click at [399, 11] on div "sales" at bounding box center [399, 11] width 21 height 11
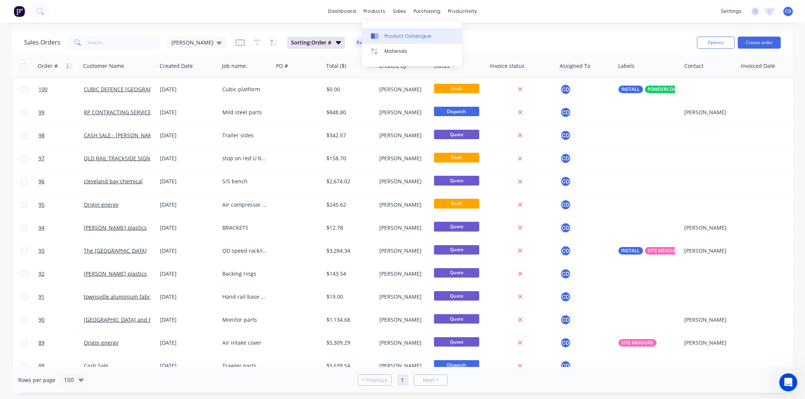
click at [388, 34] on div "Product Catalogue" at bounding box center [408, 36] width 47 height 7
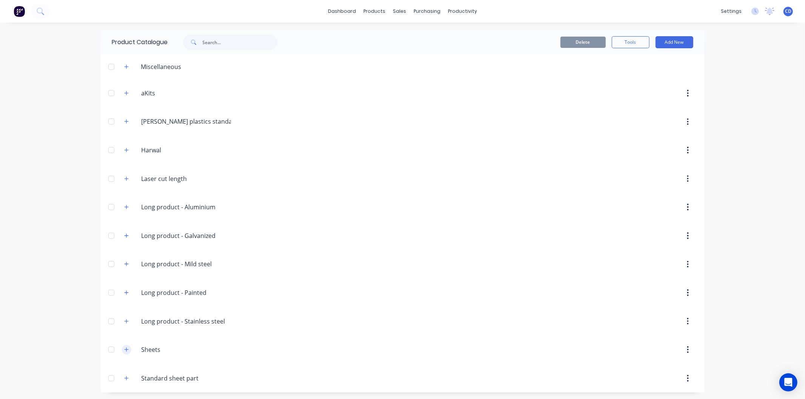
click at [126, 352] on button "button" at bounding box center [126, 349] width 9 height 9
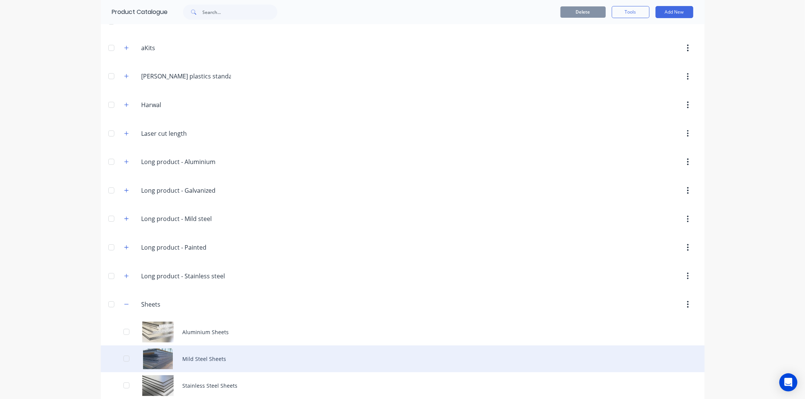
scroll to position [82, 0]
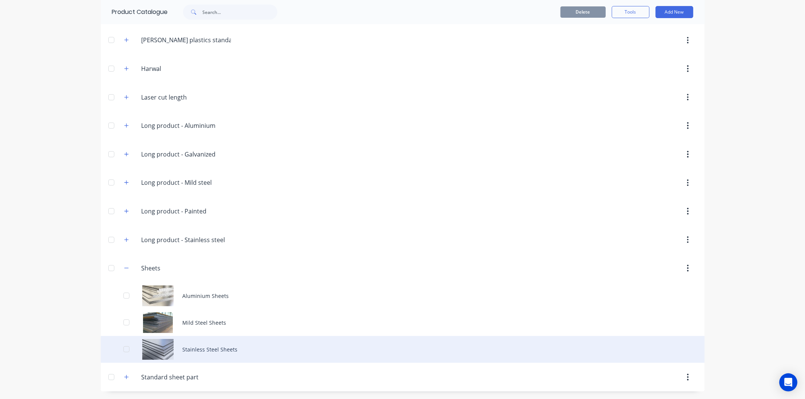
click at [194, 349] on div "Stainless Steel Sheets" at bounding box center [403, 349] width 604 height 27
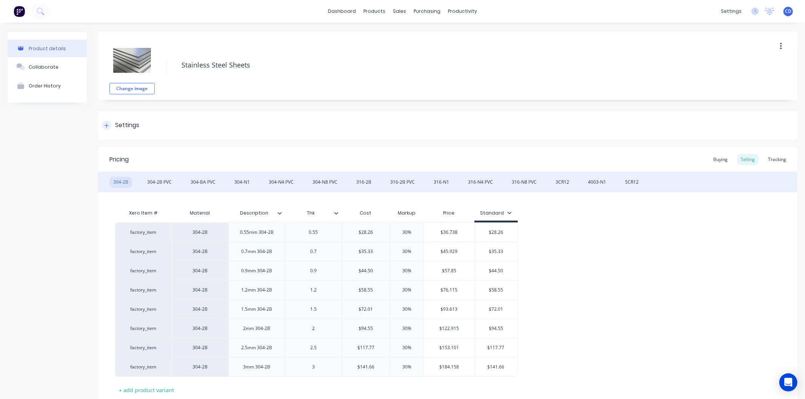
click at [106, 125] on icon at bounding box center [106, 125] width 5 height 5
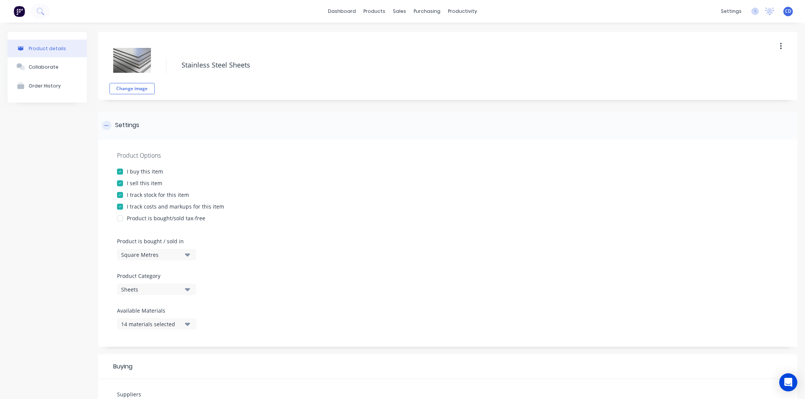
type textarea "x"
click at [108, 125] on icon at bounding box center [107, 125] width 4 height 0
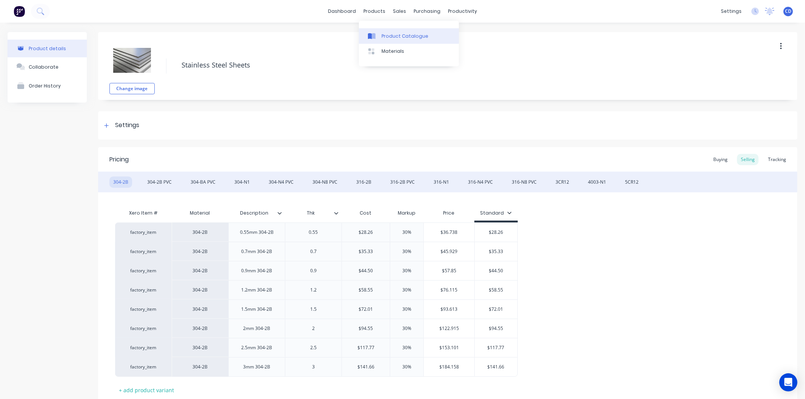
click at [389, 37] on div "Product Catalogue" at bounding box center [405, 36] width 47 height 7
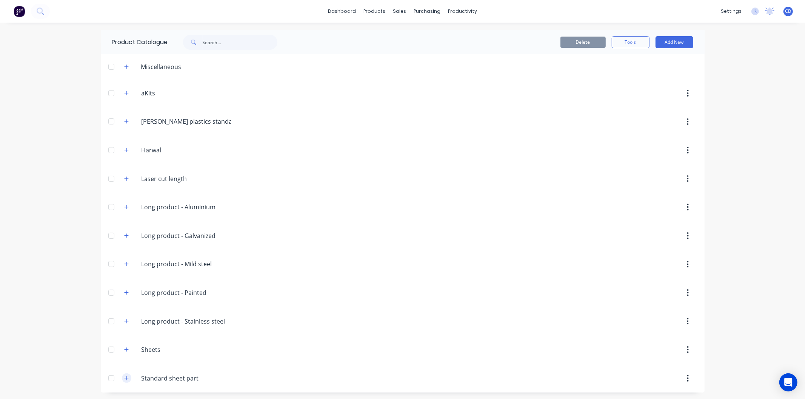
click at [122, 383] on button "button" at bounding box center [126, 378] width 9 height 9
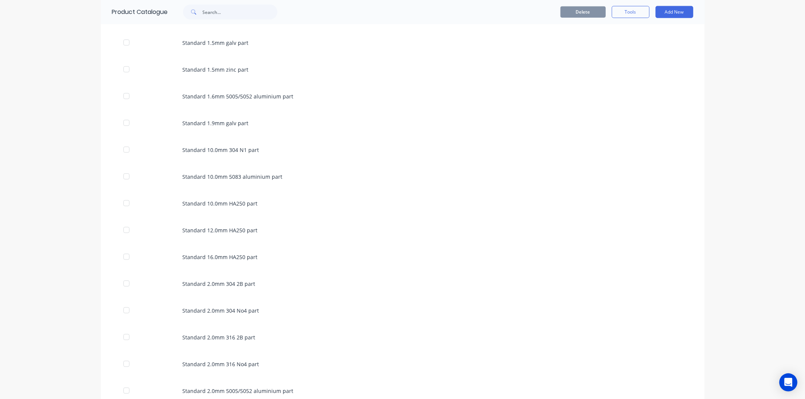
scroll to position [713, 0]
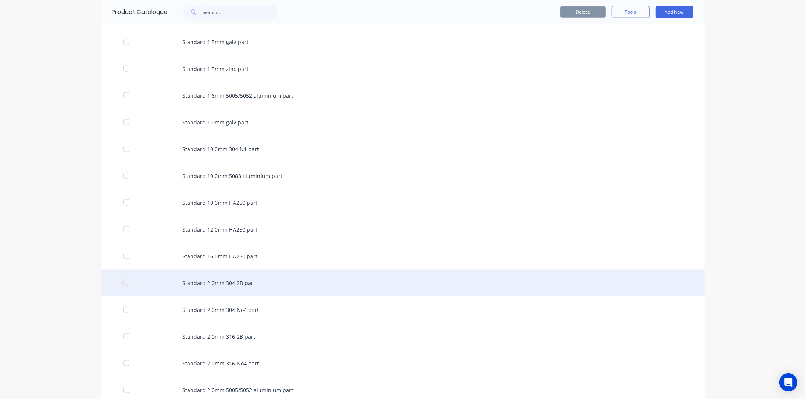
click at [215, 282] on div "Standard 2.0mm 304 2B part" at bounding box center [403, 283] width 604 height 27
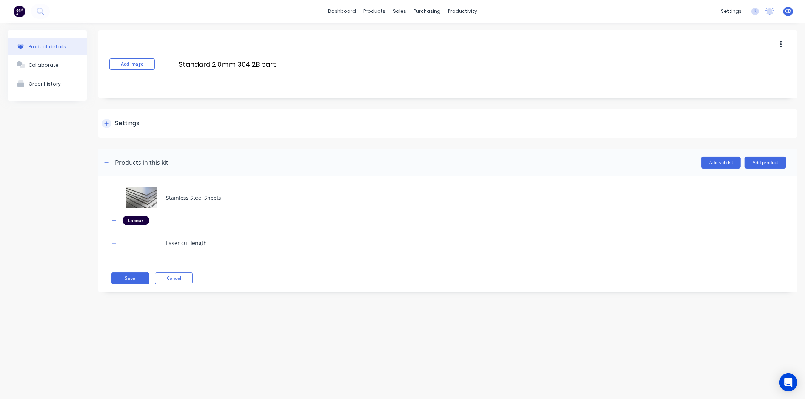
click at [109, 118] on div "Settings" at bounding box center [447, 123] width 699 height 28
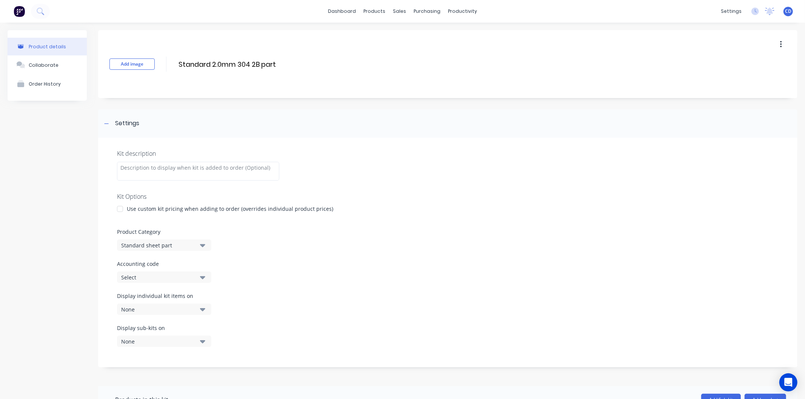
click at [431, 320] on div "Display individual kit items on None" at bounding box center [448, 308] width 662 height 32
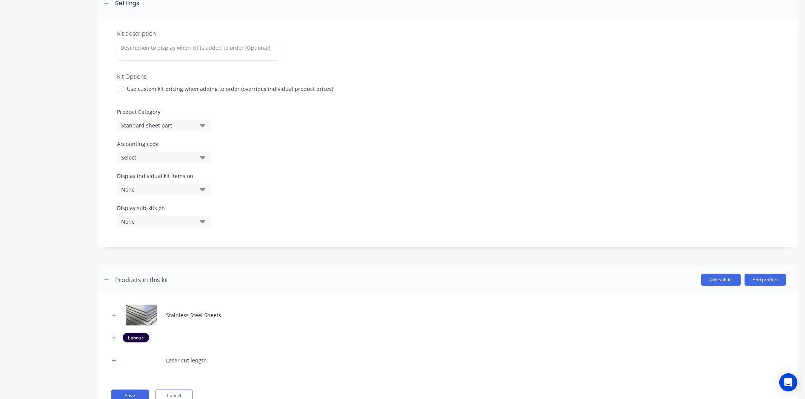
scroll to position [149, 0]
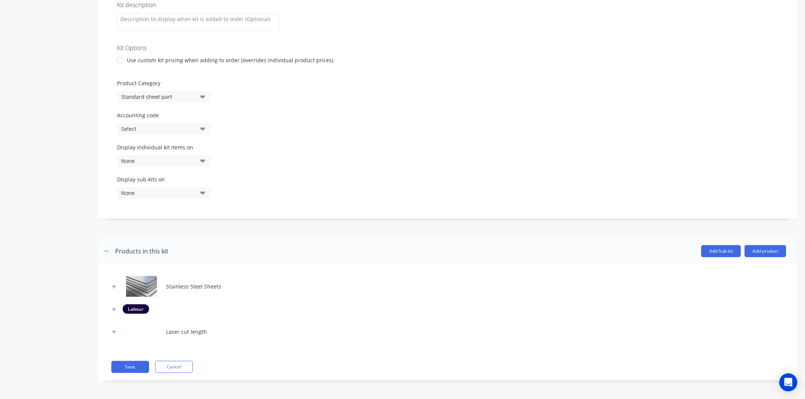
click at [173, 374] on div "Stainless Steel Sheets Labour Laser cut length Save Cancel" at bounding box center [447, 323] width 699 height 116
click at [173, 371] on button "Cancel" at bounding box center [174, 367] width 38 height 12
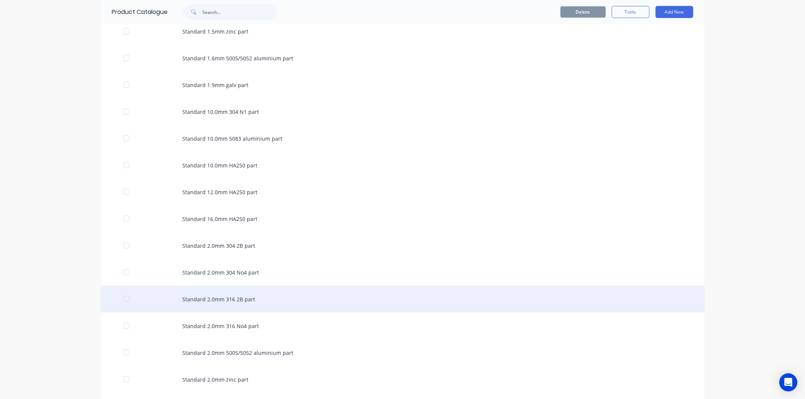
scroll to position [755, 0]
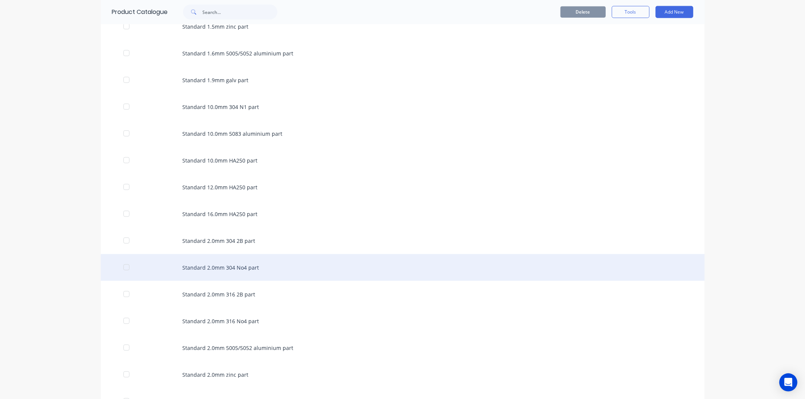
click at [214, 265] on div "Standard 2.0mm 304 No4 part" at bounding box center [403, 267] width 604 height 27
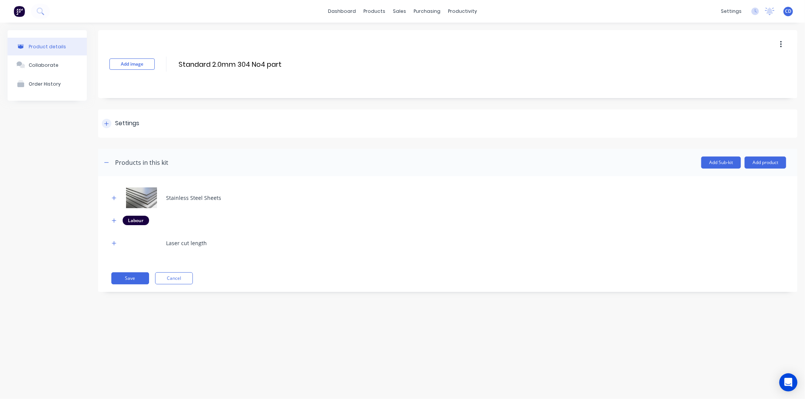
click at [108, 121] on icon at bounding box center [106, 123] width 5 height 5
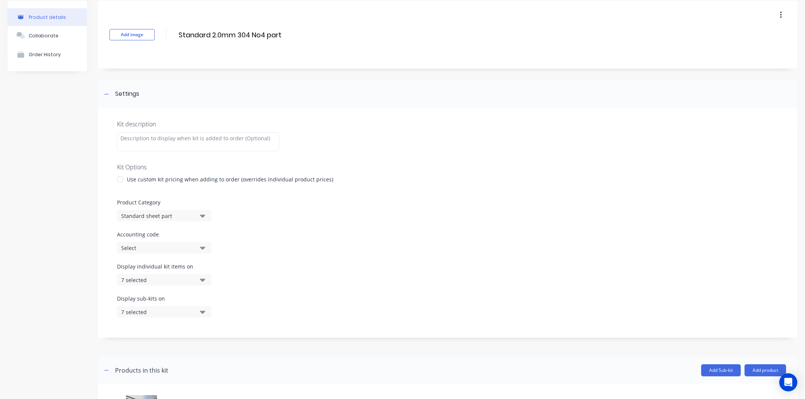
scroll to position [84, 0]
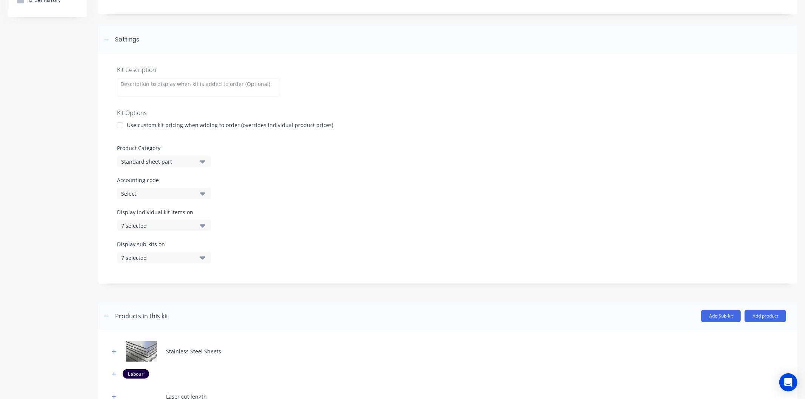
click at [203, 227] on icon "button" at bounding box center [202, 226] width 5 height 8
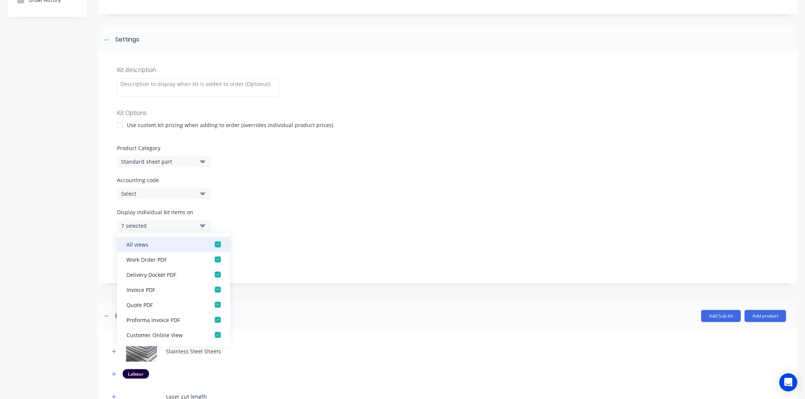
click at [210, 247] on div "button" at bounding box center [217, 244] width 15 height 15
click at [337, 265] on div "Display sub-kits on 7 selected" at bounding box center [448, 256] width 662 height 32
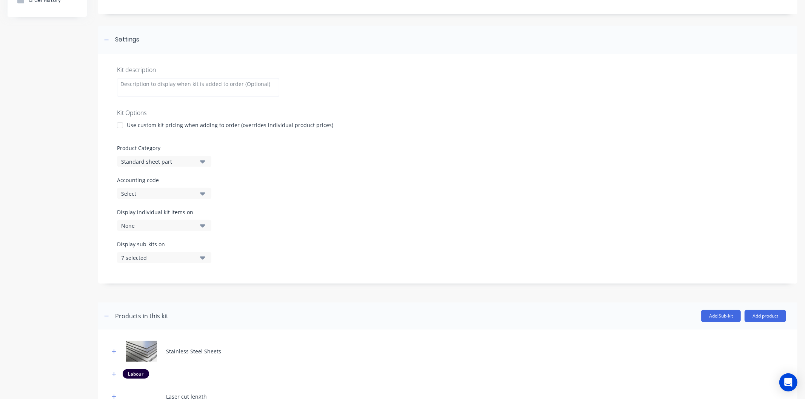
click at [199, 260] on button "7 selected" at bounding box center [164, 257] width 94 height 11
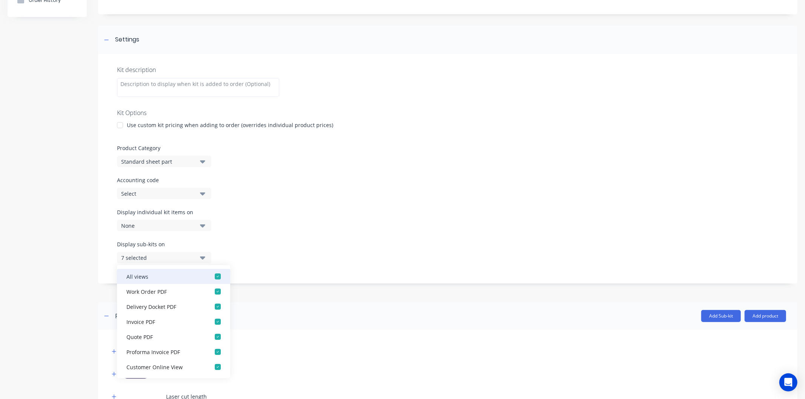
click at [210, 273] on div "button" at bounding box center [217, 276] width 15 height 15
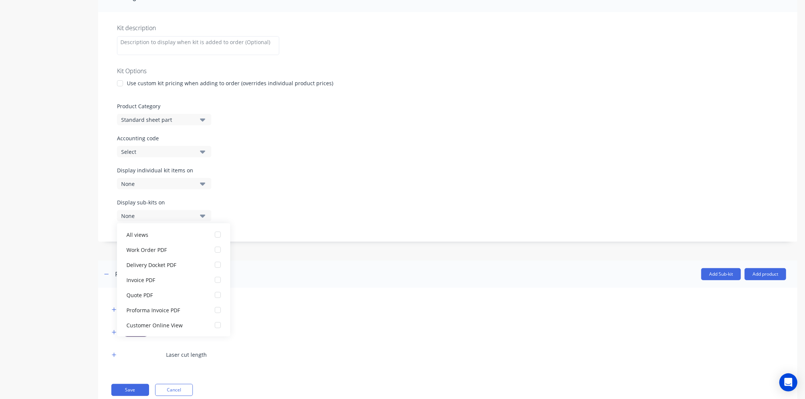
click at [300, 267] on header "Products in this kit Add Sub-kit Add product" at bounding box center [447, 274] width 699 height 27
click at [135, 389] on button "Save" at bounding box center [130, 390] width 38 height 12
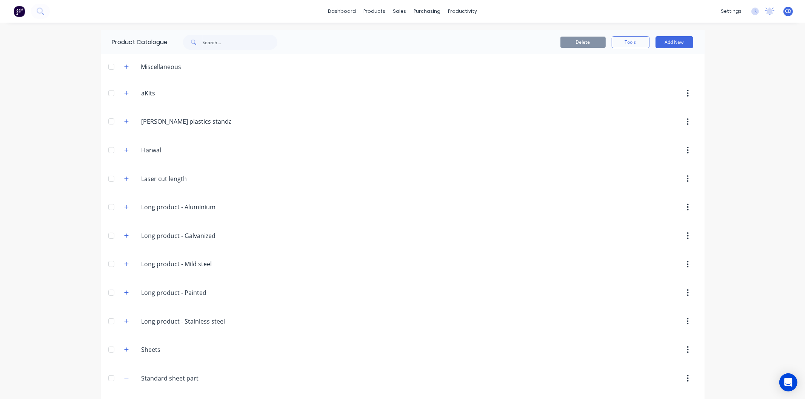
click at [740, 322] on div "dashboard products sales purchasing productivity dashboard products Product Cat…" at bounding box center [402, 199] width 805 height 399
click at [425, 34] on div "Sales Orders" at bounding box center [424, 36] width 31 height 7
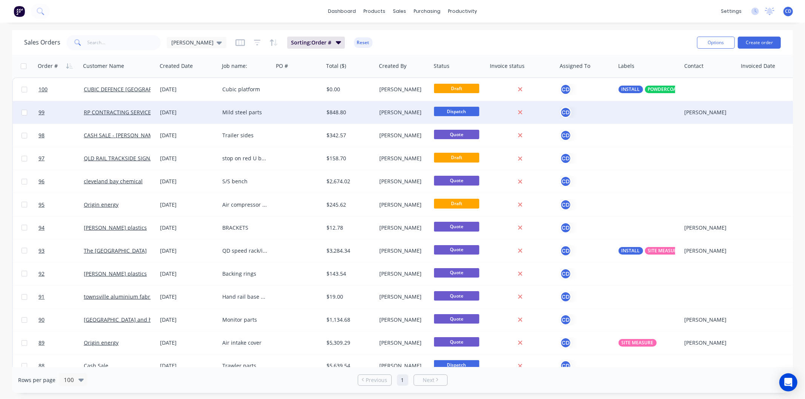
click at [188, 112] on div "[DATE]" at bounding box center [188, 113] width 56 height 8
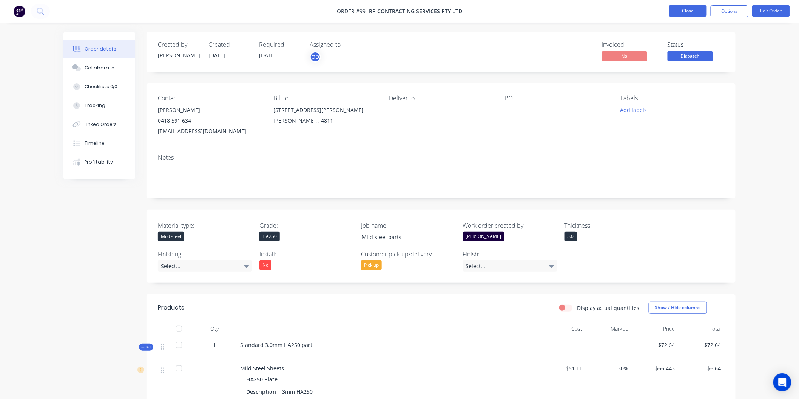
click at [683, 10] on button "Close" at bounding box center [688, 10] width 38 height 11
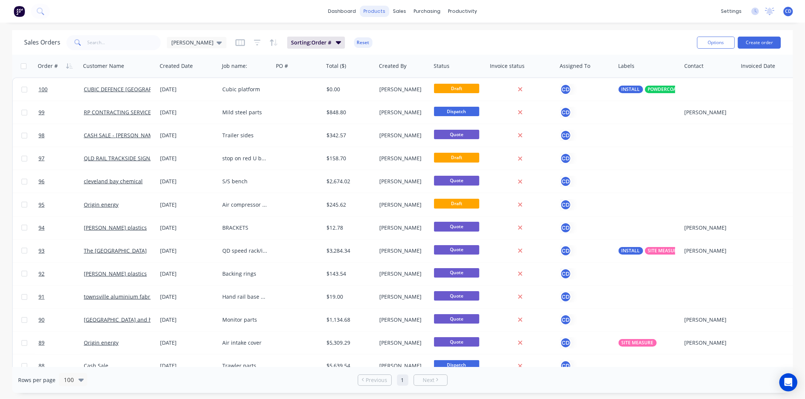
click at [376, 13] on div "products" at bounding box center [374, 11] width 29 height 11
click at [393, 35] on div "Product Catalogue" at bounding box center [408, 36] width 47 height 7
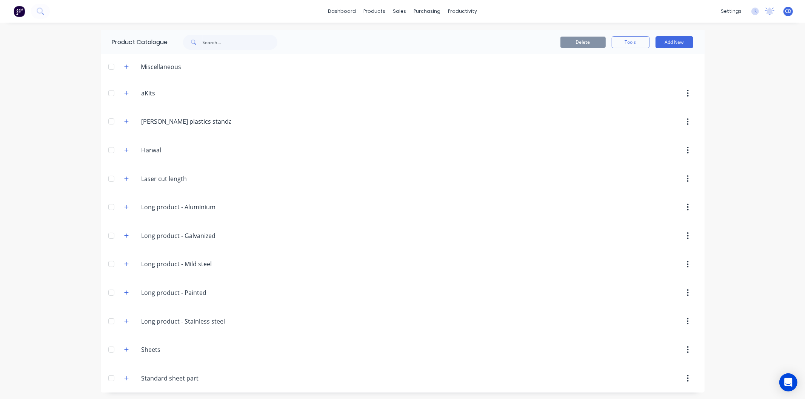
scroll to position [2, 0]
click at [123, 381] on button "button" at bounding box center [126, 377] width 9 height 9
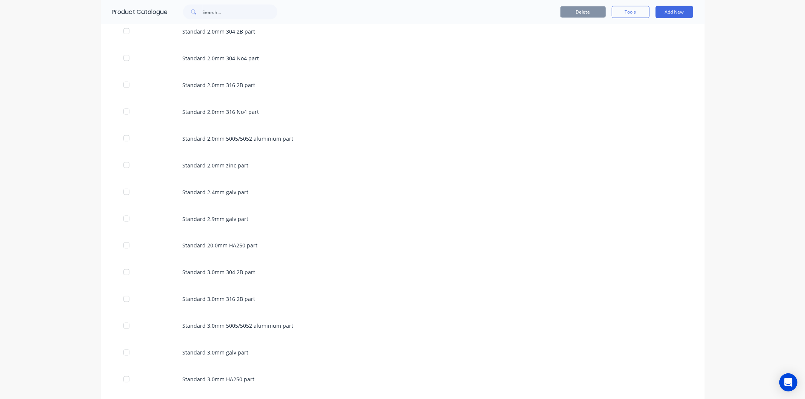
scroll to position [984, 0]
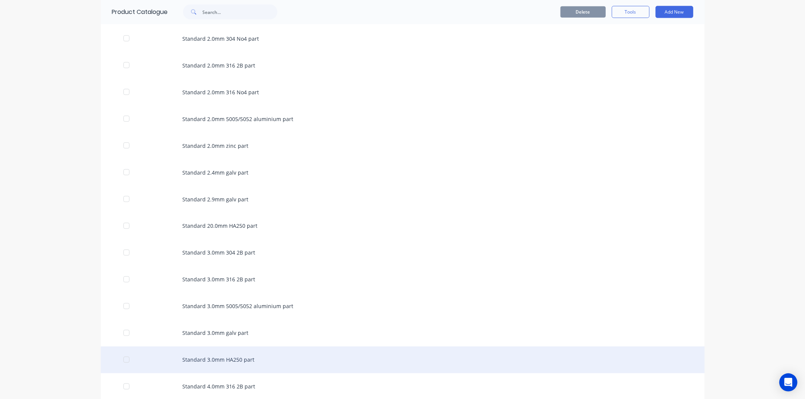
click at [192, 363] on div "Standard 3.0mm HA250 part" at bounding box center [403, 360] width 604 height 27
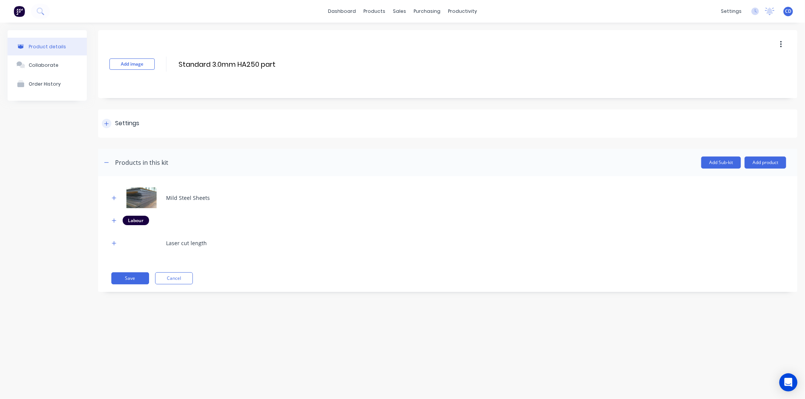
click at [110, 123] on div at bounding box center [106, 123] width 9 height 9
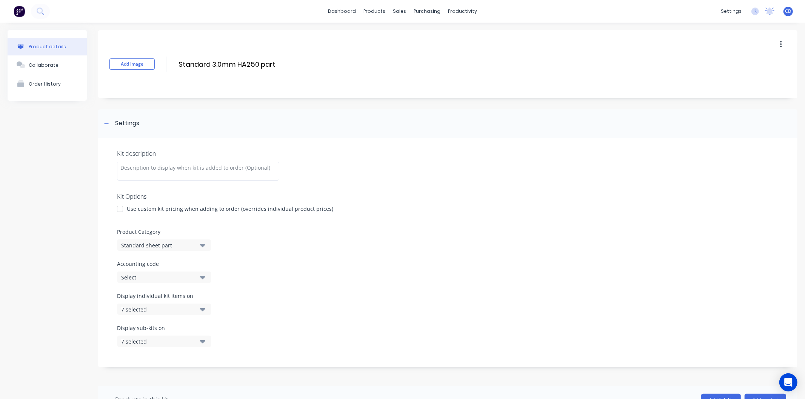
click at [202, 312] on icon "button" at bounding box center [202, 309] width 5 height 8
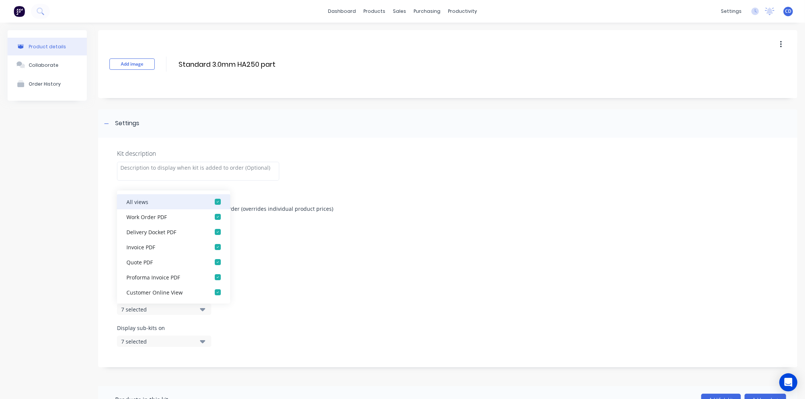
click at [215, 199] on div "button" at bounding box center [217, 201] width 15 height 15
click at [205, 343] on button "7 selected" at bounding box center [164, 341] width 94 height 11
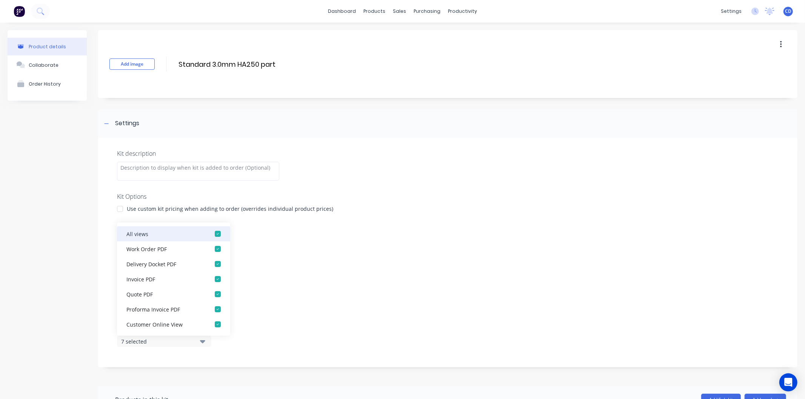
click at [211, 231] on div "button" at bounding box center [217, 233] width 15 height 15
click at [296, 292] on div "Display individual kit items on None" at bounding box center [448, 308] width 662 height 32
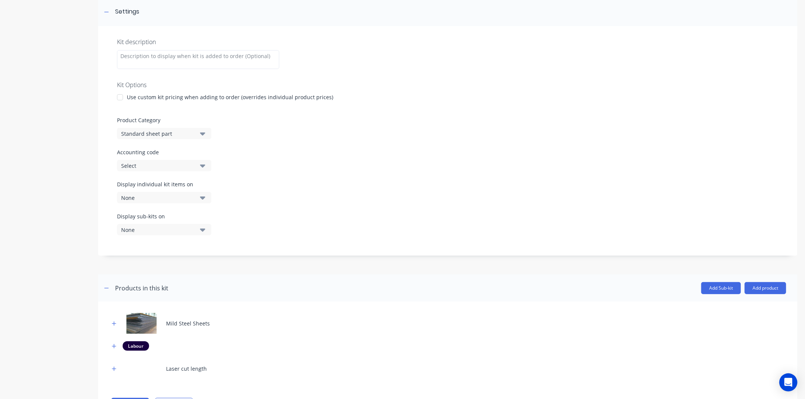
scroll to position [149, 0]
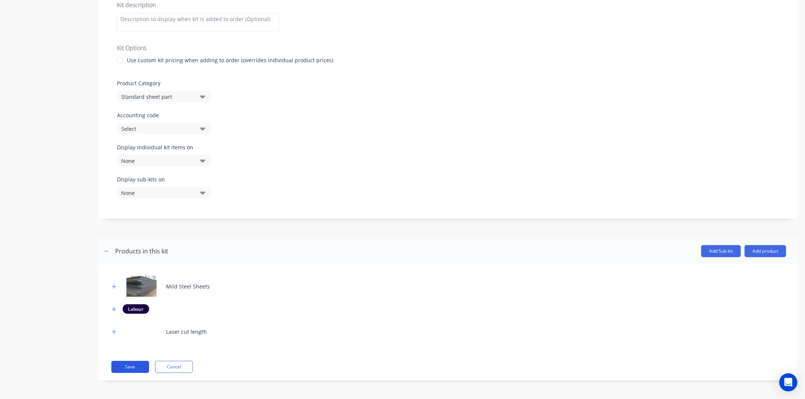
click at [125, 369] on button "Save" at bounding box center [130, 367] width 38 height 12
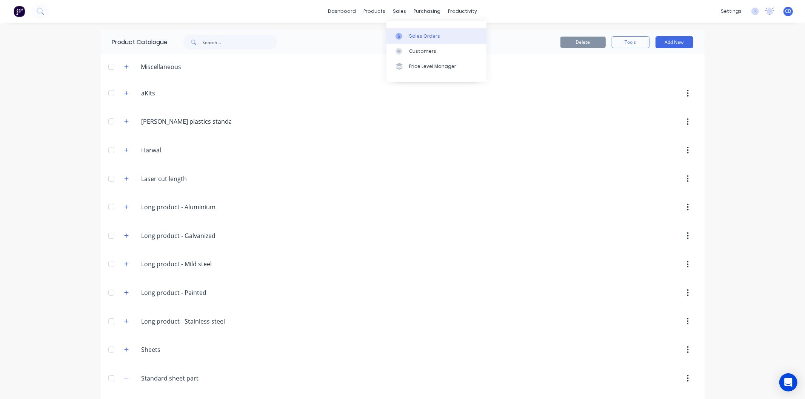
click at [420, 38] on div "Sales Orders" at bounding box center [424, 36] width 31 height 7
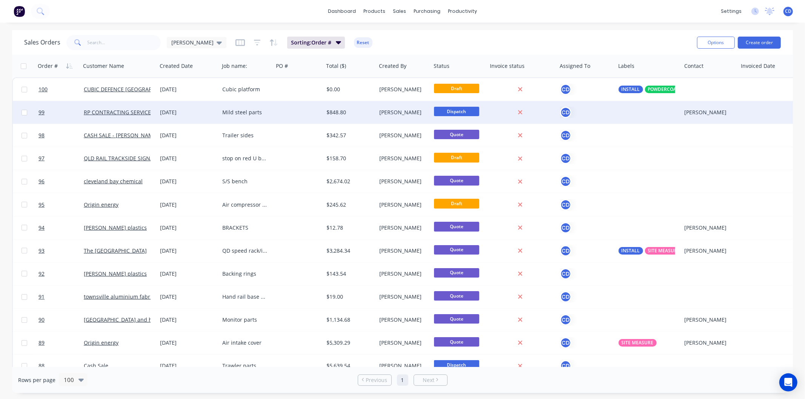
click at [176, 113] on div "02 Sep 2025" at bounding box center [188, 113] width 56 height 8
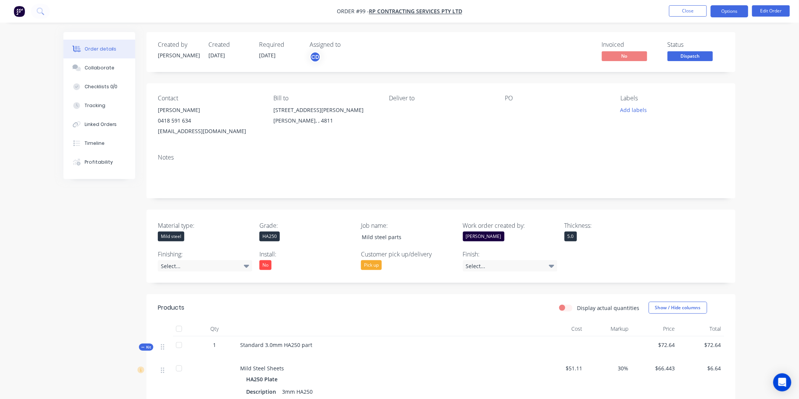
click at [733, 14] on button "Options" at bounding box center [729, 11] width 38 height 12
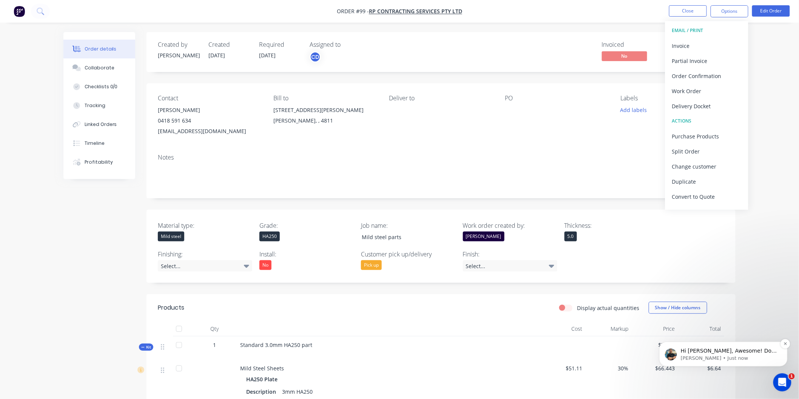
click at [733, 353] on p "Hi Chris, Awesome! Do you mind if I connect you directly to Mark at Tempus Tool…" at bounding box center [728, 351] width 97 height 8
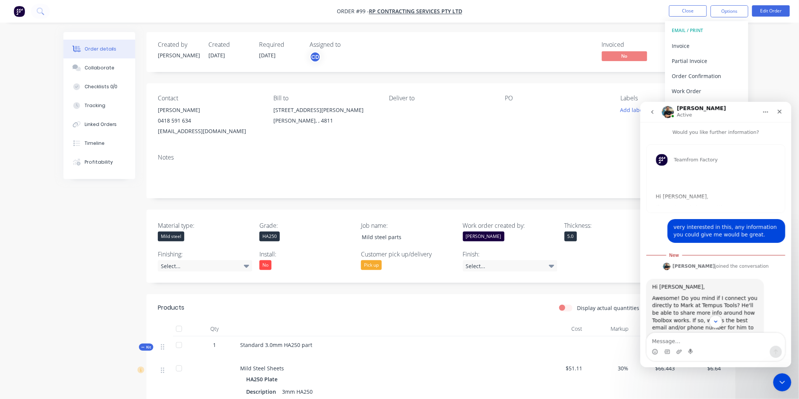
scroll to position [20, 0]
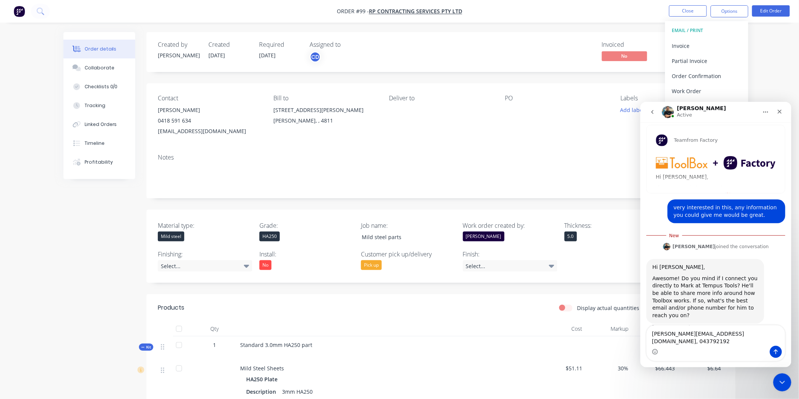
type textarea "chris@townsvillesheetmetal.com.au, 0437921921"
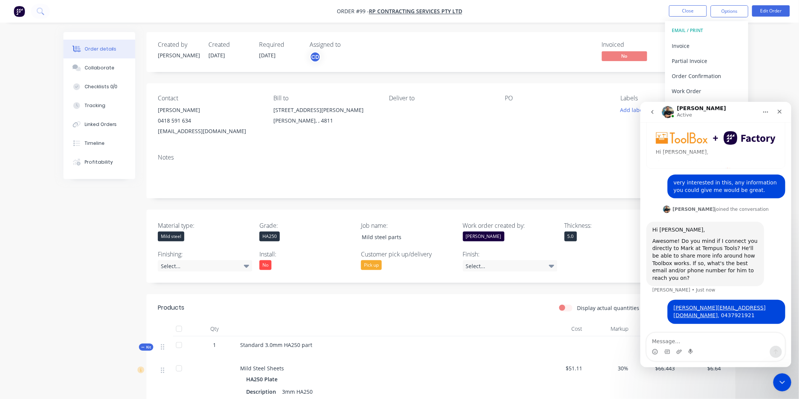
scroll to position [37, 0]
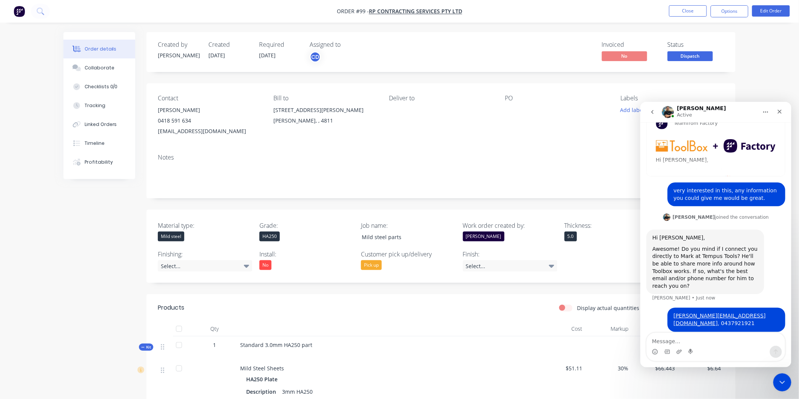
click at [780, 113] on icon "Close" at bounding box center [779, 111] width 4 height 4
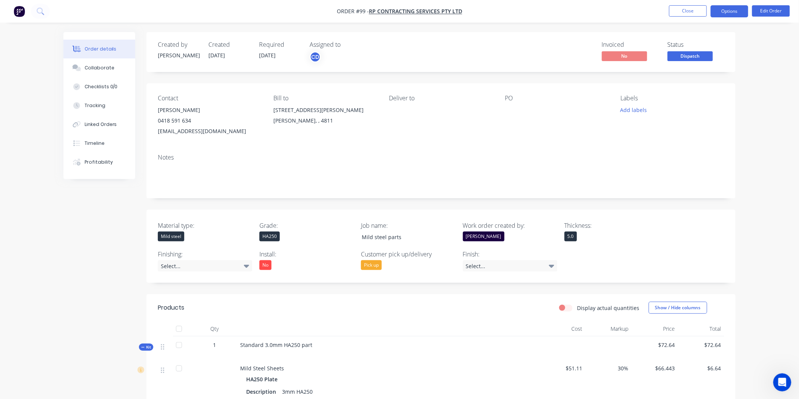
click at [725, 14] on button "Options" at bounding box center [729, 11] width 38 height 12
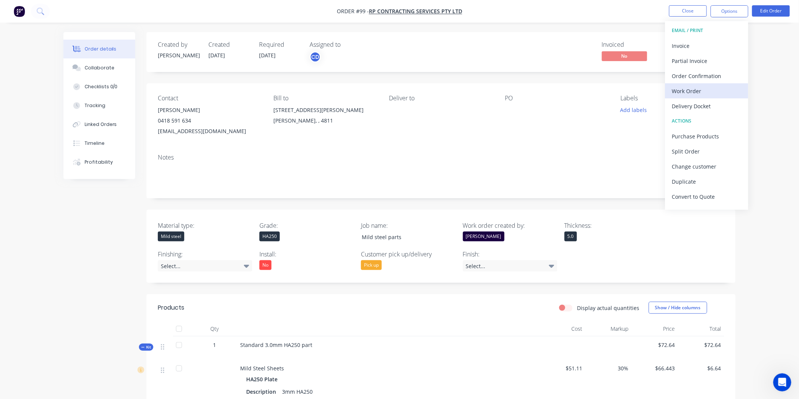
click at [706, 94] on div "Work Order" at bounding box center [706, 91] width 69 height 11
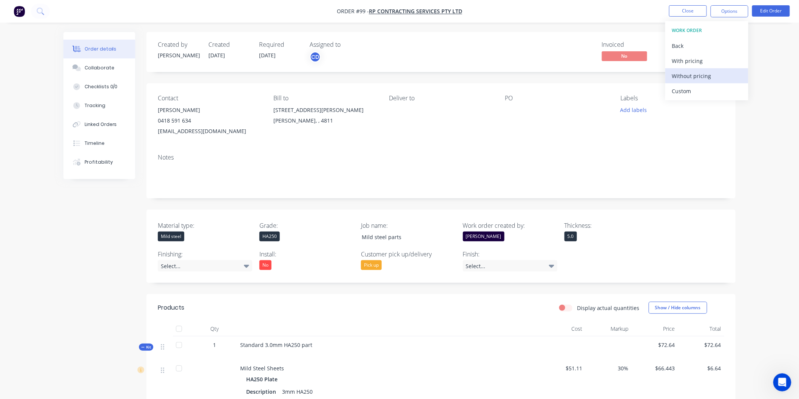
click at [694, 74] on div "Without pricing" at bounding box center [706, 76] width 69 height 11
click at [730, 10] on button "Options" at bounding box center [729, 11] width 38 height 12
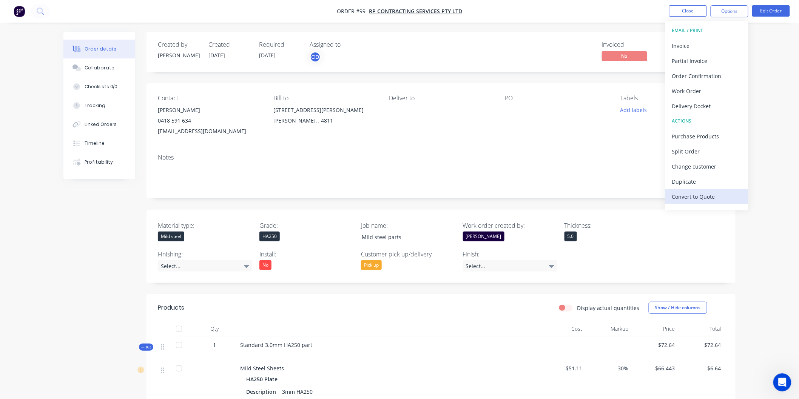
click at [705, 199] on div "Convert to Quote" at bounding box center [706, 196] width 69 height 11
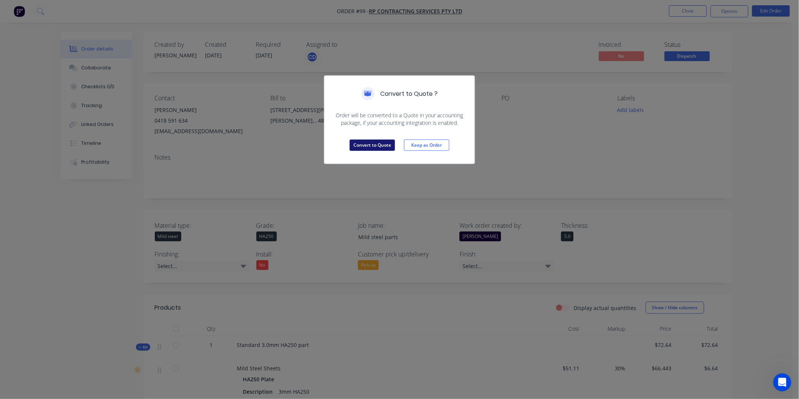
click at [367, 146] on button "Convert to Quote" at bounding box center [371, 145] width 45 height 11
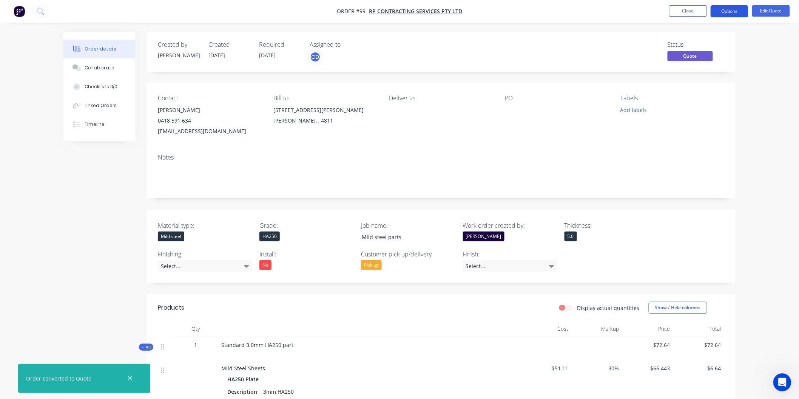
click at [724, 7] on button "Options" at bounding box center [729, 11] width 38 height 12
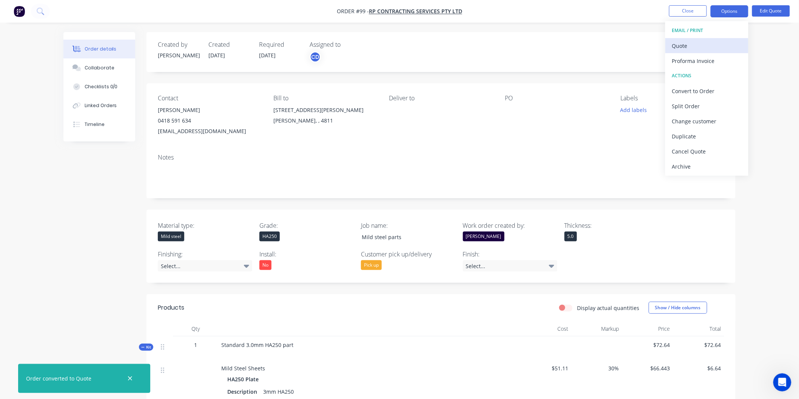
click at [700, 45] on div "Quote" at bounding box center [706, 45] width 69 height 11
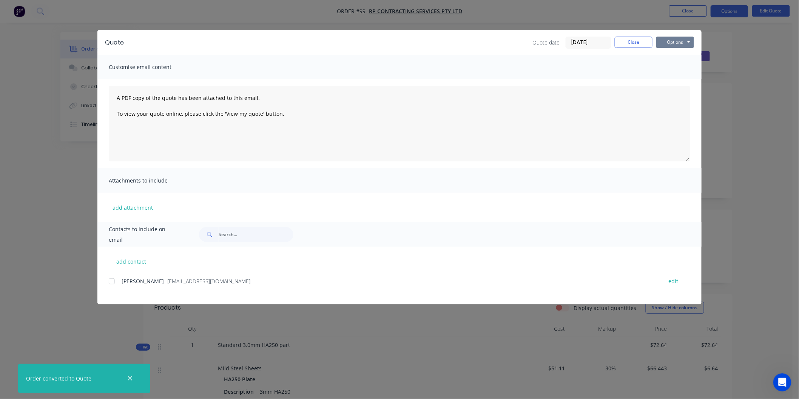
click at [674, 39] on button "Options" at bounding box center [675, 42] width 38 height 11
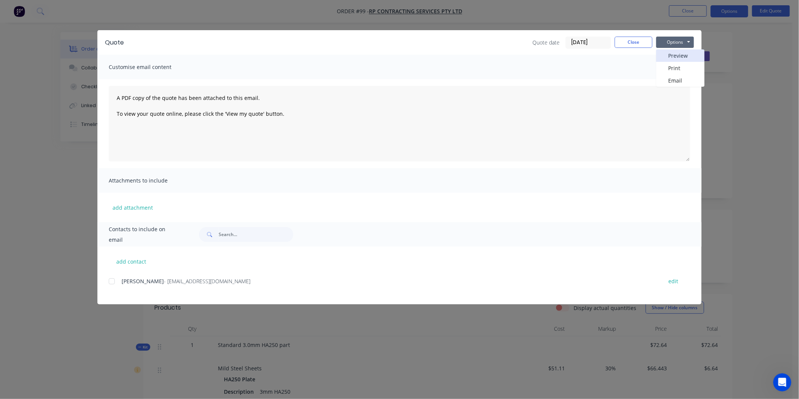
click at [679, 55] on button "Preview" at bounding box center [680, 55] width 48 height 12
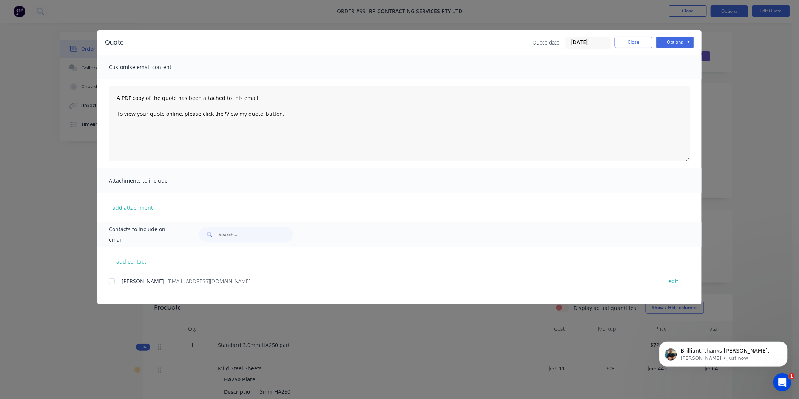
scroll to position [59, 0]
click at [677, 41] on button "Options" at bounding box center [675, 42] width 38 height 11
click at [737, 97] on div "Quote Quote date 03/09/25 Close Options Preview Print Email Customise email con…" at bounding box center [399, 199] width 799 height 399
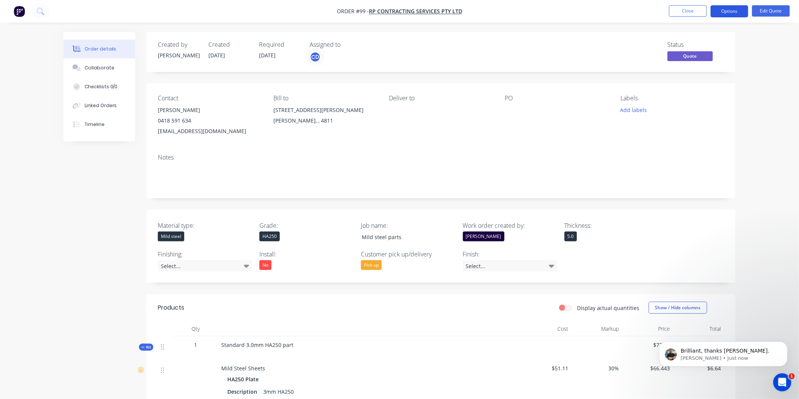
click at [736, 14] on button "Options" at bounding box center [729, 11] width 38 height 12
click at [785, 343] on icon "Dismiss notification" at bounding box center [785, 344] width 4 height 4
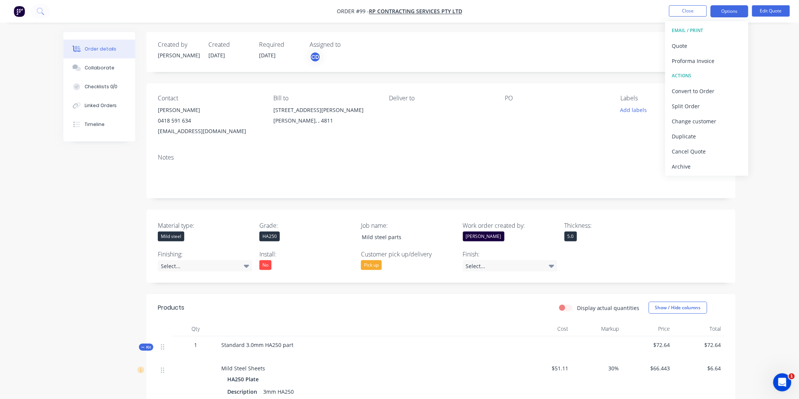
click at [529, 155] on div "Notes" at bounding box center [441, 157] width 566 height 7
click at [692, 11] on button "Close" at bounding box center [688, 10] width 38 height 11
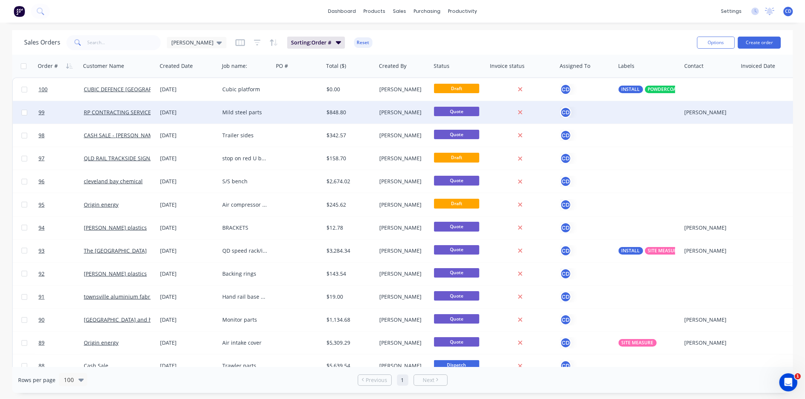
click at [172, 112] on div "[DATE]" at bounding box center [188, 113] width 56 height 8
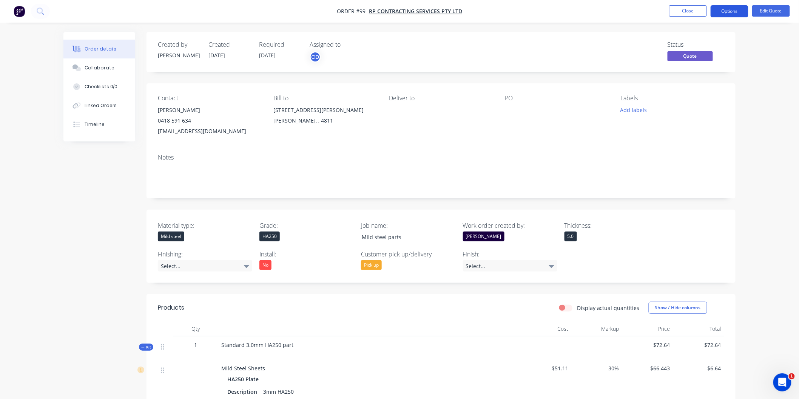
click at [730, 13] on button "Options" at bounding box center [729, 11] width 38 height 12
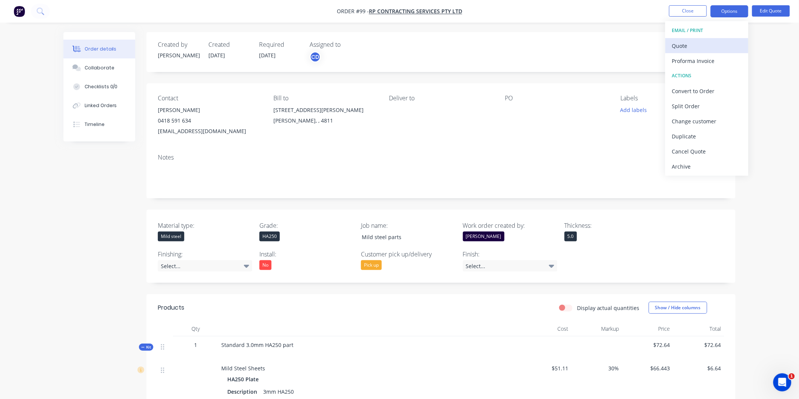
click at [701, 46] on div "Quote" at bounding box center [706, 45] width 69 height 11
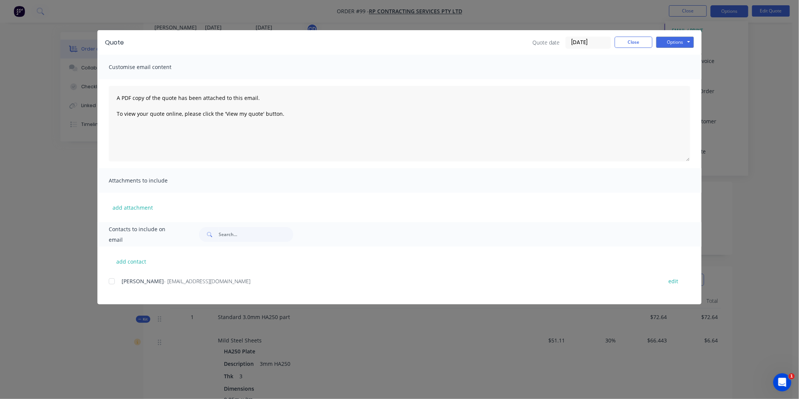
scroll to position [42, 0]
click at [687, 42] on button "Options" at bounding box center [675, 42] width 38 height 11
click at [680, 43] on button "Options" at bounding box center [675, 42] width 38 height 11
click at [682, 56] on button "Preview" at bounding box center [680, 55] width 48 height 12
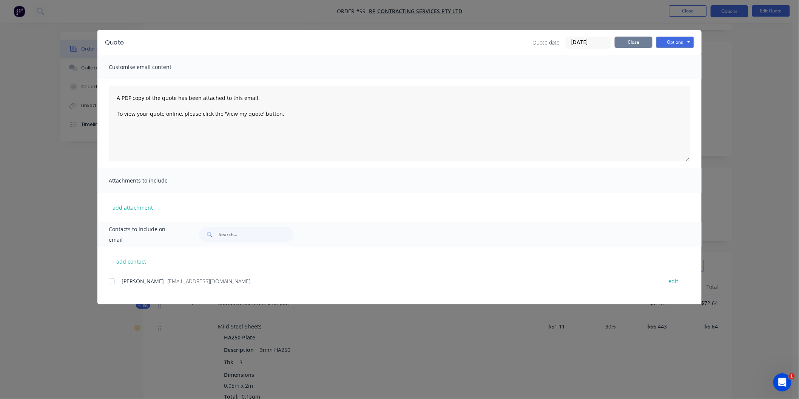
click at [632, 40] on button "Close" at bounding box center [633, 42] width 38 height 11
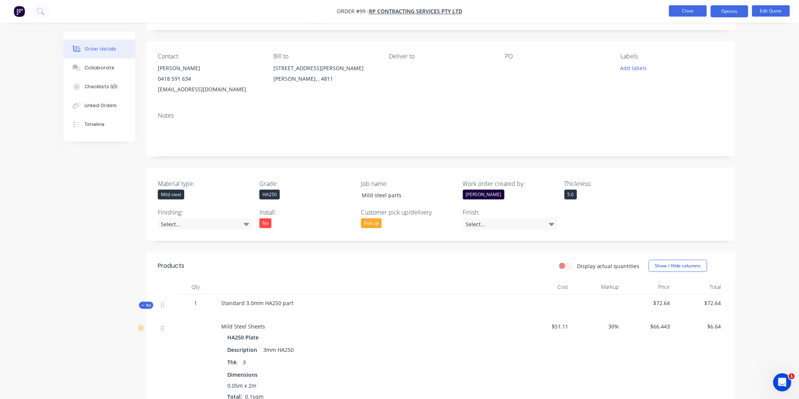
click at [695, 9] on button "Close" at bounding box center [688, 10] width 38 height 11
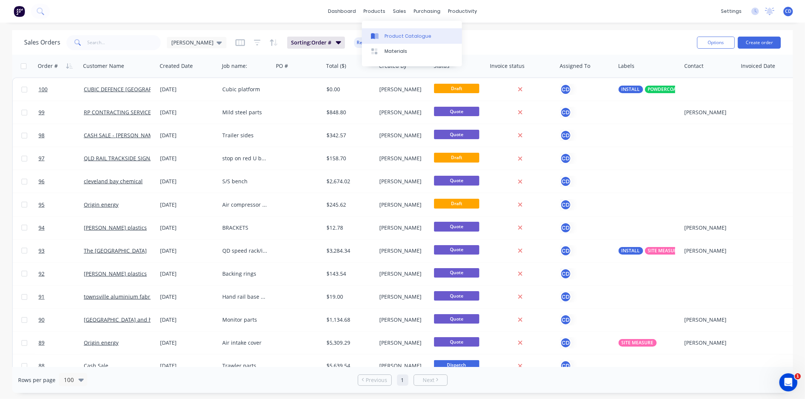
click at [389, 36] on div "Product Catalogue" at bounding box center [408, 36] width 47 height 7
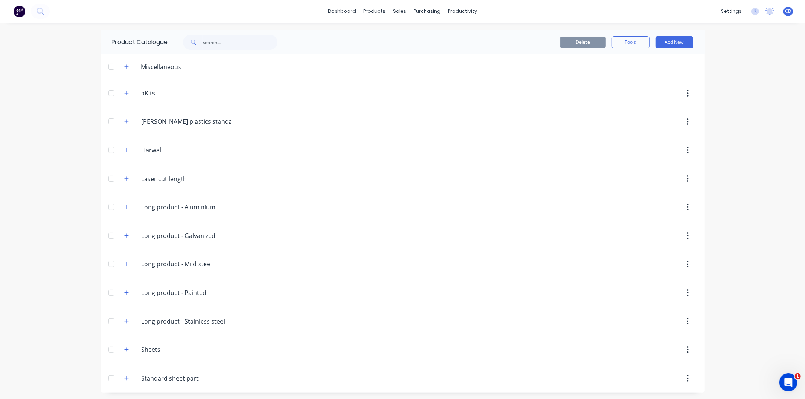
scroll to position [2, 0]
click at [122, 376] on button "button" at bounding box center [126, 377] width 9 height 9
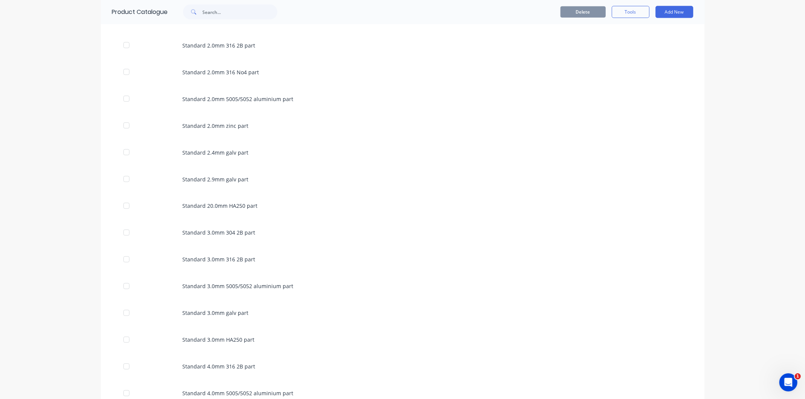
scroll to position [1026, 0]
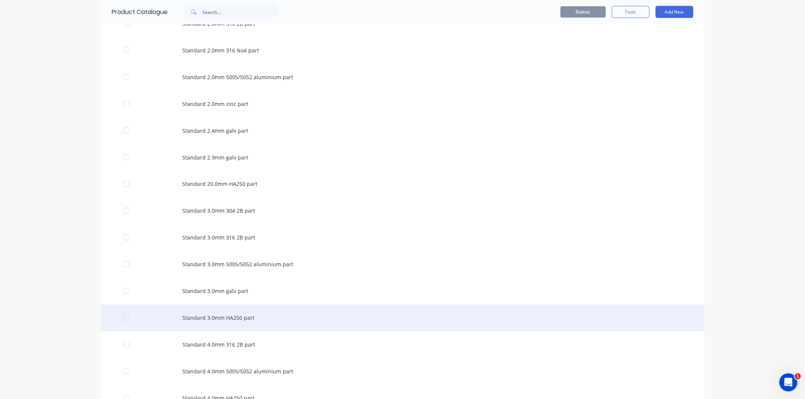
click at [189, 319] on div "Standard 3.0mm HA250 part" at bounding box center [403, 318] width 604 height 27
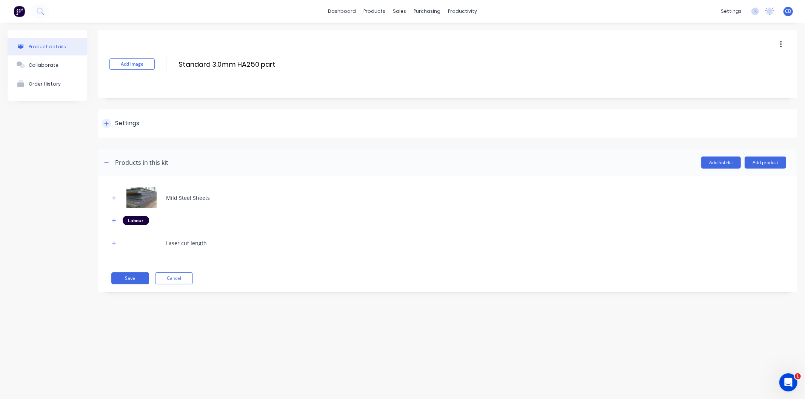
click at [108, 125] on icon at bounding box center [106, 123] width 5 height 5
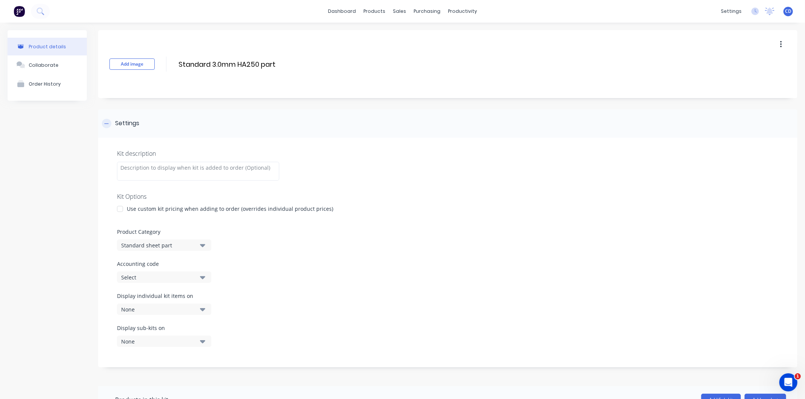
click at [108, 125] on icon at bounding box center [106, 123] width 5 height 5
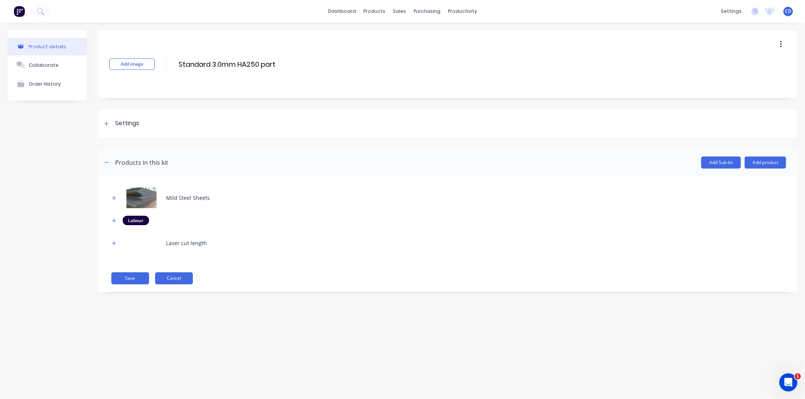
click at [180, 277] on button "Cancel" at bounding box center [174, 278] width 38 height 12
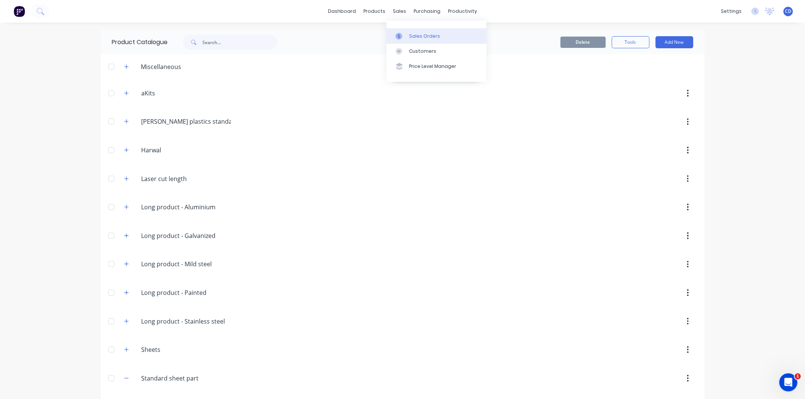
click at [412, 33] on div "Sales Orders" at bounding box center [424, 36] width 31 height 7
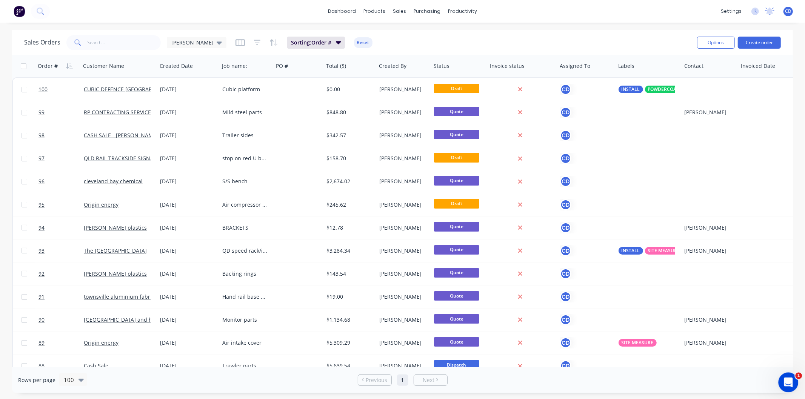
click at [789, 382] on icon "Open Intercom Messenger" at bounding box center [787, 382] width 12 height 12
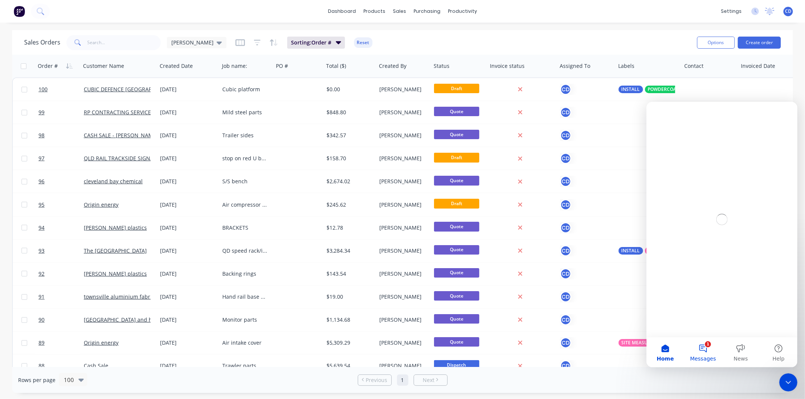
click at [704, 352] on button "1 Messages" at bounding box center [703, 352] width 38 height 30
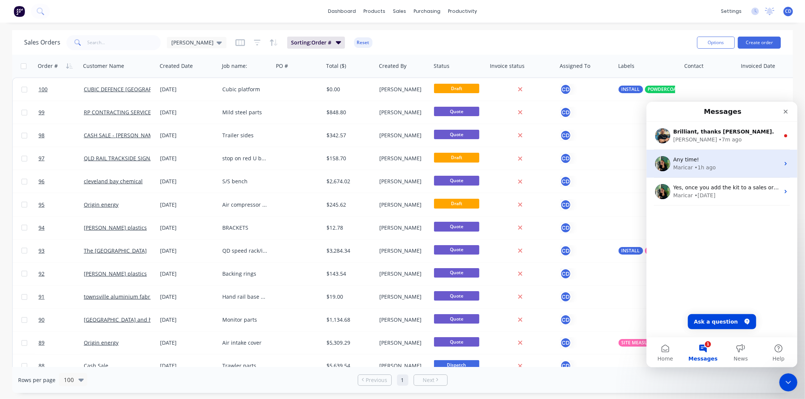
click at [691, 163] on div "Maricar • 1h ago" at bounding box center [726, 167] width 106 height 8
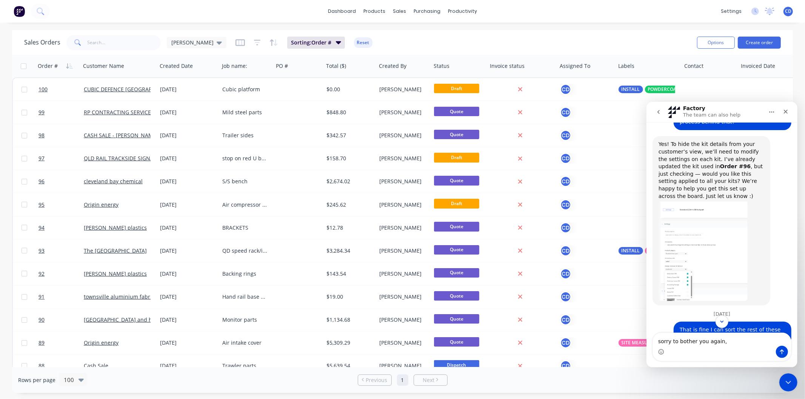
scroll to position [482, 0]
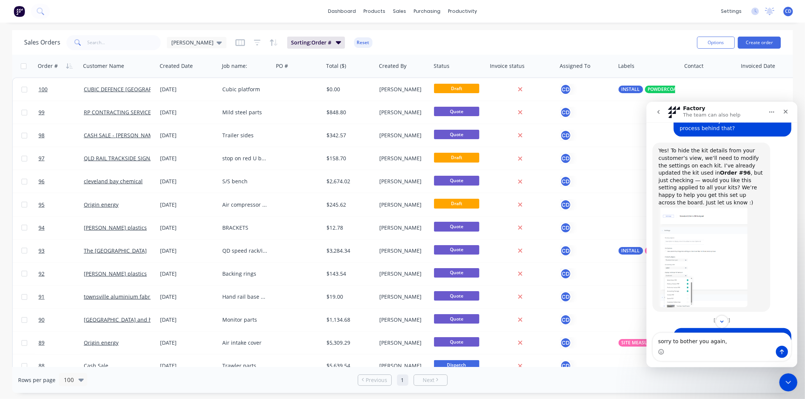
click at [680, 244] on img "Maricar says…" at bounding box center [702, 256] width 89 height 101
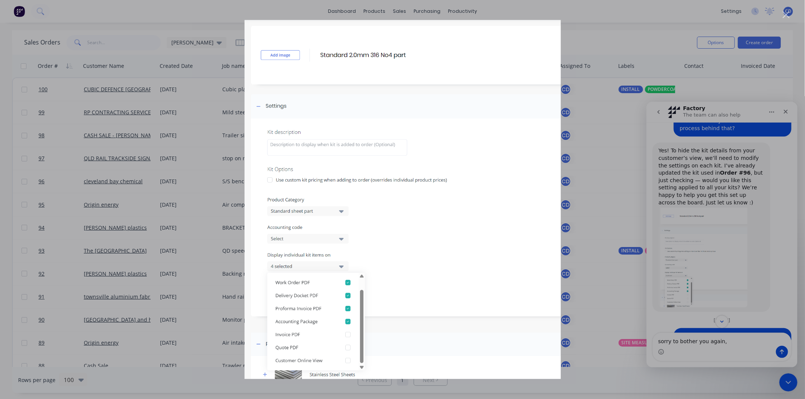
click at [505, 200] on img "Close" at bounding box center [403, 199] width 316 height 359
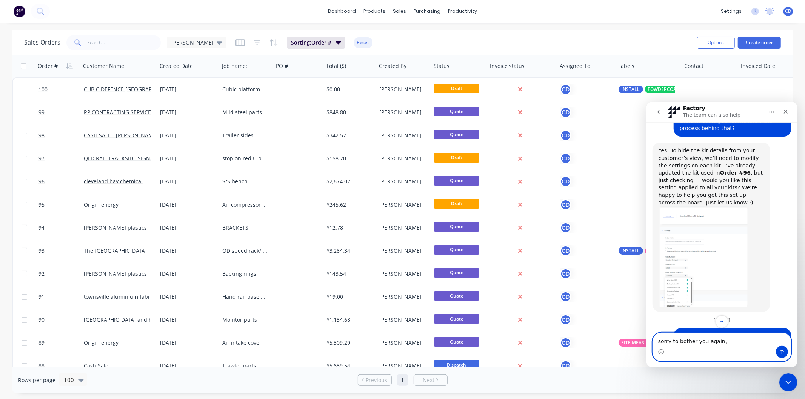
click at [742, 339] on textarea "sorry to bother you again," at bounding box center [722, 339] width 138 height 13
click at [748, 333] on textarea "sorry to bother you again, I have turned off the display of some kits but still…" at bounding box center [722, 332] width 138 height 28
click at [717, 346] on div "Intercom messenger" at bounding box center [722, 352] width 138 height 12
click at [708, 340] on textarea "sorry to bother you again, I have turned off the display of some kits but still…" at bounding box center [722, 332] width 138 height 28
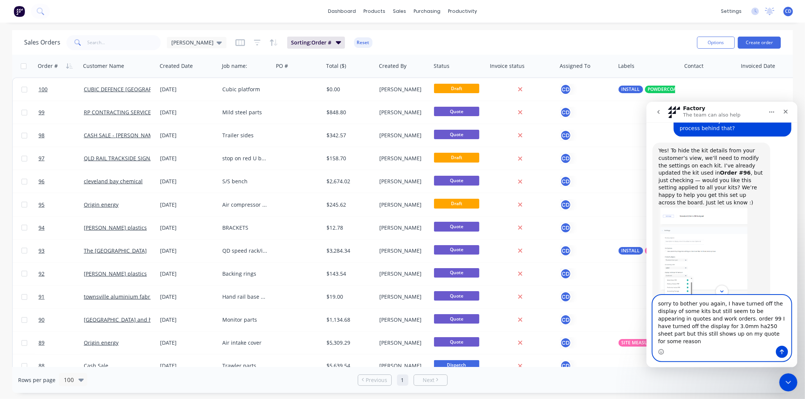
type textarea "sorry to bother you again, I have turned off the display of some kits but still…"
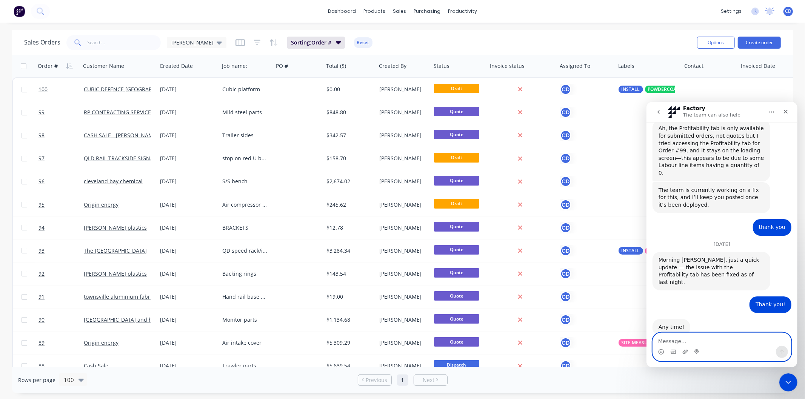
scroll to position [919, 0]
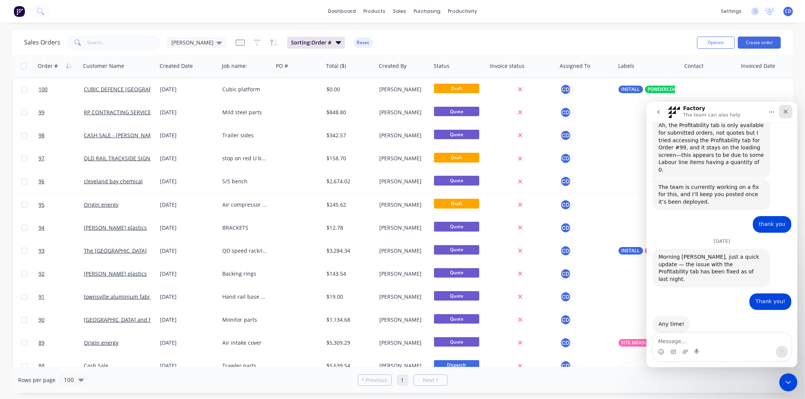
click at [784, 109] on icon "Close" at bounding box center [785, 111] width 6 height 6
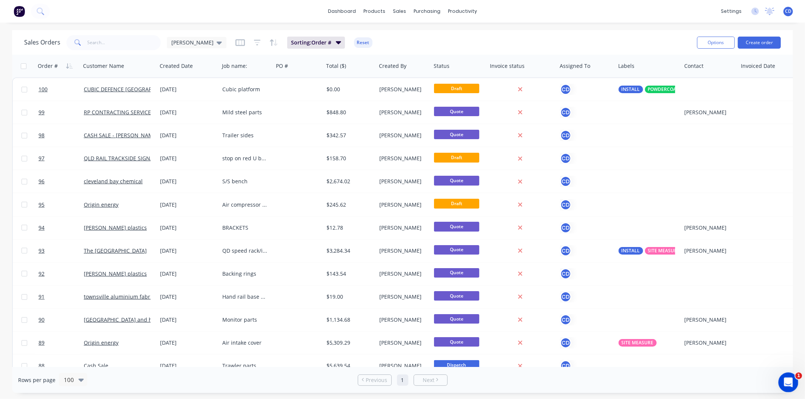
click at [784, 382] on icon "Open Intercom Messenger" at bounding box center [787, 382] width 12 height 12
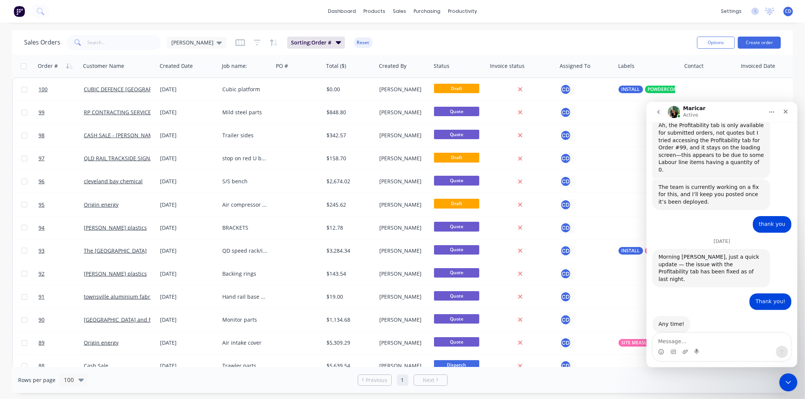
click at [656, 111] on icon "go back" at bounding box center [658, 112] width 6 height 6
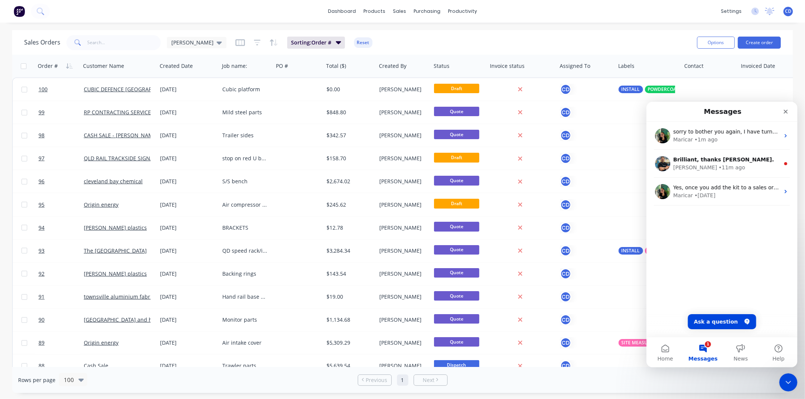
scroll to position [0, 0]
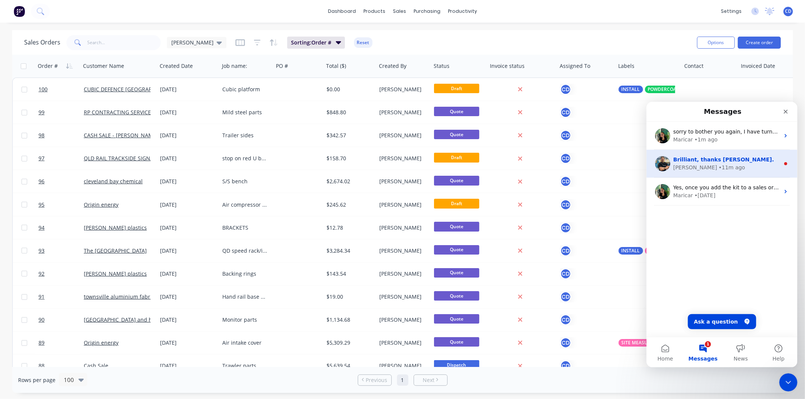
click at [716, 165] on div "[PERSON_NAME] • 11m ago" at bounding box center [726, 167] width 106 height 8
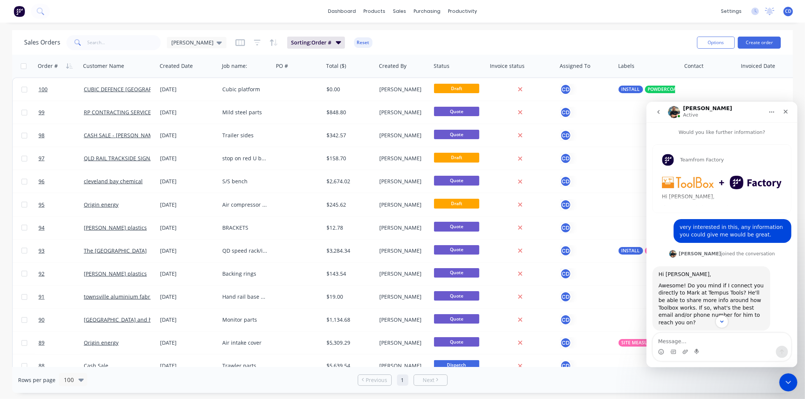
click at [719, 186] on img "Team says…" at bounding box center [722, 182] width 120 height 14
click at [739, 182] on img "Team says…" at bounding box center [722, 182] width 120 height 14
click at [673, 192] on div "Team from Factory Hi [PERSON_NAME], If your team is laser cutting components, w…" at bounding box center [722, 179] width 138 height 68
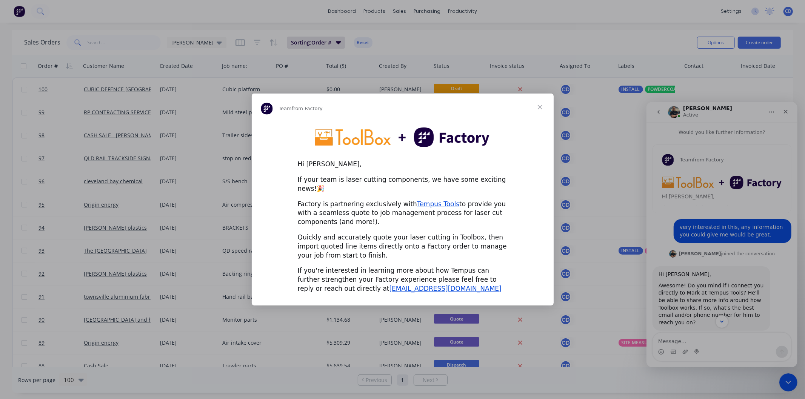
click at [536, 111] on span "Close" at bounding box center [539, 107] width 27 height 27
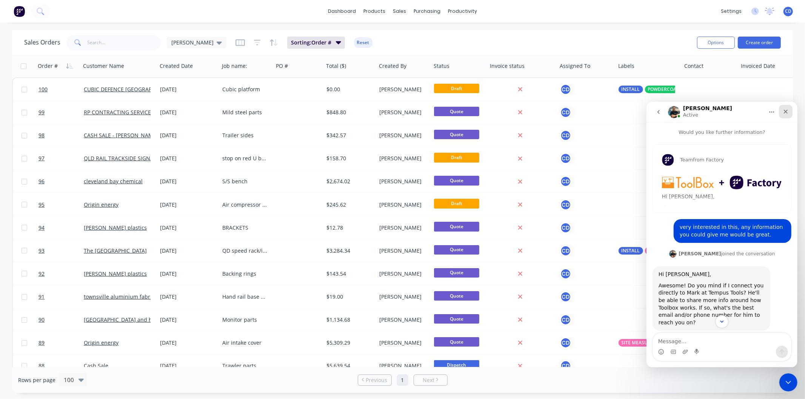
click at [780, 111] on div "Close" at bounding box center [786, 112] width 14 height 14
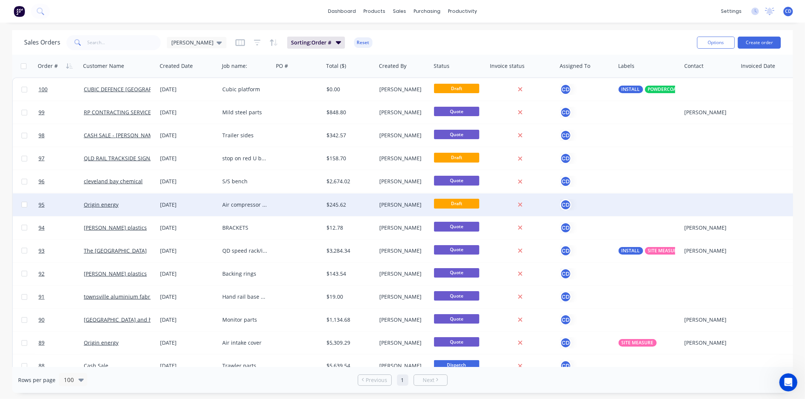
click at [182, 206] on div "[DATE]" at bounding box center [188, 205] width 56 height 8
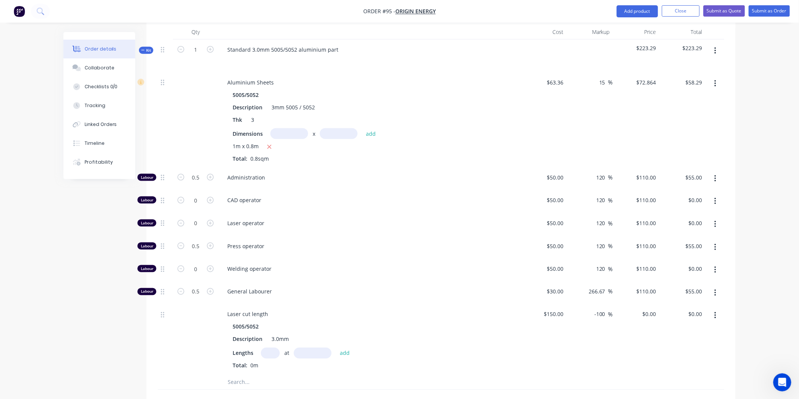
scroll to position [297, 0]
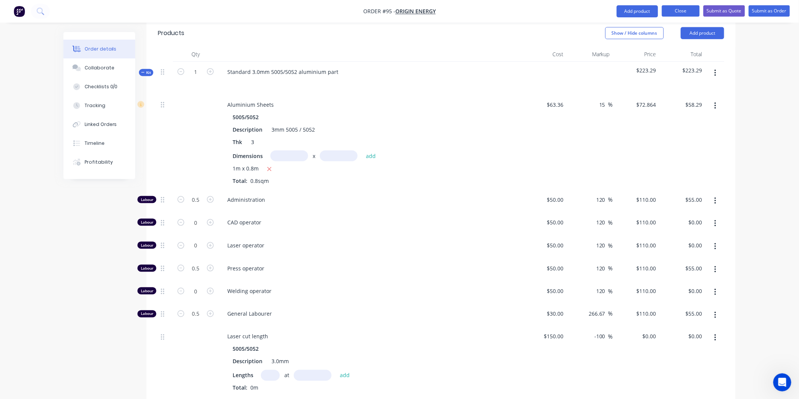
click at [663, 12] on button "Close" at bounding box center [681, 10] width 38 height 11
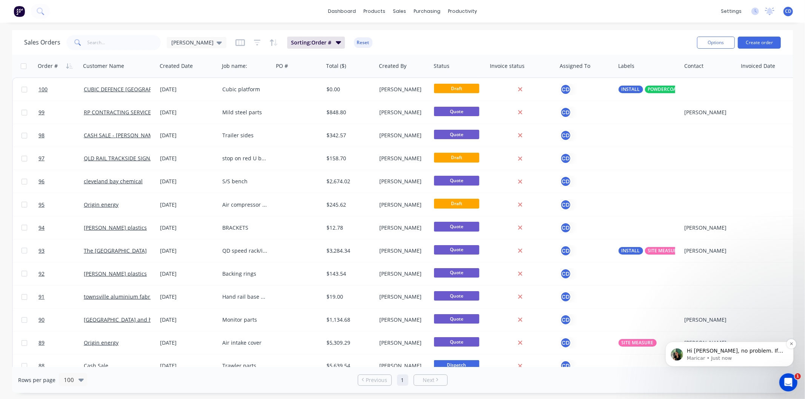
click at [755, 352] on p "Hi [PERSON_NAME], no problem. If the changes were made after the kits or produc…" at bounding box center [735, 351] width 97 height 8
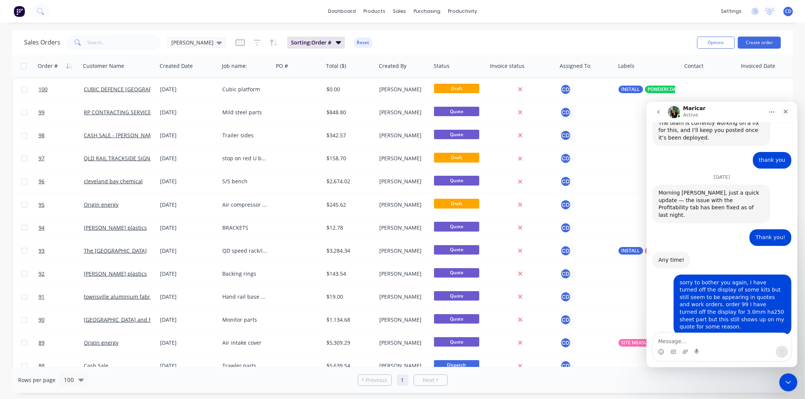
scroll to position [988, 0]
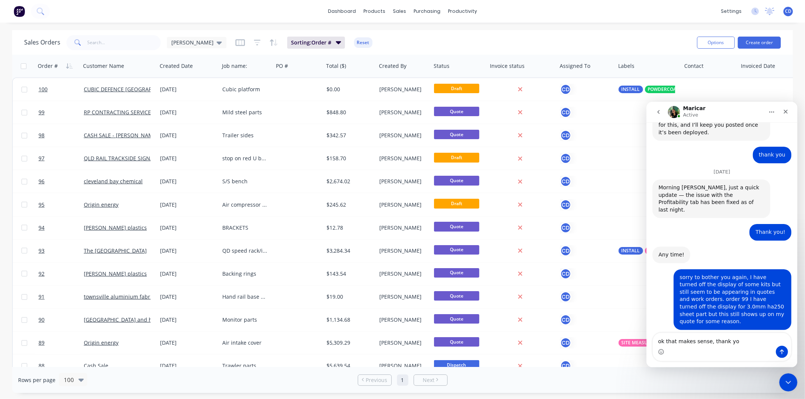
type textarea "ok that makes sense, thank you"
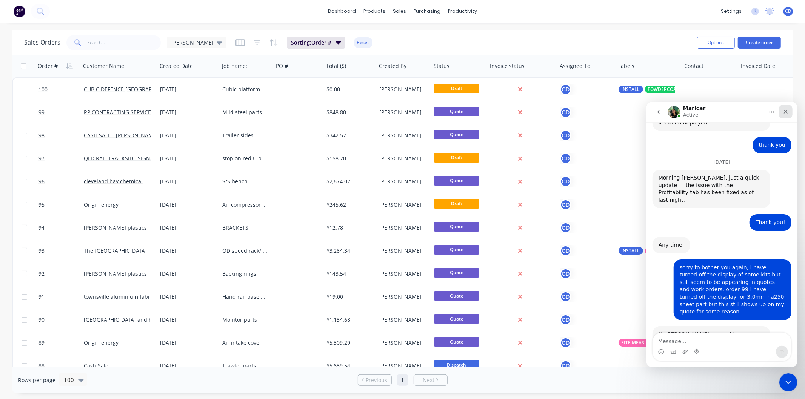
click at [787, 111] on icon "Close" at bounding box center [785, 111] width 6 height 6
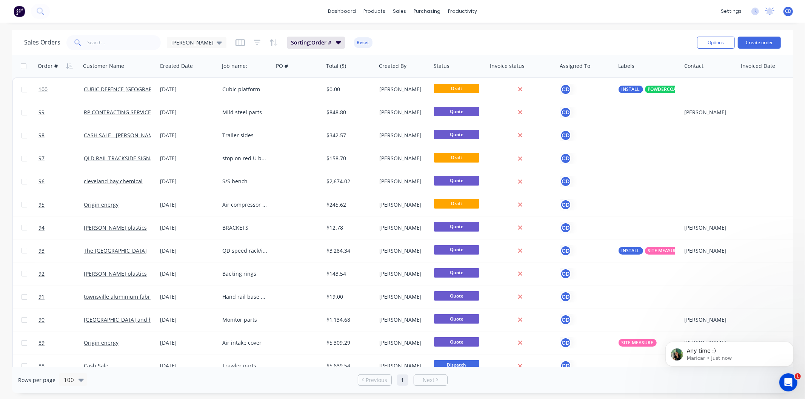
scroll to position [1021, 0]
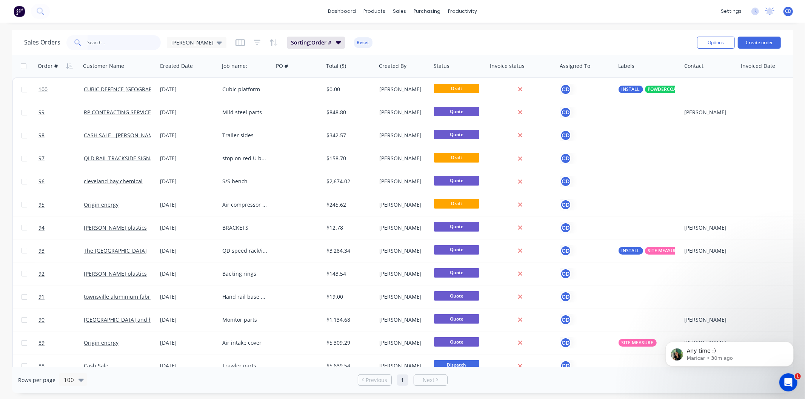
click at [127, 42] on input "text" at bounding box center [125, 42] width 74 height 15
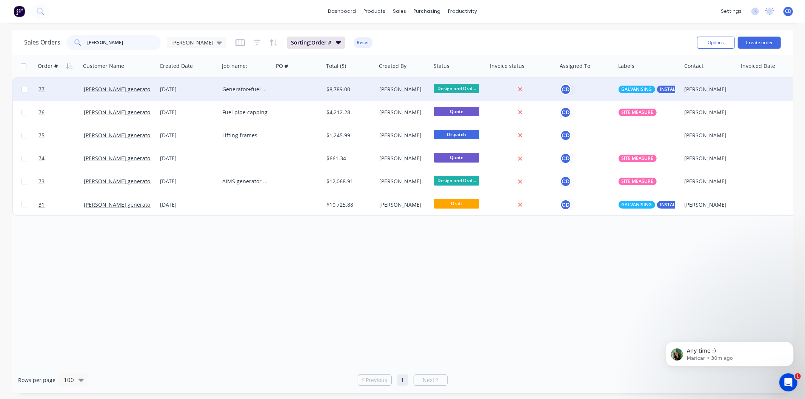
type input "[PERSON_NAME]"
click at [176, 87] on div "[DATE]" at bounding box center [188, 90] width 56 height 8
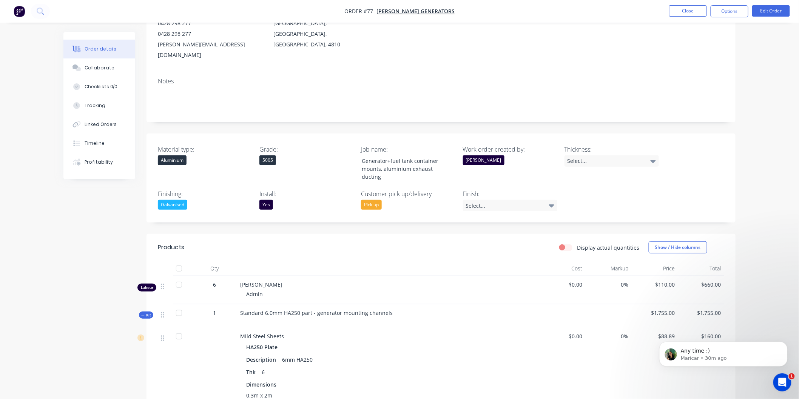
scroll to position [209, 0]
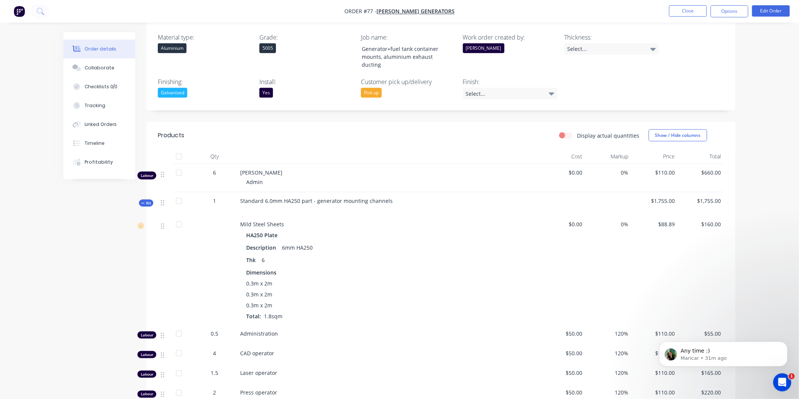
click at [743, 325] on div "Any time :) [GEOGRAPHIC_DATA] • 31m ago" at bounding box center [722, 319] width 139 height 94
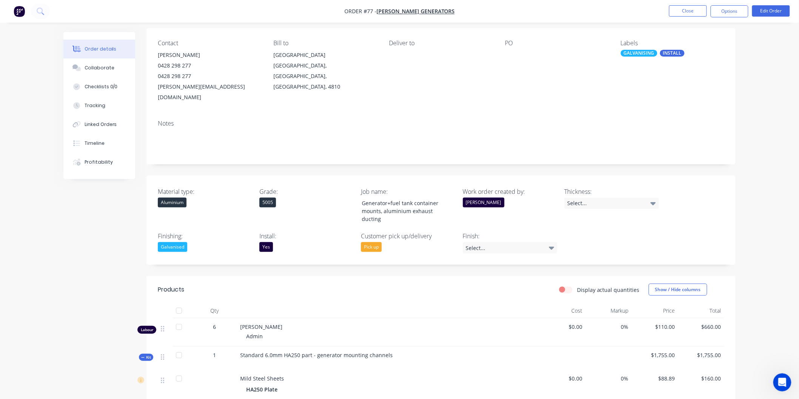
scroll to position [0, 0]
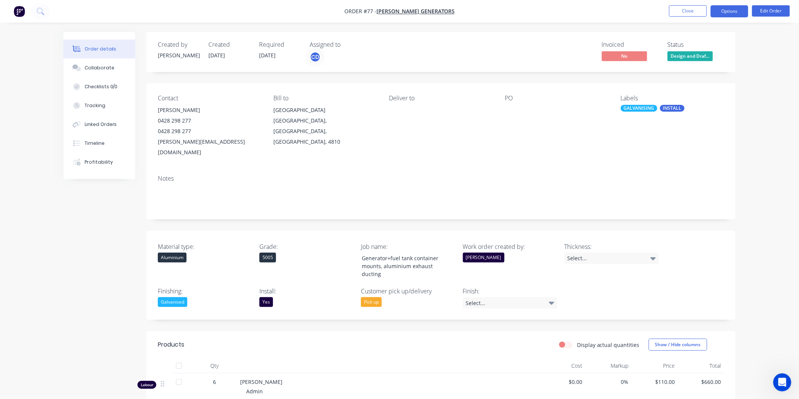
click at [723, 14] on button "Options" at bounding box center [729, 11] width 38 height 12
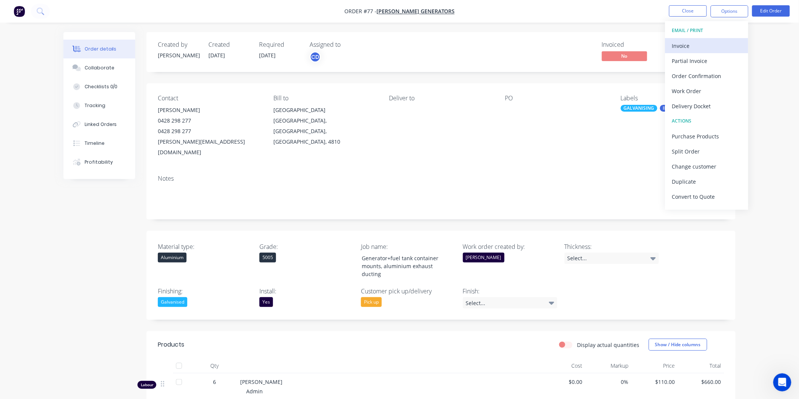
click at [702, 44] on div "Invoice" at bounding box center [706, 45] width 69 height 11
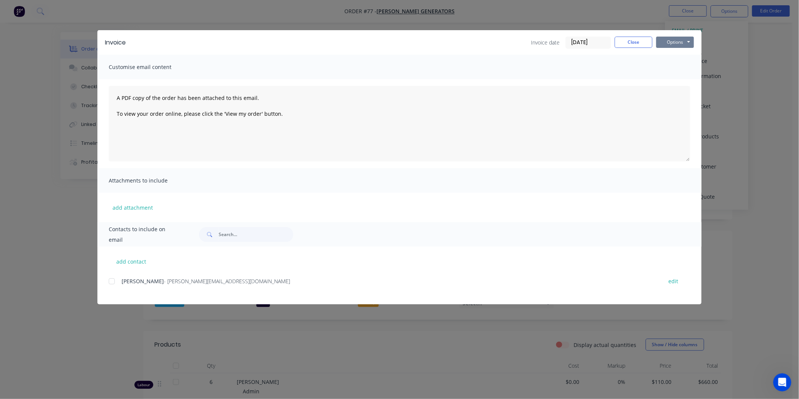
click at [685, 43] on button "Options" at bounding box center [675, 42] width 38 height 11
click at [685, 57] on button "Preview" at bounding box center [680, 55] width 48 height 12
click at [638, 42] on button "Close" at bounding box center [633, 42] width 38 height 11
